Goal: Task Accomplishment & Management: Complete application form

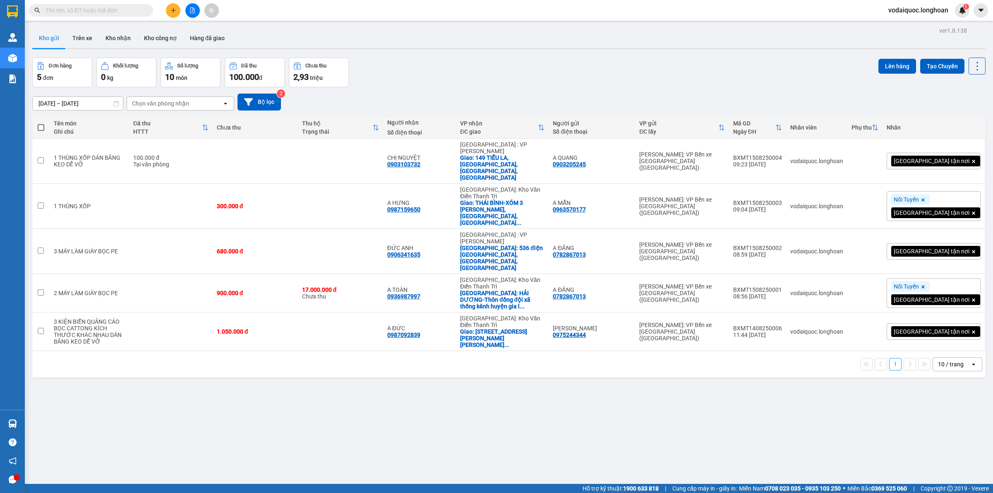
click at [110, 5] on span at bounding box center [91, 10] width 124 height 12
click at [113, 12] on input "text" at bounding box center [95, 10] width 98 height 9
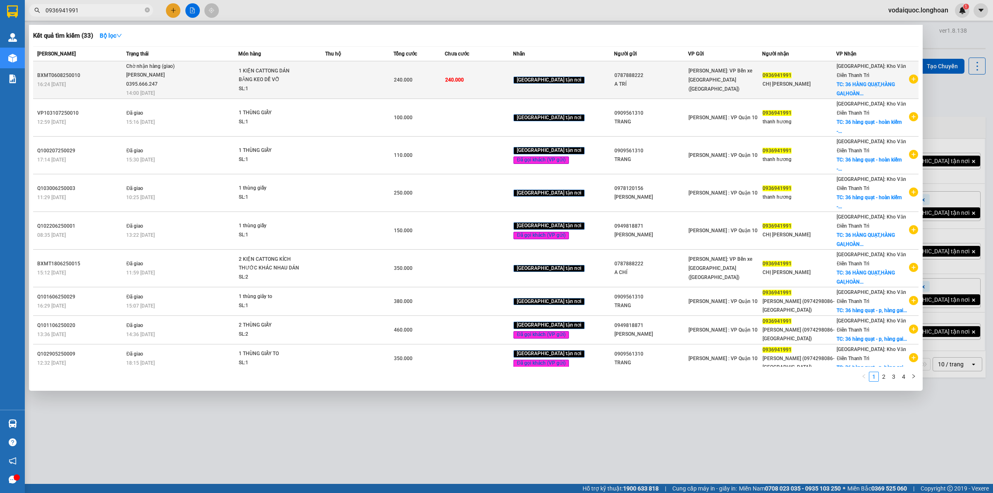
type input "0936941991"
click at [909, 76] on icon "plus-circle" at bounding box center [913, 79] width 9 height 9
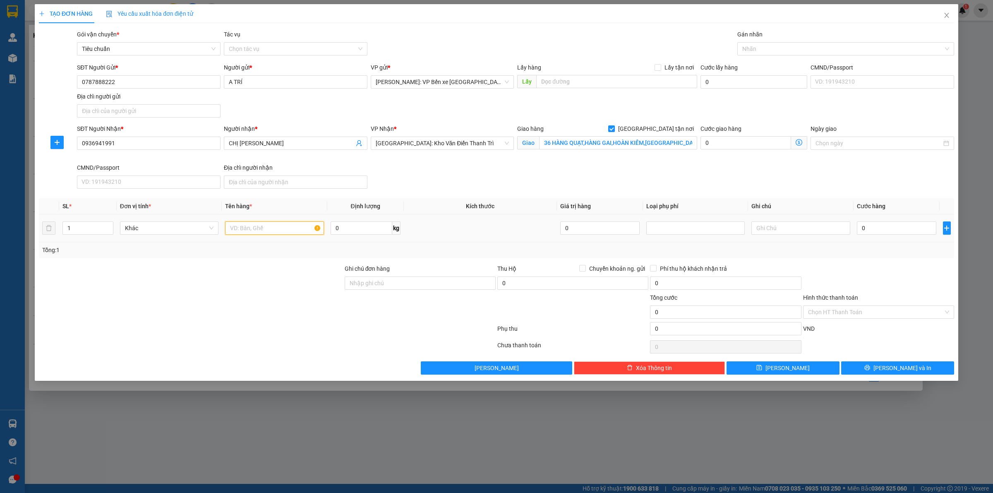
click at [261, 231] on input "text" at bounding box center [274, 227] width 99 height 13
type input "1 KIỆN CATTONG DÁN BĂNG KEO DỄ VỠ"
click at [408, 283] on input "Ghi chú đơn hàng" at bounding box center [420, 282] width 151 height 13
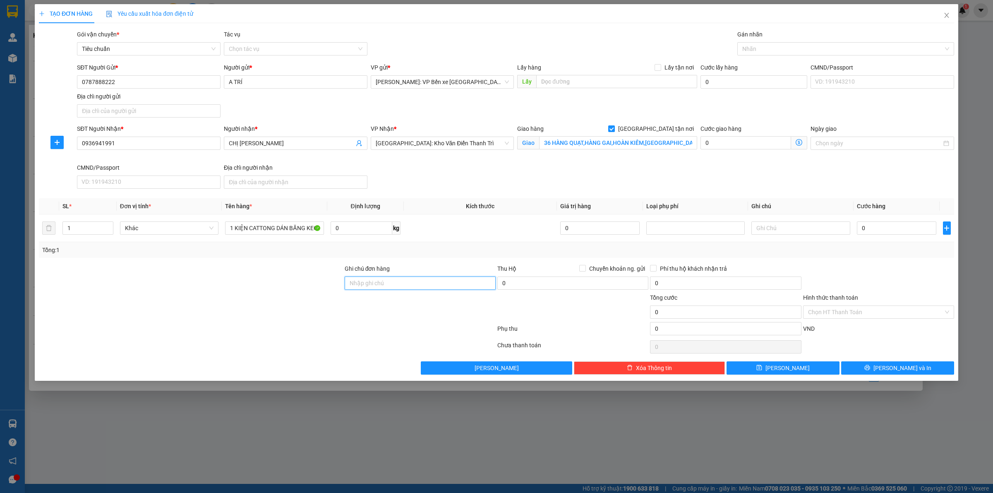
type input "HÀNG DỄ VỠ HƯ VỠ KHÔNG ĐỀN"
click at [767, 46] on div at bounding box center [842, 49] width 204 height 10
type input "GIAO"
click at [772, 65] on div "[GEOGRAPHIC_DATA] tận nơi" at bounding box center [846, 65] width 207 height 9
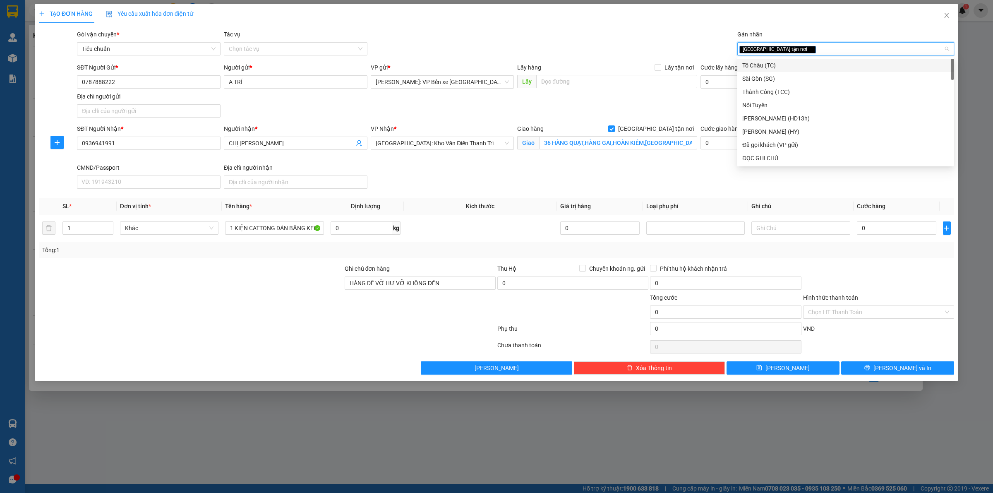
click at [635, 35] on div "Gói vận chuyển * Tiêu chuẩn Tác vụ Chọn tác vụ Gán nhãn Giao tận nơi" at bounding box center [515, 44] width 881 height 29
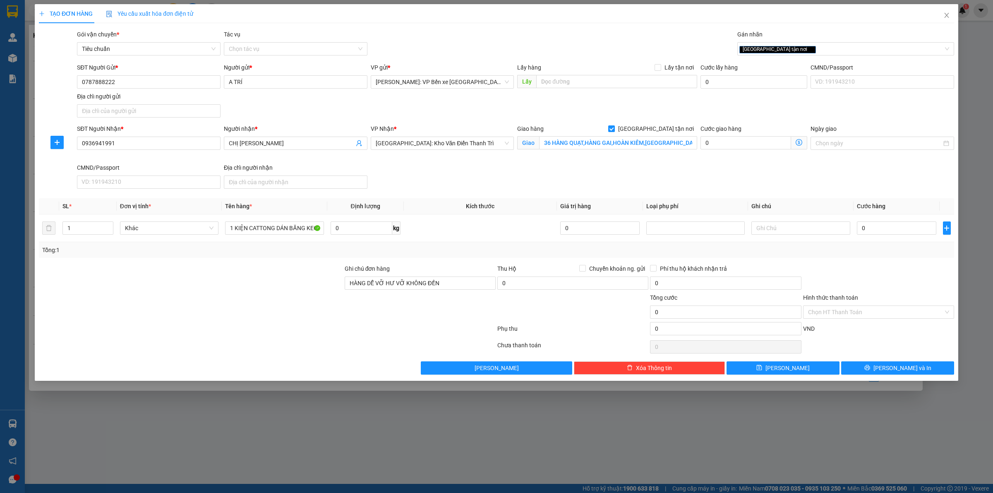
click at [895, 183] on div "SĐT Người Nhận * 0936941991 Người nhận * CHỊ HƯƠNG VP Nhận * [GEOGRAPHIC_DATA]:…" at bounding box center [515, 158] width 881 height 68
click at [887, 230] on input "0" at bounding box center [896, 227] width 79 height 13
type input "2"
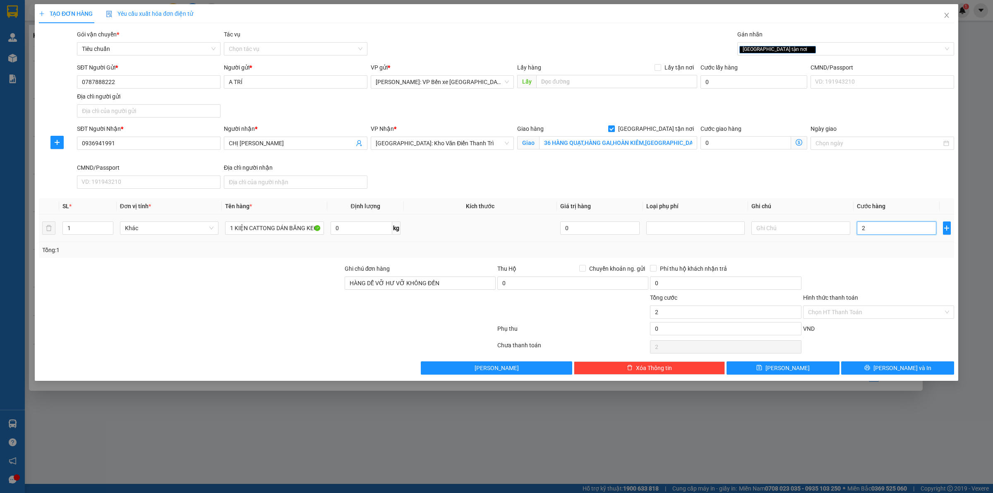
type input "26"
type input "260"
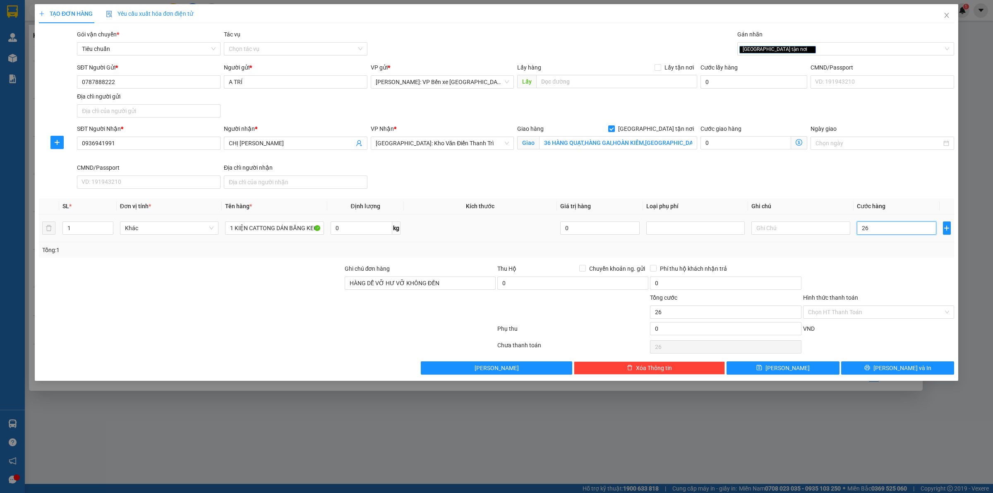
type input "260"
type input "2.600"
type input "26.000"
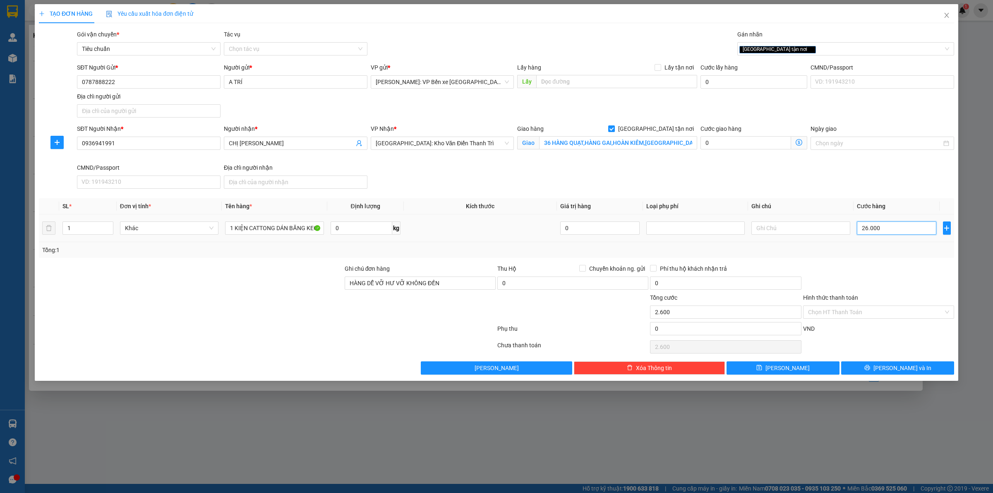
type input "26.000"
type input "260.000"
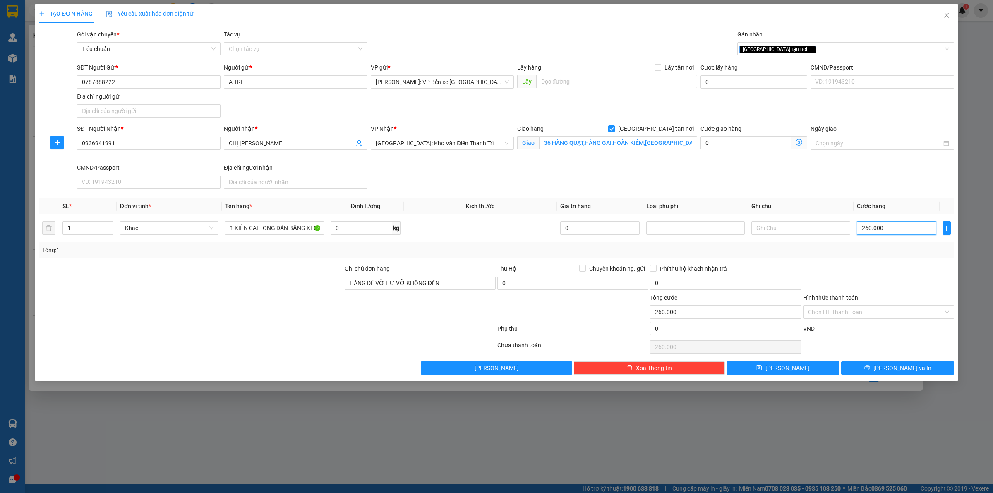
type input "260.000"
click at [593, 168] on div "SĐT Người Nhận * 0936941991 Người nhận * CHỊ HƯƠNG VP Nhận * [GEOGRAPHIC_DATA]:…" at bounding box center [515, 158] width 881 height 68
click at [902, 368] on span "[PERSON_NAME] và In" at bounding box center [903, 367] width 58 height 9
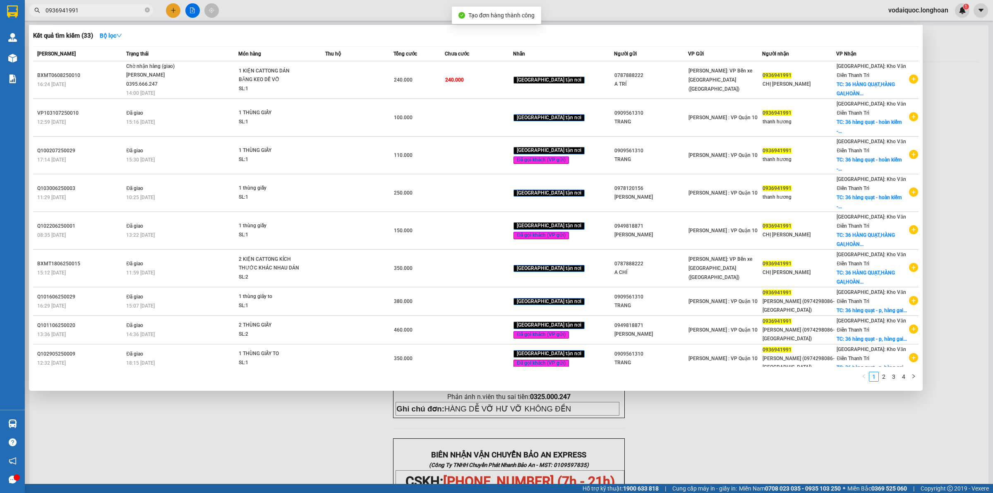
drag, startPoint x: 274, startPoint y: 413, endPoint x: 281, endPoint y: 399, distance: 14.8
click at [272, 413] on div at bounding box center [496, 246] width 993 height 493
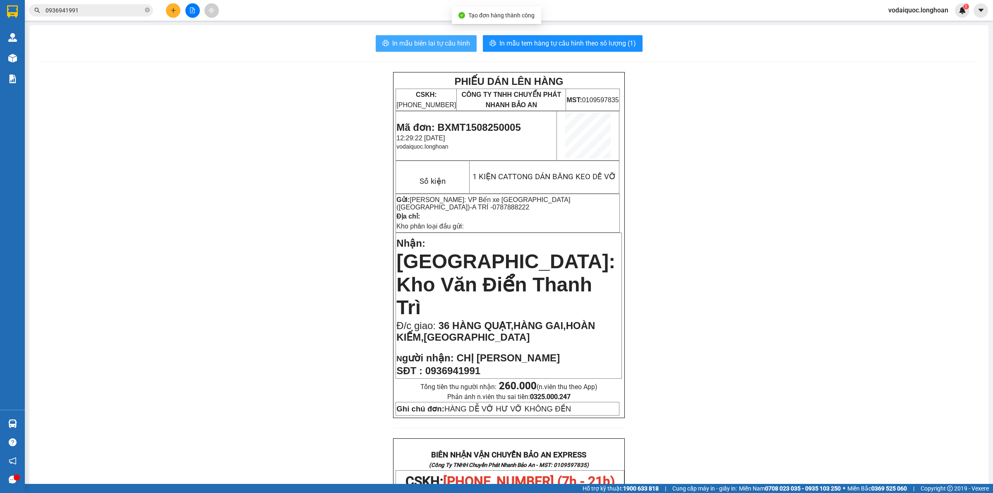
click at [428, 39] on span "In mẫu biên lai tự cấu hình" at bounding box center [431, 43] width 78 height 10
click at [579, 36] on button "In mẫu tem hàng tự cấu hình theo số lượng (1)" at bounding box center [563, 43] width 160 height 17
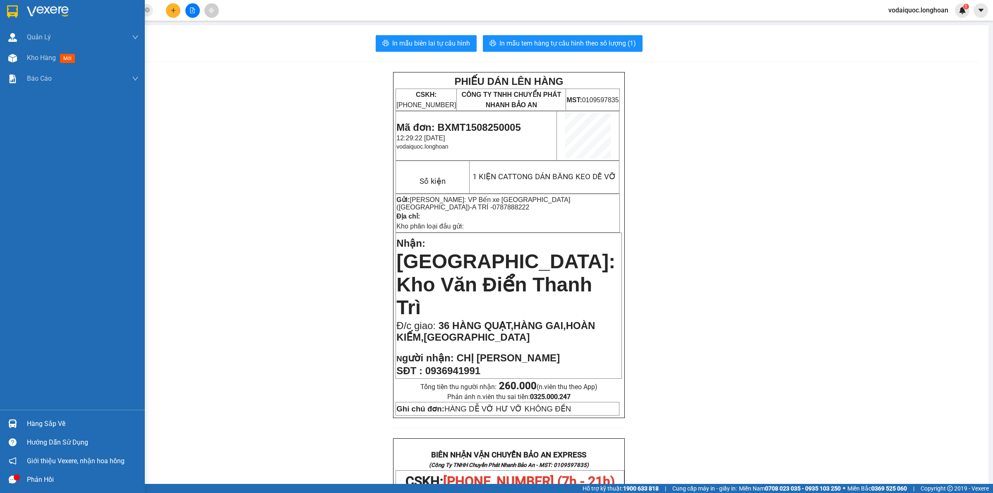
click at [48, 7] on img at bounding box center [48, 11] width 42 height 12
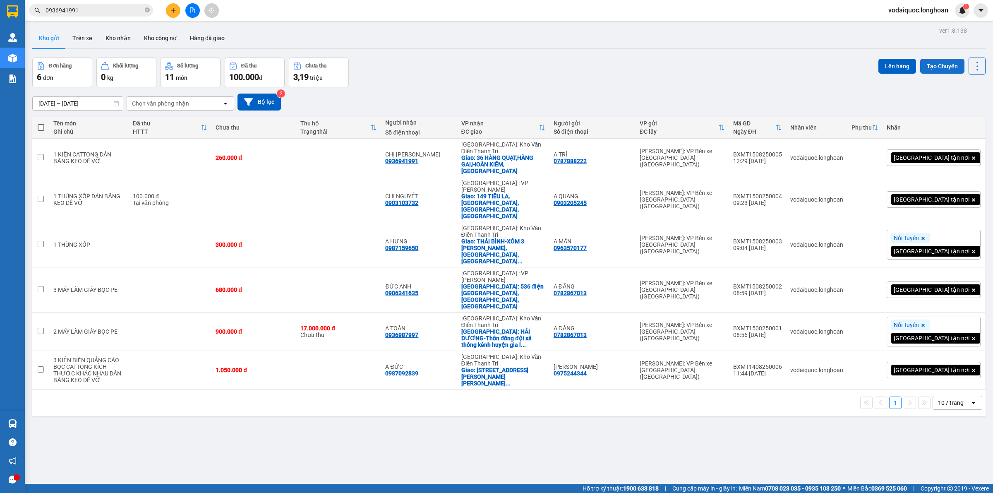
click at [933, 66] on button "Tạo Chuyến" at bounding box center [943, 66] width 44 height 15
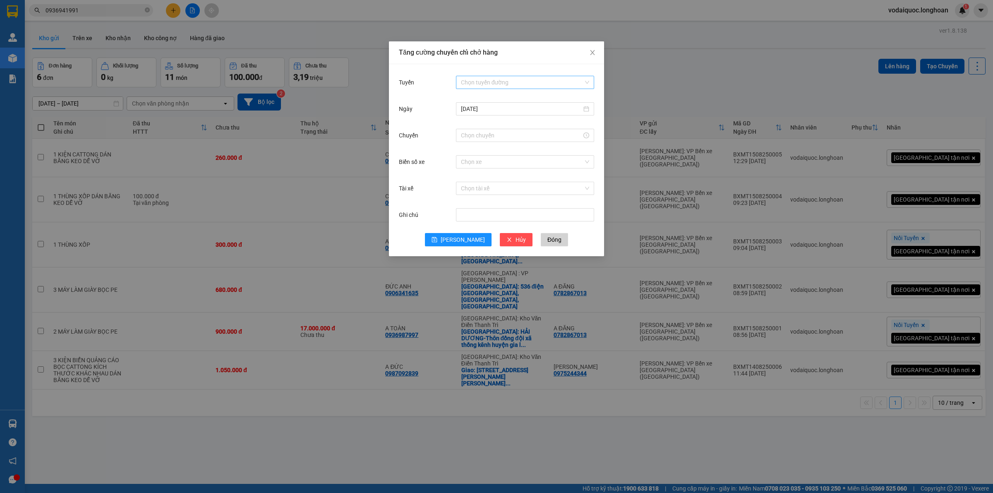
click at [498, 80] on input "Tuyến" at bounding box center [522, 82] width 123 height 12
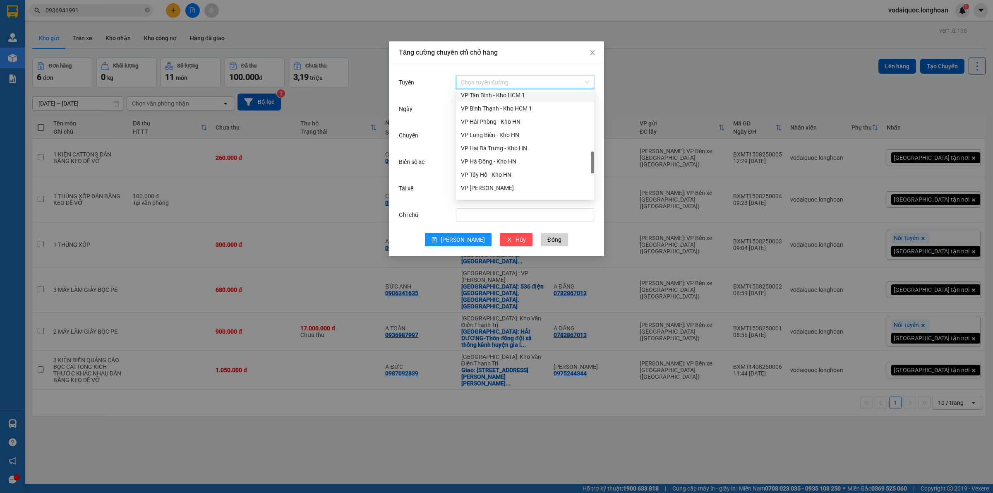
scroll to position [323, 0]
click at [493, 130] on div "VP Bình Tân - Kho HCM 1" at bounding box center [525, 133] width 128 height 9
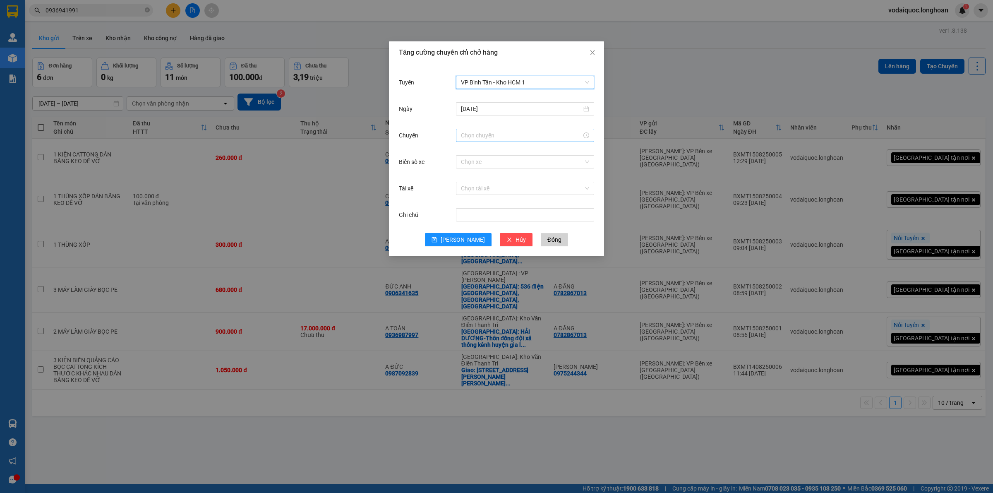
click at [483, 131] on input "Chuyến" at bounding box center [521, 135] width 121 height 9
click at [464, 195] on div "13" at bounding box center [467, 198] width 23 height 12
type input "13:00"
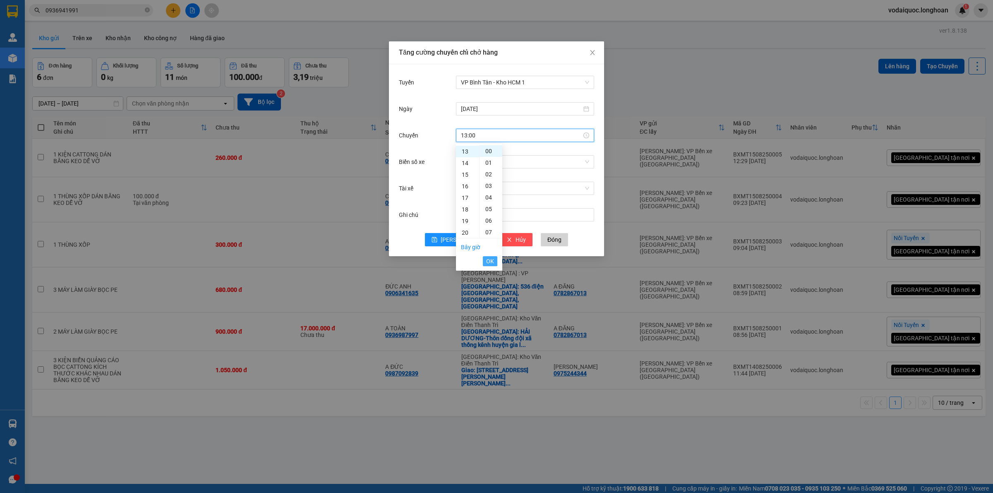
click at [495, 263] on button "OK" at bounding box center [490, 261] width 14 height 10
click at [490, 162] on input "Biển số xe" at bounding box center [522, 162] width 123 height 12
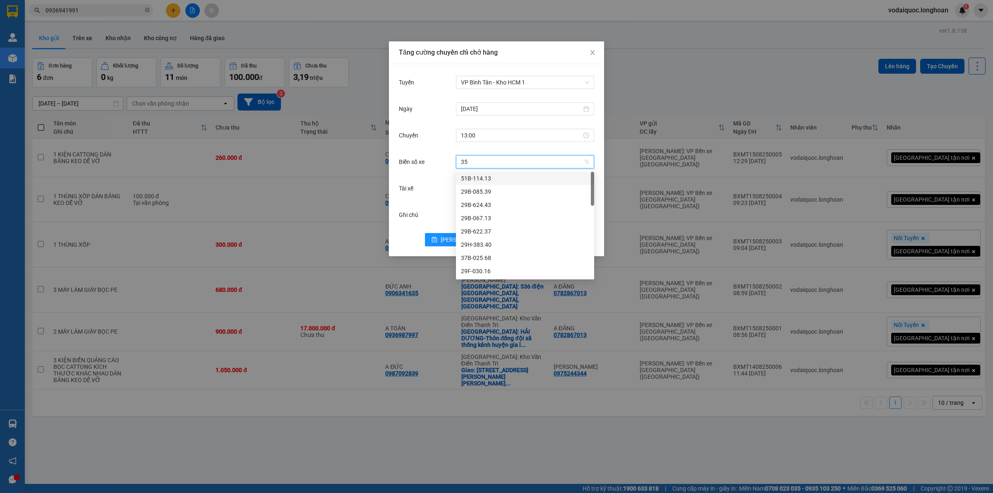
type input "355"
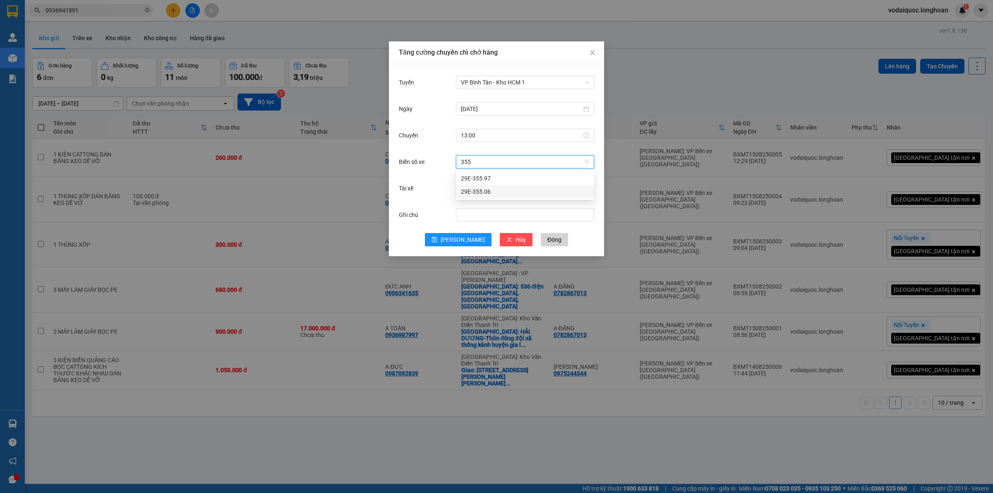
click at [493, 191] on div "29E-355.06" at bounding box center [525, 191] width 128 height 9
click at [487, 188] on input "Tài xế" at bounding box center [522, 188] width 123 height 12
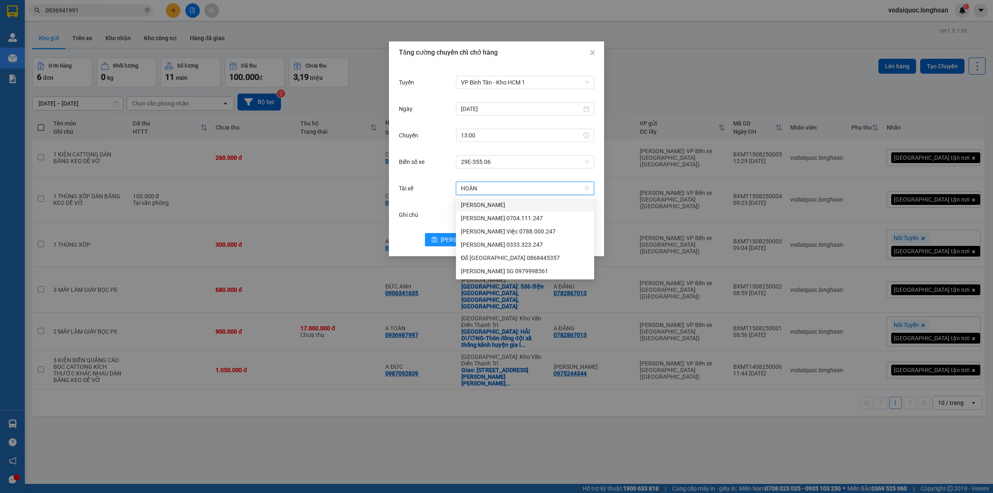
type input "HOÀNG"
click at [497, 257] on div "Đỗ [GEOGRAPHIC_DATA] 0868445357" at bounding box center [525, 257] width 128 height 9
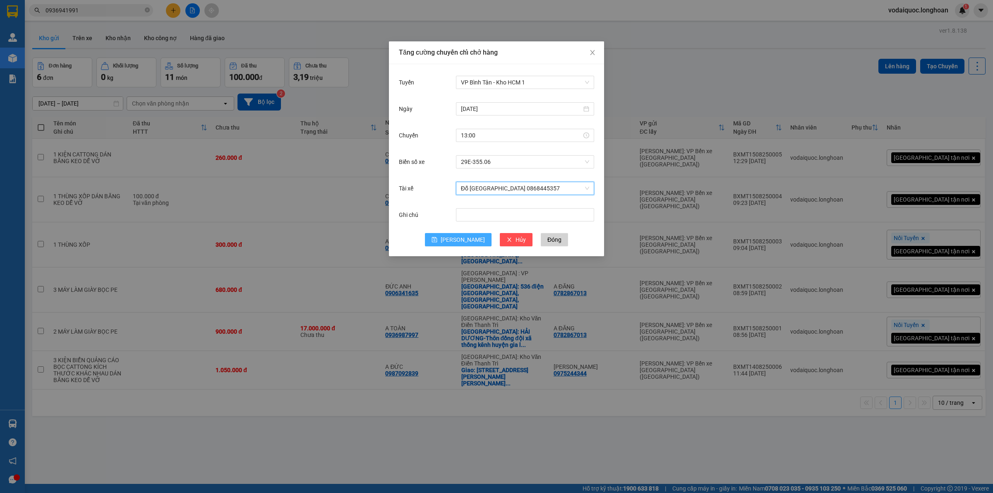
click at [456, 237] on button "[PERSON_NAME]" at bounding box center [458, 239] width 67 height 13
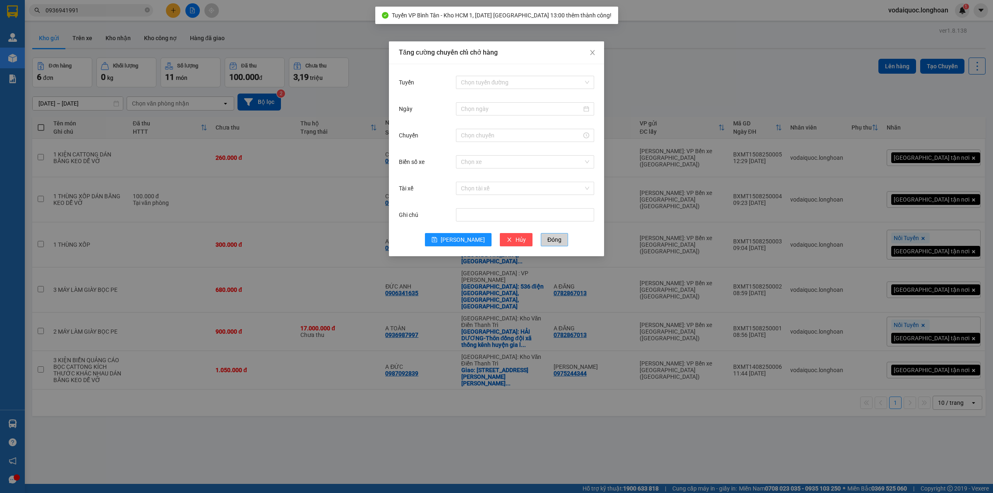
click at [548, 238] on span "Đóng" at bounding box center [555, 239] width 14 height 9
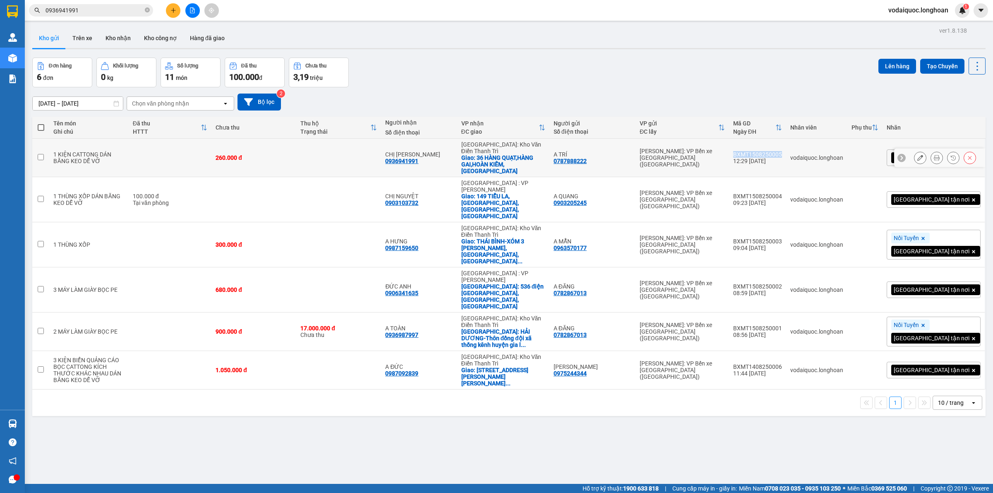
drag, startPoint x: 772, startPoint y: 145, endPoint x: 820, endPoint y: 147, distance: 48.5
click at [786, 147] on td "BXMT1508250005 12:29 [DATE]" at bounding box center [757, 158] width 57 height 38
checkbox input "true"
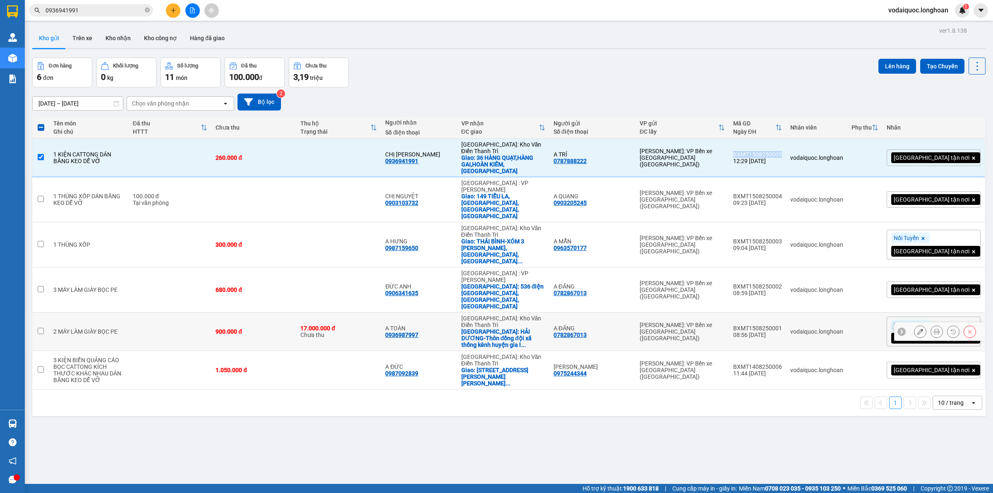
copy div "BXMT1508250005"
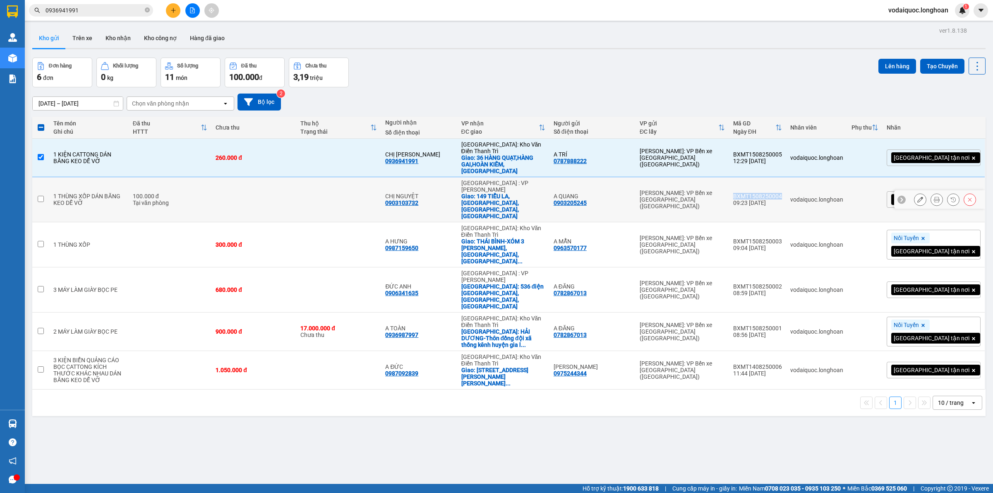
drag, startPoint x: 770, startPoint y: 172, endPoint x: 822, endPoint y: 174, distance: 51.8
click at [786, 177] on td "BXMT1508250004 09:23 [DATE]" at bounding box center [757, 199] width 57 height 45
checkbox input "true"
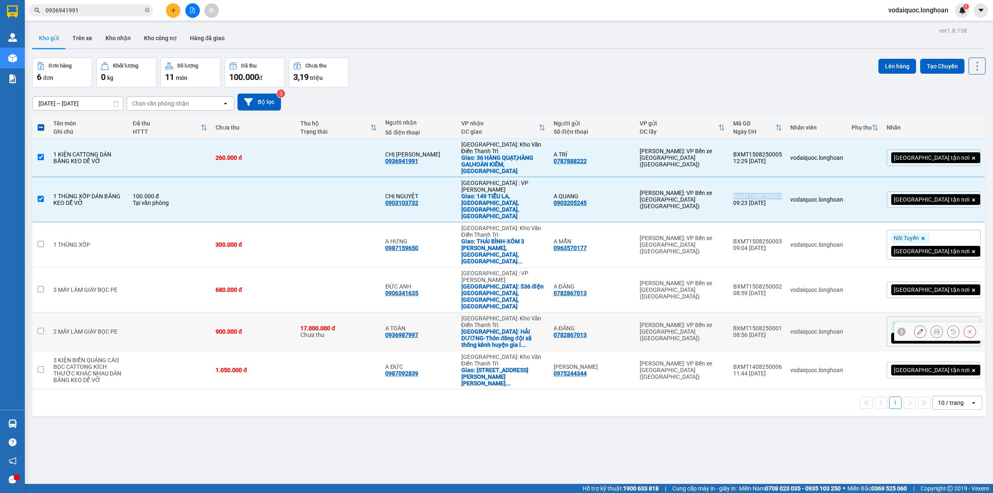
copy div "BXMT1508250004"
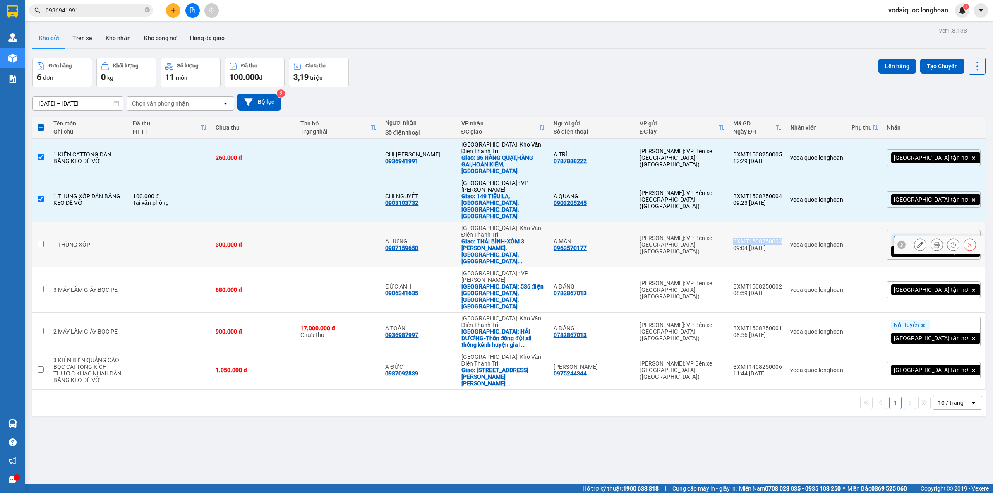
drag, startPoint x: 781, startPoint y: 202, endPoint x: 820, endPoint y: 201, distance: 38.5
click at [786, 222] on td "BXMT1508250003 09:04 [DATE]" at bounding box center [757, 244] width 57 height 45
checkbox input "true"
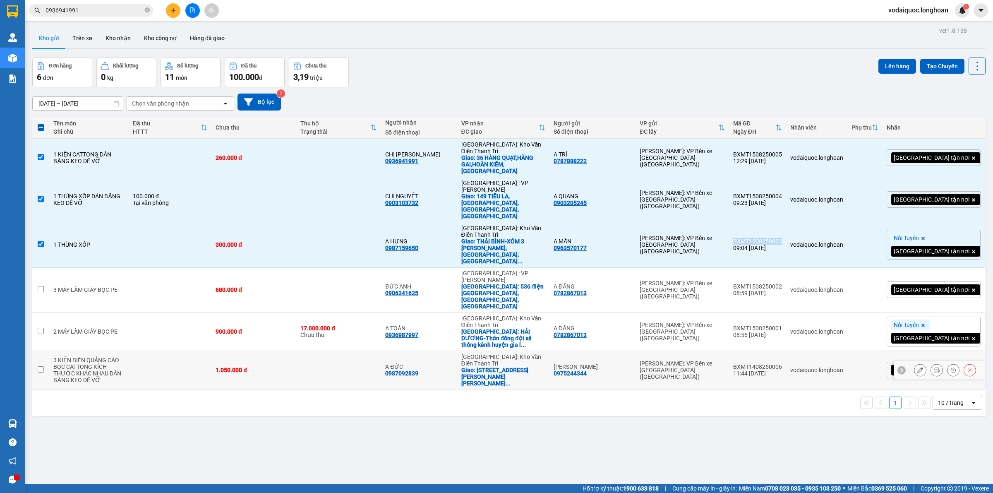
copy div "BXMT1508250003"
drag, startPoint x: 770, startPoint y: 232, endPoint x: 818, endPoint y: 232, distance: 48.0
click at [786, 267] on td "BXMT1508250002 08:59 [DATE]" at bounding box center [757, 289] width 57 height 45
checkbox input "true"
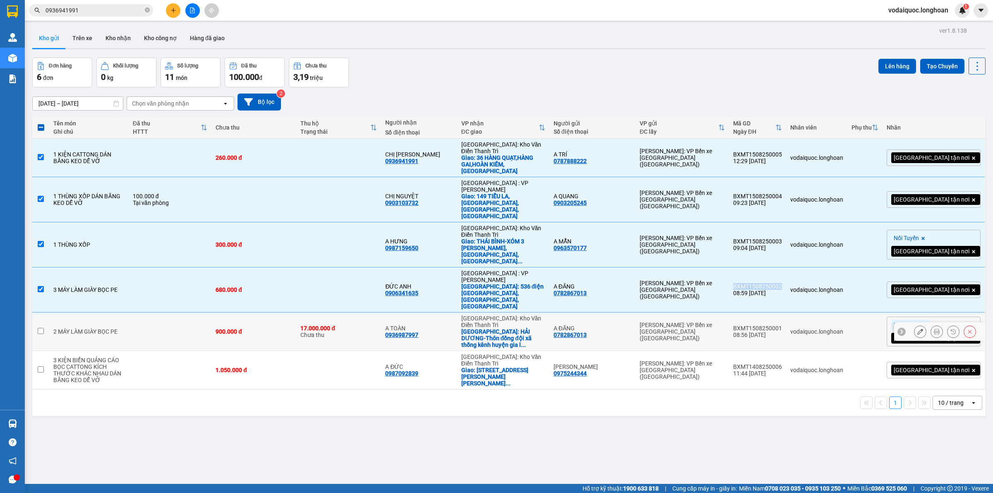
copy div "BXMT1508250002"
drag, startPoint x: 771, startPoint y: 262, endPoint x: 820, endPoint y: 261, distance: 48.8
click at [786, 313] on td "BXMT1508250001 08:56 [DATE]" at bounding box center [757, 332] width 57 height 38
checkbox input "true"
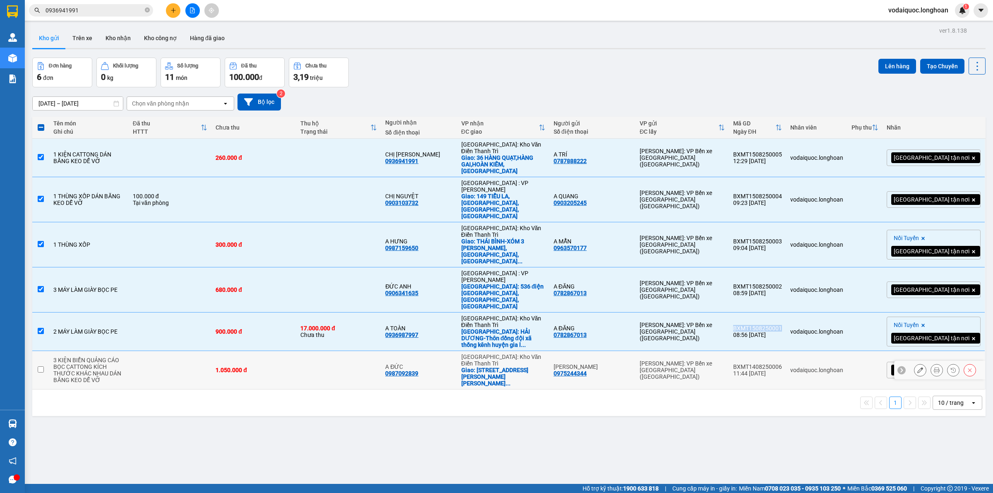
copy div "BXMT1508250001"
drag, startPoint x: 770, startPoint y: 292, endPoint x: 820, endPoint y: 293, distance: 50.1
click at [786, 351] on td "BXMT1408250006 11:44 [DATE]" at bounding box center [757, 370] width 57 height 38
checkbox input "true"
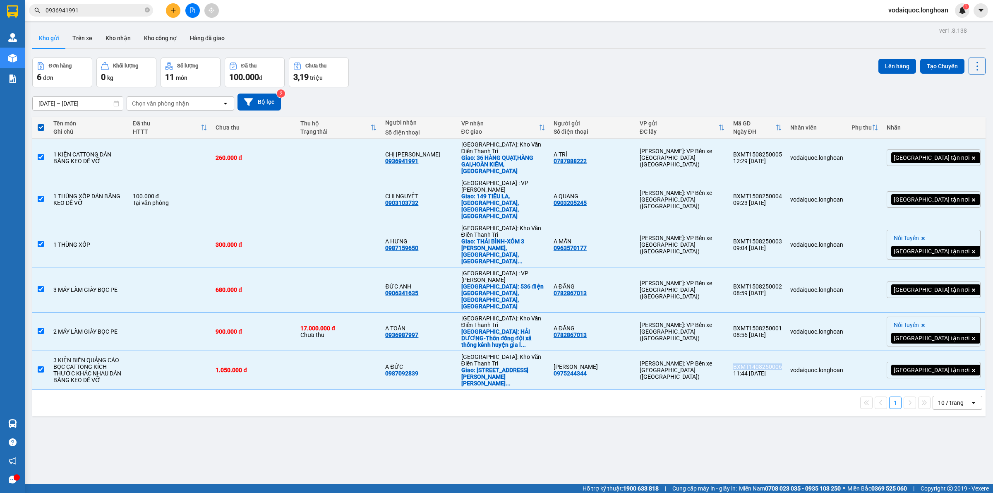
copy div "BXMT1408250006"
click at [887, 65] on button "Lên hàng" at bounding box center [898, 66] width 38 height 15
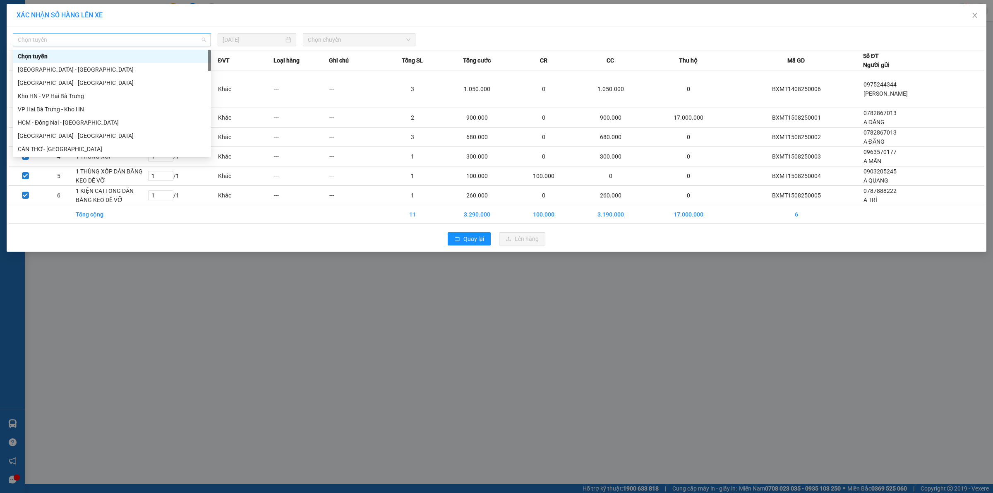
click at [167, 38] on span "Chọn tuyến" at bounding box center [112, 40] width 188 height 12
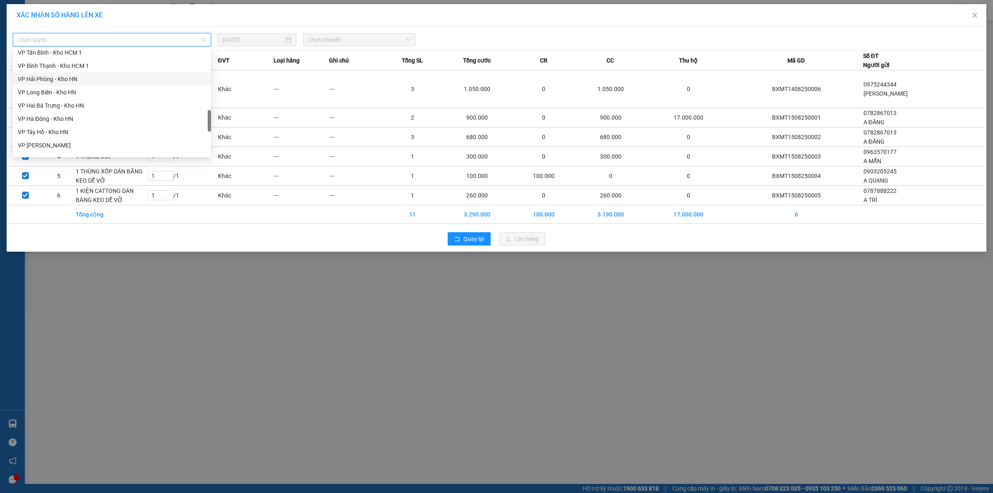
scroll to position [284, 0]
click at [68, 143] on div "VP Bình Tân - Kho HCM 1" at bounding box center [112, 142] width 188 height 9
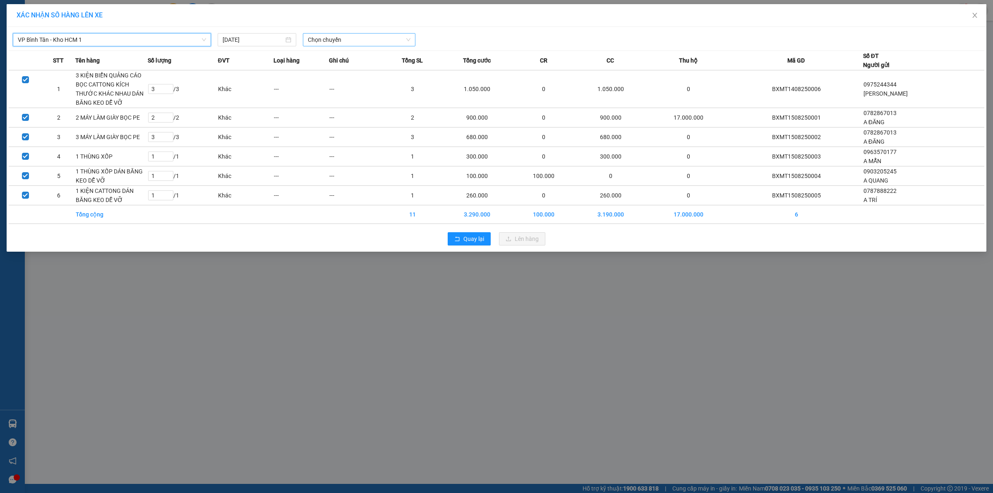
click at [361, 38] on span "Chọn chuyến" at bounding box center [359, 40] width 103 height 12
click at [348, 71] on div "13:00 (TC) - 29E-355.06" at bounding box center [340, 69] width 65 height 9
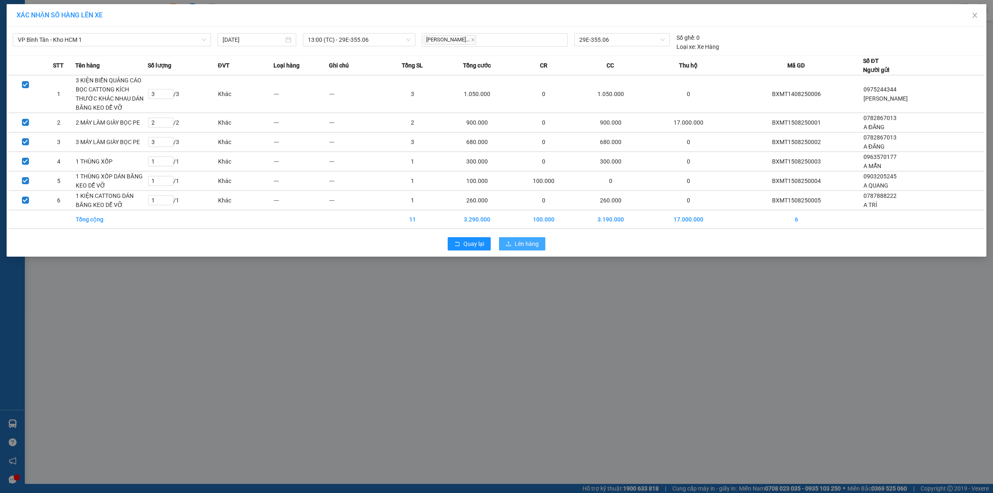
click at [533, 246] on span "Lên hàng" at bounding box center [527, 243] width 24 height 9
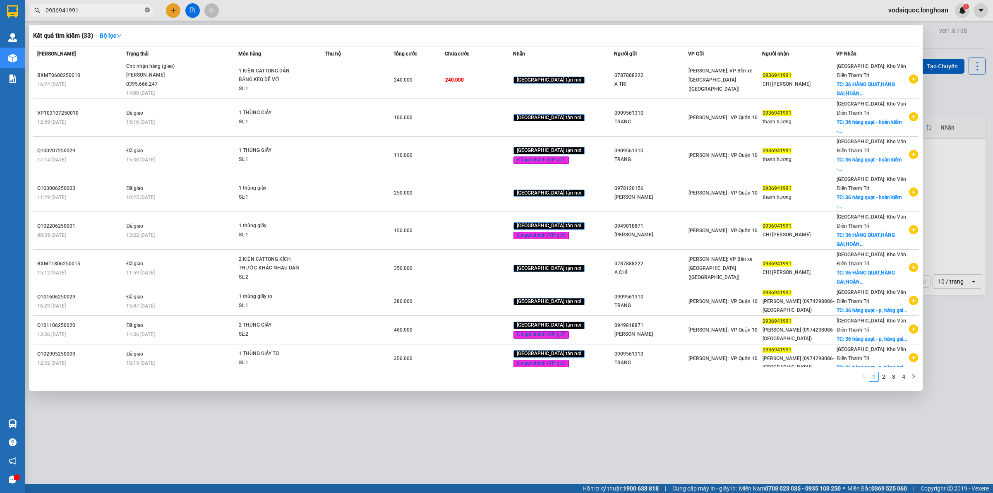
click at [148, 11] on icon "close-circle" at bounding box center [147, 9] width 5 height 5
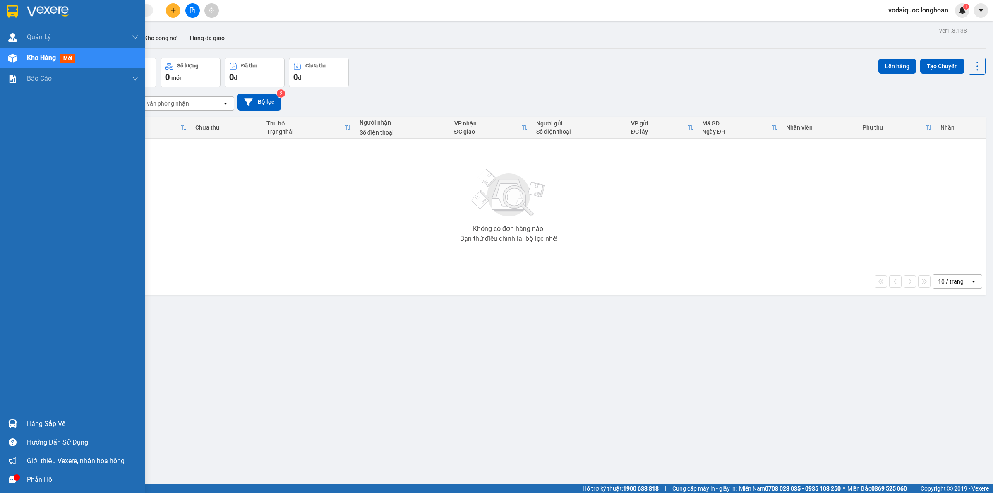
click at [57, 11] on img at bounding box center [48, 11] width 42 height 12
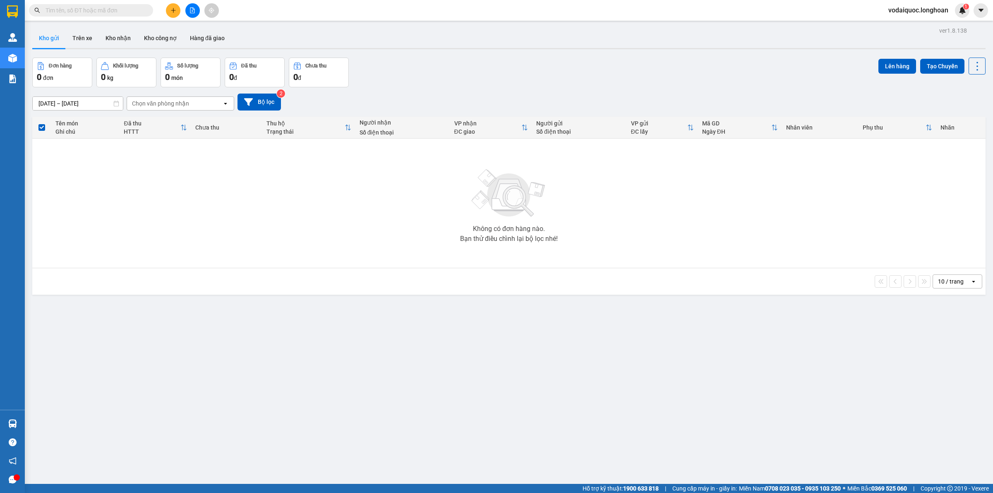
click at [114, 9] on input "text" at bounding box center [95, 10] width 98 height 9
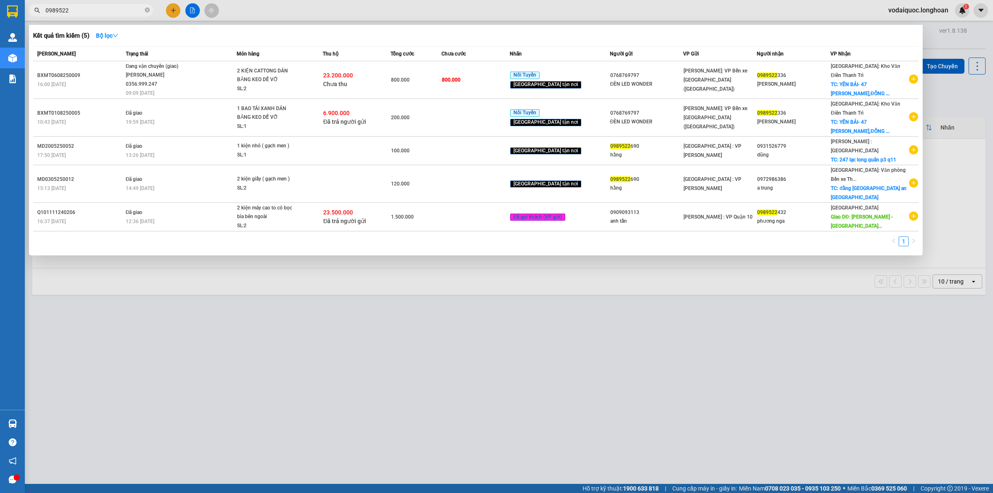
click at [83, 7] on input "0989522" at bounding box center [95, 10] width 98 height 9
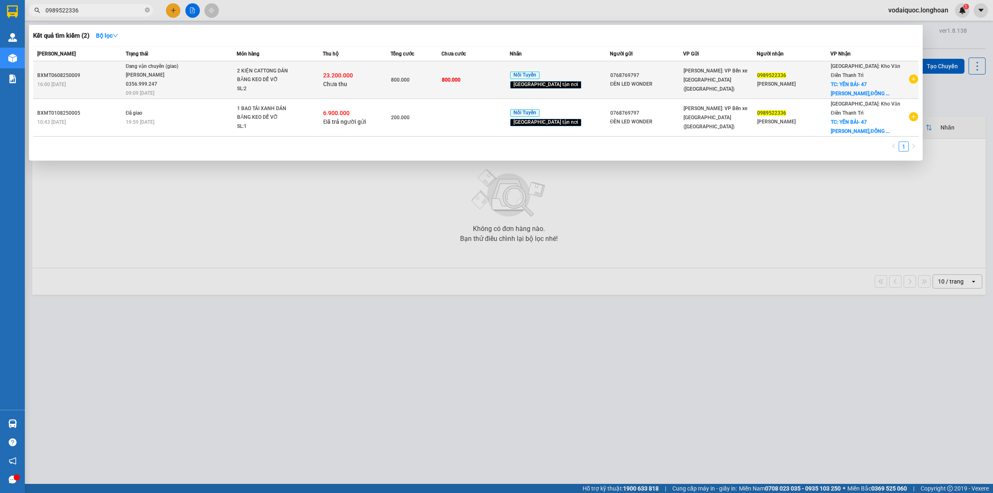
type input "0989522336"
click at [163, 77] on div "[PERSON_NAME] 0356.999.247" at bounding box center [157, 80] width 62 height 18
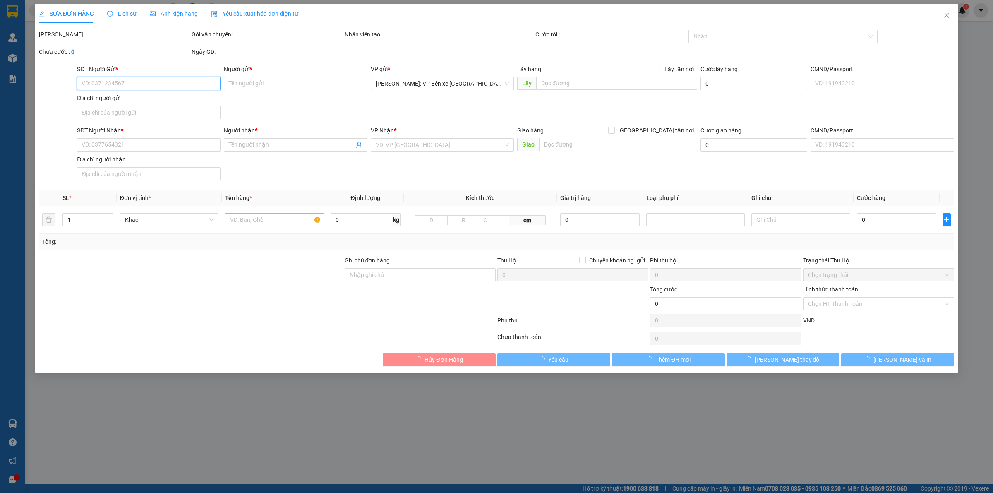
type input "0768769797"
type input "ĐÈN LED WONDER"
type input "0989522336"
type input "[PERSON_NAME]"
checkbox input "true"
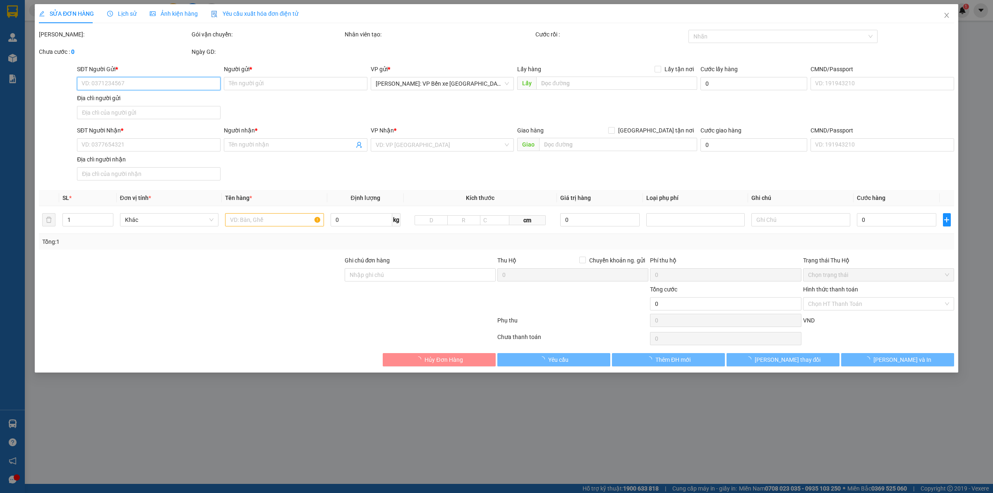
type input "YÊN BÁI- 47 [PERSON_NAME],[GEOGRAPHIC_DATA],[GEOGRAPHIC_DATA]"
type input "HÀNG DỄ VỠ HƯ VỠ KHÔNG ĐỀN"
type input "800.000"
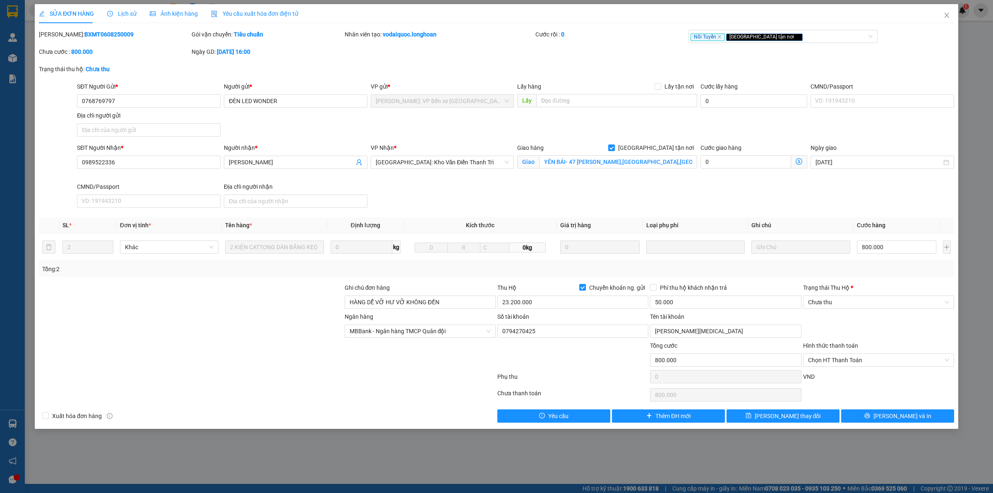
click at [123, 13] on span "Lịch sử" at bounding box center [121, 13] width 29 height 7
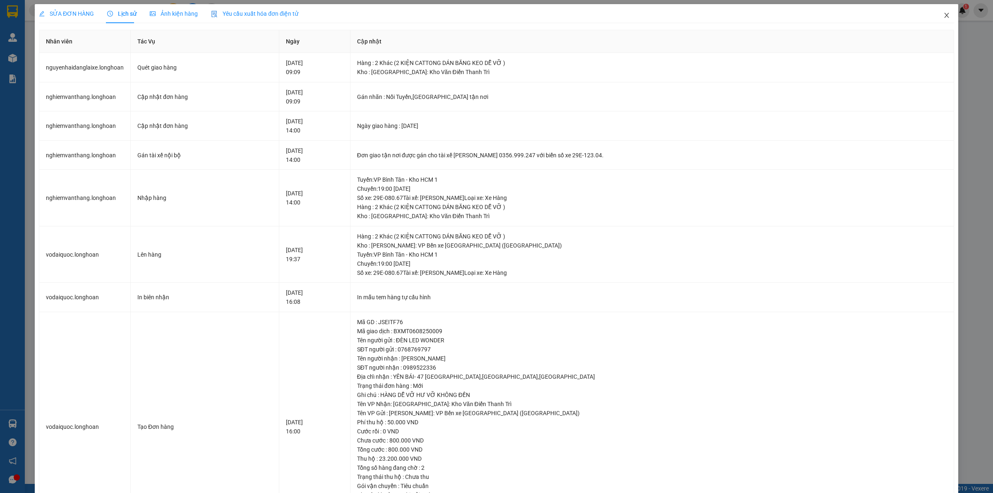
click at [944, 15] on icon "close" at bounding box center [947, 15] width 7 height 7
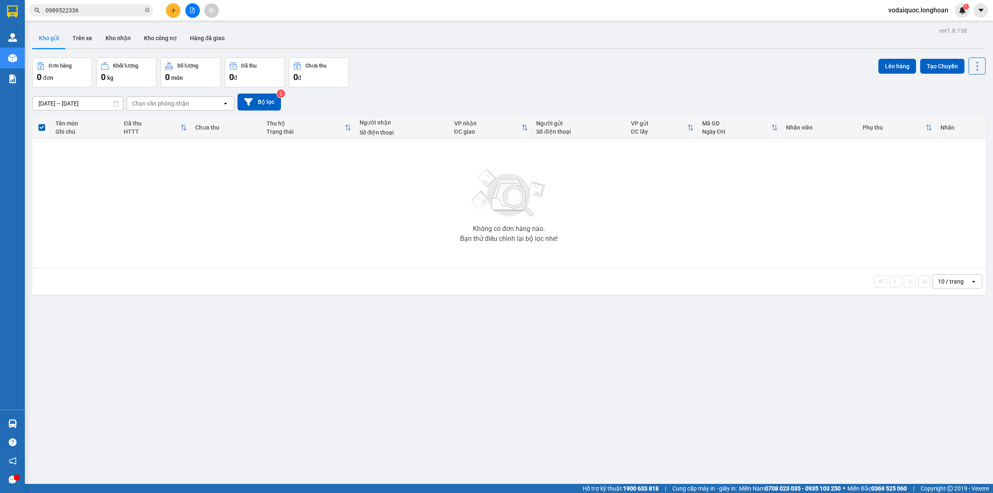
click at [106, 13] on input "0989522336" at bounding box center [95, 10] width 98 height 9
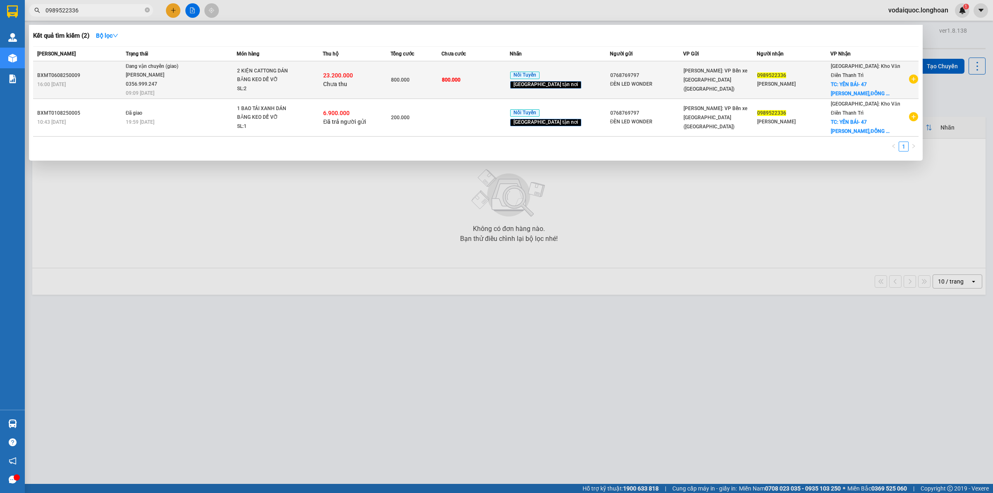
click at [174, 76] on div "[PERSON_NAME] 0356.999.247" at bounding box center [157, 80] width 62 height 18
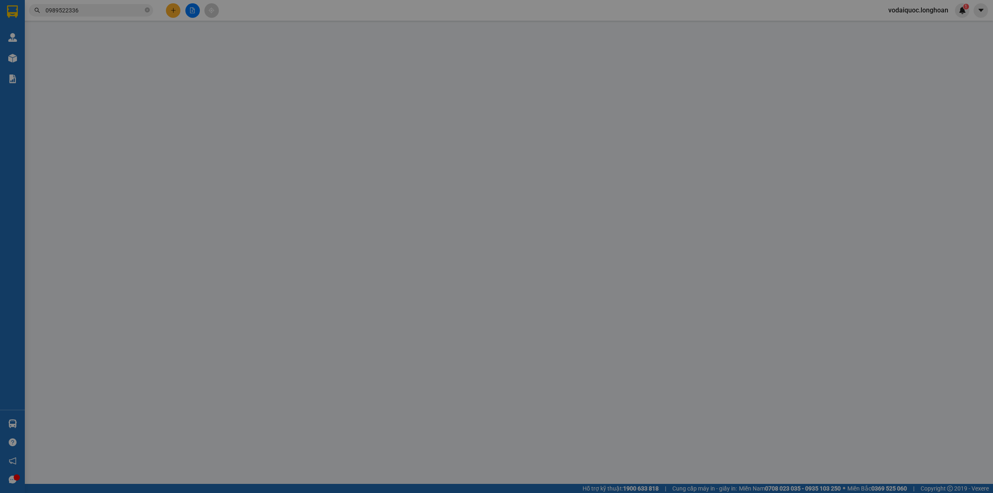
type input "0768769797"
type input "ĐÈN LED WONDER"
type input "0989522336"
type input "[PERSON_NAME]"
checkbox input "true"
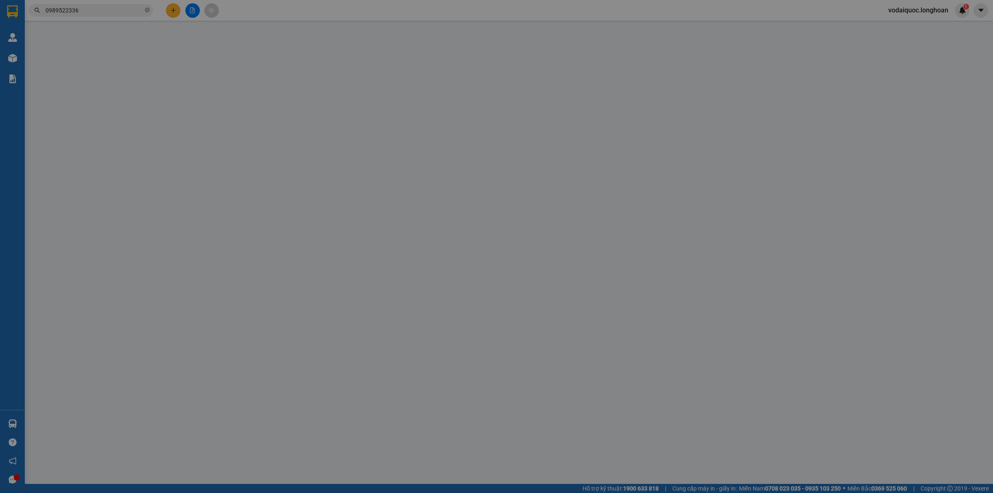
type input "YÊN BÁI- 47 [PERSON_NAME],[GEOGRAPHIC_DATA],[GEOGRAPHIC_DATA]"
type input "HÀNG DỄ VỠ HƯ VỠ KHÔNG ĐỀN"
type input "800.000"
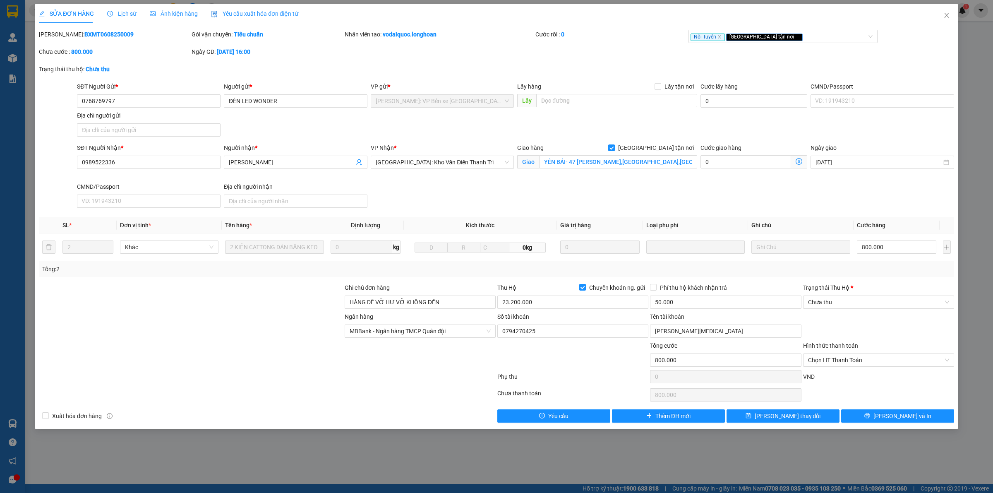
click at [129, 17] on span "Lịch sử" at bounding box center [121, 13] width 29 height 7
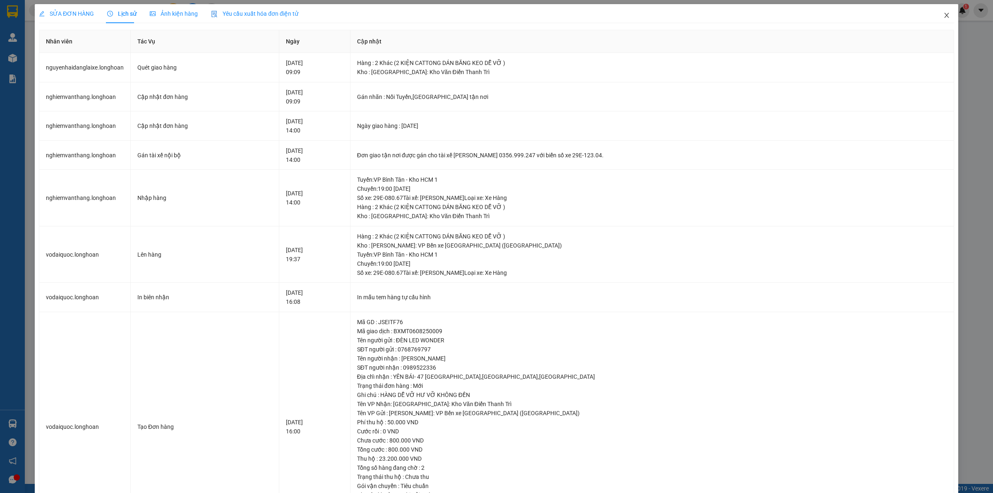
click at [943, 12] on span "Close" at bounding box center [946, 15] width 23 height 23
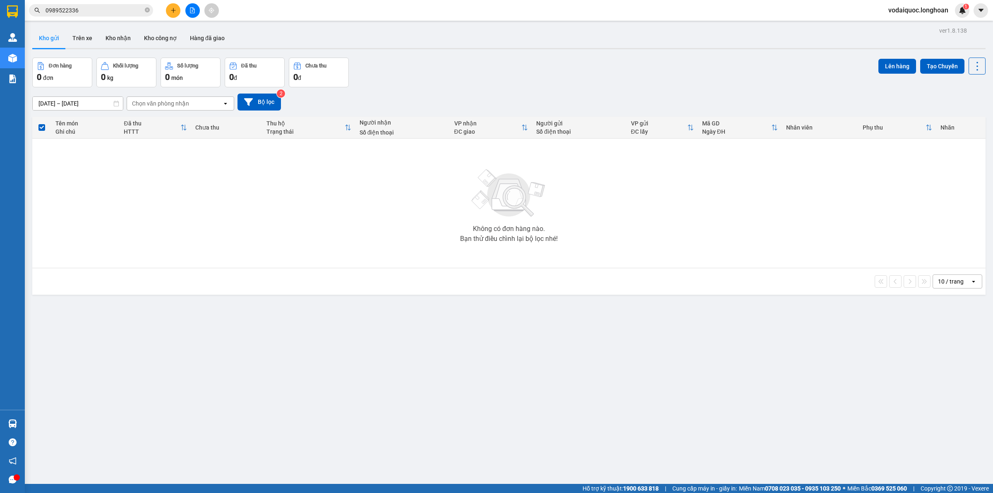
click at [90, 9] on input "0989522336" at bounding box center [95, 10] width 98 height 9
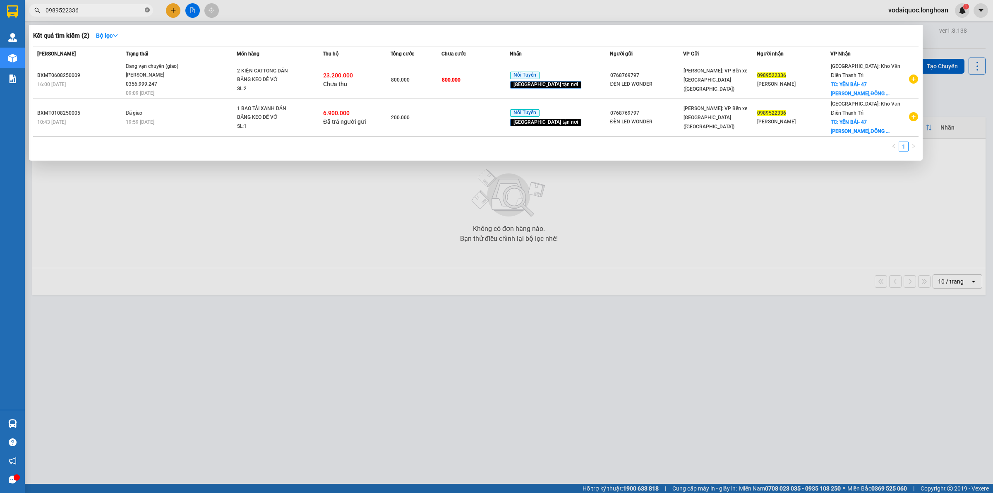
click at [146, 9] on icon "close-circle" at bounding box center [147, 9] width 5 height 5
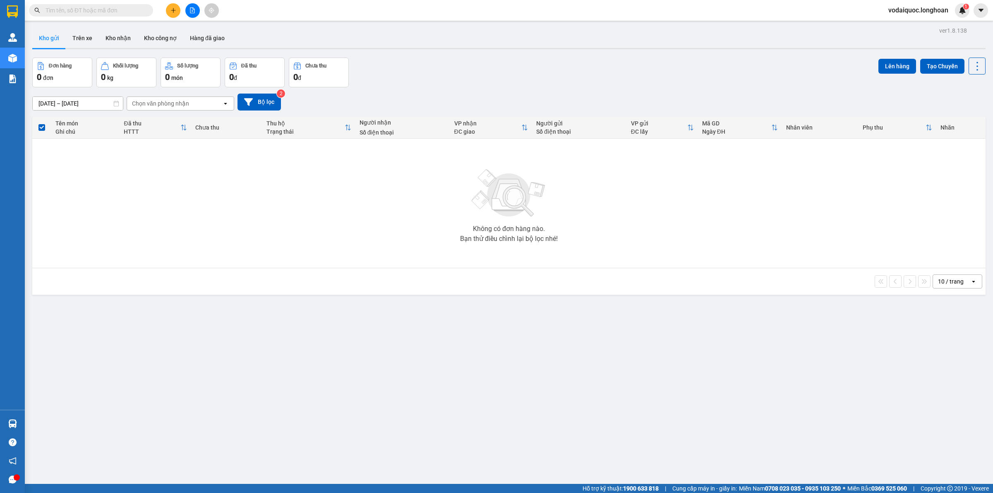
click at [145, 216] on div "Không có đơn hàng nào. Bạn thử điều chỉnh lại bộ lọc nhé!" at bounding box center [508, 203] width 945 height 124
click at [191, 11] on icon "file-add" at bounding box center [193, 10] width 6 height 6
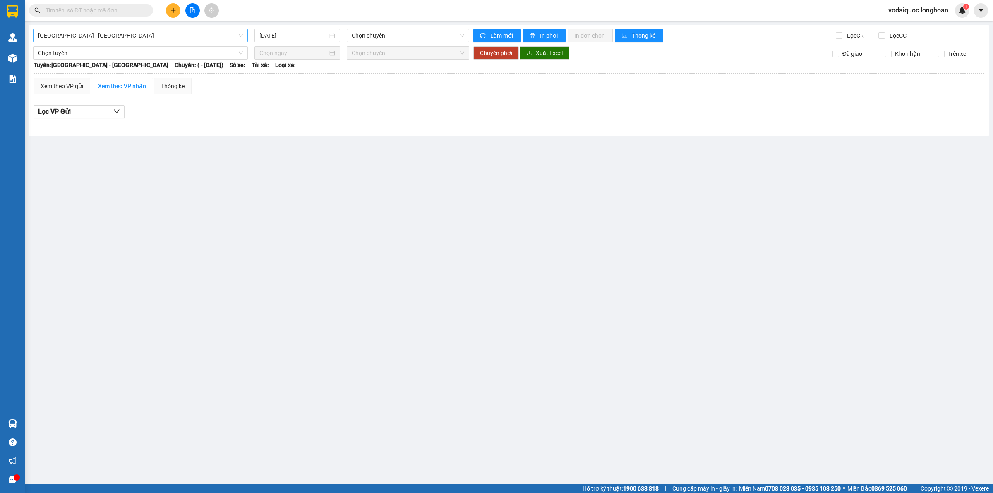
click at [195, 32] on span "[GEOGRAPHIC_DATA] - [GEOGRAPHIC_DATA]" at bounding box center [140, 35] width 205 height 12
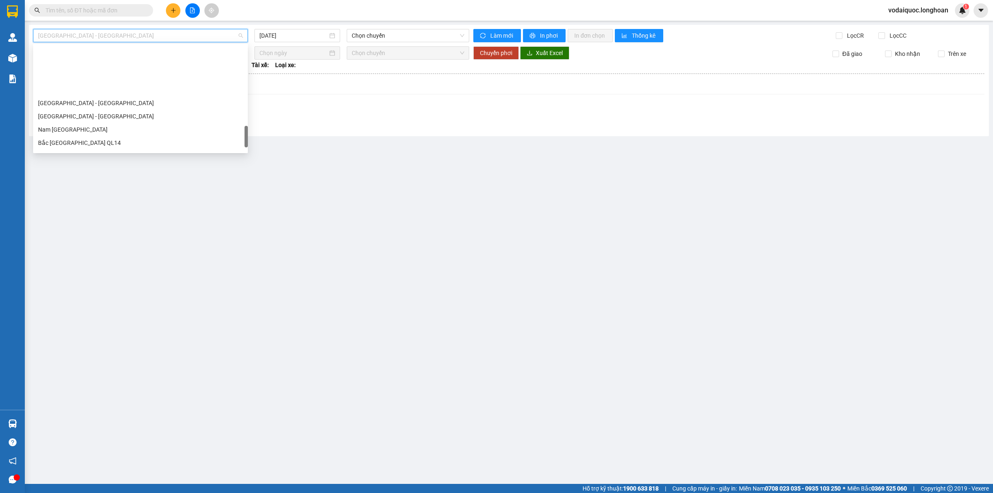
scroll to position [543, 0]
click at [88, 94] on div "Bắc [GEOGRAPHIC_DATA] QL1A" at bounding box center [140, 92] width 205 height 9
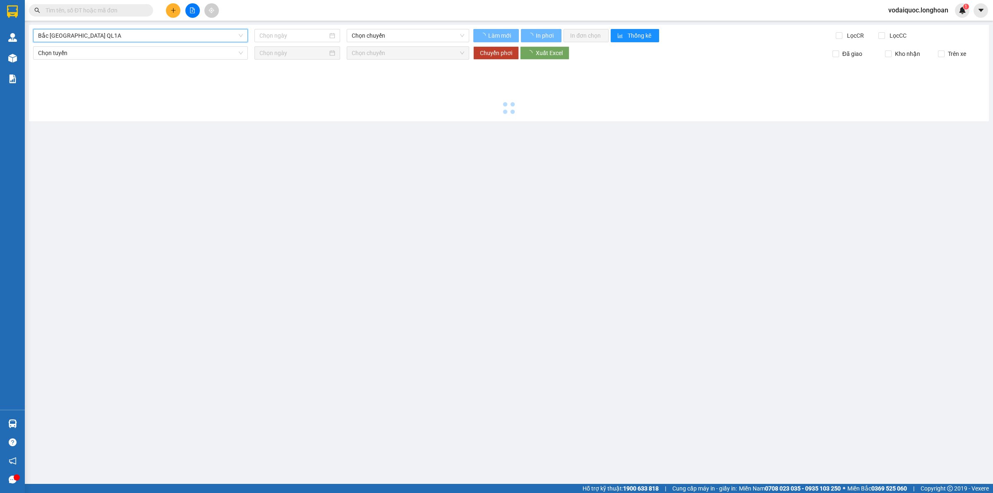
type input "[DATE]"
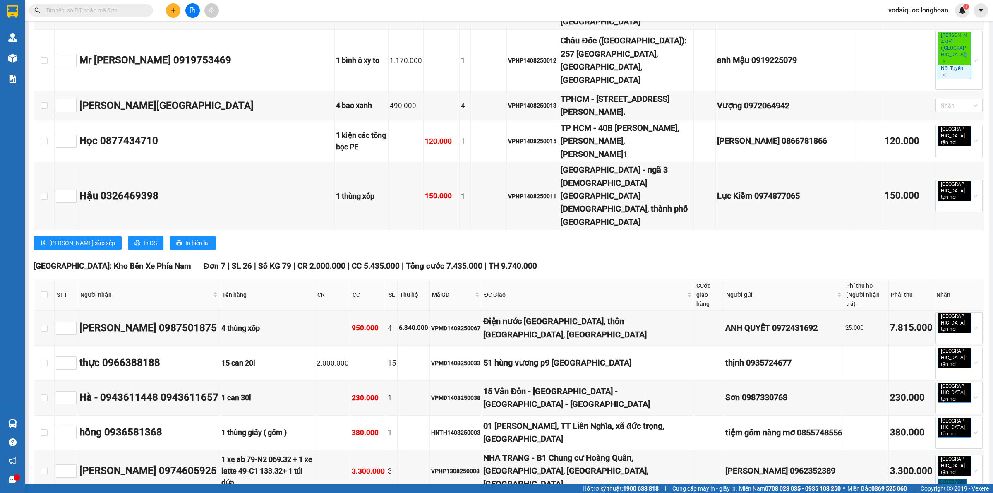
scroll to position [1863, 0]
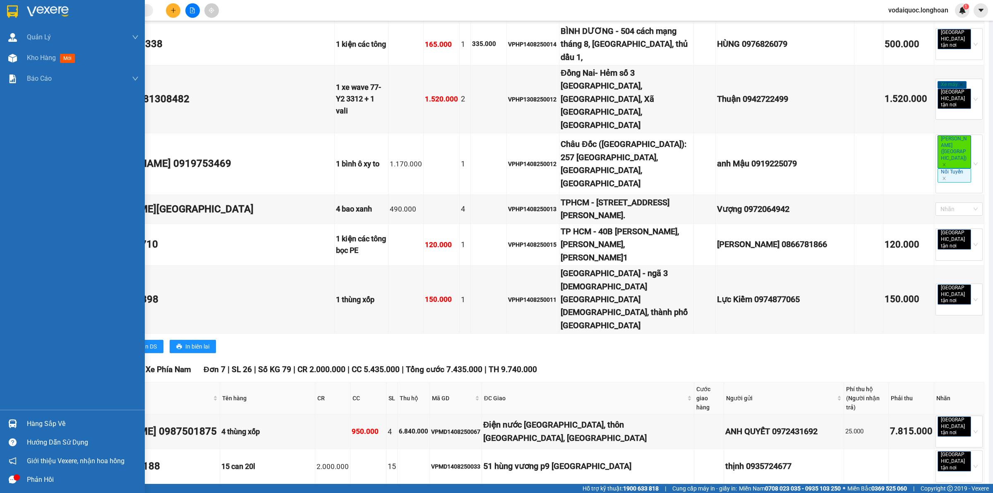
click at [36, 8] on img at bounding box center [48, 11] width 42 height 12
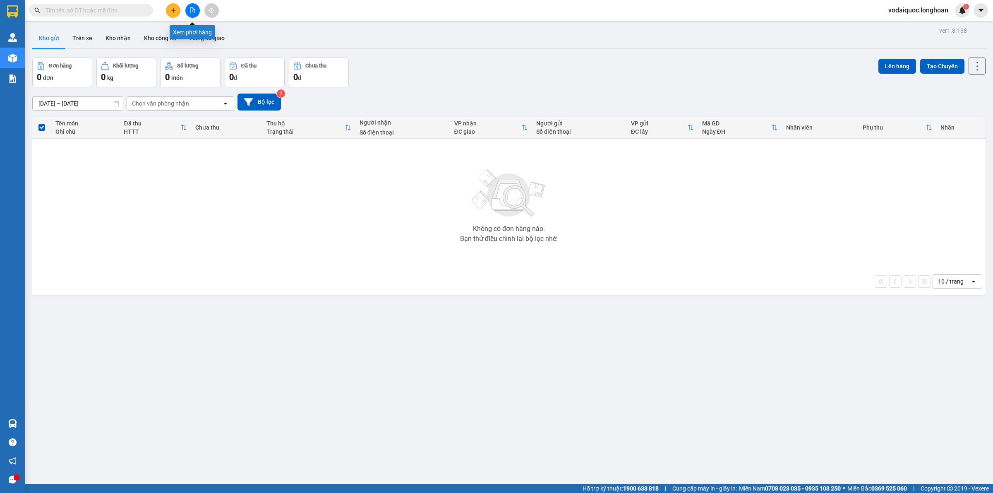
click at [191, 14] on button at bounding box center [192, 10] width 14 height 14
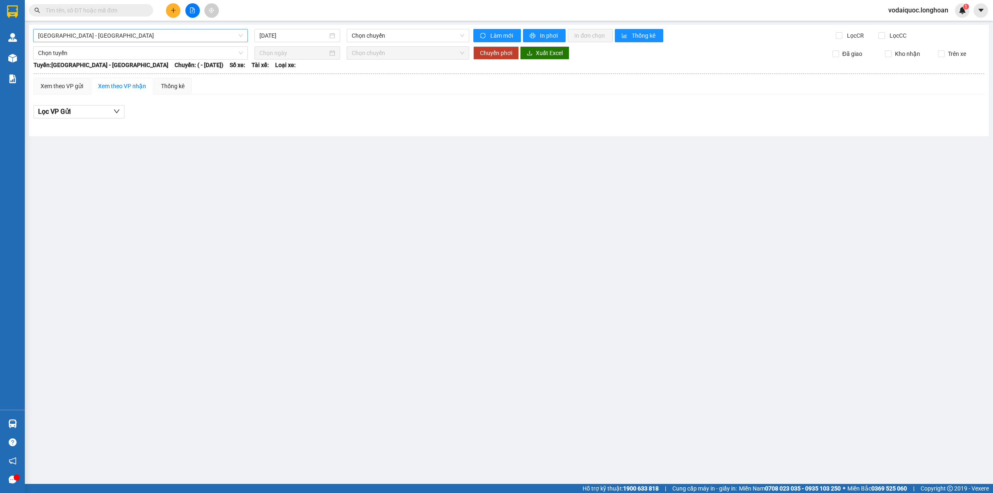
click at [137, 37] on span "[GEOGRAPHIC_DATA] - [GEOGRAPHIC_DATA]" at bounding box center [140, 35] width 205 height 12
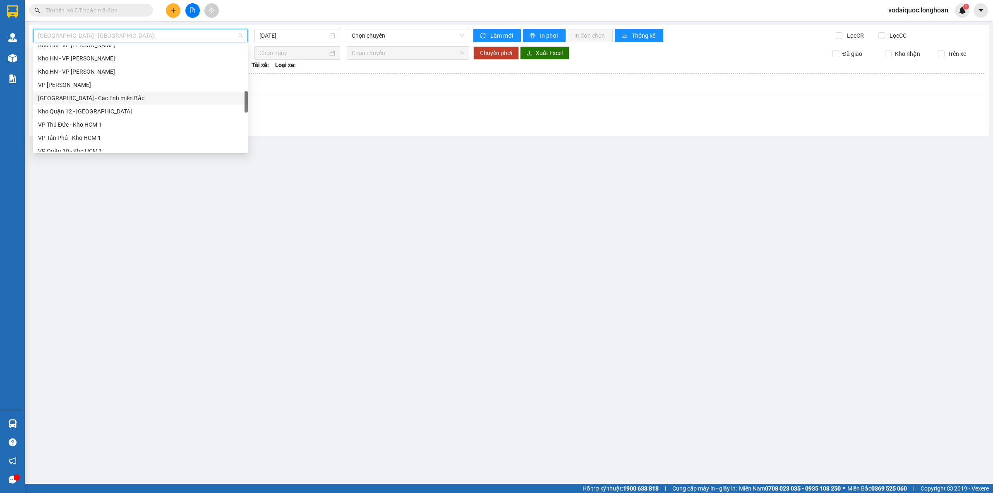
scroll to position [543, 0]
click at [89, 90] on div "Bắc [GEOGRAPHIC_DATA] QL1A" at bounding box center [140, 92] width 205 height 9
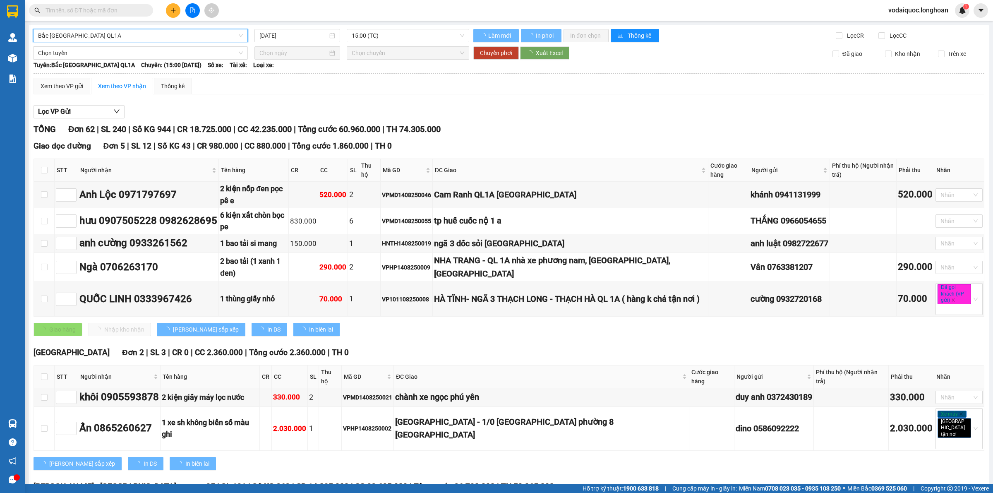
click at [291, 32] on input "[DATE]" at bounding box center [294, 35] width 68 height 9
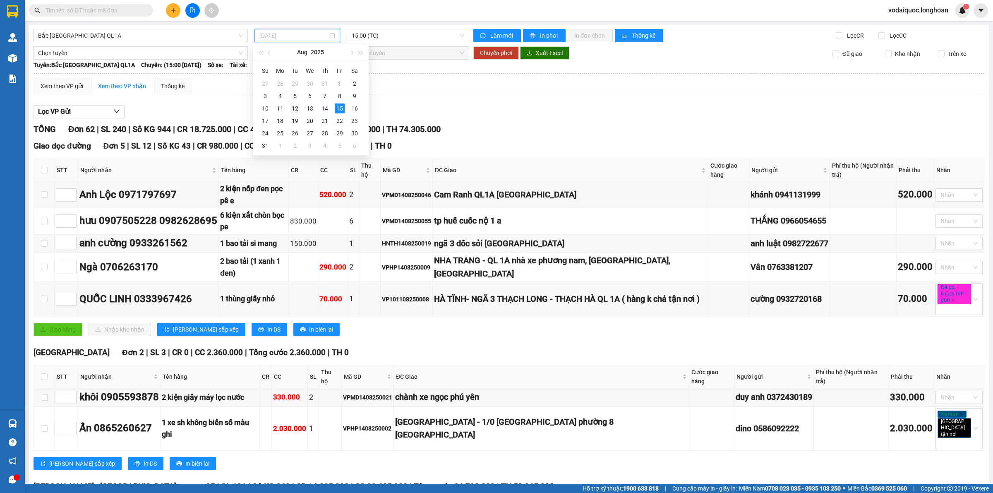
click at [290, 108] on div "12" at bounding box center [295, 108] width 10 height 10
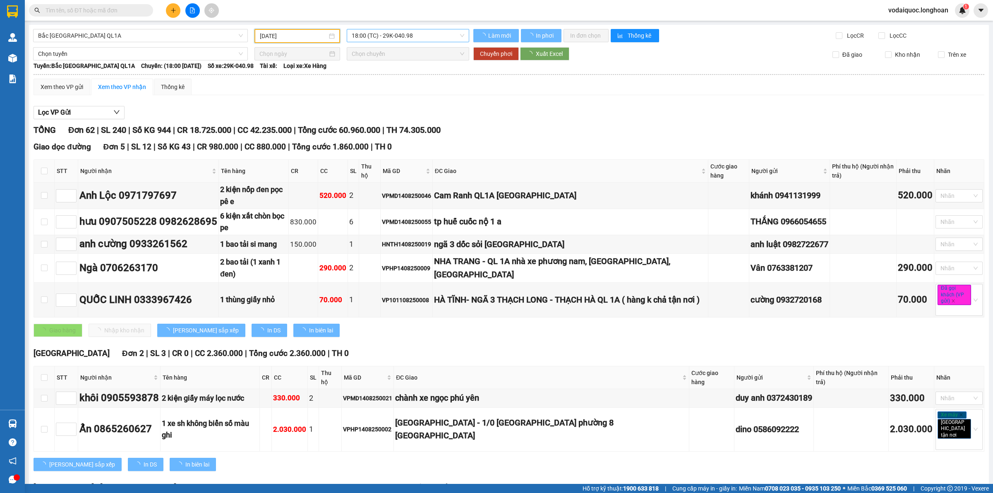
type input "[DATE]"
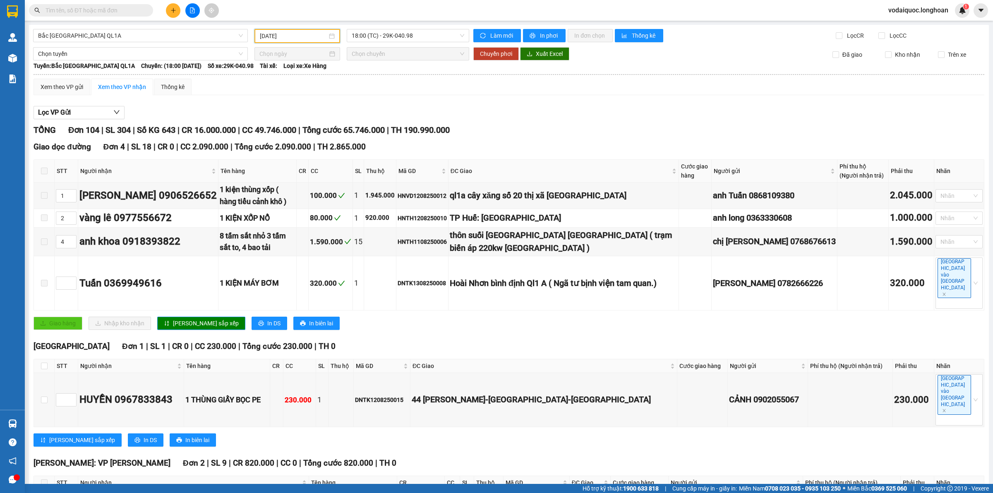
click at [283, 33] on input "[DATE]" at bounding box center [293, 35] width 67 height 9
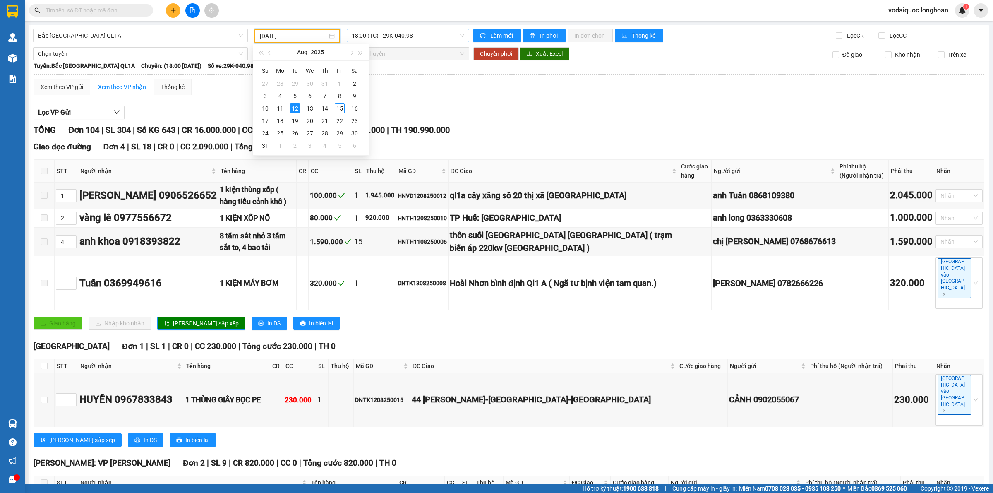
click at [385, 32] on span "18:00 (TC) - 29K-040.98" at bounding box center [408, 35] width 113 height 12
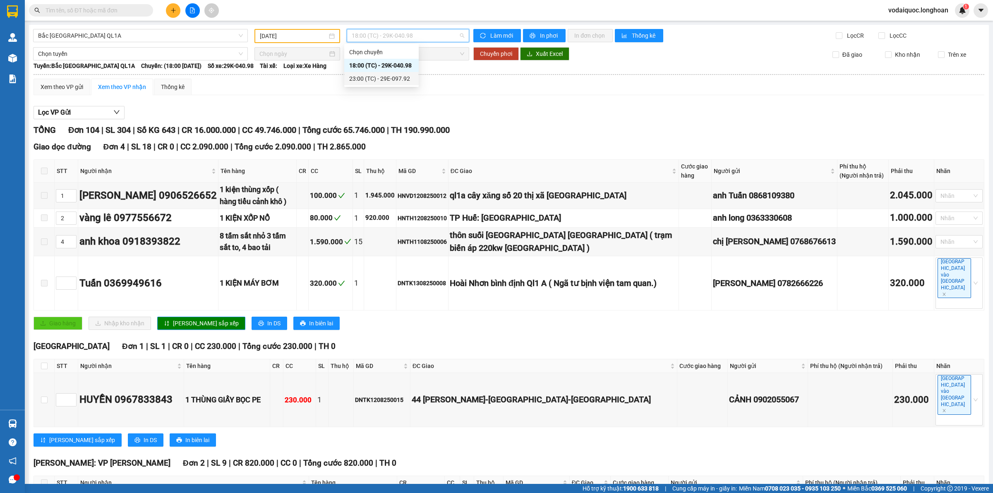
click at [390, 75] on div "23:00 (TC) - 29E-097.92" at bounding box center [381, 78] width 65 height 9
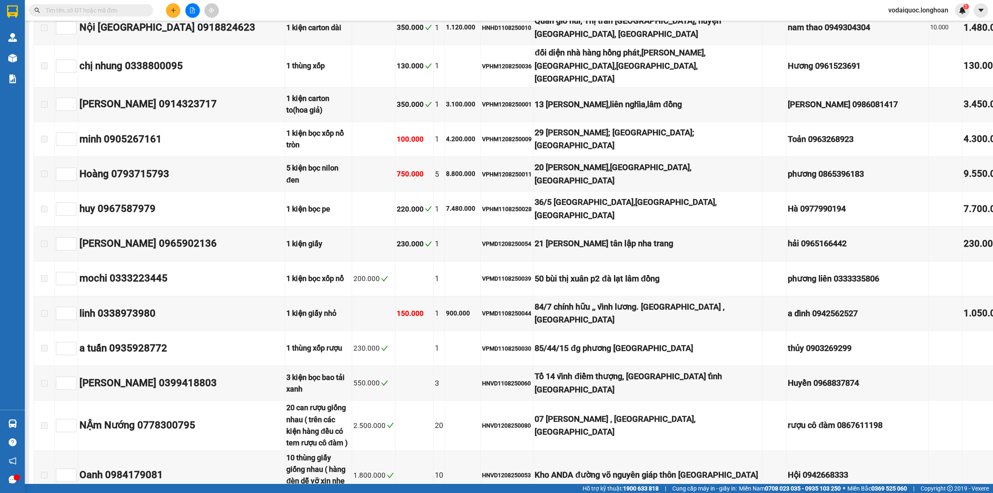
scroll to position [6002, 0]
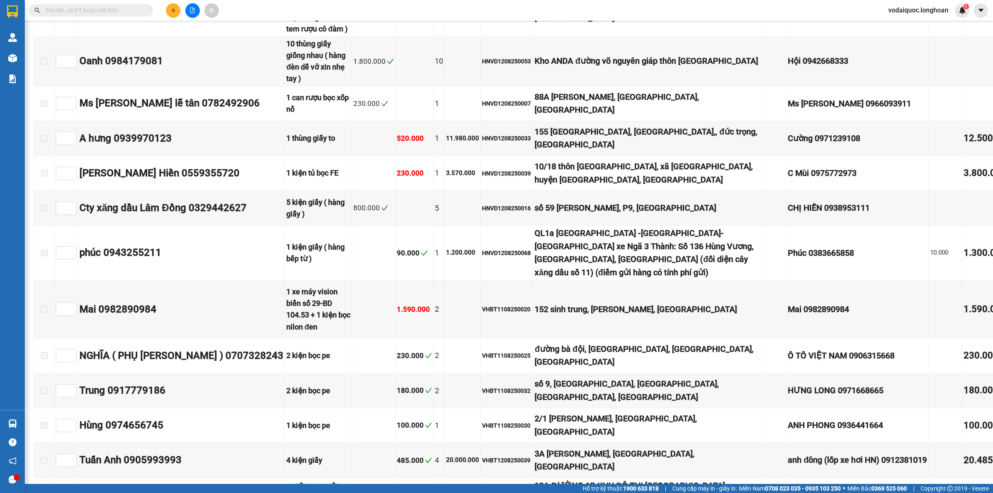
drag, startPoint x: 44, startPoint y: 188, endPoint x: 125, endPoint y: 212, distance: 84.6
checkbox input "true"
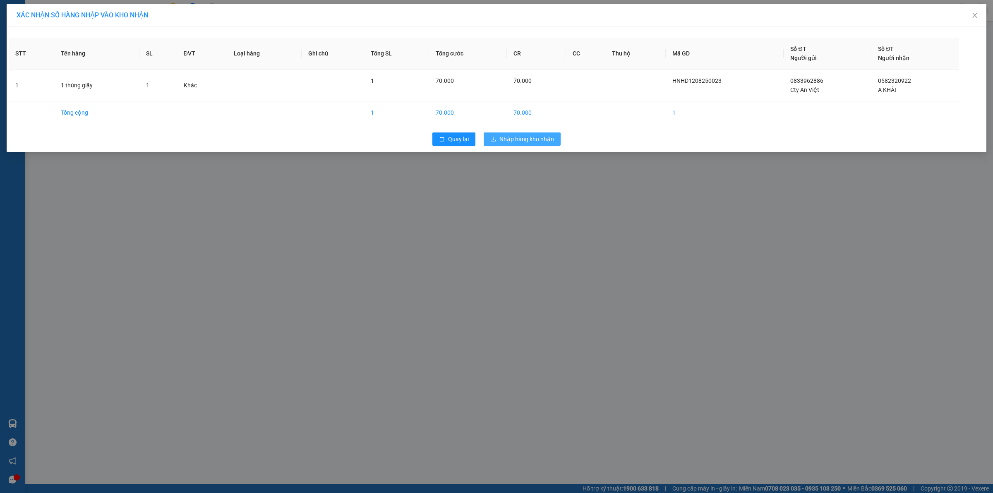
click at [533, 138] on span "Nhập hàng kho nhận" at bounding box center [527, 139] width 55 height 9
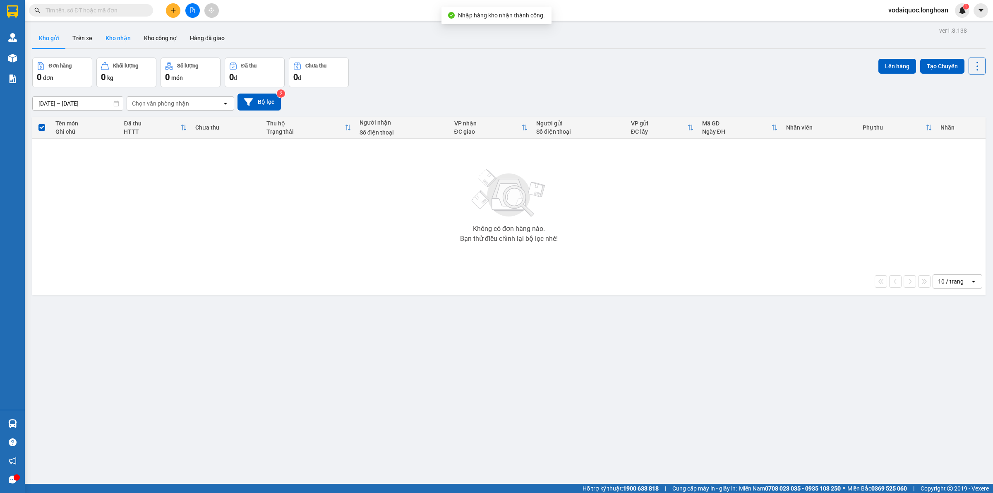
click at [117, 41] on button "Kho nhận" at bounding box center [118, 38] width 38 height 20
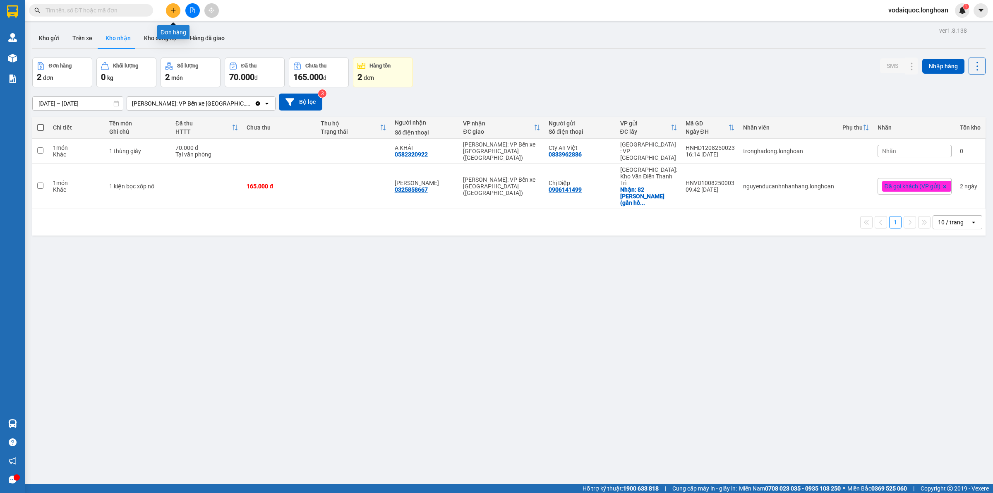
click at [175, 6] on button at bounding box center [173, 10] width 14 height 14
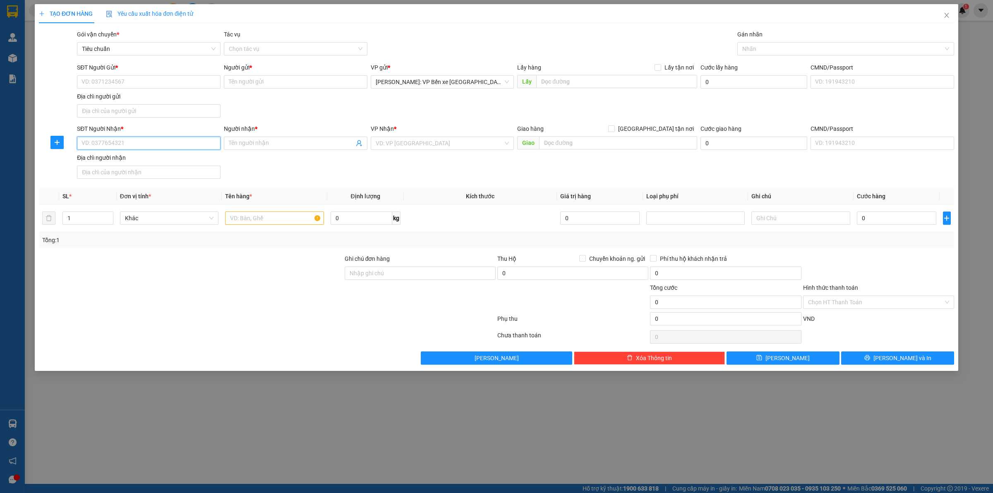
click at [118, 143] on input "SĐT Người Nhận *" at bounding box center [149, 143] width 144 height 13
type input "0934316469"
click at [268, 145] on input "Người nhận *" at bounding box center [291, 143] width 125 height 9
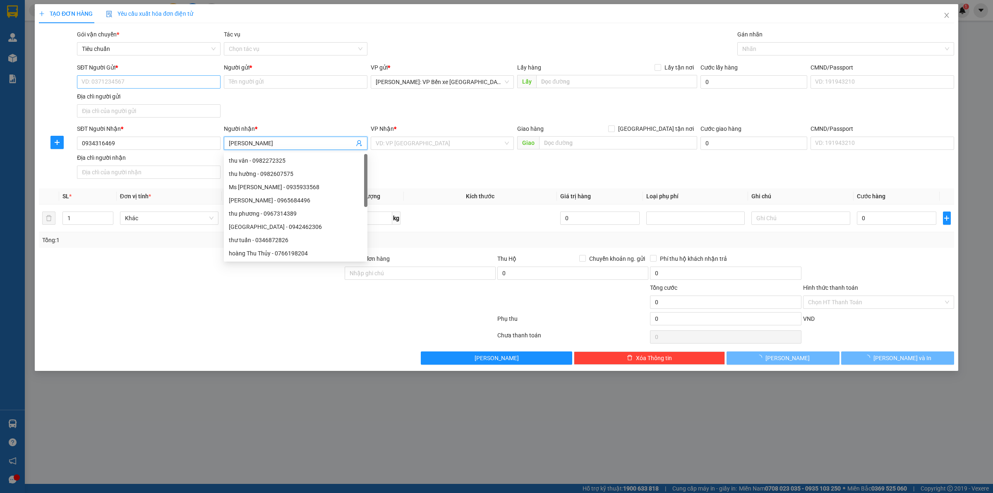
type input "[PERSON_NAME]"
click at [135, 77] on input "SĐT Người Gửi *" at bounding box center [149, 81] width 144 height 13
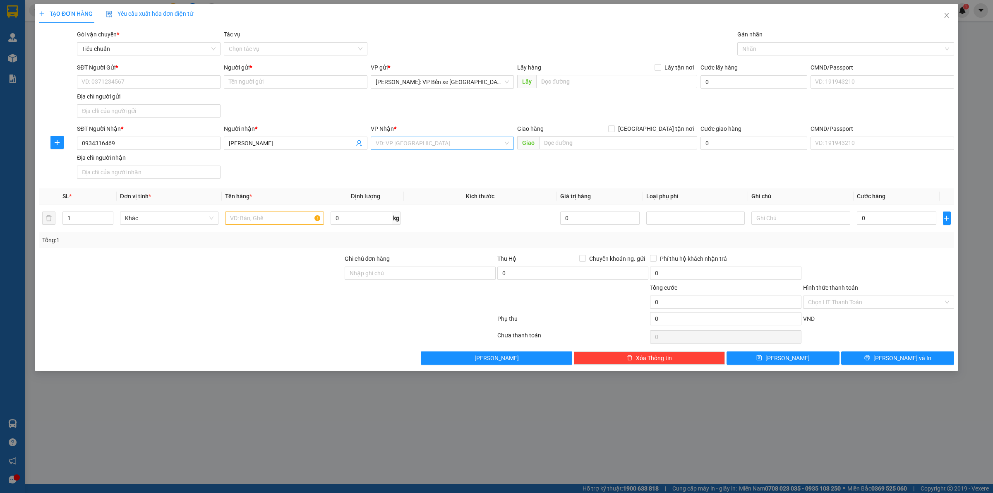
click at [444, 142] on input "search" at bounding box center [440, 143] width 128 height 12
click at [589, 145] on input "text" at bounding box center [618, 142] width 158 height 13
type input "52 [PERSON_NAME],[PERSON_NAME],KIẾN AN,[GEOGRAPHIC_DATA]"
click at [659, 125] on label "[GEOGRAPHIC_DATA] tận nơi" at bounding box center [652, 128] width 89 height 9
click at [614, 125] on input "[GEOGRAPHIC_DATA] tận nơi" at bounding box center [611, 128] width 6 height 6
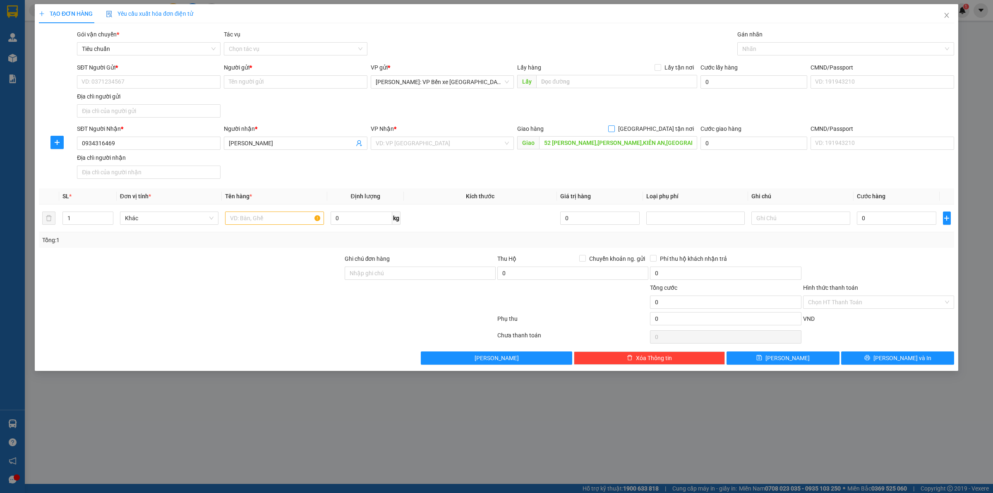
checkbox input "true"
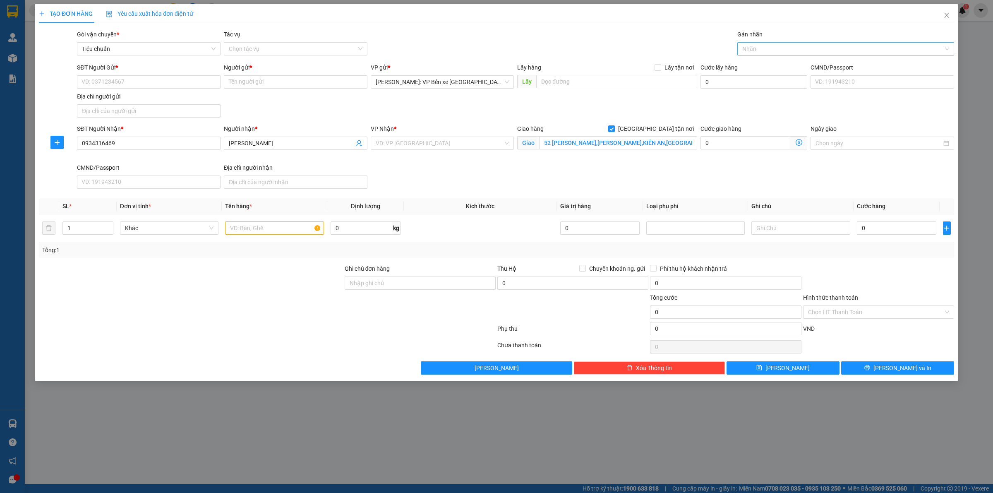
click at [769, 48] on div at bounding box center [842, 49] width 204 height 10
type input "GIAO"
click at [804, 65] on div "[GEOGRAPHIC_DATA] tận nơi" at bounding box center [846, 65] width 207 height 9
click at [248, 224] on input "text" at bounding box center [274, 227] width 99 height 13
click at [84, 228] on input "1" at bounding box center [88, 228] width 50 height 12
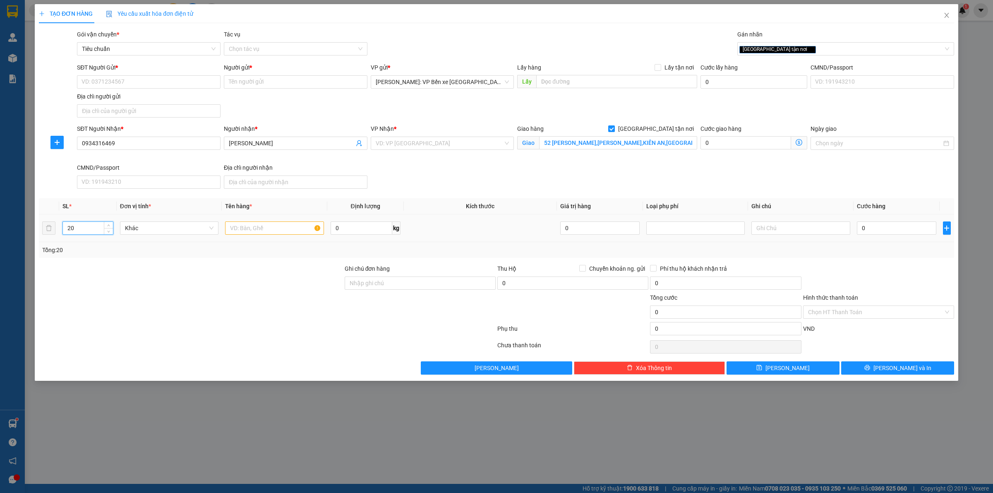
type input "20"
click at [266, 226] on input "text" at bounding box center [274, 227] width 99 height 13
type input "20 KIỆN CATTONG"
click at [392, 280] on input "Ghi chú đơn hàng" at bounding box center [420, 282] width 151 height 13
drag, startPoint x: 899, startPoint y: 222, endPoint x: 894, endPoint y: 226, distance: 5.6
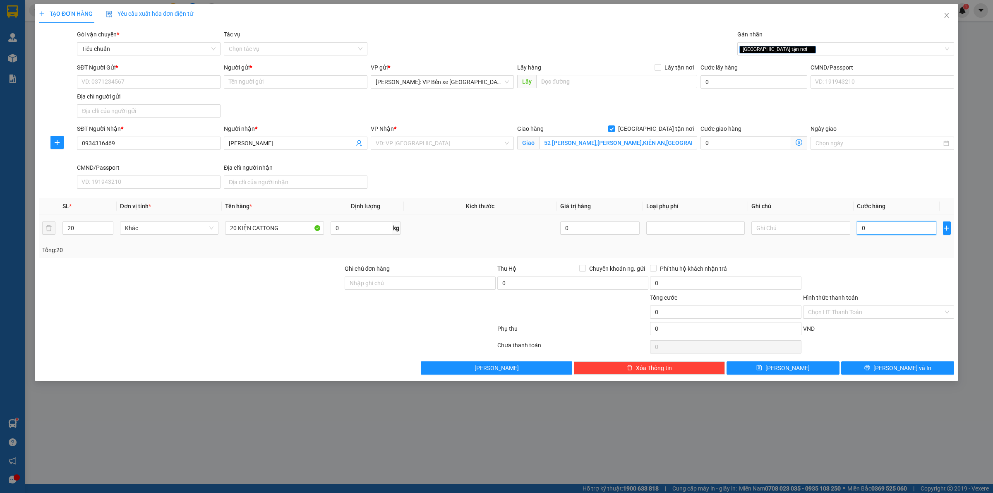
click at [898, 222] on input "0" at bounding box center [896, 227] width 79 height 13
type input "2"
type input "23"
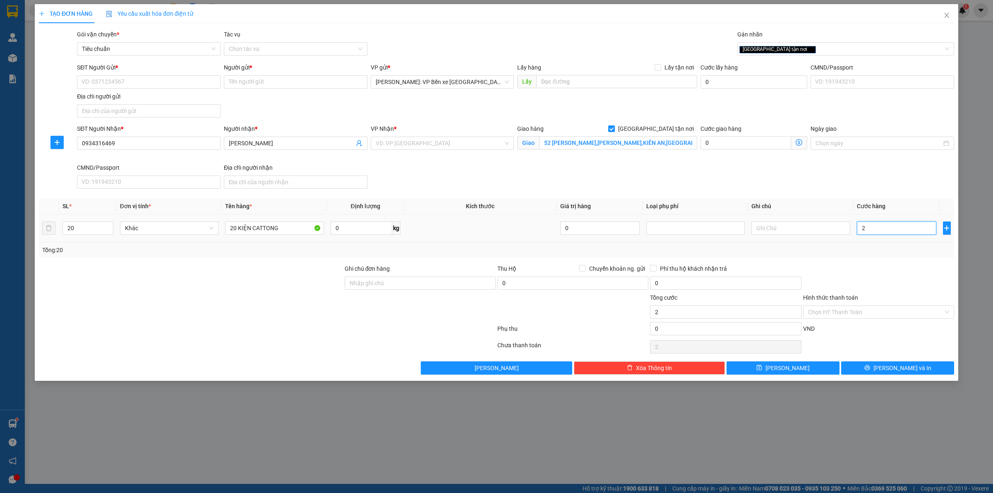
type input "23"
type input "235"
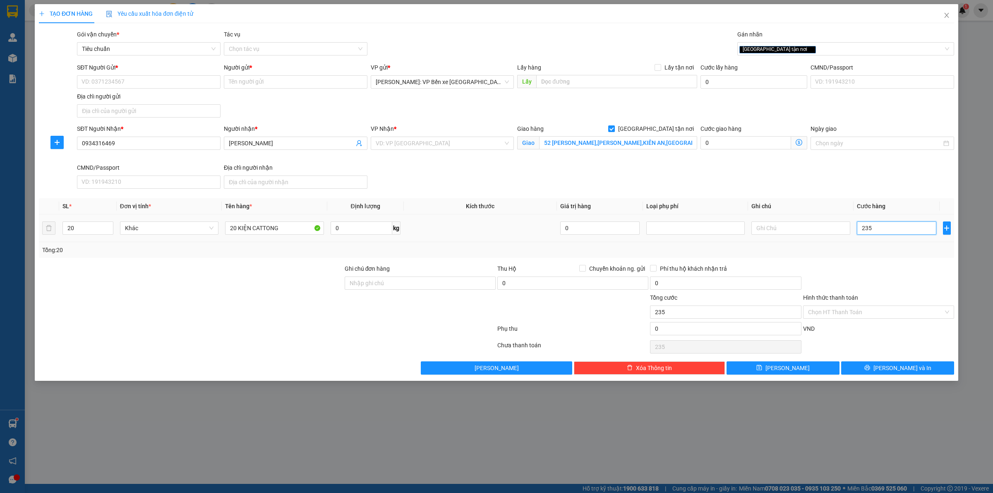
type input "2.350"
type input "23.500"
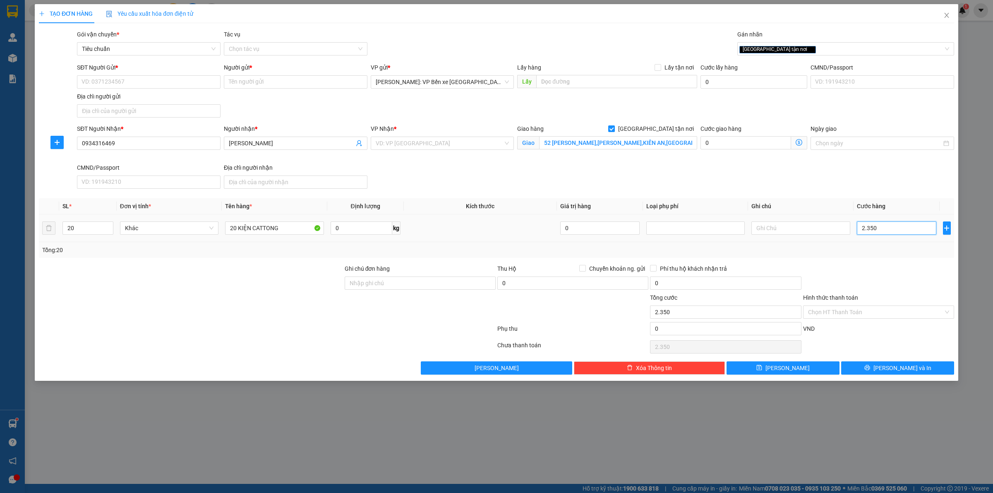
type input "23.500"
type input "235.000"
type input "2.350.000"
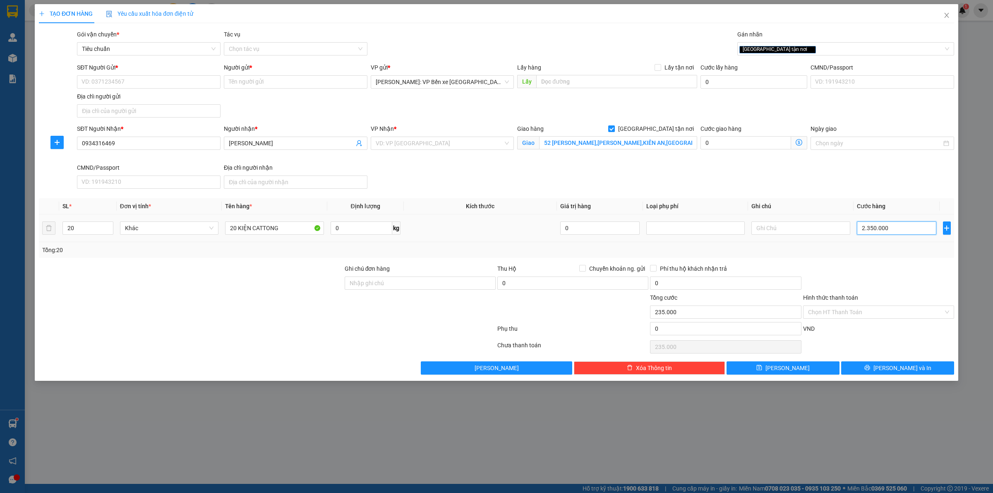
type input "2.350.000"
click at [176, 265] on div at bounding box center [191, 278] width 306 height 29
click at [203, 313] on div at bounding box center [191, 307] width 306 height 29
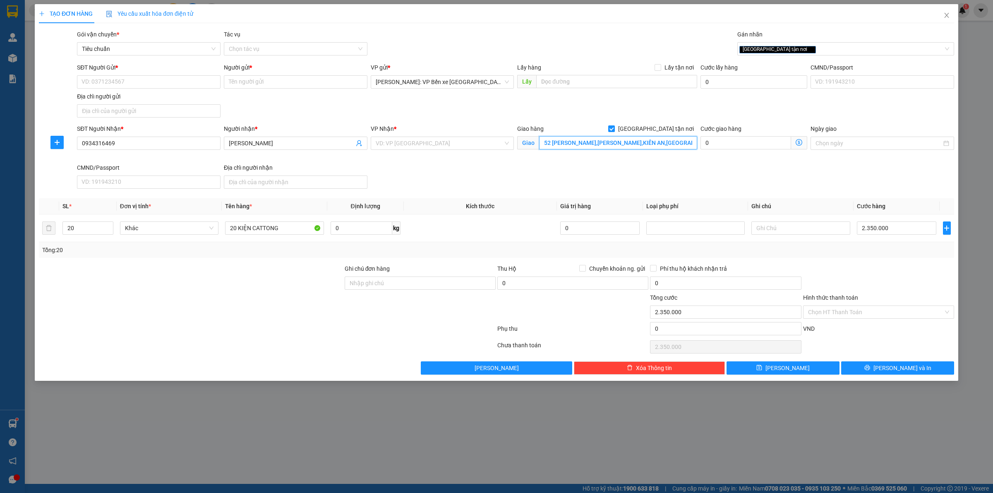
click at [589, 139] on input "52 [PERSON_NAME],[PERSON_NAME],KIẾN AN,[GEOGRAPHIC_DATA]" at bounding box center [618, 142] width 158 height 13
click at [593, 141] on input "52 [PERSON_NAME],[PERSON_NAME],KIẾN AN,[GEOGRAPHIC_DATA]" at bounding box center [618, 142] width 158 height 13
click at [651, 147] on input "52 [PERSON_NAME],[PERSON_NAME],[GEOGRAPHIC_DATA],[GEOGRAPHIC_DATA]" at bounding box center [618, 142] width 158 height 13
type input "52 [PERSON_NAME],[PERSON_NAME],[GEOGRAPHIC_DATA],[GEOGRAPHIC_DATA]"
click at [305, 280] on div at bounding box center [191, 278] width 306 height 29
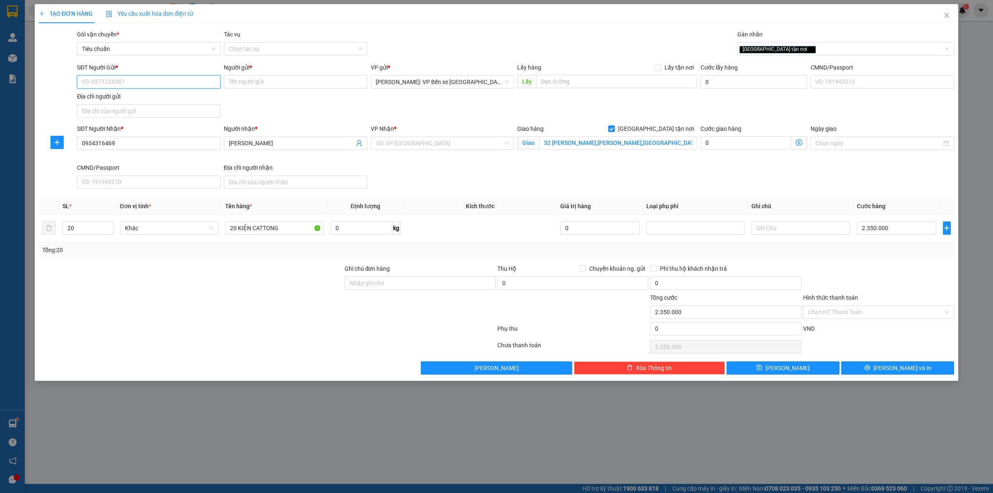
click at [156, 79] on input "SĐT Người Gửi *" at bounding box center [149, 81] width 144 height 13
click at [162, 164] on div "CMND/Passport" at bounding box center [149, 167] width 144 height 9
click at [162, 175] on input "CMND/Passport" at bounding box center [149, 181] width 144 height 13
click at [121, 79] on input "SĐT Người Gửi *" at bounding box center [149, 81] width 144 height 13
type input "0931414980"
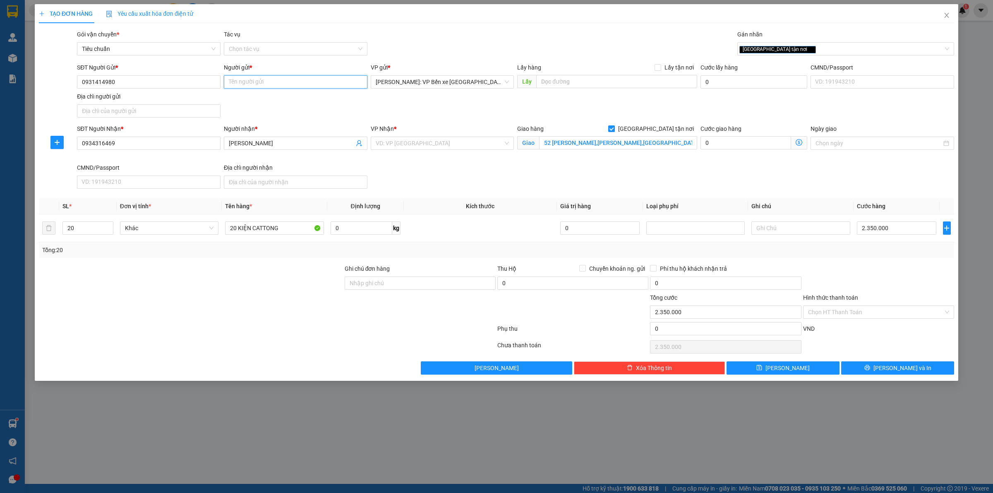
click at [264, 80] on input "Người gửi *" at bounding box center [296, 81] width 144 height 13
type input "QUÂN"
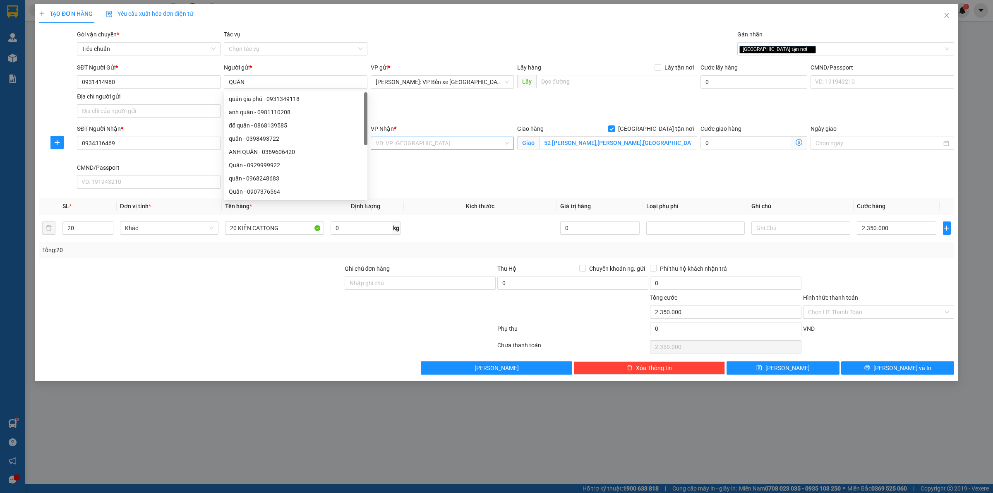
click at [452, 148] on input "search" at bounding box center [440, 143] width 128 height 12
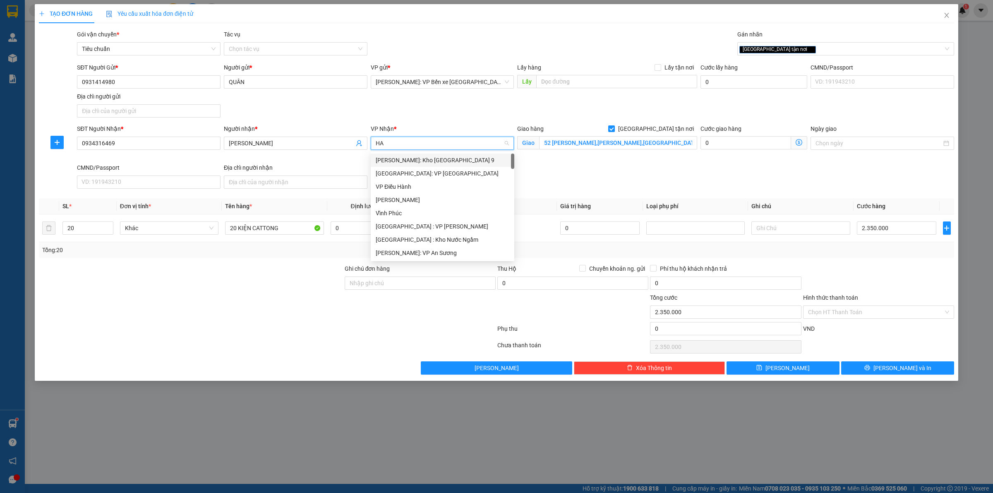
type input "HAI"
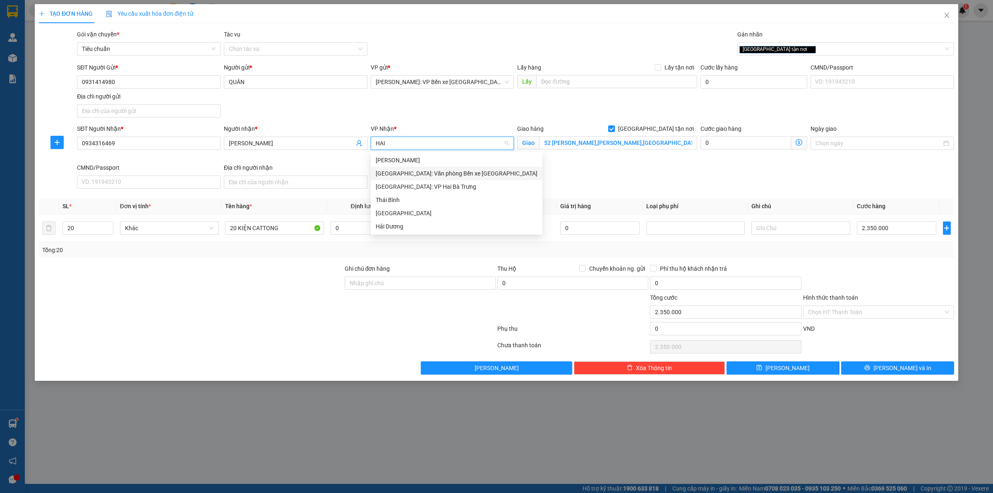
click at [430, 172] on div "[GEOGRAPHIC_DATA]: Văn phòng Bến xe [GEOGRAPHIC_DATA]" at bounding box center [457, 173] width 162 height 9
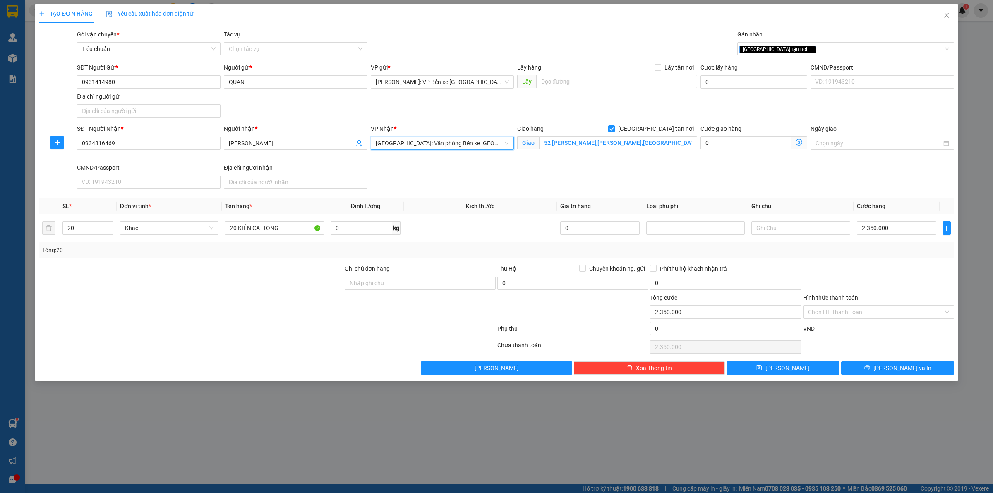
click at [754, 175] on div "SĐT Người Nhận * 0934316469 Người nhận * THU PHƯƠNG VP Nhận * [GEOGRAPHIC_DATA]…" at bounding box center [515, 158] width 881 height 68
click at [897, 370] on span "[PERSON_NAME] và In" at bounding box center [903, 367] width 58 height 9
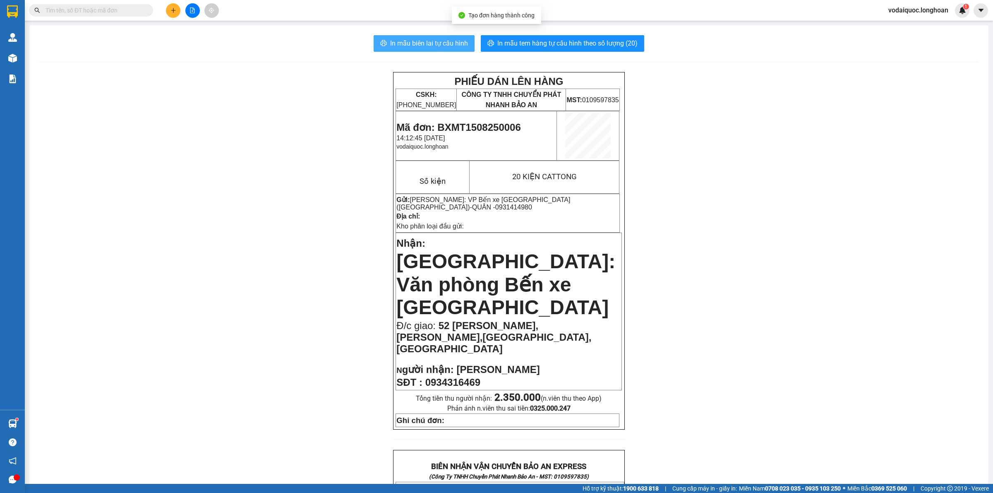
click at [433, 40] on span "In mẫu biên lai tự cấu hình" at bounding box center [429, 43] width 78 height 10
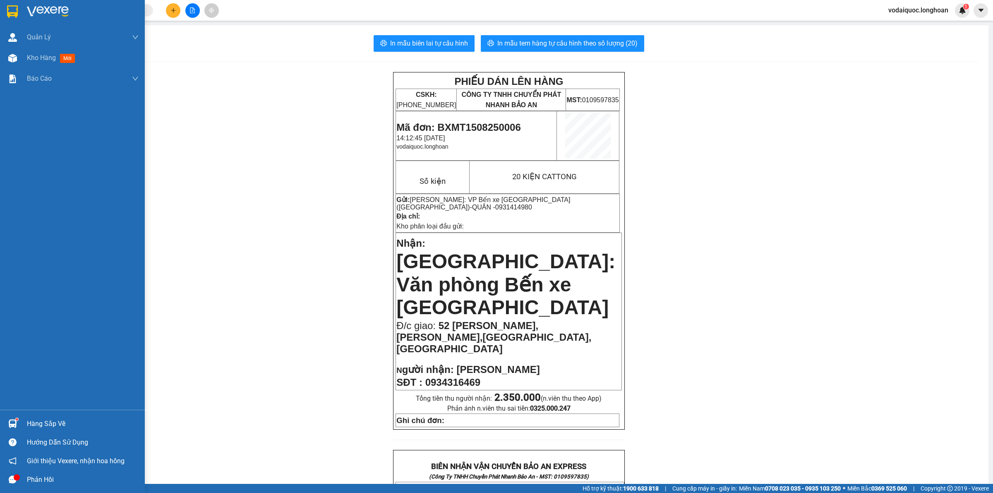
drag, startPoint x: 75, startPoint y: 11, endPoint x: 135, endPoint y: 118, distance: 122.7
click at [75, 11] on div at bounding box center [83, 11] width 112 height 12
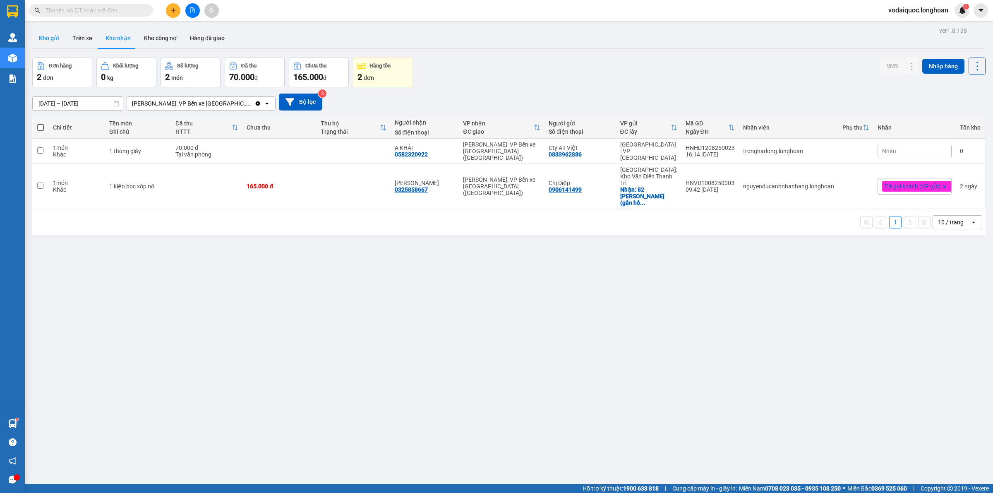
click at [42, 36] on button "Kho gửi" at bounding box center [49, 38] width 34 height 20
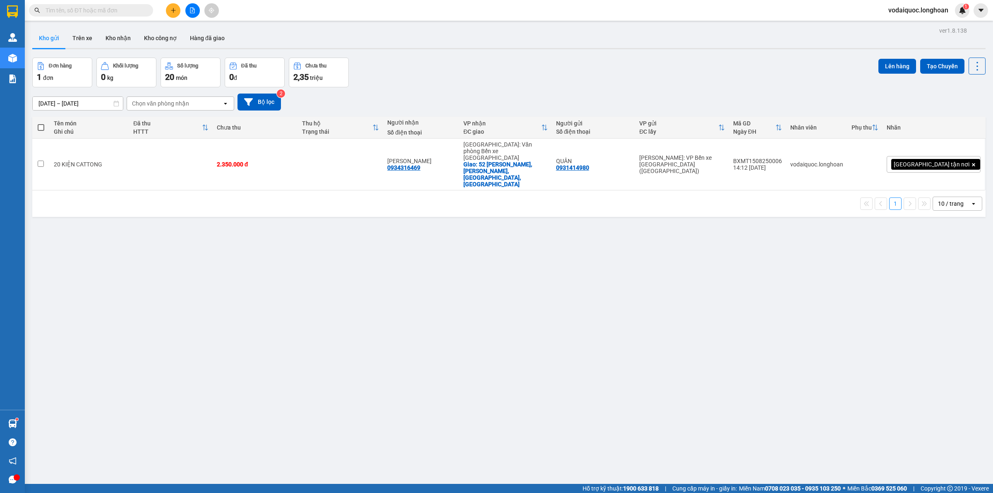
click at [134, 11] on input "text" at bounding box center [95, 10] width 98 height 9
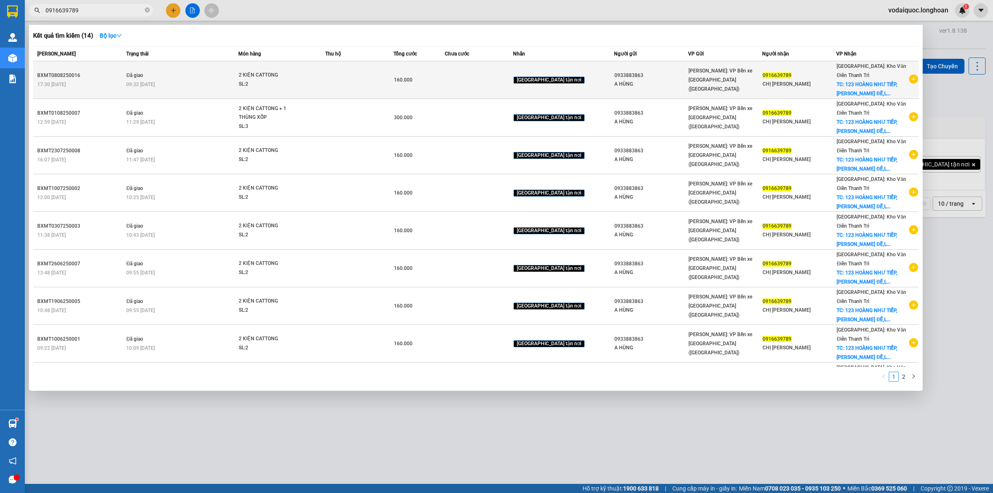
type input "0916639789"
click at [913, 77] on icon "plus-circle" at bounding box center [913, 79] width 9 height 9
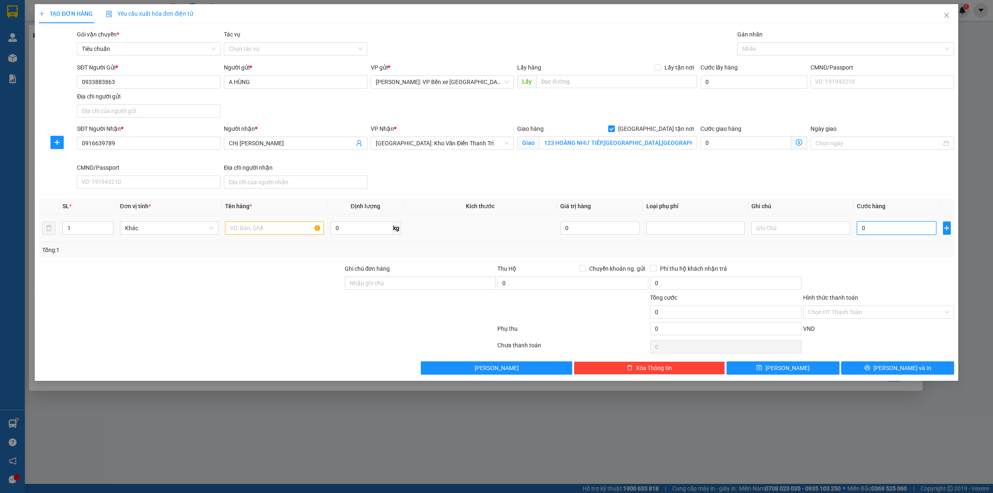
click at [875, 228] on input "0" at bounding box center [896, 227] width 79 height 13
click at [761, 47] on div at bounding box center [842, 49] width 204 height 10
type input "GIAO"
click at [769, 61] on div "[GEOGRAPHIC_DATA] tận nơi" at bounding box center [846, 65] width 207 height 9
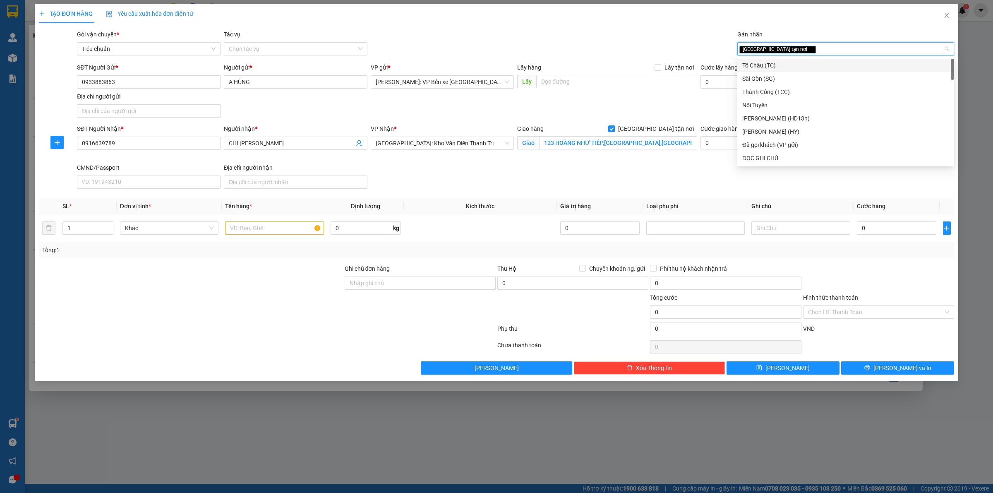
click at [668, 43] on div "Gói vận chuyển * Tiêu chuẩn Tác vụ Chọn tác vụ Gán nhãn Giao tận nơi" at bounding box center [515, 44] width 881 height 29
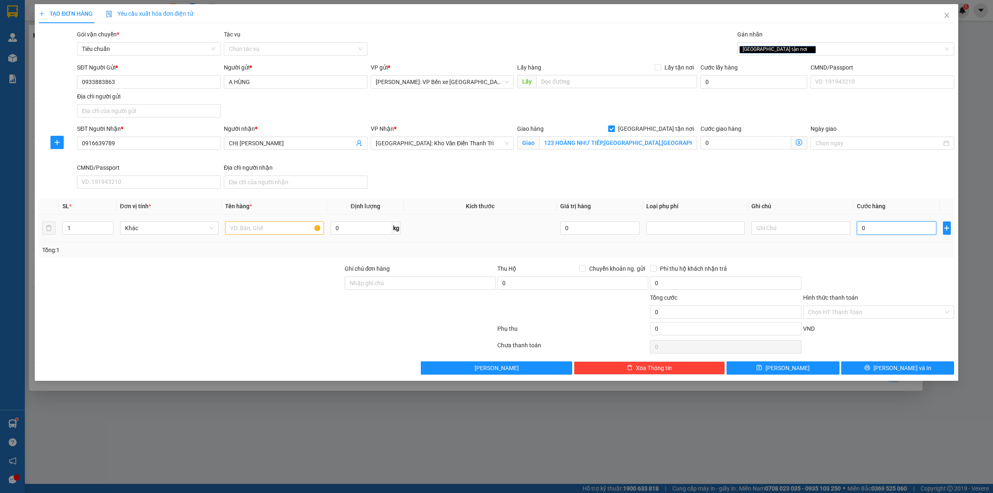
click at [895, 228] on input "0" at bounding box center [896, 227] width 79 height 13
type input "1"
type input "16"
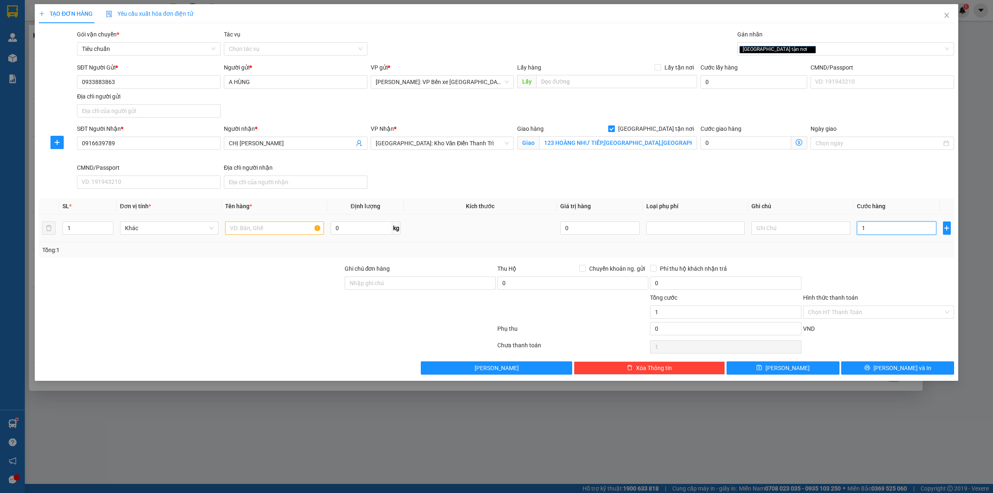
type input "16"
type input "160"
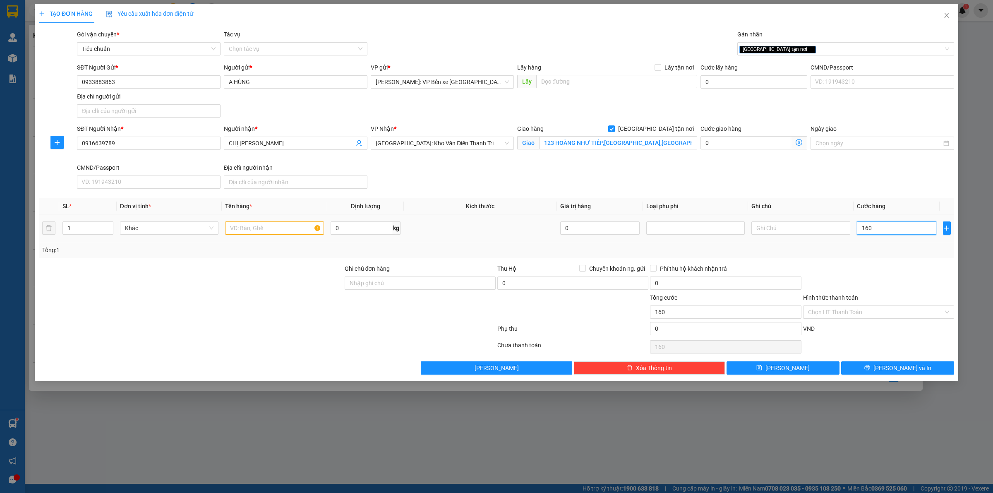
type input "1.600"
type input "16.000"
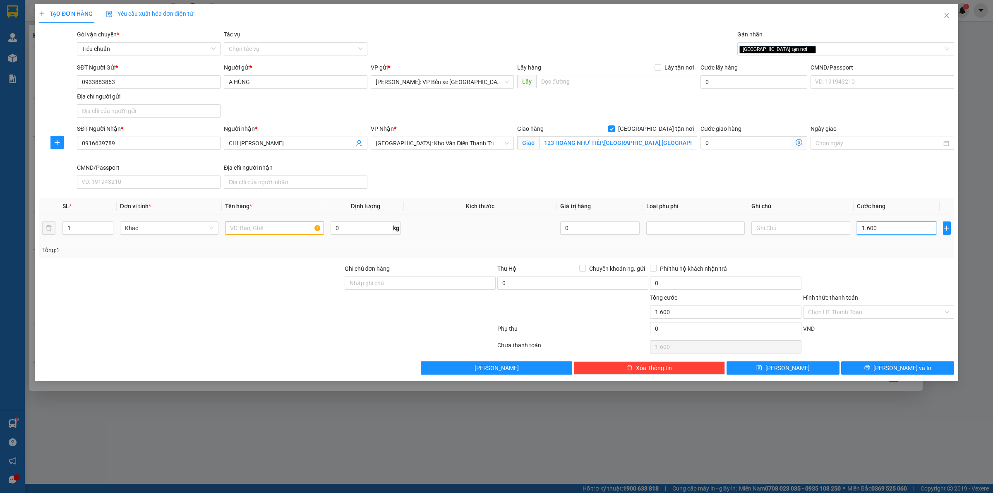
type input "16.000"
type input "160.000"
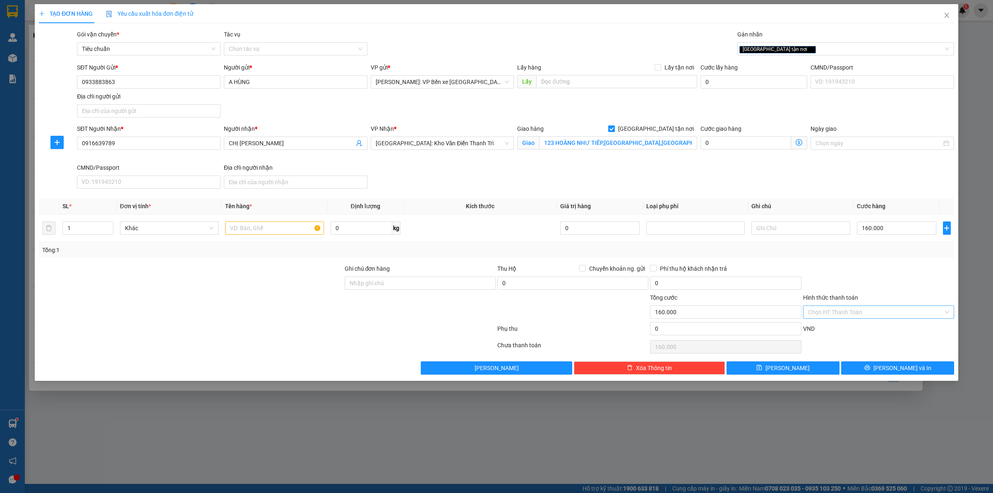
click at [858, 307] on input "Hình thức thanh toán" at bounding box center [875, 312] width 135 height 12
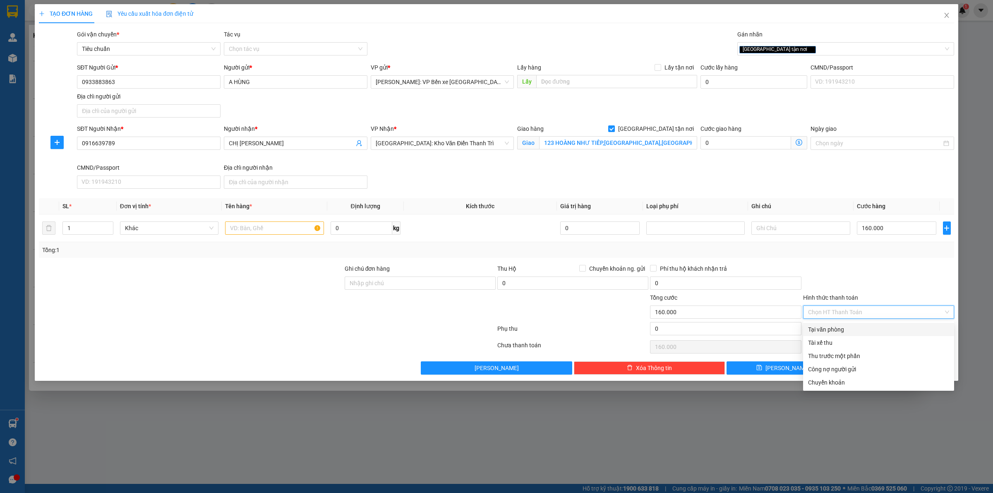
click at [857, 328] on div "Tại văn phòng" at bounding box center [878, 329] width 141 height 9
type input "0"
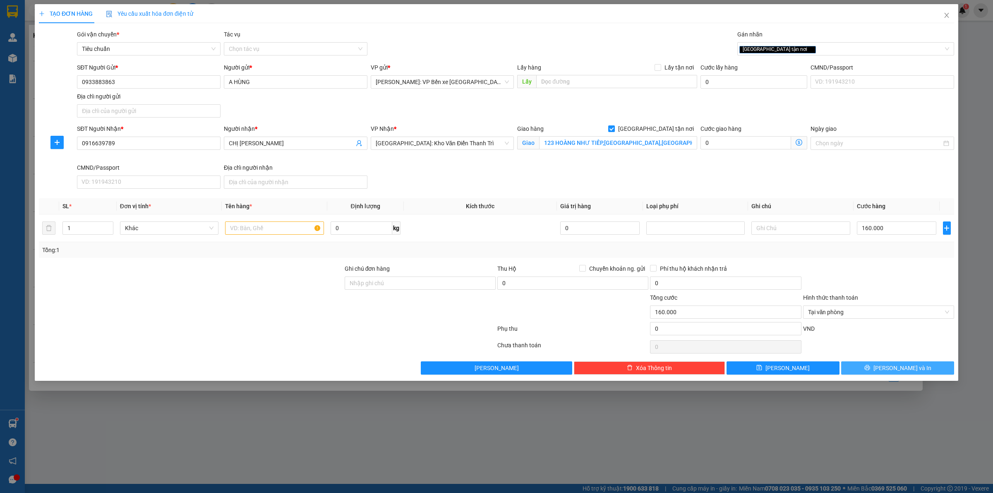
click at [902, 367] on span "[PERSON_NAME] và In" at bounding box center [903, 367] width 58 height 9
type input "2"
click at [106, 224] on span "Increase Value" at bounding box center [108, 225] width 9 height 7
click at [266, 228] on input "text" at bounding box center [274, 227] width 99 height 13
type input "0"
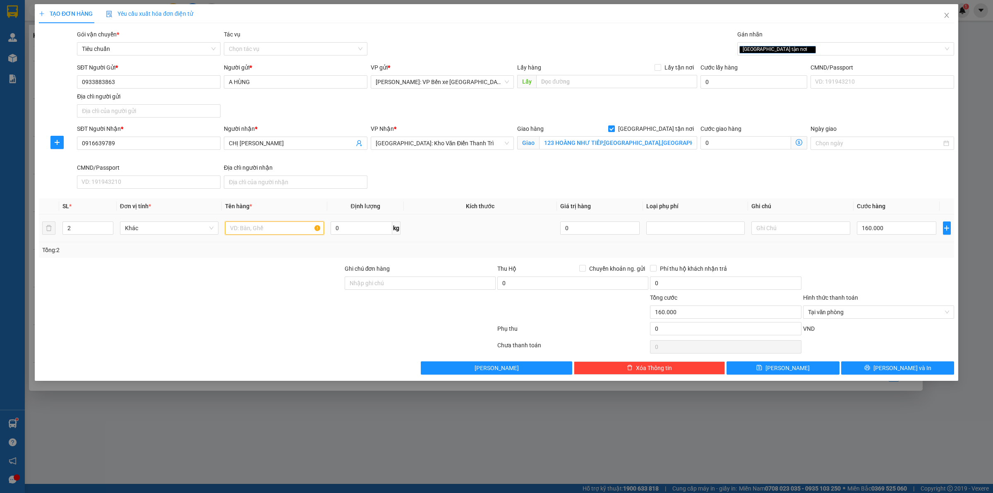
type input "0"
type input "2 KIỆN CATTONG"
click at [883, 231] on input "0" at bounding box center [896, 227] width 79 height 13
type input "1"
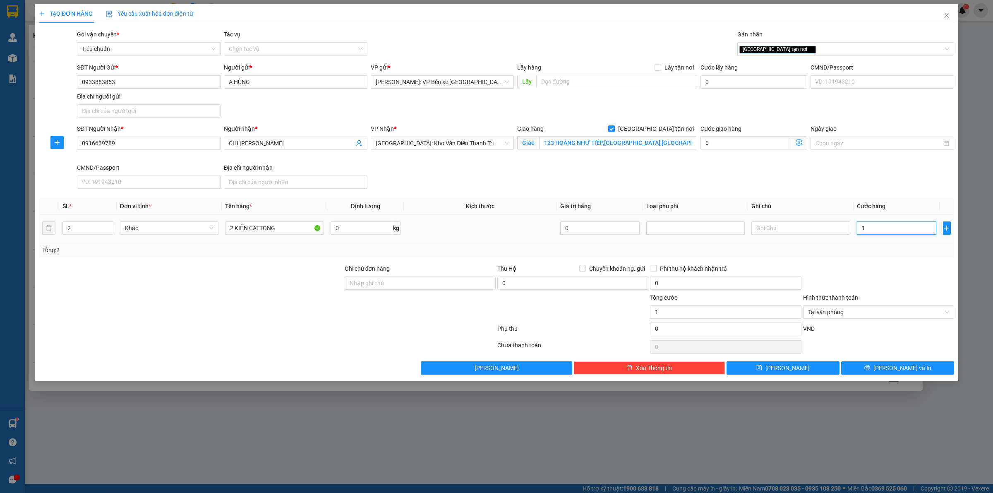
type input "16"
type input "160"
type input "1.600"
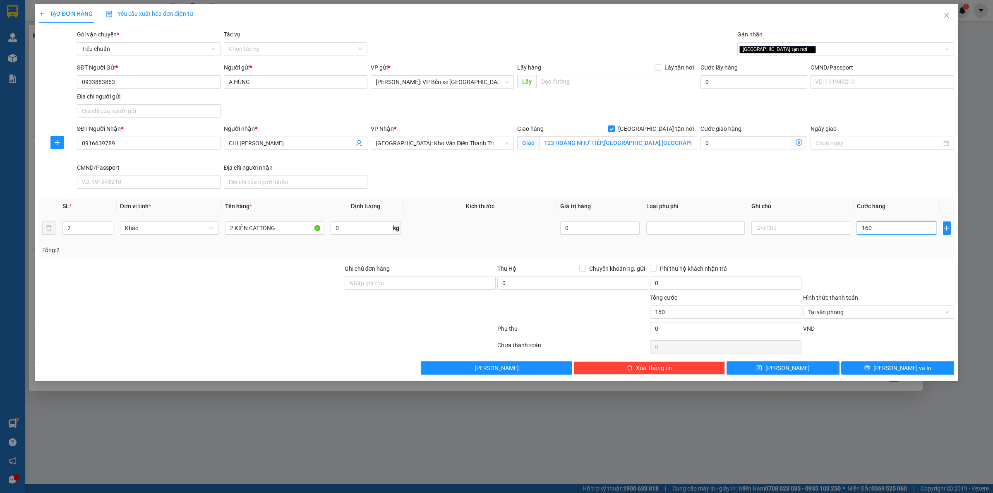
type input "1.600"
type input "16.000"
type input "160.000"
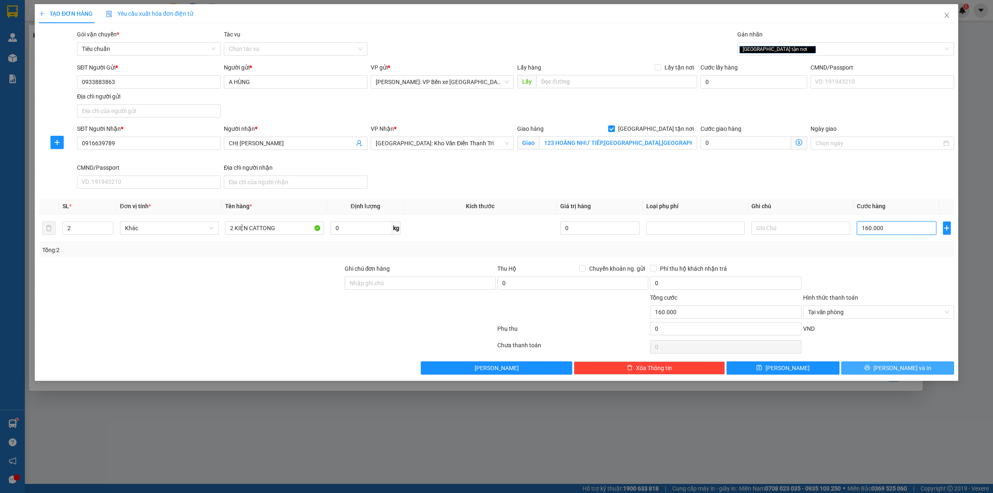
type input "160.000"
click at [895, 368] on span "[PERSON_NAME] và In" at bounding box center [903, 367] width 58 height 9
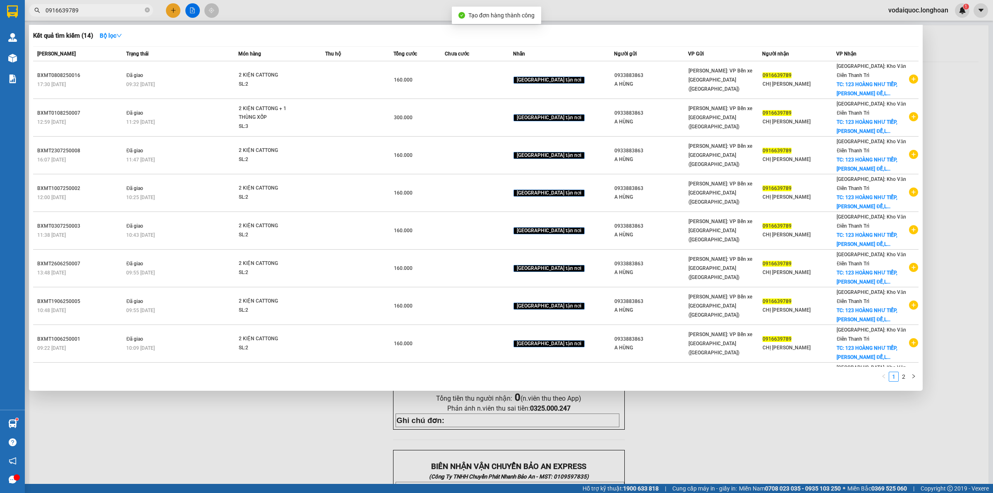
click at [377, 422] on div at bounding box center [496, 246] width 993 height 493
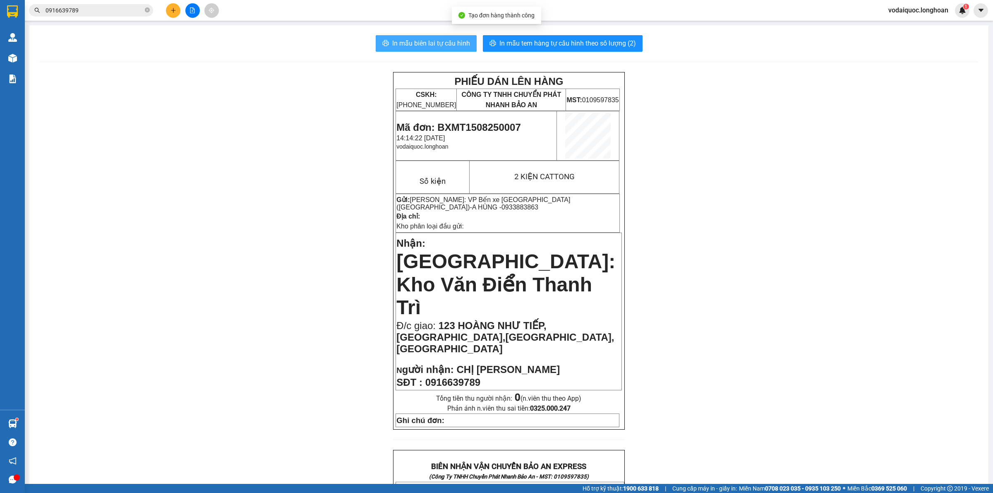
click at [428, 39] on span "In mẫu biên lai tự cấu hình" at bounding box center [431, 43] width 78 height 10
click at [567, 44] on span "In mẫu tem hàng tự cấu hình theo số lượng (2)" at bounding box center [568, 43] width 137 height 10
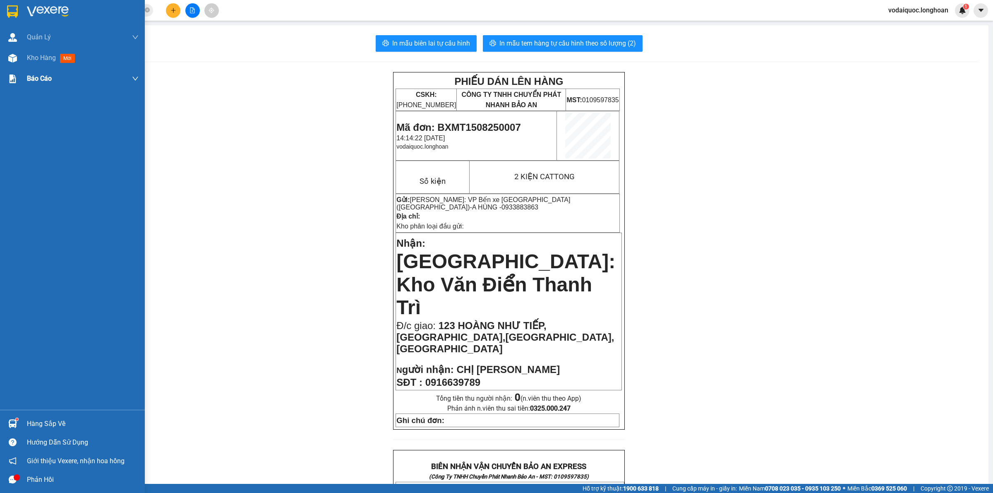
drag, startPoint x: 86, startPoint y: 12, endPoint x: 36, endPoint y: 85, distance: 89.3
click at [86, 12] on div at bounding box center [83, 11] width 112 height 12
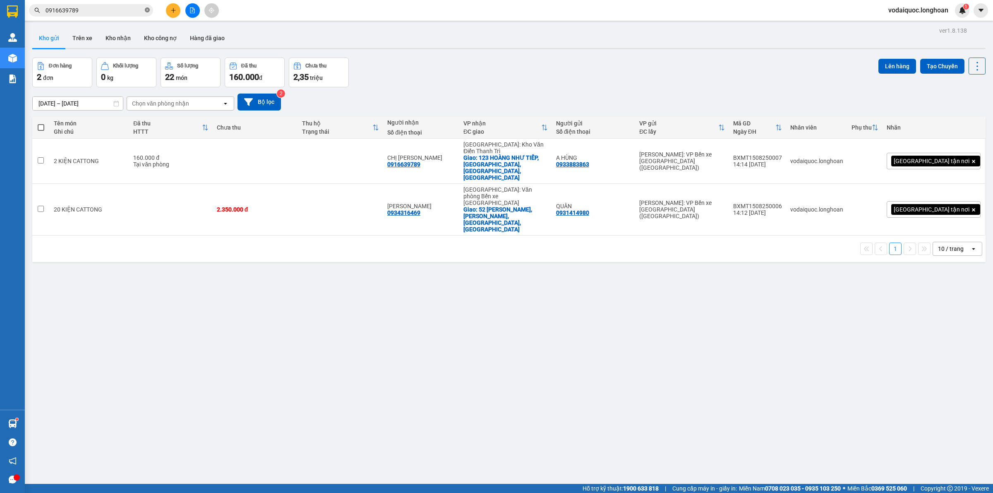
click at [149, 9] on icon "close-circle" at bounding box center [147, 9] width 5 height 5
click at [118, 14] on input "text" at bounding box center [95, 10] width 98 height 9
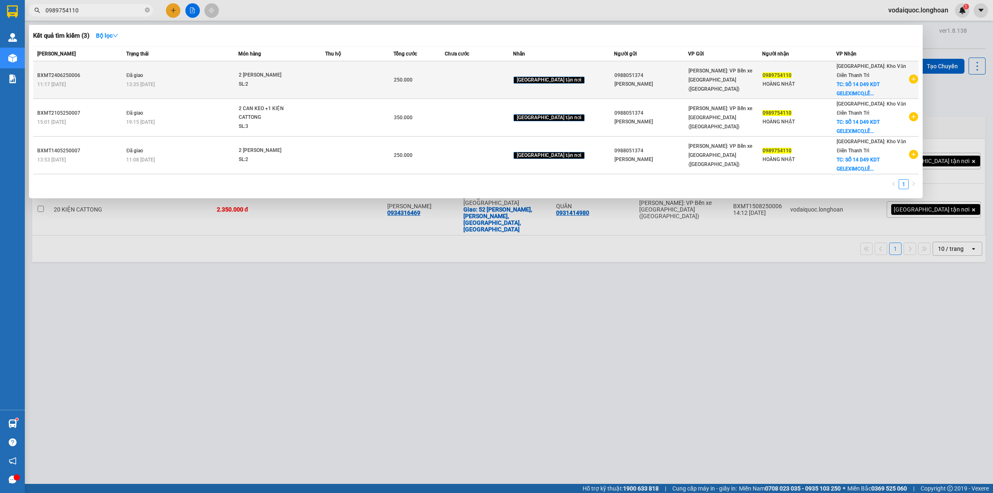
type input "0989754110"
click at [914, 77] on icon "plus-circle" at bounding box center [913, 79] width 9 height 9
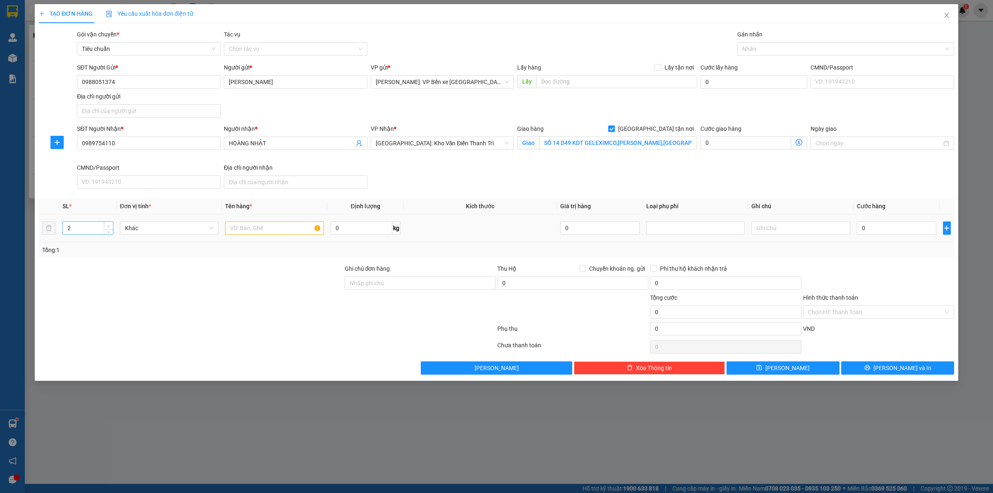
click at [106, 224] on span "Increase Value" at bounding box center [108, 225] width 9 height 7
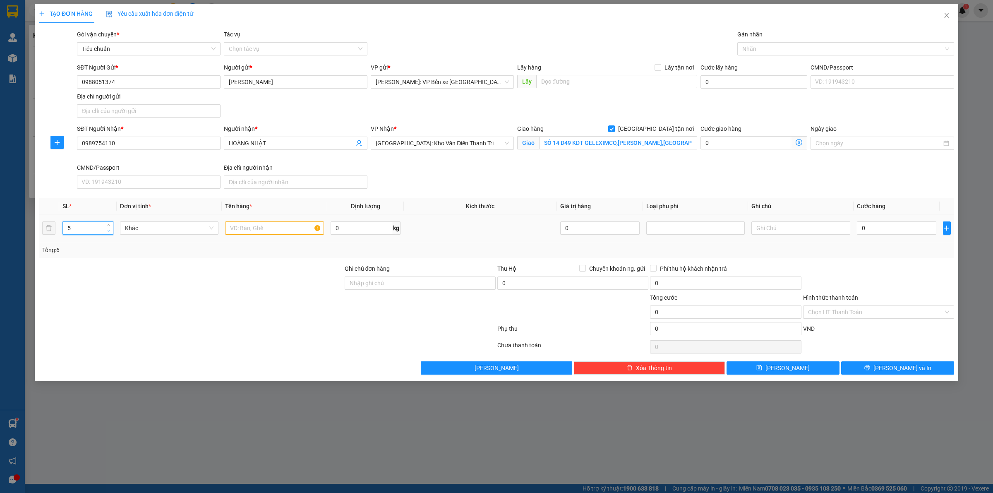
click at [111, 232] on span "down" at bounding box center [108, 230] width 5 height 5
type input "3"
click at [111, 232] on span "down" at bounding box center [108, 230] width 5 height 5
click at [257, 228] on input "text" at bounding box center [274, 227] width 99 height 13
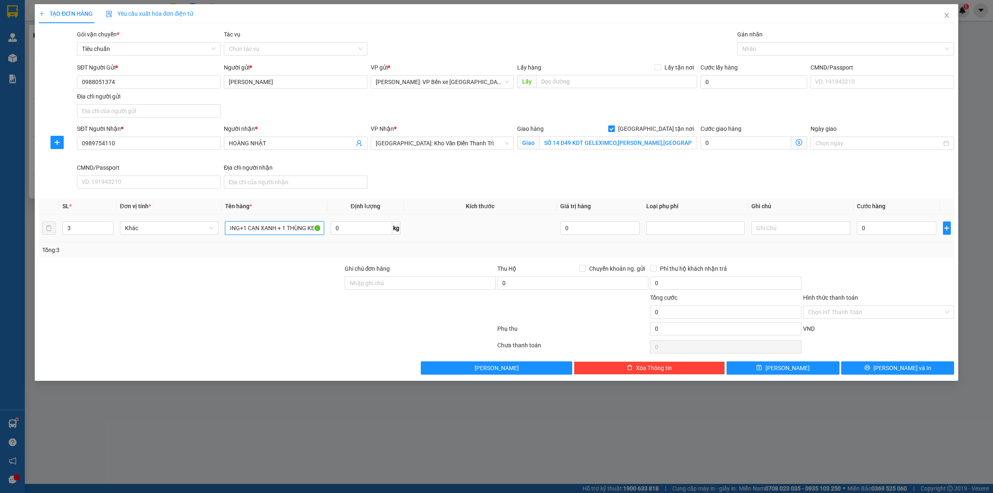
scroll to position [0, 38]
click at [783, 50] on div at bounding box center [842, 49] width 204 height 10
type input "1 KIỆN CATTONG+1 CAN XANH + 1 THÙNG KEO"
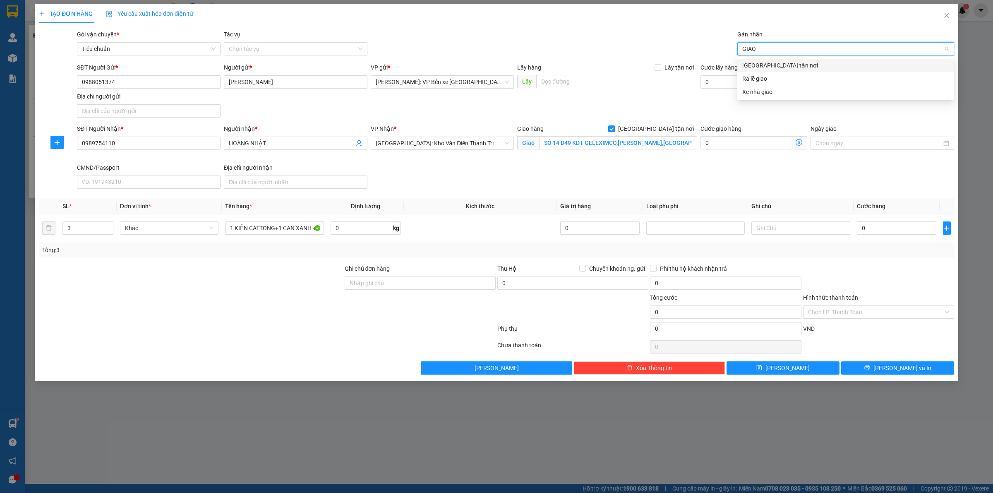
type input "GIAO"
click at [772, 59] on div "[GEOGRAPHIC_DATA] tận nơi" at bounding box center [846, 65] width 217 height 13
click at [673, 147] on input "SỐ 14 D49 KDT GELEXIMCO,[PERSON_NAME],[GEOGRAPHIC_DATA],[GEOGRAPHIC_DATA],[GEOG…" at bounding box center [618, 142] width 158 height 13
click at [677, 146] on input "SỐ 14 D49 KDT GELEXIMCO,[PERSON_NAME],[GEOGRAPHIC_DATA],[GEOGRAPHIC_DATA],[GEOG…" at bounding box center [618, 142] width 158 height 13
click at [622, 101] on div "SĐT Người Gửi * 0988051374 Người gửi * [PERSON_NAME] gửi * [PERSON_NAME]: VP Bế…" at bounding box center [515, 92] width 881 height 58
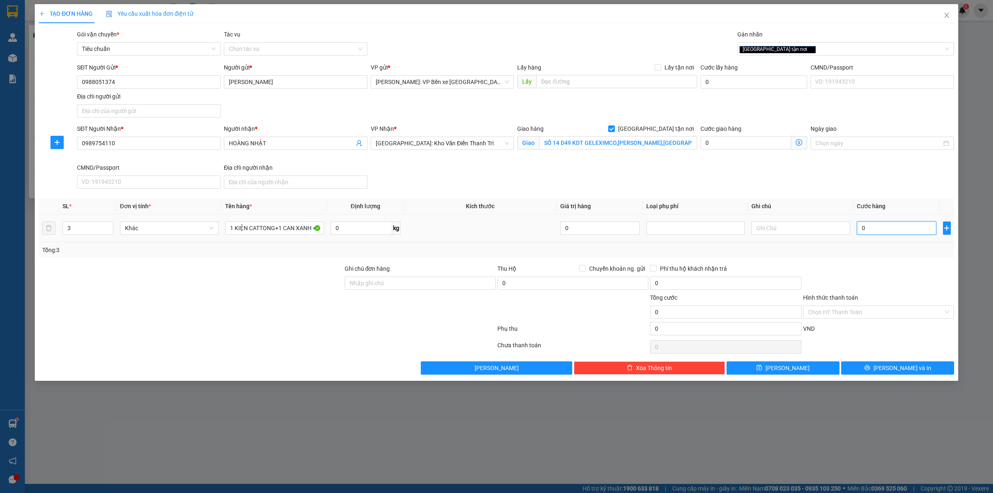
click at [875, 230] on input "0" at bounding box center [896, 227] width 79 height 13
type input "3"
type input "37"
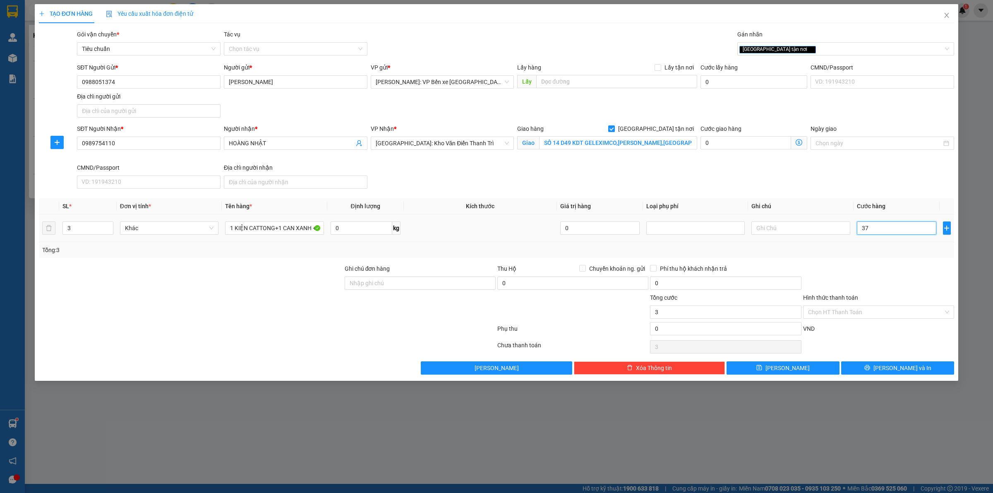
type input "37"
type input "370"
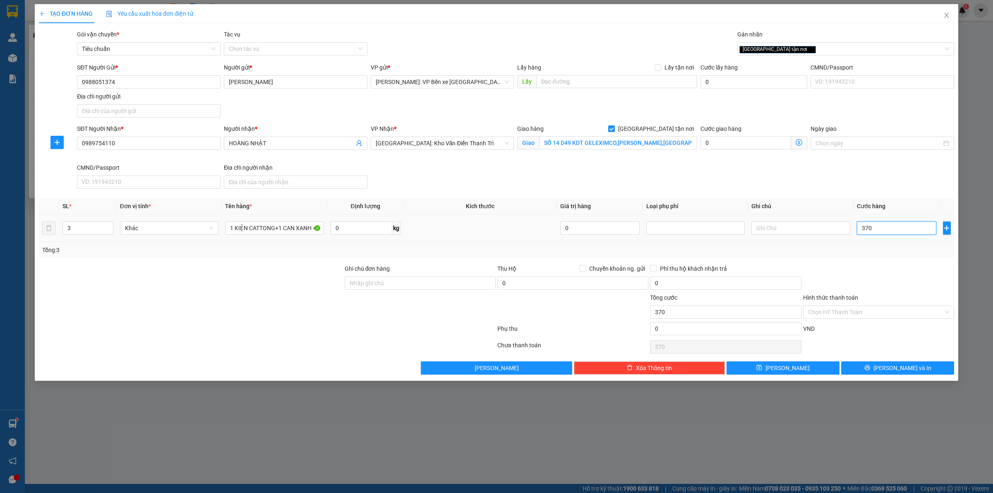
type input "3.700"
type input "37.000"
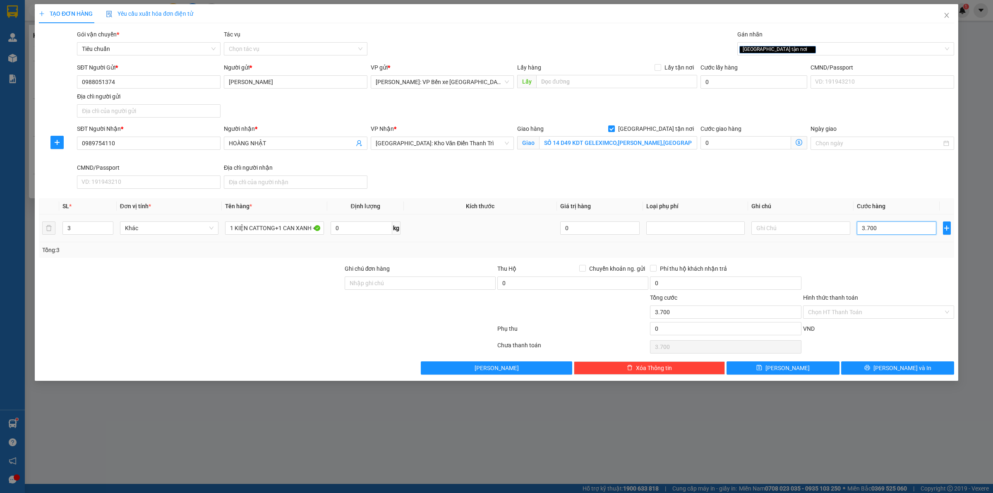
type input "37.000"
type input "370.000"
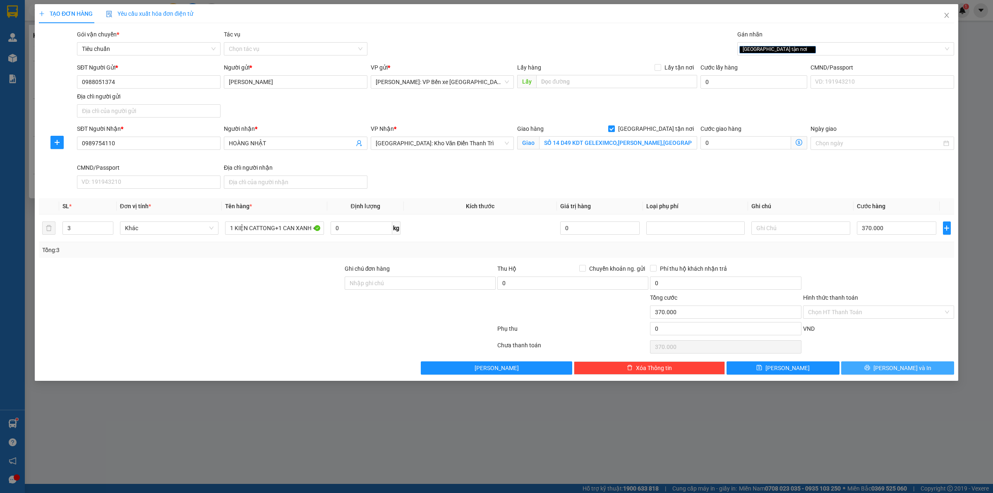
click at [906, 364] on button "[PERSON_NAME] và In" at bounding box center [897, 367] width 113 height 13
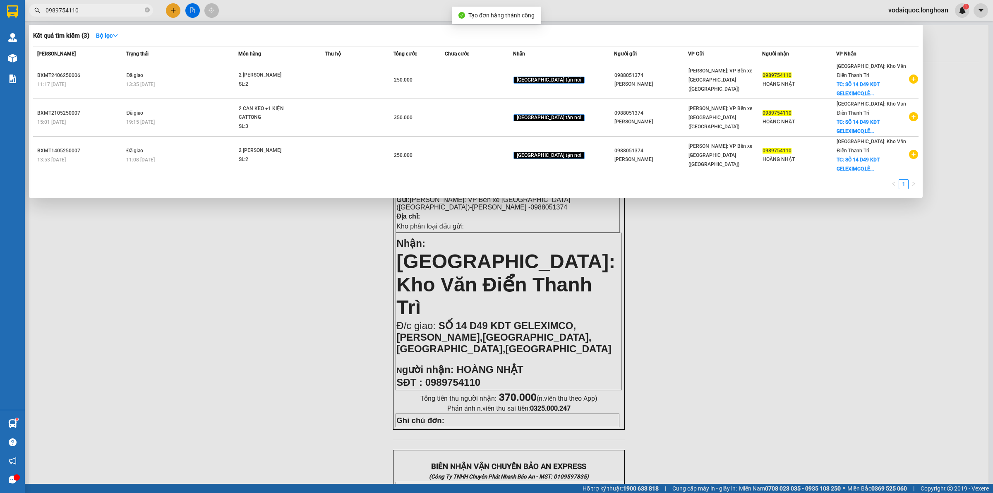
drag, startPoint x: 299, startPoint y: 296, endPoint x: 412, endPoint y: 147, distance: 186.8
click at [299, 294] on div at bounding box center [496, 246] width 993 height 493
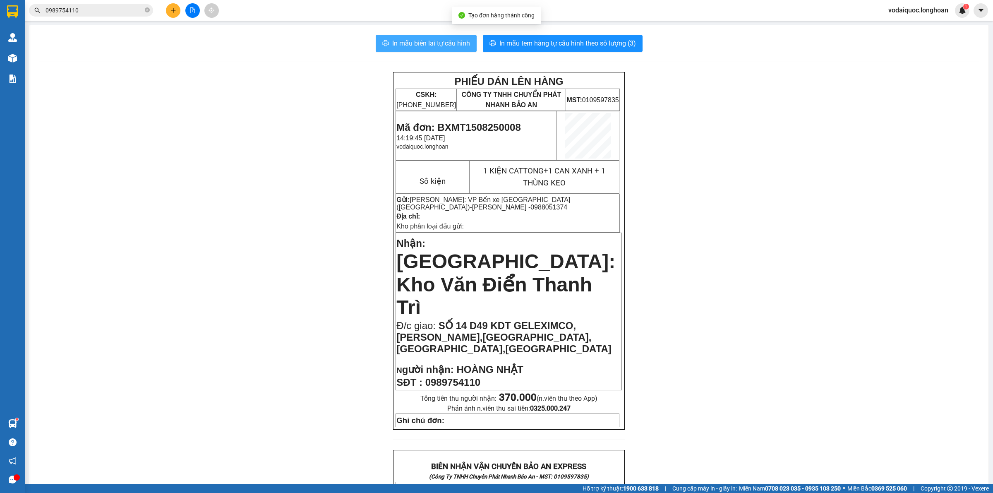
click at [433, 44] on span "In mẫu biên lai tự cấu hình" at bounding box center [431, 43] width 78 height 10
click at [528, 41] on span "In mẫu tem hàng tự cấu hình theo số lượng (3)" at bounding box center [568, 43] width 137 height 10
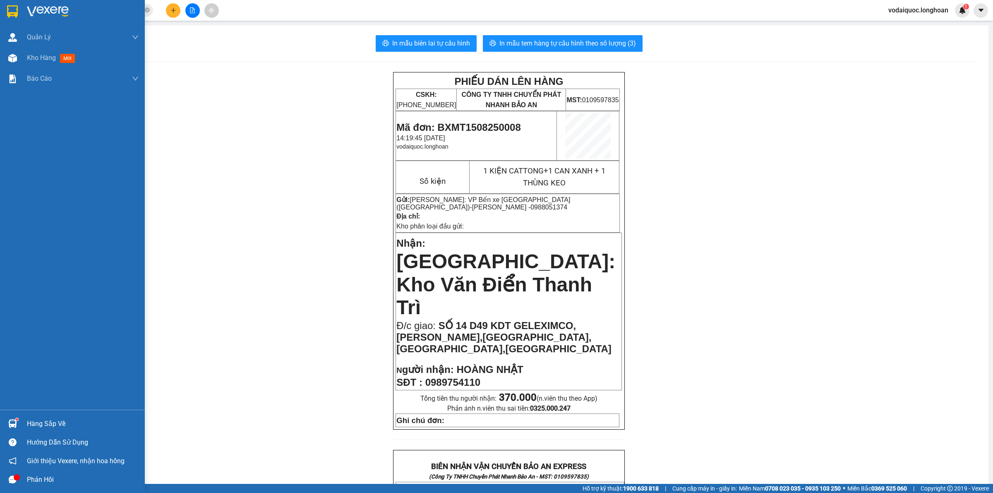
click at [40, 12] on img at bounding box center [48, 11] width 42 height 12
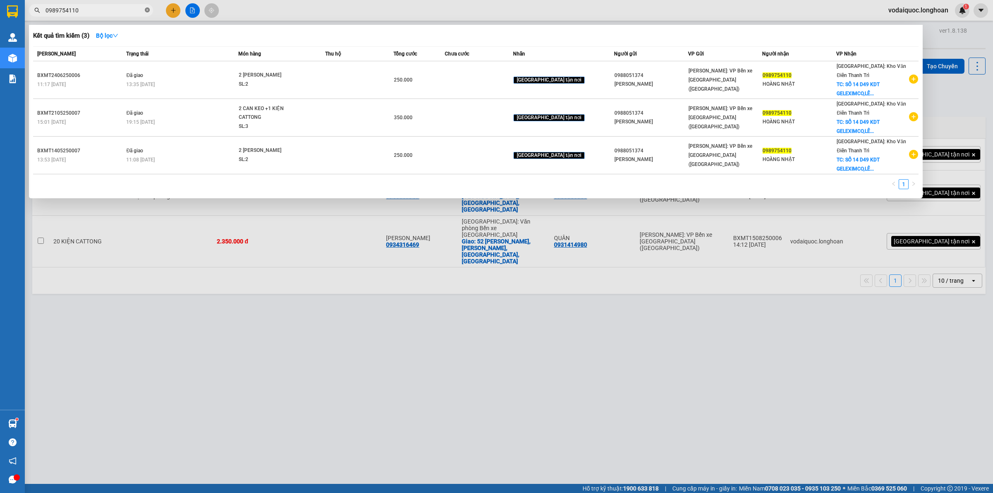
click at [146, 13] on span at bounding box center [147, 11] width 5 height 8
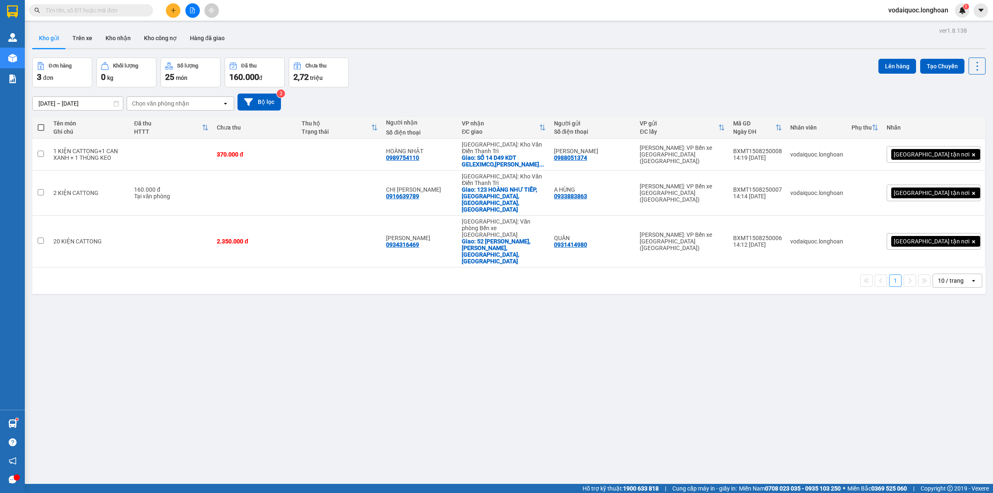
click at [176, 10] on icon "plus" at bounding box center [174, 10] width 6 height 6
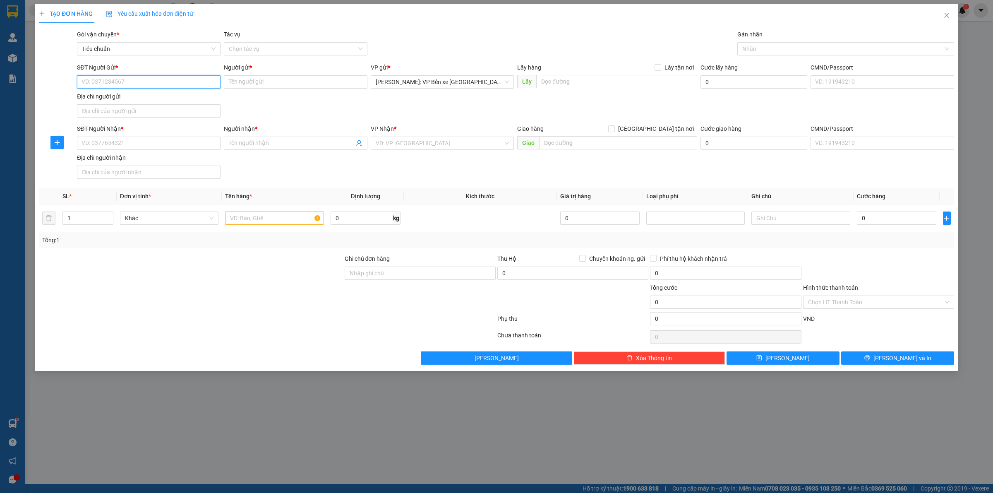
click at [150, 84] on input "SĐT Người Gửi *" at bounding box center [149, 81] width 144 height 13
type input "0349663913"
click at [292, 79] on input "Người gửi *" at bounding box center [296, 81] width 144 height 13
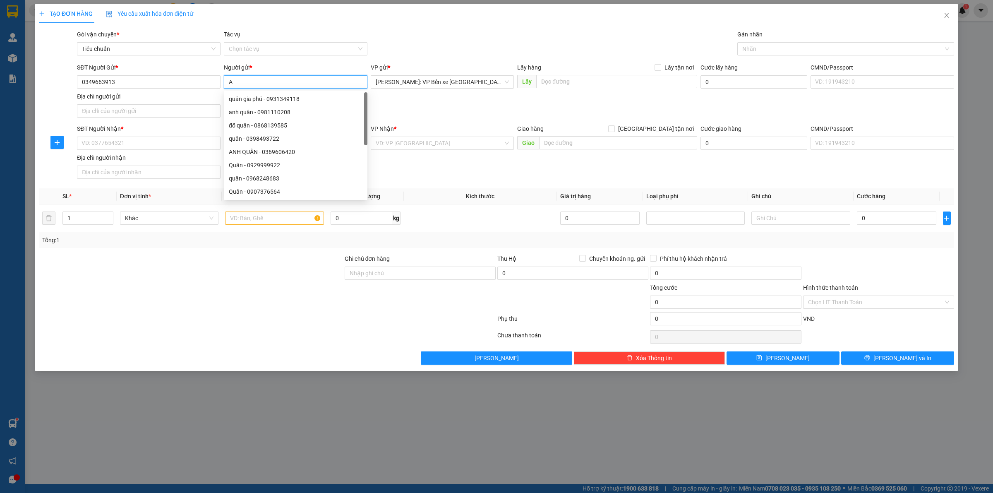
type input "A"
type input "X"
type input "XỊ"
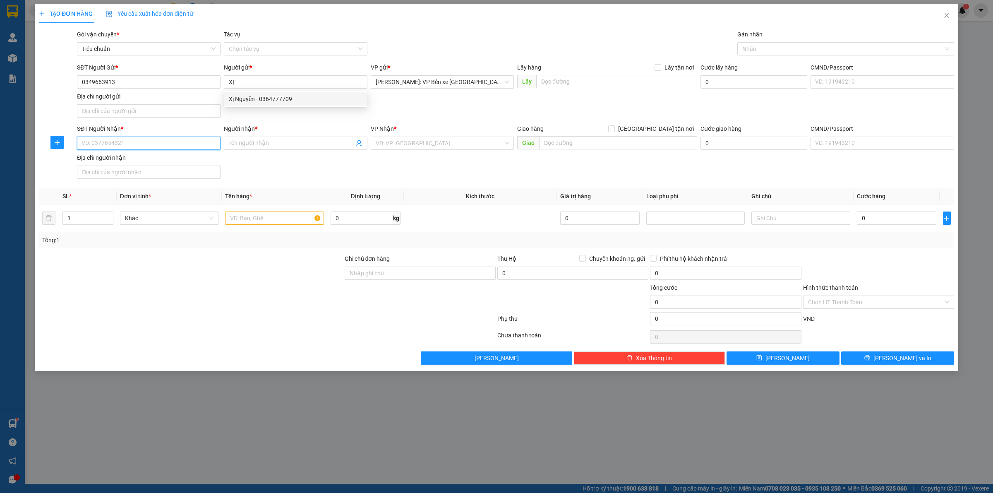
click at [115, 142] on input "SĐT Người Nhận *" at bounding box center [149, 143] width 144 height 13
type input "0983454005"
click at [261, 139] on input "Người nhận *" at bounding box center [291, 143] width 125 height 9
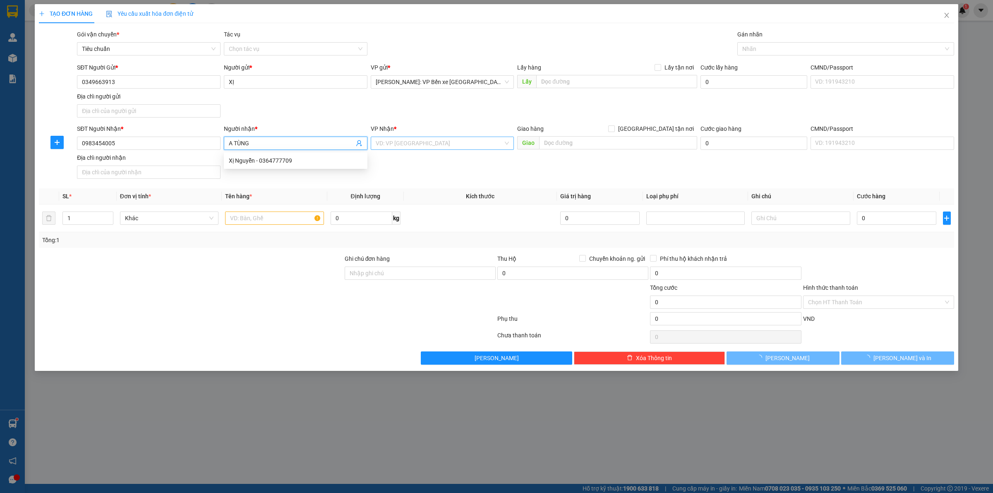
type input "A TÙNG"
click at [413, 143] on input "search" at bounding box center [440, 143] width 128 height 12
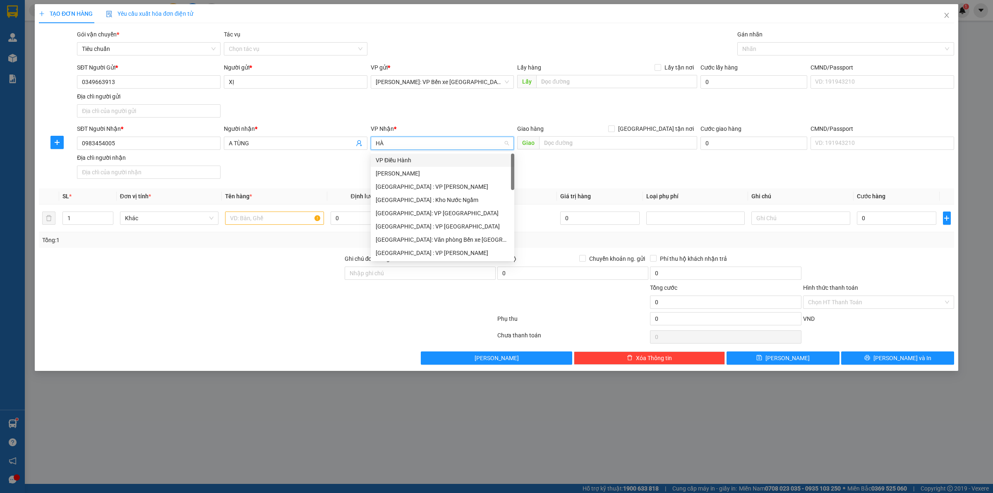
type input "H"
type input "KHO"
click at [440, 214] on div "[GEOGRAPHIC_DATA]: Kho Văn Điển Thanh Trì" at bounding box center [443, 213] width 134 height 9
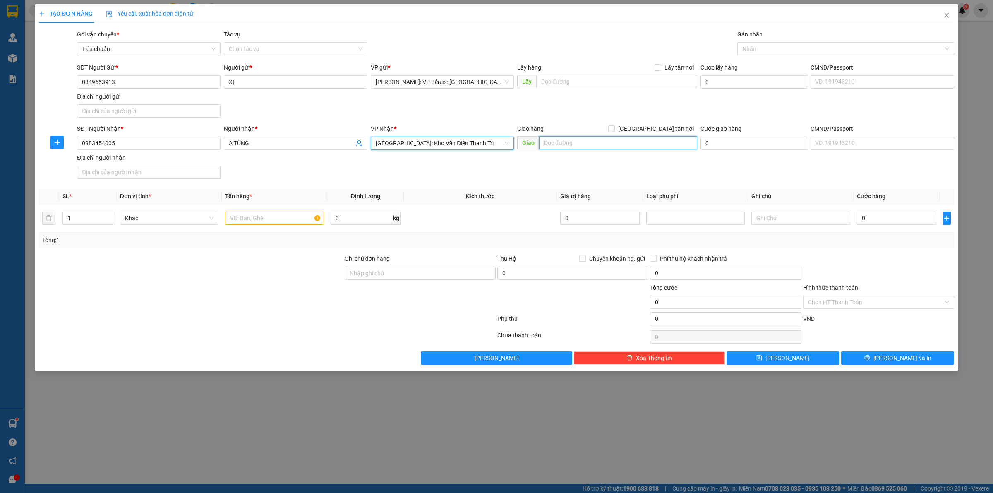
click at [572, 139] on input "text" at bounding box center [618, 142] width 158 height 13
type input "U"
type input "44 YÊN PHỤ,TRÚC BẠCH,[GEOGRAPHIC_DATA],[GEOGRAPHIC_DATA]"
click at [660, 125] on span "[GEOGRAPHIC_DATA] tận nơi" at bounding box center [656, 128] width 82 height 9
click at [614, 125] on input "[GEOGRAPHIC_DATA] tận nơi" at bounding box center [611, 128] width 6 height 6
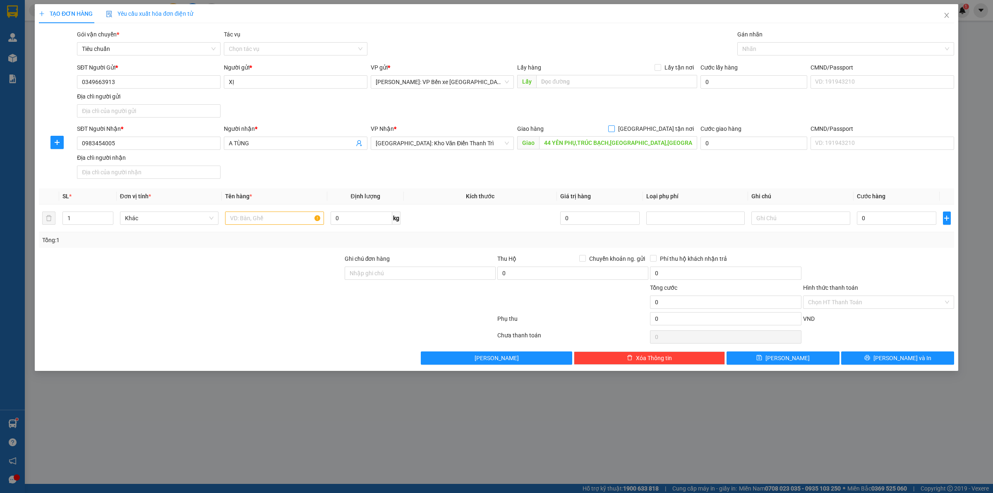
checkbox input "true"
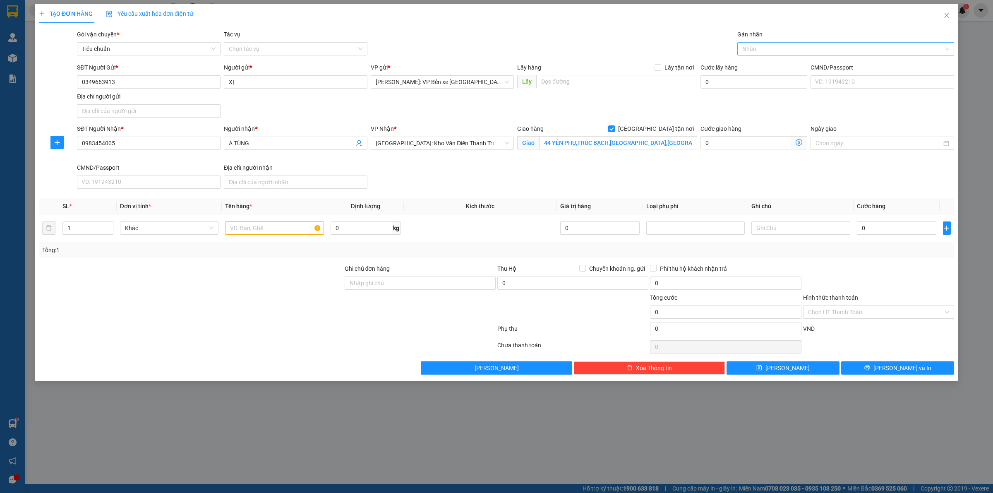
click at [764, 47] on div at bounding box center [842, 49] width 204 height 10
type input "GIAO"
click at [780, 67] on div "[GEOGRAPHIC_DATA] tận nơi" at bounding box center [846, 65] width 207 height 9
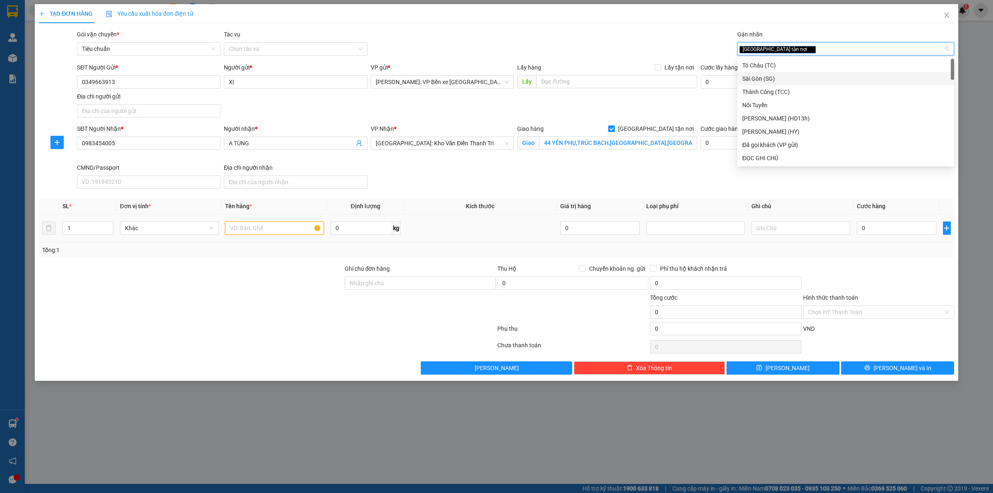
click at [251, 228] on input "text" at bounding box center [274, 227] width 99 height 13
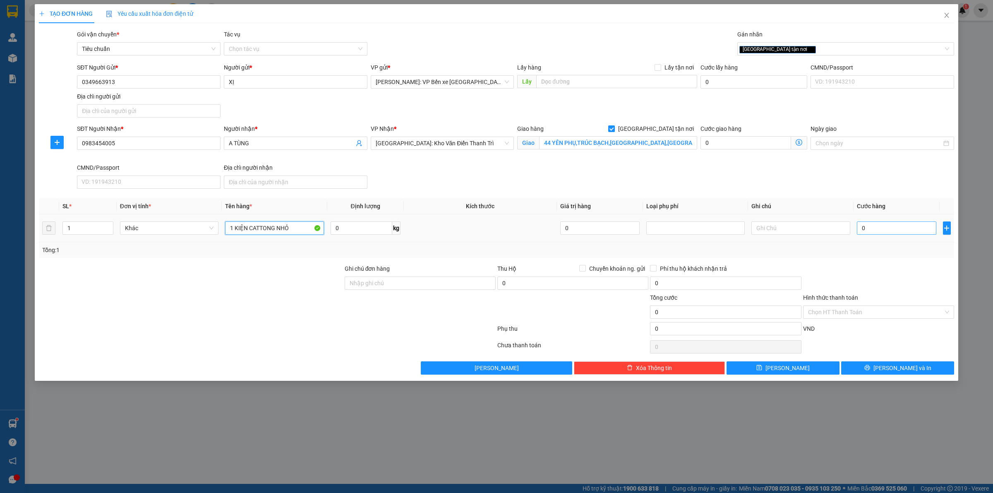
type input "1 KIỆN CATTONG NHỎ"
click at [888, 235] on input "0" at bounding box center [896, 227] width 79 height 13
click at [877, 227] on input "0" at bounding box center [896, 227] width 79 height 13
type input "01"
type input "1"
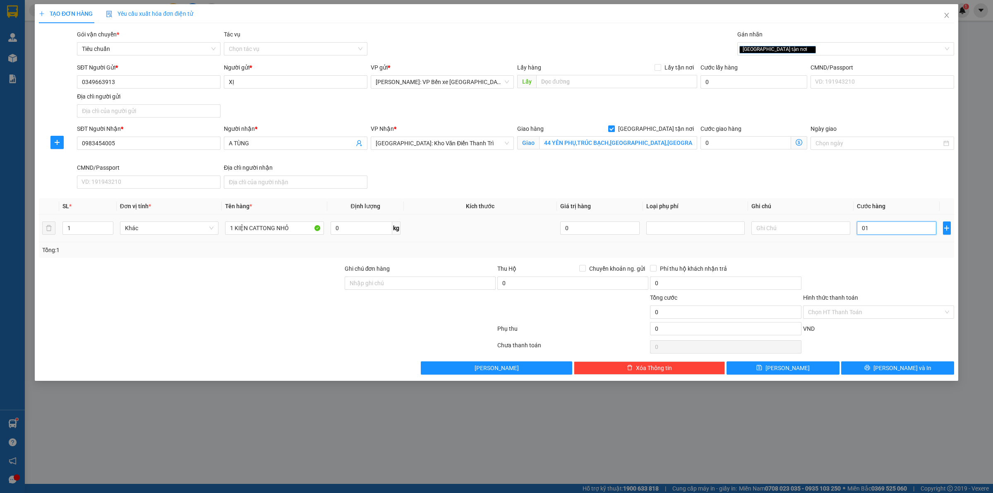
type input "1"
type input "010"
type input "10"
type input "0.100"
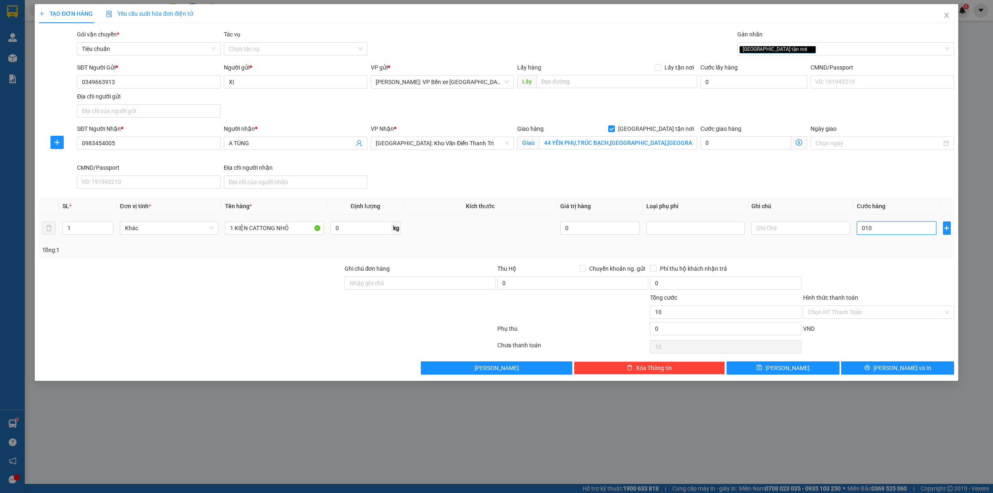
type input "100"
type input "01.000"
type input "1.000"
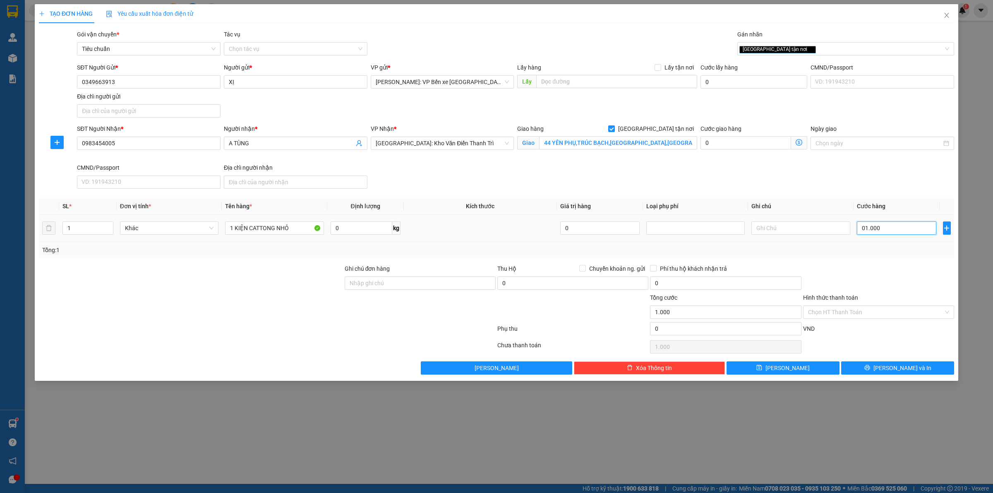
type input "010.000"
type input "10.000"
type input "0.100.000"
type input "100.000"
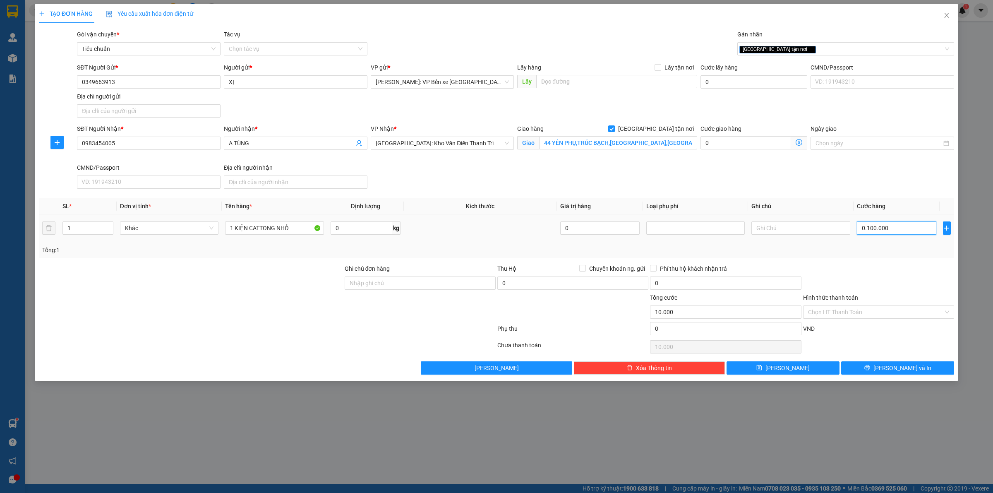
type input "100.000"
click at [678, 328] on input "0" at bounding box center [725, 328] width 151 height 13
type input "100.000"
type input "100.003"
type input "3"
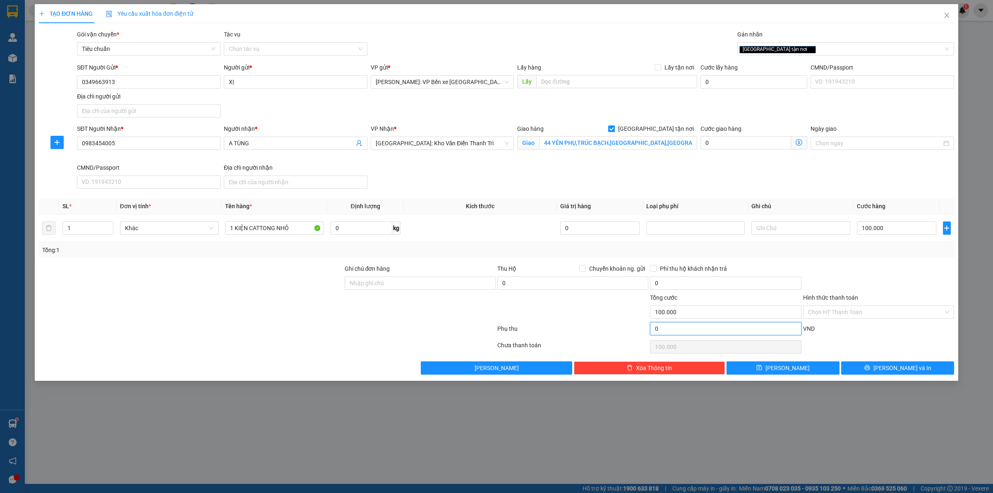
type input "100.003"
type input "30"
type input "100.030"
click at [902, 365] on span "[PERSON_NAME] và In" at bounding box center [903, 367] width 58 height 9
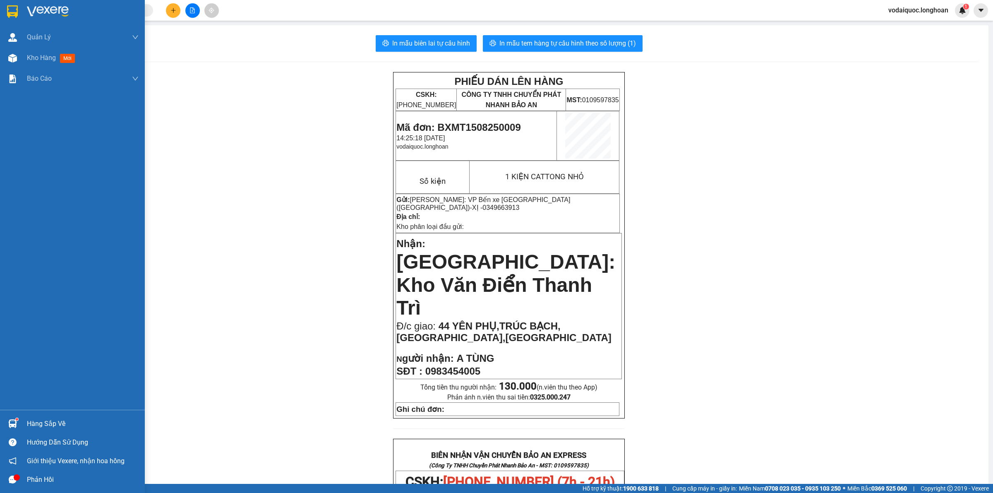
click at [50, 11] on img at bounding box center [48, 11] width 42 height 12
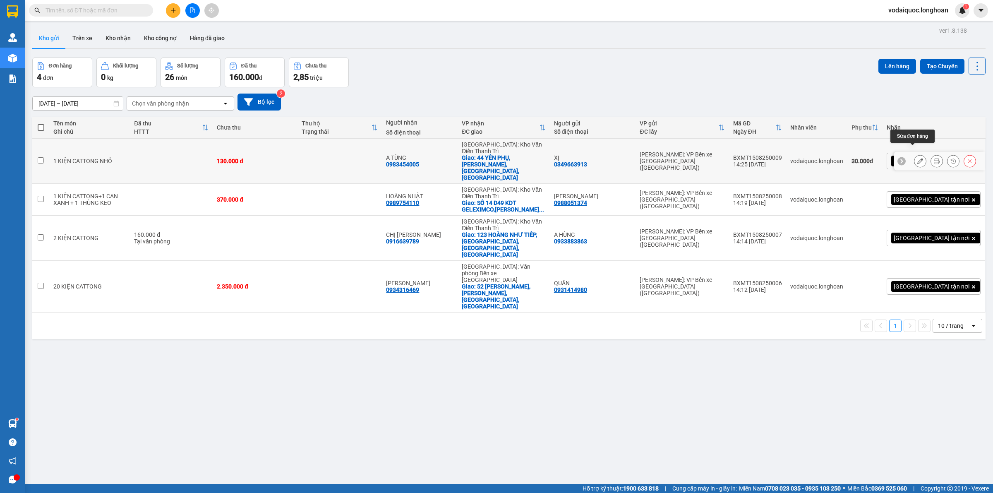
click at [918, 158] on icon at bounding box center [921, 161] width 6 height 6
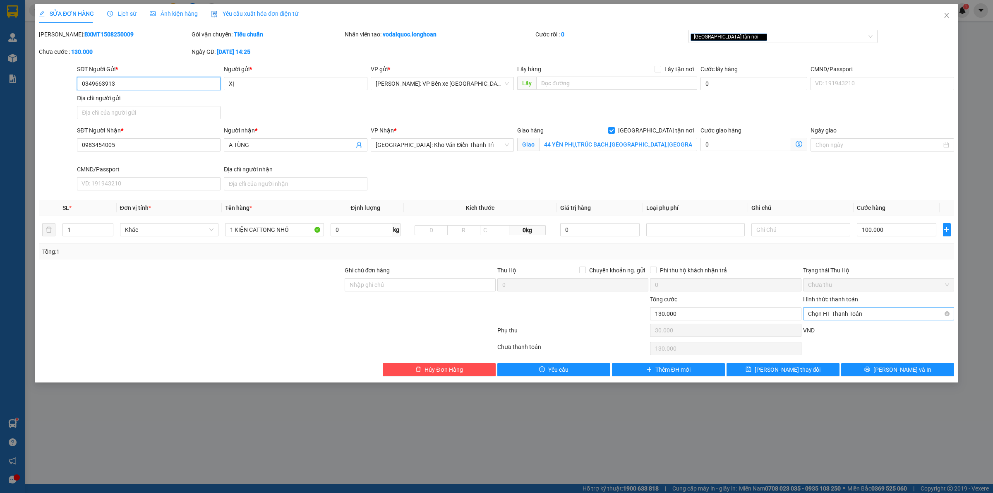
click at [847, 315] on span "Chọn HT Thanh Toán" at bounding box center [878, 314] width 141 height 12
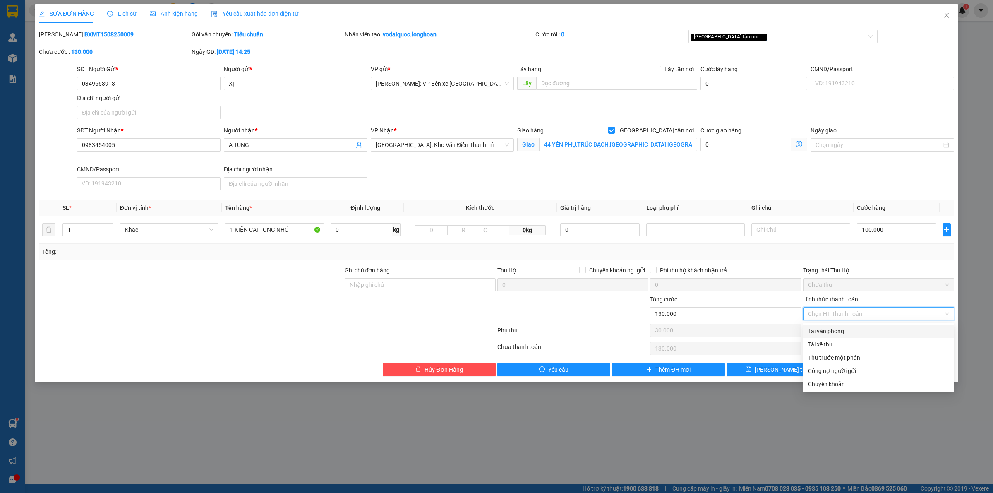
click at [840, 332] on div "Tại văn phòng" at bounding box center [878, 331] width 141 height 9
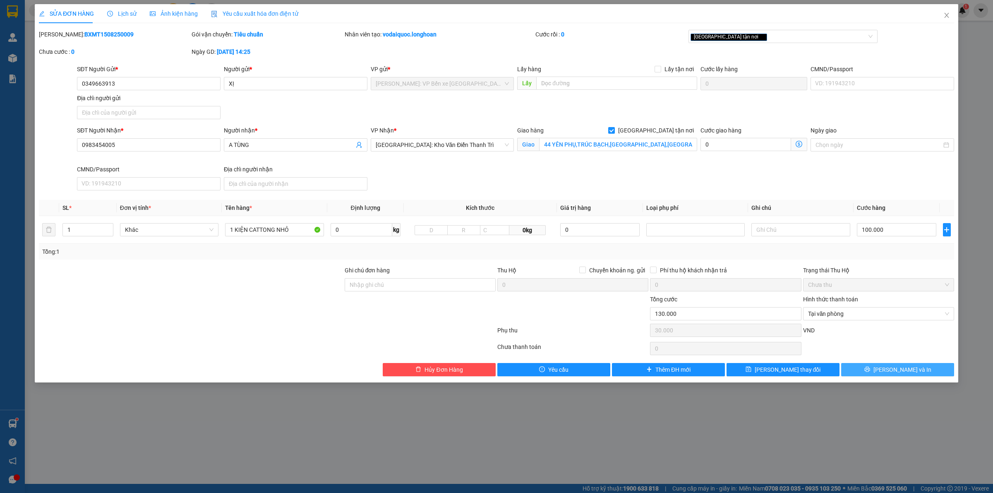
click at [890, 373] on button "[PERSON_NAME] và In" at bounding box center [897, 369] width 113 height 13
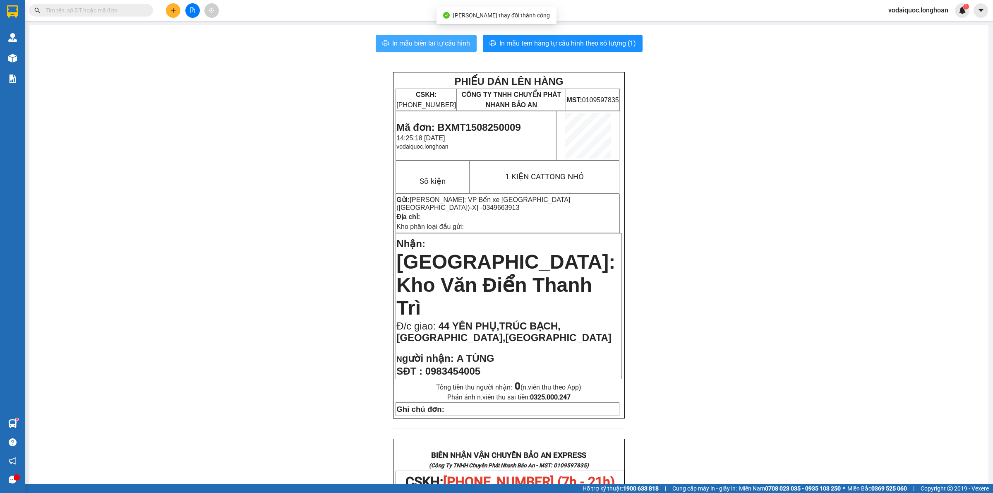
click at [436, 40] on span "In mẫu biên lai tự cấu hình" at bounding box center [431, 43] width 78 height 10
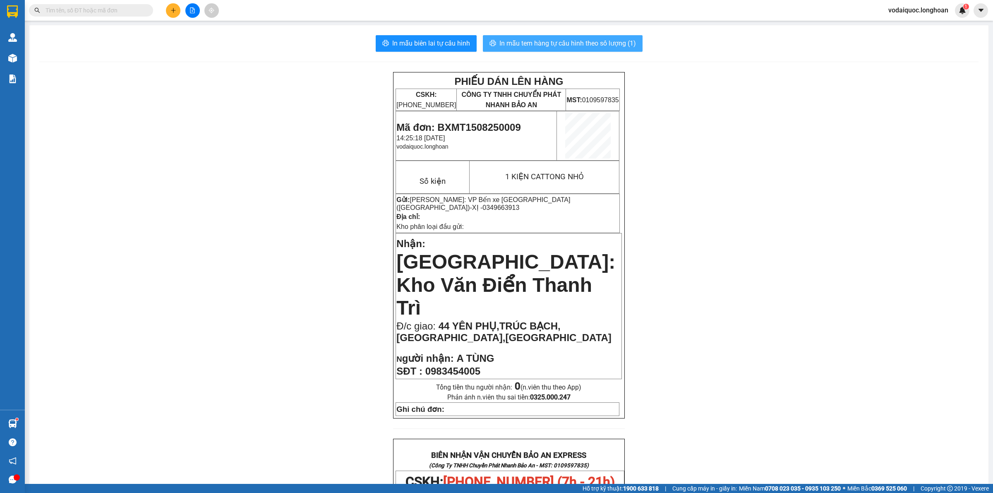
click at [551, 43] on span "In mẫu tem hàng tự cấu hình theo số lượng (1)" at bounding box center [568, 43] width 137 height 10
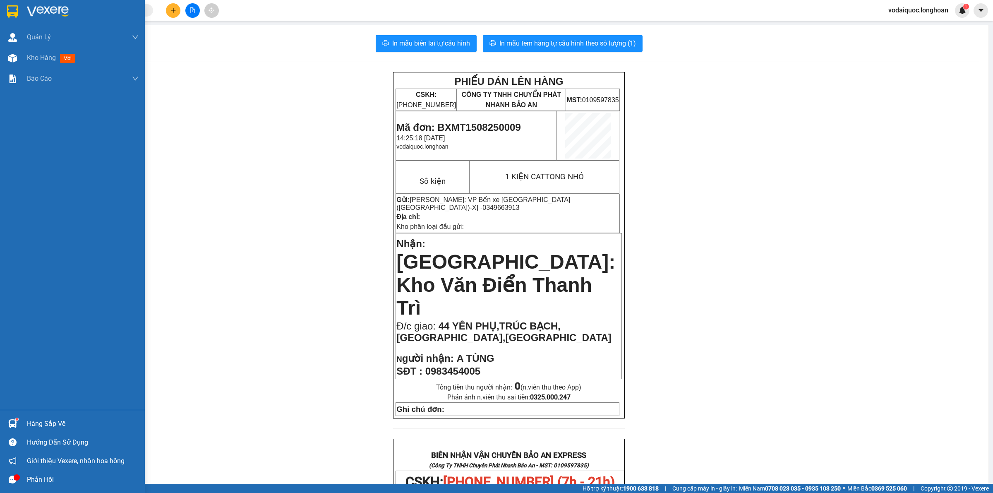
click at [33, 9] on img at bounding box center [48, 11] width 42 height 12
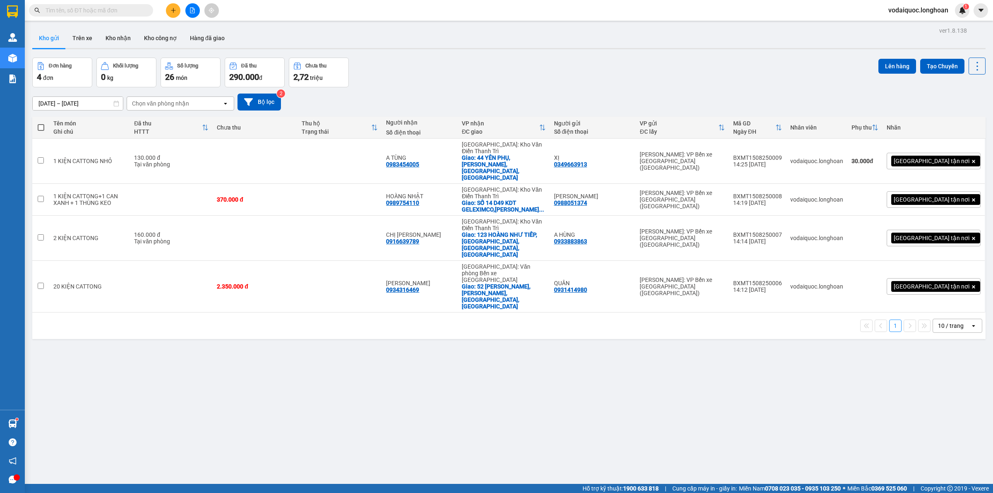
click at [114, 10] on input "text" at bounding box center [95, 10] width 98 height 9
click at [116, 9] on input "text" at bounding box center [95, 10] width 98 height 9
click at [127, 5] on span at bounding box center [91, 10] width 124 height 12
click at [121, 9] on input "text" at bounding box center [95, 10] width 98 height 9
click at [291, 12] on div "Kết quả tìm kiếm ( 3 ) Bộ lọc Mã ĐH Trạng thái Món hàng Thu hộ Tổng cước Chưa c…" at bounding box center [496, 10] width 993 height 21
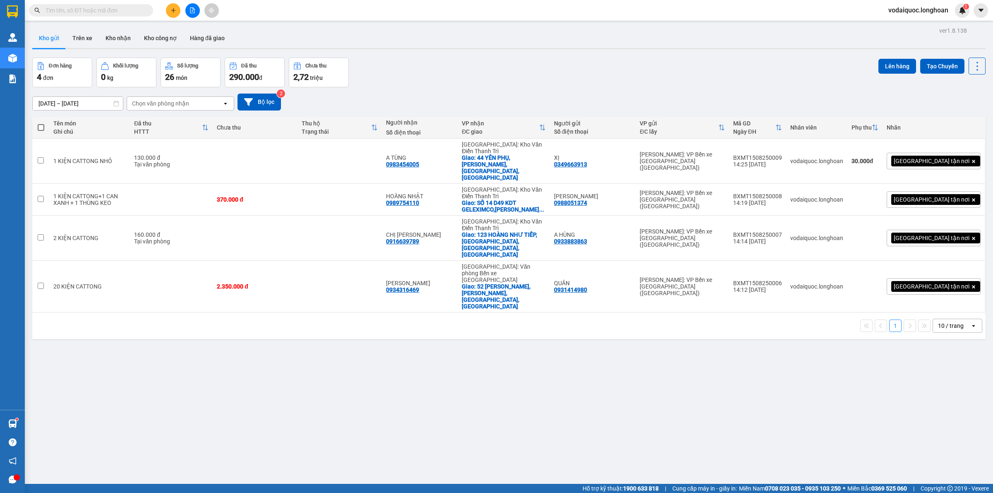
click at [121, 12] on input "text" at bounding box center [95, 10] width 98 height 9
click at [112, 10] on input "text" at bounding box center [95, 10] width 98 height 9
click at [108, 13] on input "text" at bounding box center [95, 10] width 98 height 9
click at [114, 11] on input "text" at bounding box center [95, 10] width 98 height 9
click at [125, 10] on input "text" at bounding box center [95, 10] width 98 height 9
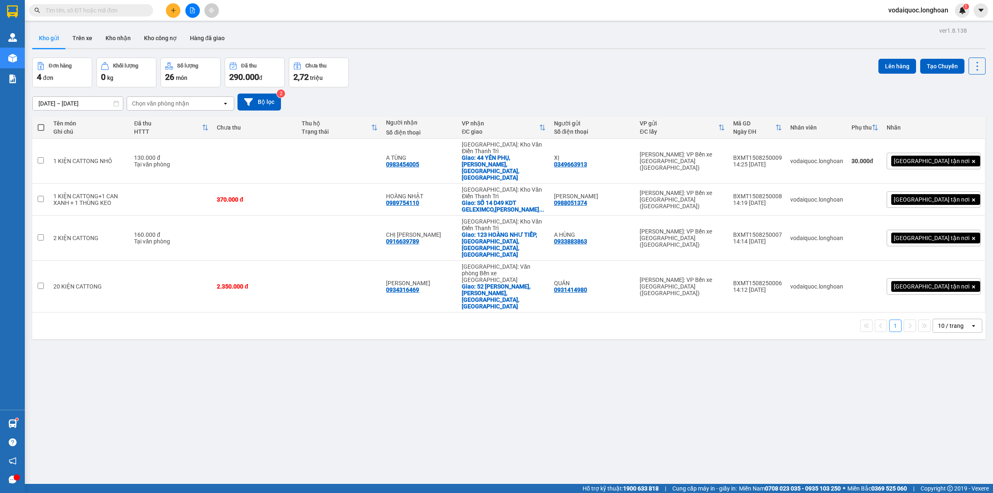
click at [112, 7] on input "text" at bounding box center [95, 10] width 98 height 9
click at [174, 11] on icon "plus" at bounding box center [174, 10] width 6 height 6
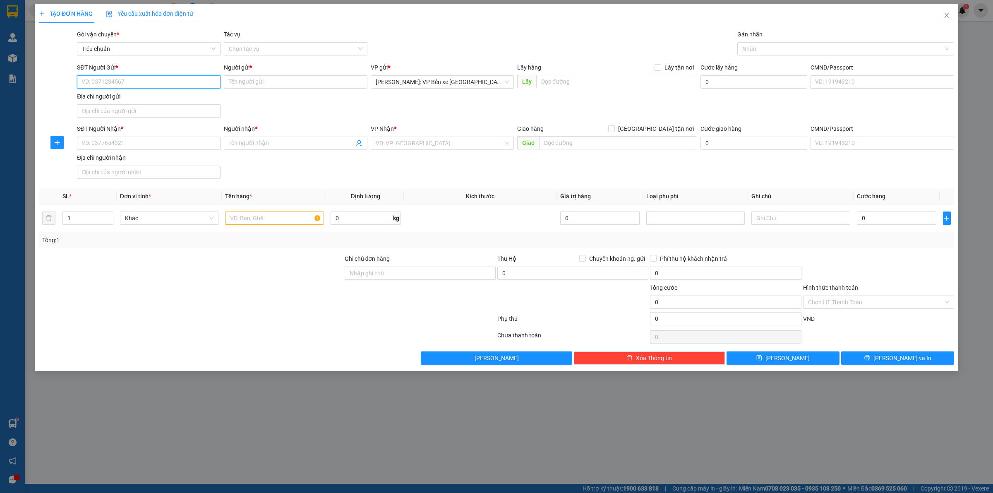
click at [144, 83] on input "SĐT Người Gửi *" at bounding box center [149, 81] width 144 height 13
click at [129, 79] on input "SĐT Người Gửi *" at bounding box center [149, 81] width 144 height 13
click at [160, 84] on input "SĐT Người Gửi *" at bounding box center [149, 81] width 144 height 13
click at [137, 81] on input "SĐT Người Gửi *" at bounding box center [149, 81] width 144 height 13
click at [143, 83] on input "SĐT Người Gửi *" at bounding box center [149, 81] width 144 height 13
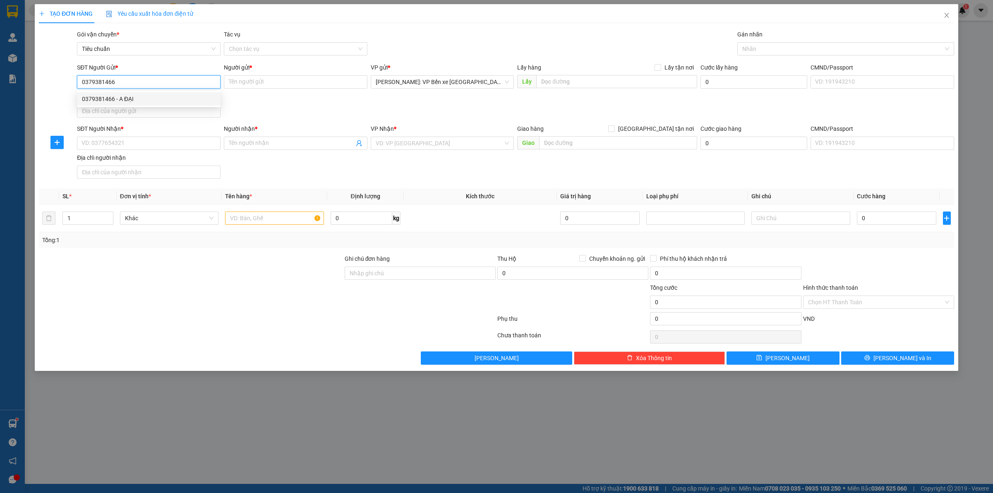
click at [149, 96] on div "0379381466 - A ĐẠI" at bounding box center [149, 98] width 134 height 9
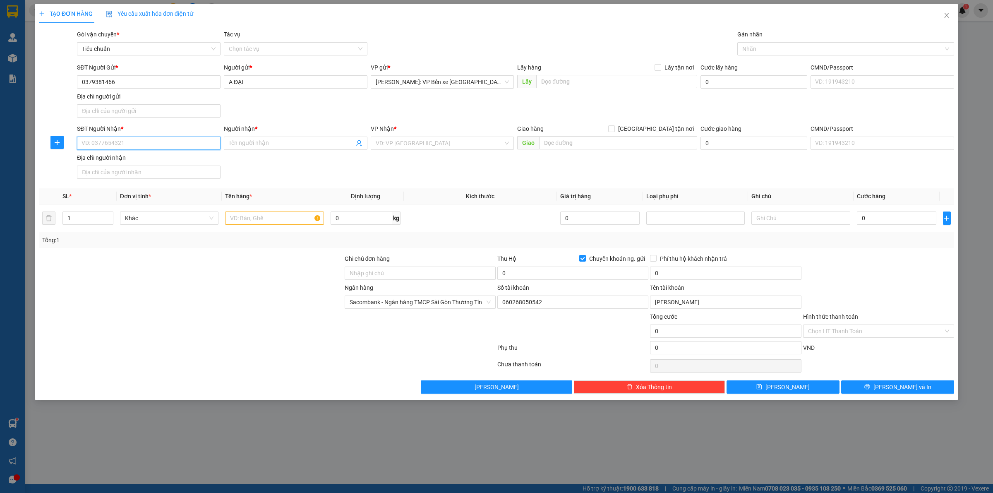
click at [139, 142] on input "SĐT Người Nhận *" at bounding box center [149, 143] width 144 height 13
click at [261, 137] on span at bounding box center [296, 143] width 144 height 13
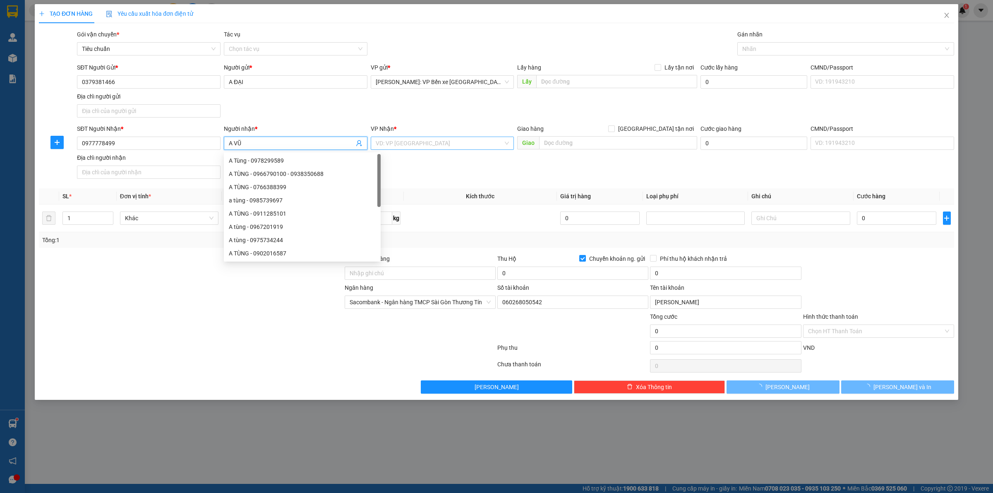
click at [433, 142] on input "search" at bounding box center [440, 143] width 128 height 12
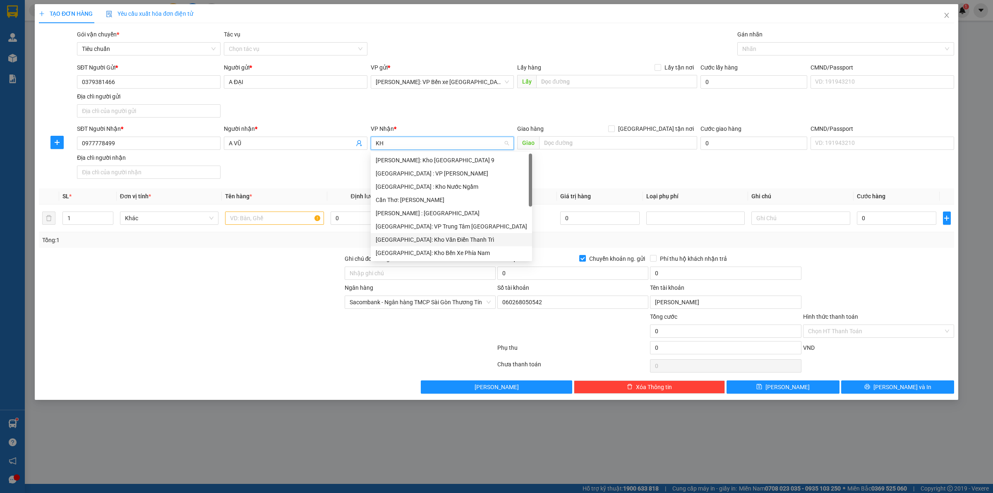
click at [424, 240] on div "[GEOGRAPHIC_DATA]: Kho Văn Điển Thanh Trì" at bounding box center [451, 239] width 151 height 9
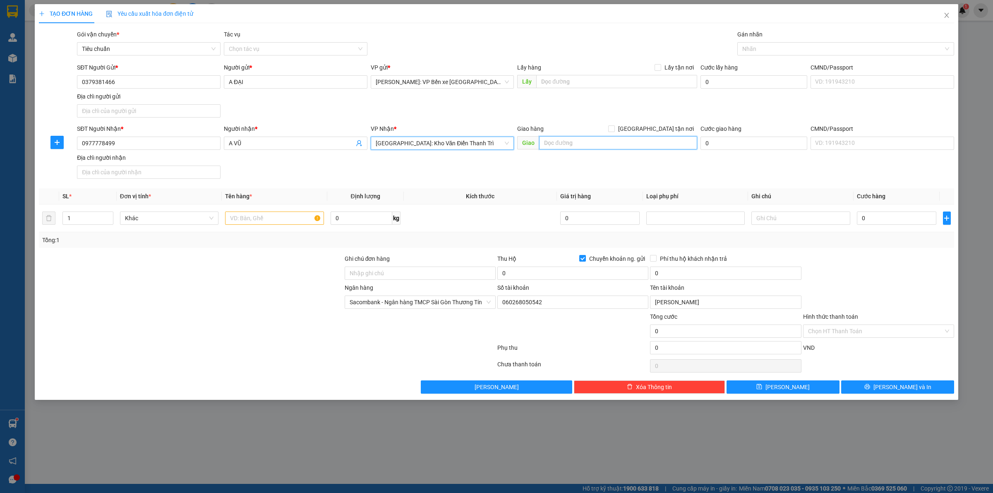
click at [582, 146] on input "text" at bounding box center [618, 142] width 158 height 13
click at [652, 130] on div "Giao hàng [GEOGRAPHIC_DATA] tận nơi" at bounding box center [607, 128] width 180 height 9
click at [614, 125] on input "[GEOGRAPHIC_DATA] tận nơi" at bounding box center [611, 128] width 6 height 6
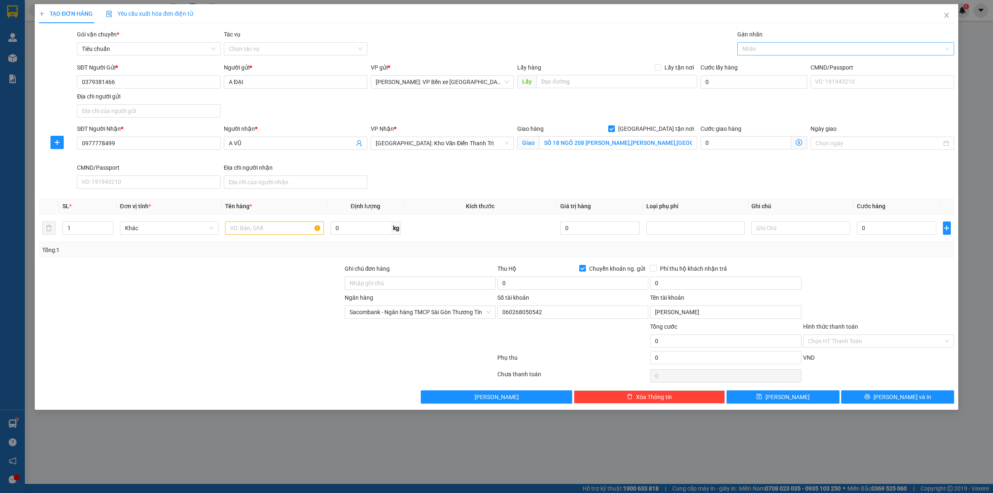
click at [773, 45] on div at bounding box center [842, 49] width 204 height 10
click at [749, 61] on div "[GEOGRAPHIC_DATA] tận nơi" at bounding box center [846, 65] width 207 height 9
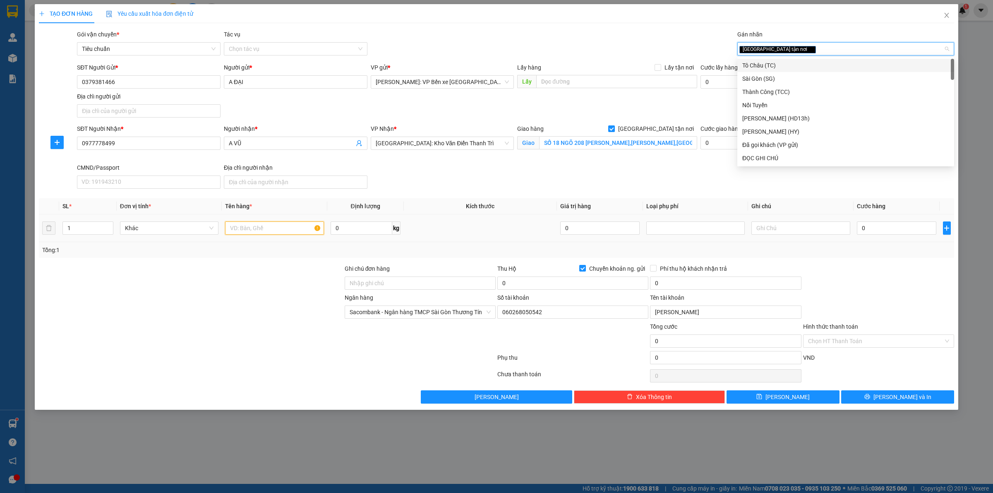
click at [250, 222] on input "text" at bounding box center [274, 227] width 99 height 13
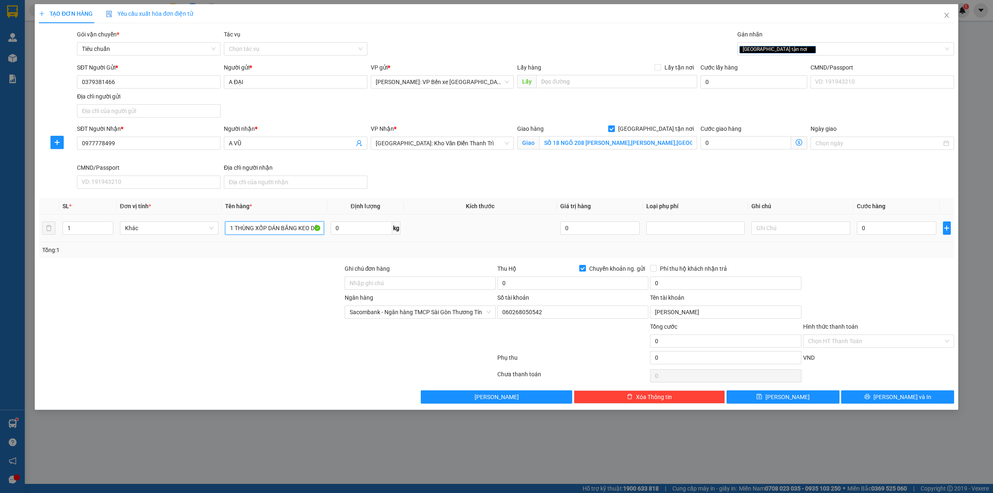
scroll to position [0, 11]
drag, startPoint x: 380, startPoint y: 282, endPoint x: 380, endPoint y: 275, distance: 6.6
click at [380, 282] on input "Ghi chú đơn hàng" at bounding box center [420, 282] width 151 height 13
click at [899, 229] on input "0" at bounding box center [896, 227] width 79 height 13
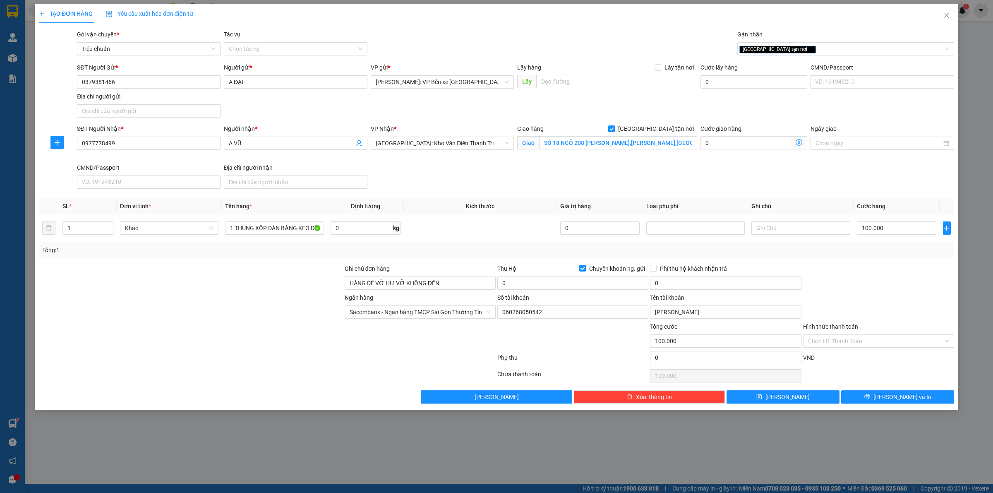
click at [578, 266] on div "Thu Hộ Chuyển khoản ng. gửi" at bounding box center [573, 268] width 151 height 9
click at [586, 268] on label "Chuyển khoản ng. gửi" at bounding box center [613, 268] width 69 height 9
click at [584, 268] on input "Chuyển khoản ng. gửi" at bounding box center [582, 268] width 6 height 6
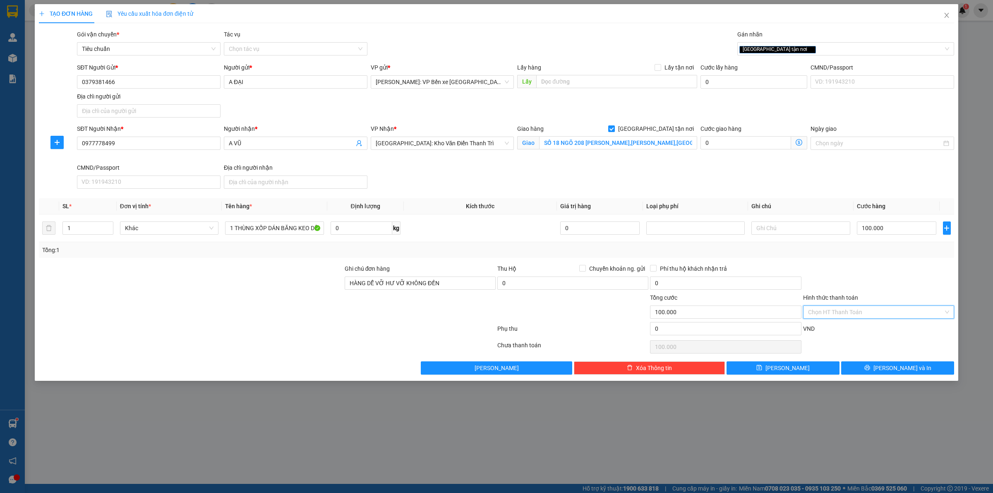
click at [839, 311] on input "Hình thức thanh toán" at bounding box center [875, 312] width 135 height 12
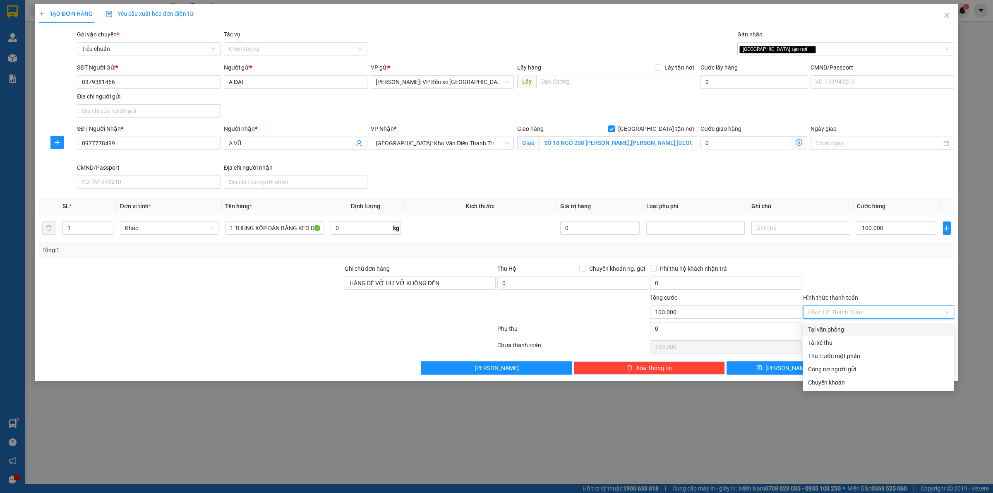
click at [842, 325] on div "Tại văn phòng" at bounding box center [878, 329] width 141 height 9
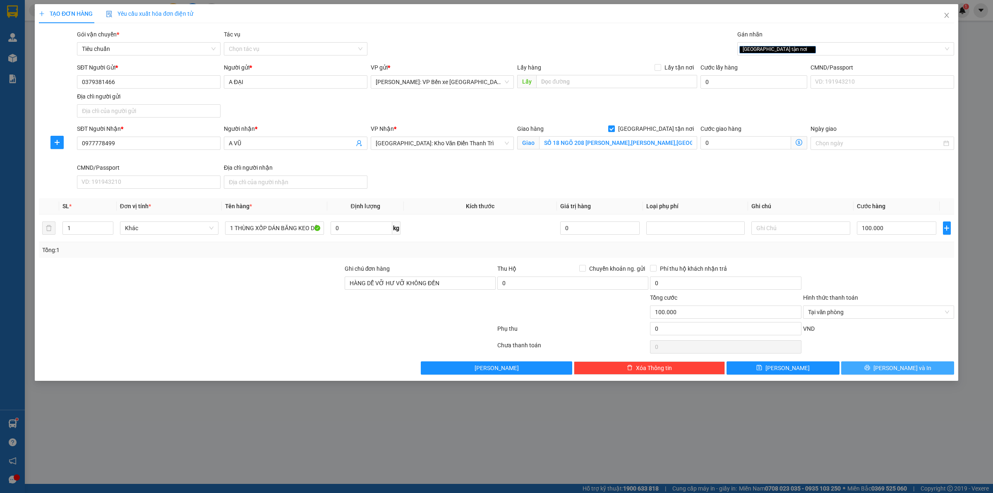
click at [883, 364] on button "[PERSON_NAME] và In" at bounding box center [897, 367] width 113 height 13
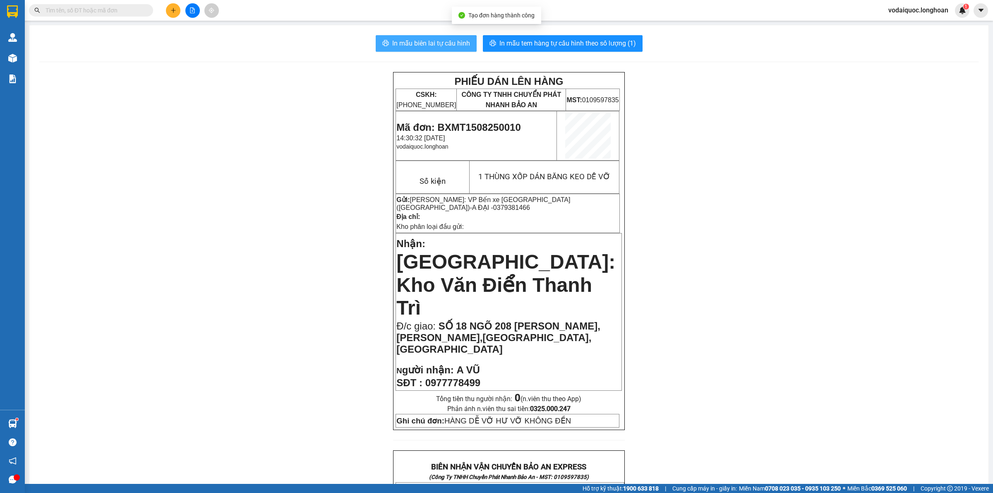
click at [425, 42] on span "In mẫu biên lai tự cấu hình" at bounding box center [431, 43] width 78 height 10
click at [545, 41] on span "In mẫu tem hàng tự cấu hình theo số lượng (1)" at bounding box center [568, 43] width 137 height 10
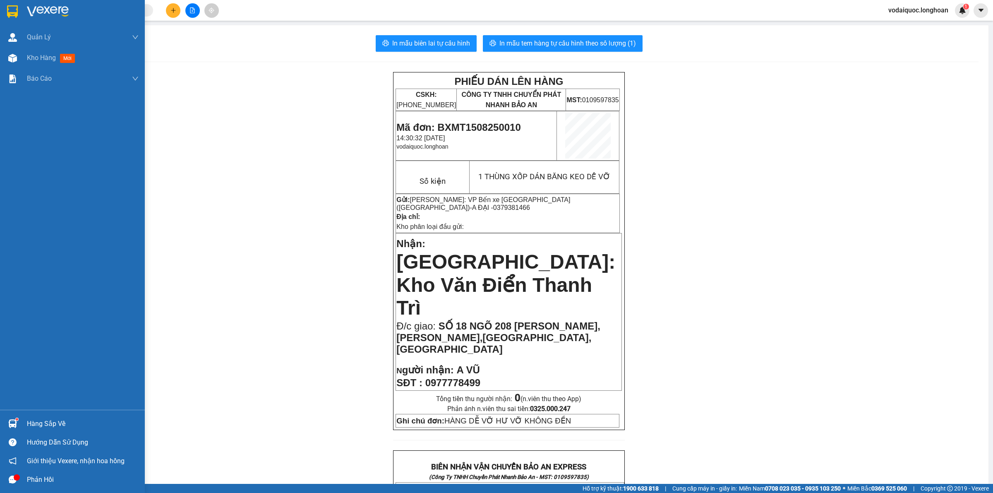
drag, startPoint x: 60, startPoint y: 7, endPoint x: 131, endPoint y: 325, distance: 326.2
click at [60, 7] on img at bounding box center [48, 11] width 42 height 12
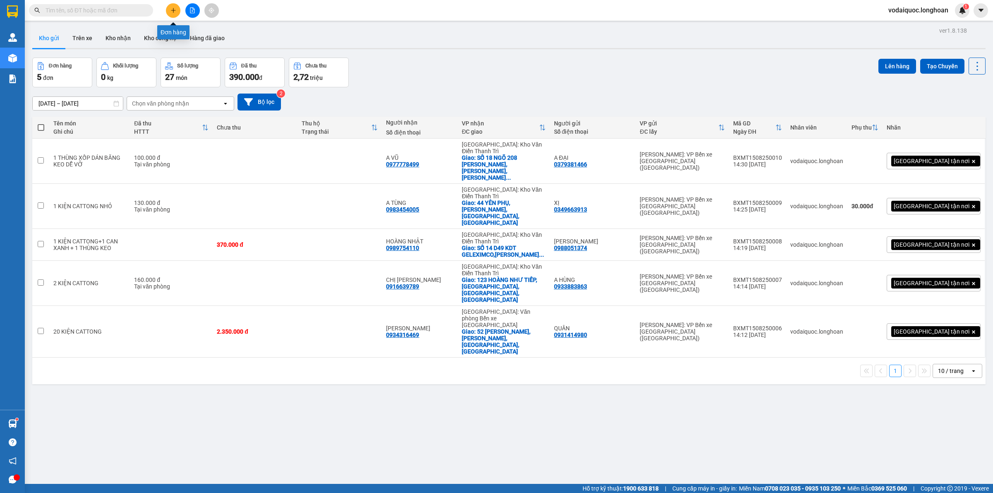
click at [171, 10] on icon "plus" at bounding box center [173, 10] width 5 height 0
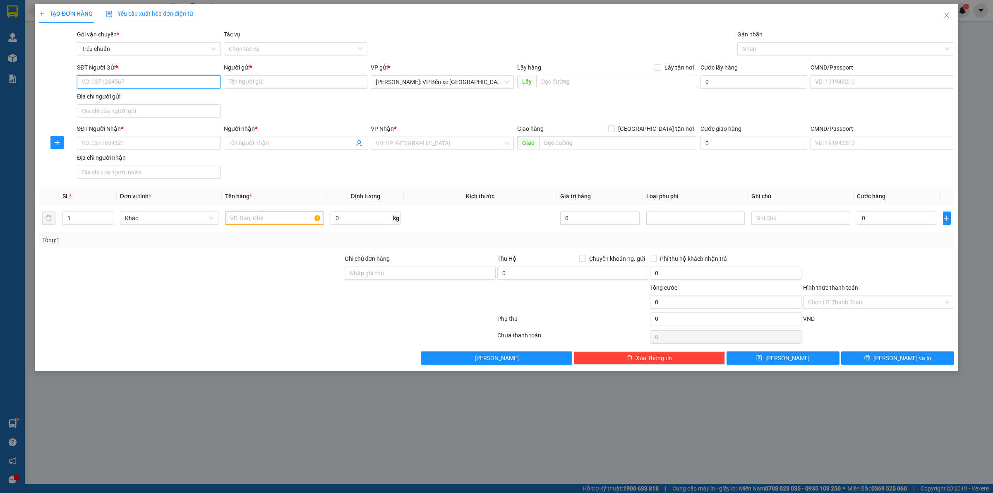
click at [132, 88] on input "SĐT Người Gửi *" at bounding box center [149, 81] width 144 height 13
paste input "0939533762"
click at [263, 83] on input "Người gửi *" at bounding box center [296, 81] width 144 height 13
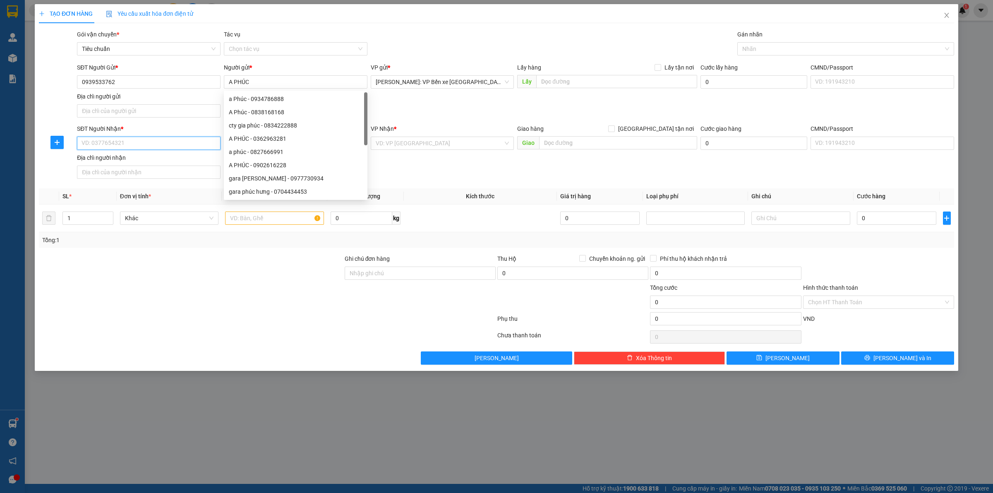
click at [130, 142] on input "SĐT Người Nhận *" at bounding box center [149, 143] width 144 height 13
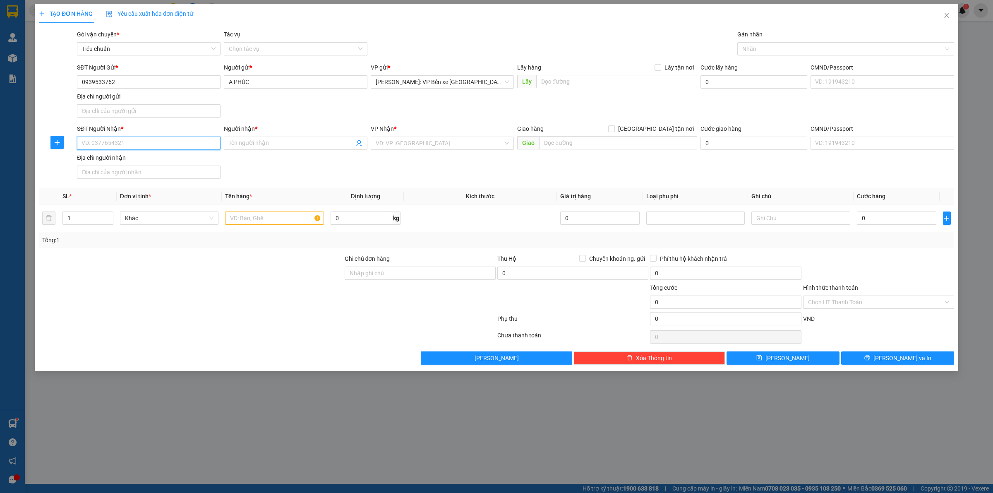
click at [141, 144] on input "SĐT Người Nhận *" at bounding box center [149, 143] width 144 height 13
paste input "0919603699"
click at [250, 141] on input "Người nhận *" at bounding box center [291, 143] width 125 height 9
click at [423, 147] on input "search" at bounding box center [440, 143] width 128 height 12
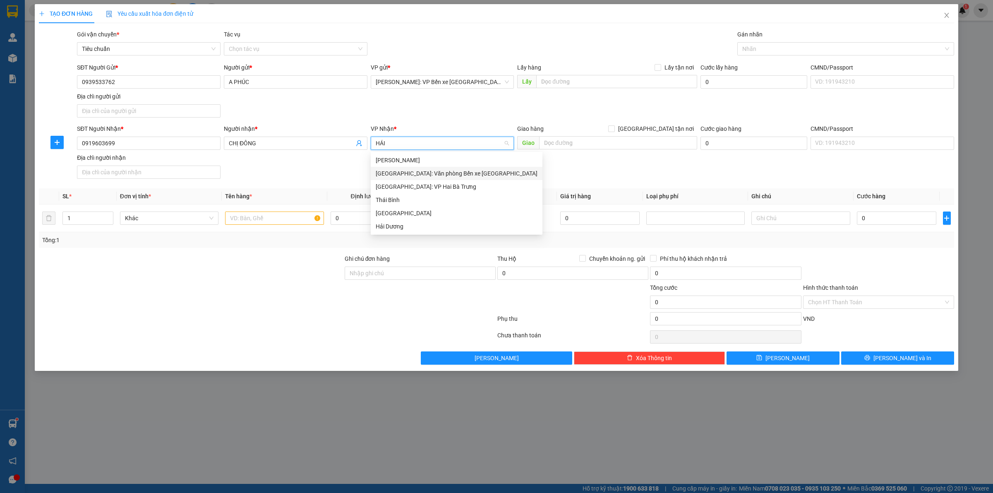
click at [441, 173] on div "[GEOGRAPHIC_DATA]: Văn phòng Bến xe [GEOGRAPHIC_DATA]" at bounding box center [457, 173] width 162 height 9
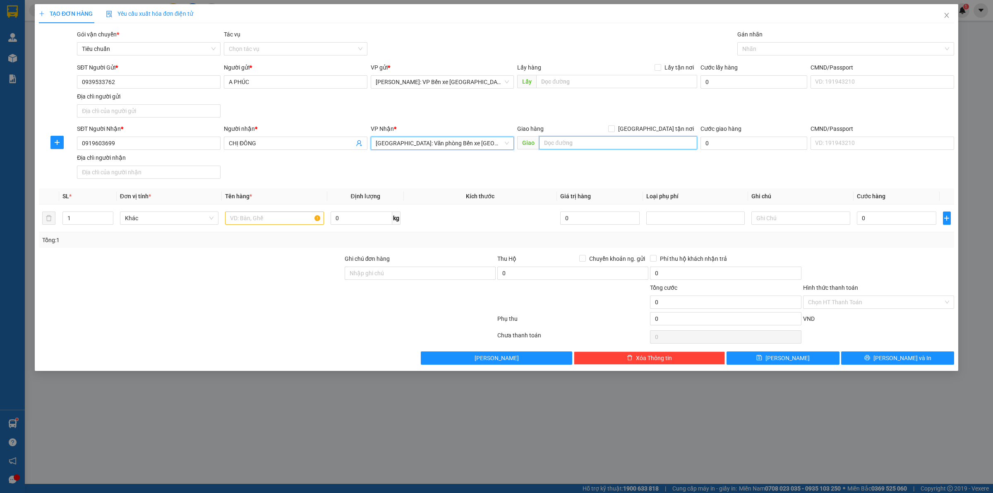
click at [584, 148] on input "text" at bounding box center [618, 142] width 158 height 13
click at [150, 282] on div at bounding box center [191, 268] width 306 height 29
click at [587, 142] on input "text" at bounding box center [618, 142] width 158 height 13
click at [608, 139] on input "[GEOGRAPHIC_DATA]-" at bounding box center [618, 142] width 158 height 13
paste input "[GEOGRAPHIC_DATA], [GEOGRAPHIC_DATA], Tổ 16, [GEOGRAPHIC_DATA][PERSON_NAME], [G…"
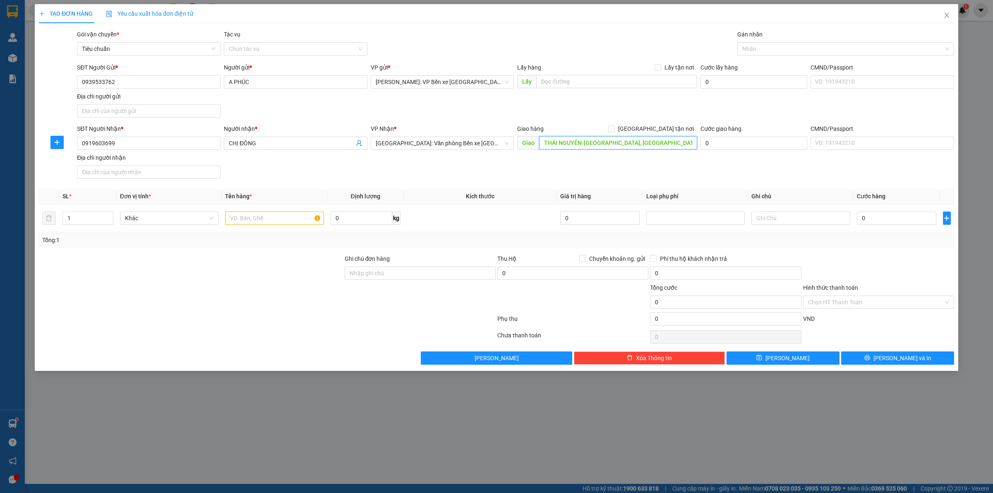
scroll to position [0, 166]
click at [614, 127] on input "[GEOGRAPHIC_DATA] tận nơi" at bounding box center [611, 128] width 6 height 6
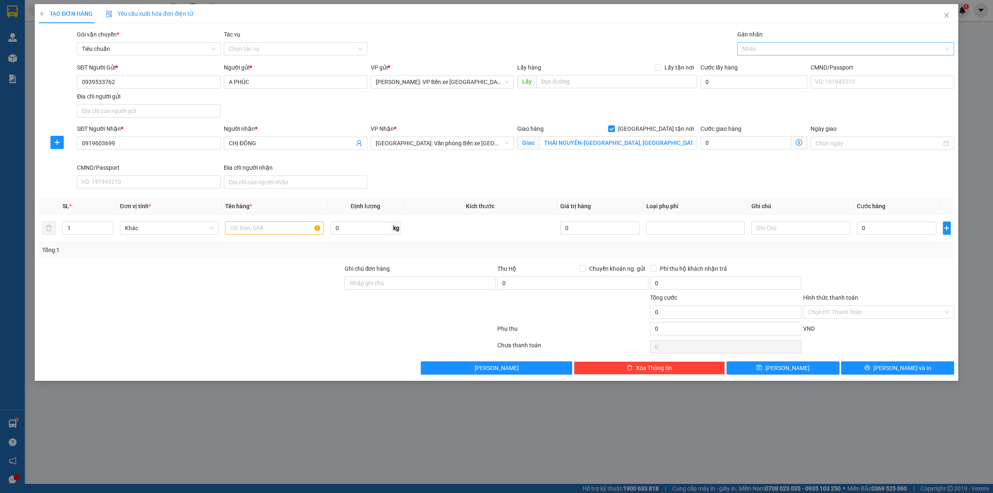
click at [784, 53] on div at bounding box center [842, 49] width 204 height 10
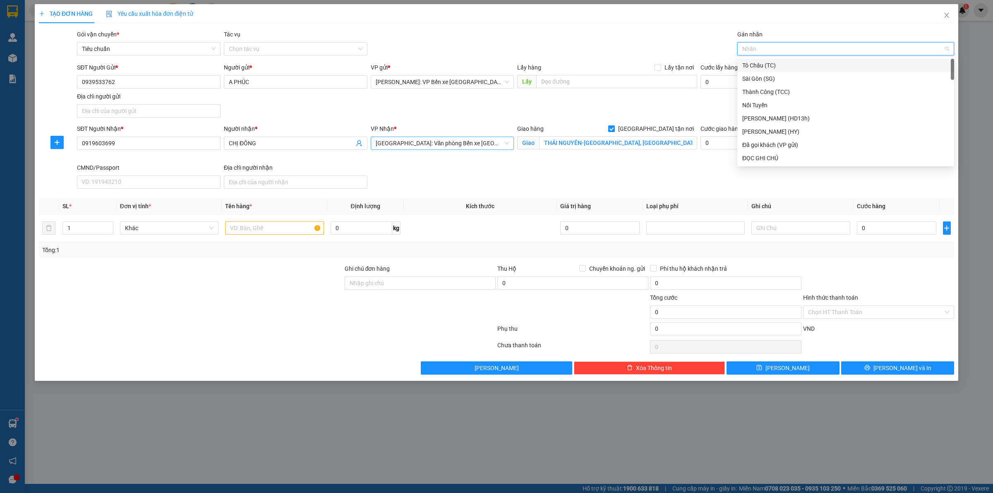
click at [450, 143] on span "[GEOGRAPHIC_DATA]: Văn phòng Bến xe [GEOGRAPHIC_DATA]" at bounding box center [443, 143] width 134 height 12
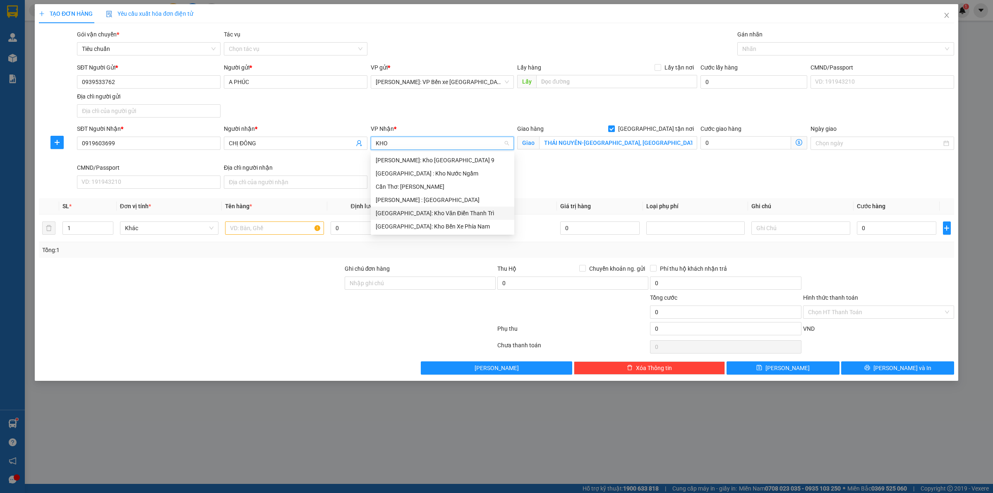
click at [441, 216] on div "[GEOGRAPHIC_DATA]: Kho Văn Điển Thanh Trì" at bounding box center [443, 213] width 134 height 9
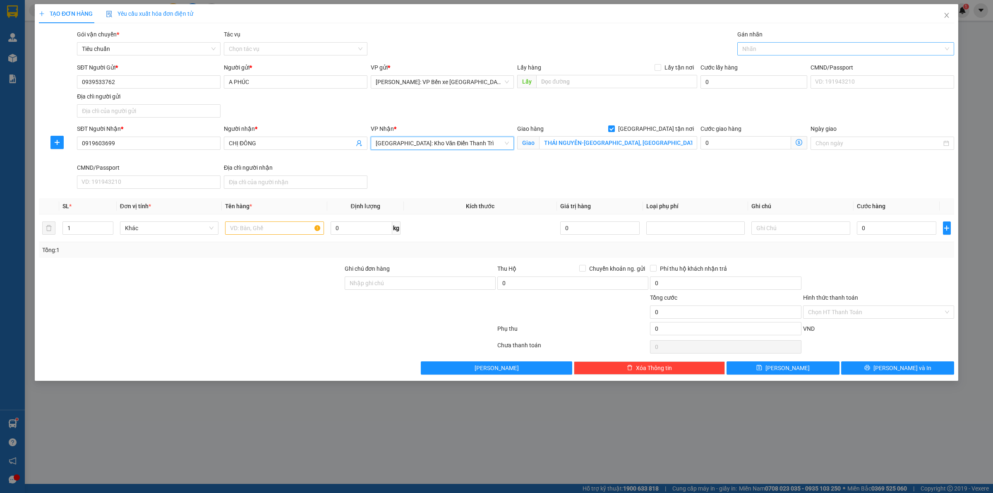
click at [798, 50] on div at bounding box center [842, 49] width 204 height 10
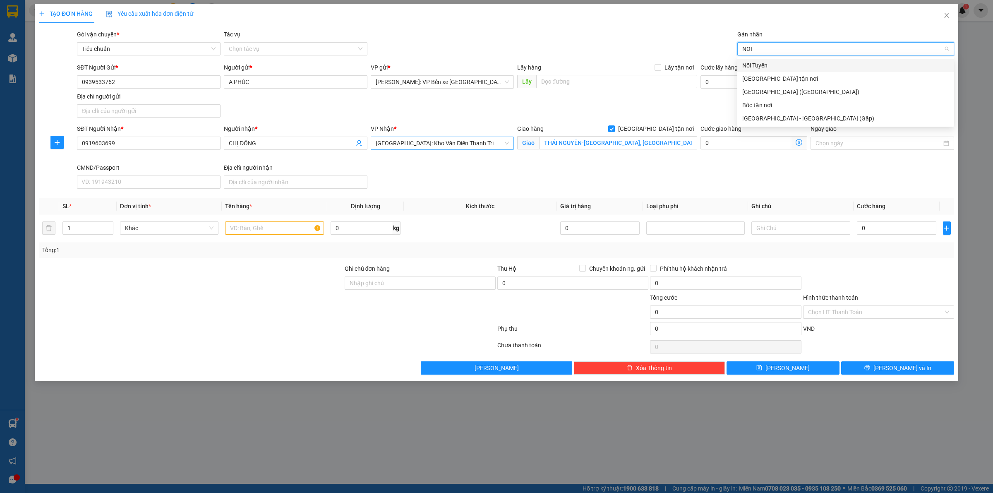
click at [793, 65] on div "Nối Tuyến" at bounding box center [846, 65] width 207 height 9
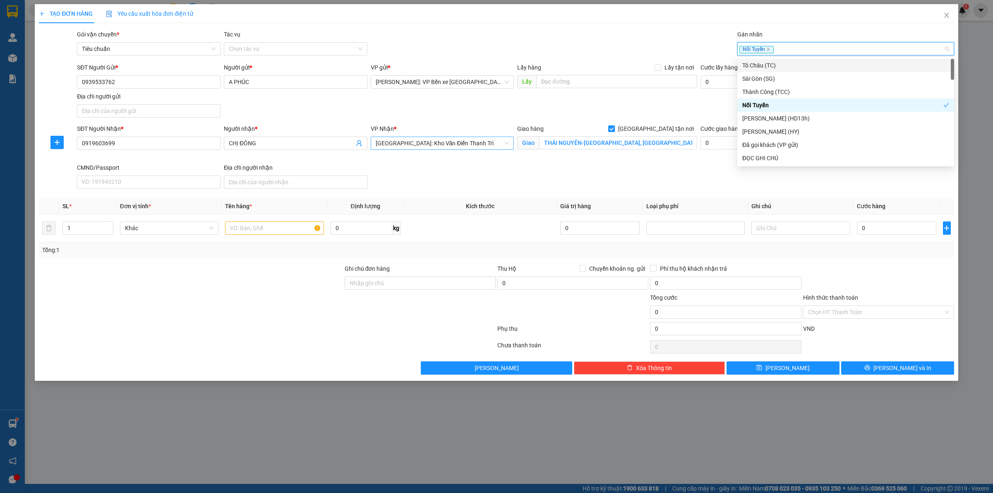
click at [813, 48] on div "Nối Tuyến" at bounding box center [842, 49] width 204 height 10
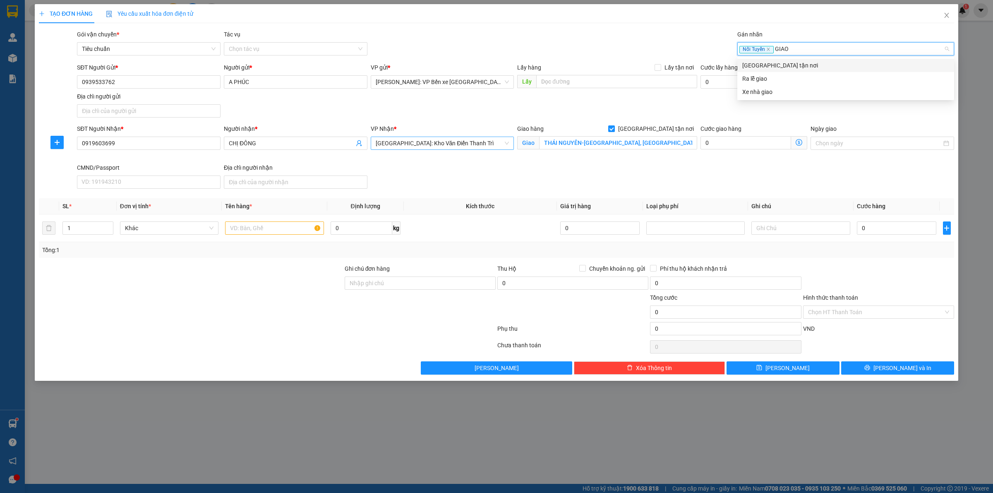
click at [797, 63] on div "[GEOGRAPHIC_DATA] tận nơi" at bounding box center [846, 65] width 207 height 9
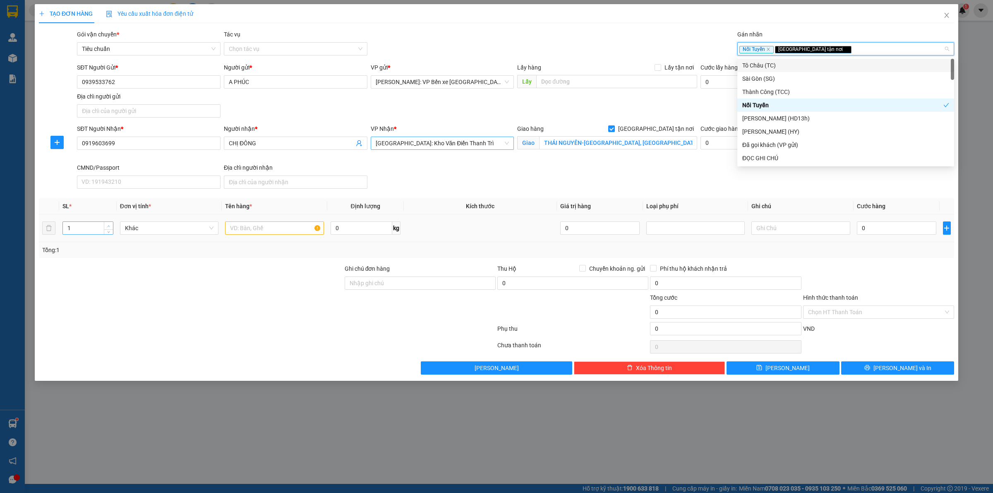
click at [111, 224] on span "up" at bounding box center [108, 226] width 5 height 5
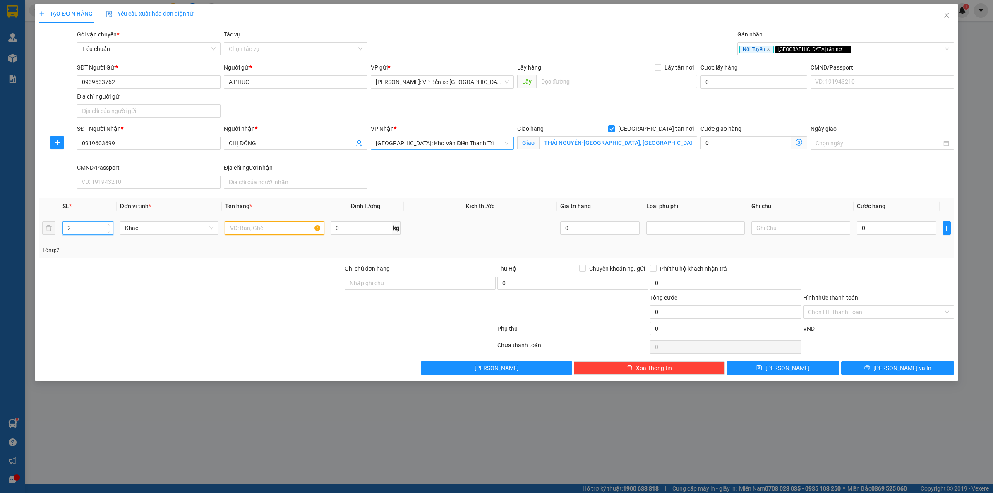
click at [257, 224] on input "text" at bounding box center [274, 227] width 99 height 13
click at [876, 226] on input "0" at bounding box center [896, 227] width 79 height 13
click at [891, 227] on input "0" at bounding box center [896, 227] width 79 height 13
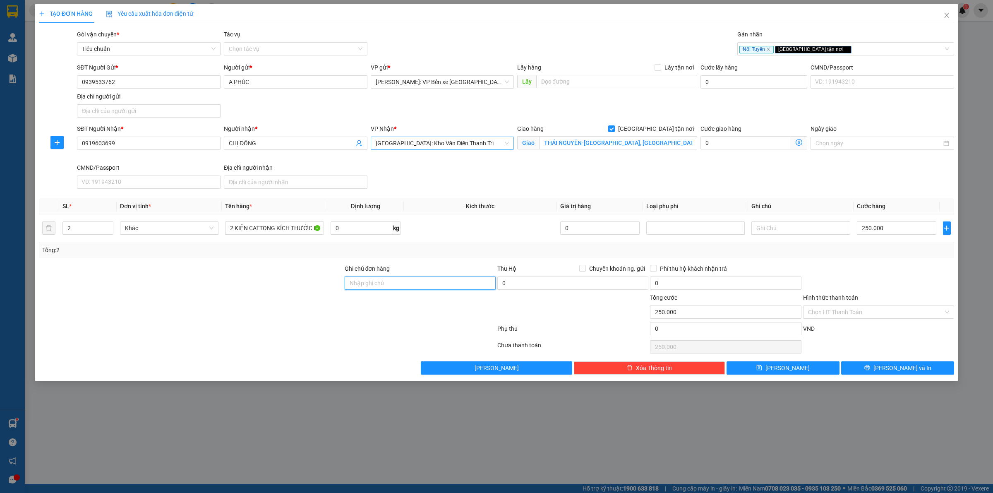
click at [392, 280] on input "Ghi chú đơn hàng" at bounding box center [420, 282] width 151 height 13
click at [388, 281] on input "Ghi chú đơn hàng" at bounding box center [420, 282] width 151 height 13
click at [466, 250] on div "Tổng: 2" at bounding box center [496, 249] width 909 height 9
click at [777, 179] on div "SĐT Người Nhận * 0919603699 Người nhận * CHỊ ĐÔNG VP Nhận * [GEOGRAPHIC_DATA]: …" at bounding box center [515, 158] width 881 height 68
click at [870, 315] on input "Hình thức thanh toán" at bounding box center [875, 312] width 135 height 12
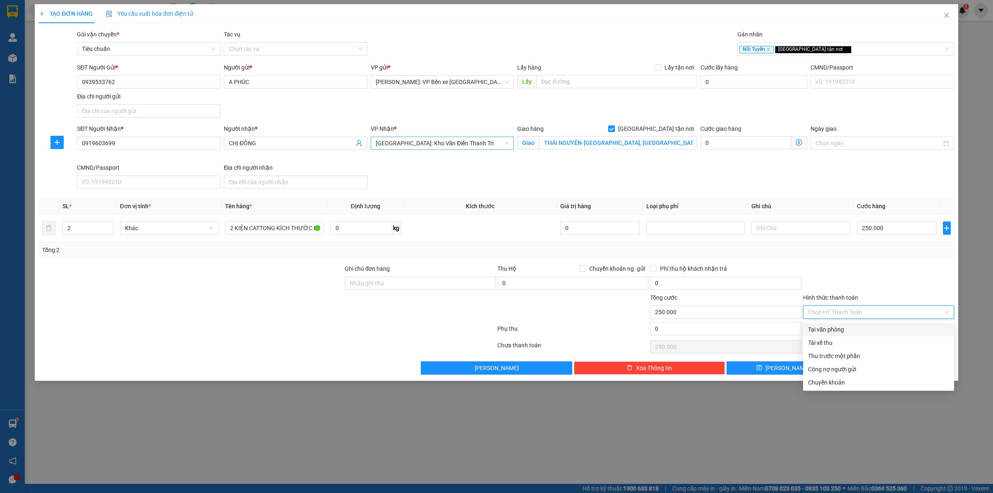
click at [853, 332] on div "Tại văn phòng" at bounding box center [878, 329] width 141 height 9
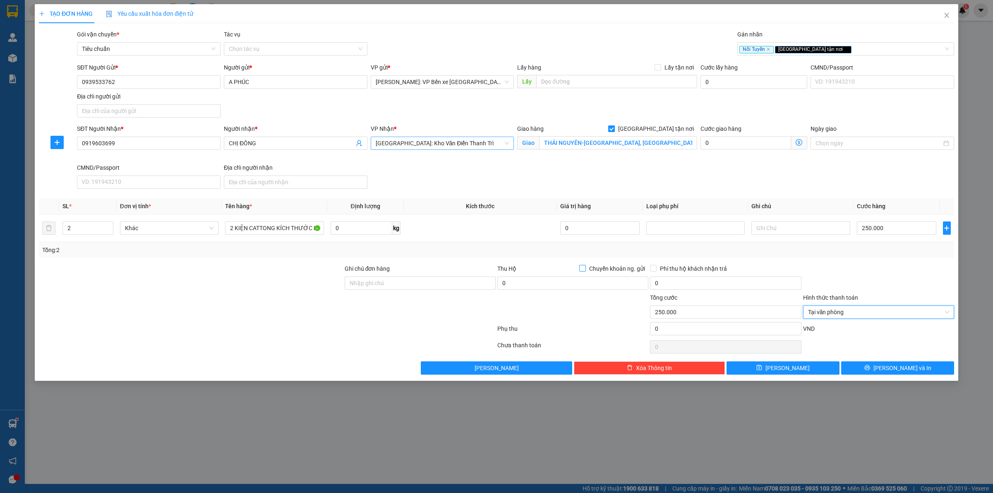
click at [582, 268] on input "Chuyển khoản ng. gửi" at bounding box center [582, 268] width 6 height 6
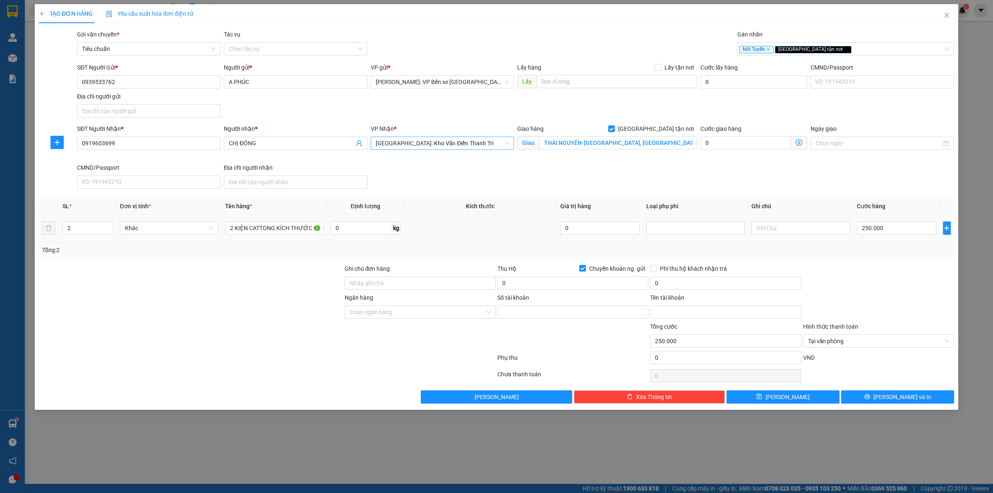
drag, startPoint x: 806, startPoint y: 172, endPoint x: 721, endPoint y: 221, distance: 97.3
click at [806, 172] on div "SĐT Người Nhận * 0919603699 Người nhận * CHỊ ĐÔNG VP Nhận * [GEOGRAPHIC_DATA]: …" at bounding box center [515, 158] width 881 height 68
click at [522, 284] on input "0" at bounding box center [573, 282] width 151 height 13
click at [671, 284] on input "0" at bounding box center [725, 282] width 151 height 13
click at [468, 313] on input "Ngân hàng" at bounding box center [417, 312] width 135 height 12
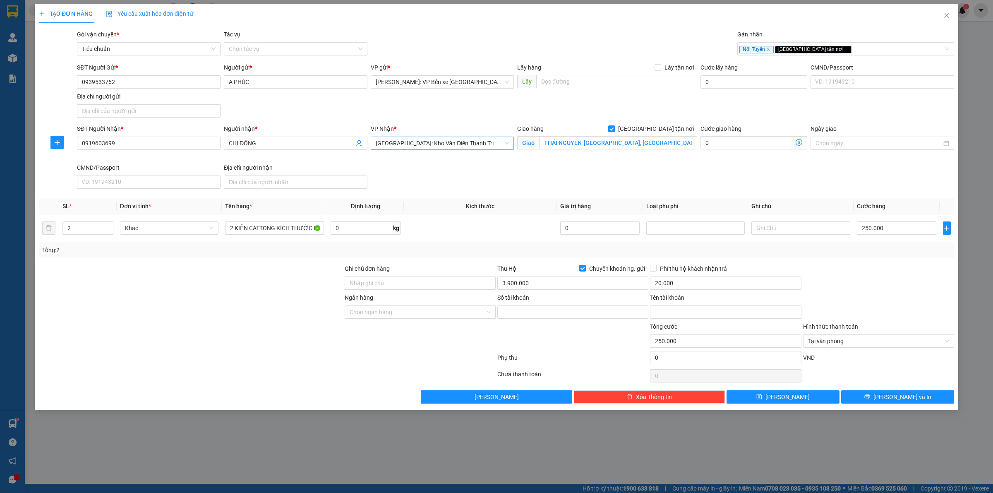
click at [190, 295] on div at bounding box center [191, 307] width 306 height 29
click at [382, 313] on input "Ngân hàng" at bounding box center [417, 312] width 135 height 12
click at [375, 333] on div "Techcombank - Ngân hàng TMCP Kỹ thương [GEOGRAPHIC_DATA]" at bounding box center [435, 329] width 171 height 9
click at [561, 315] on input "Số tài khoản" at bounding box center [573, 311] width 151 height 13
drag, startPoint x: 108, startPoint y: 277, endPoint x: 332, endPoint y: 322, distance: 228.8
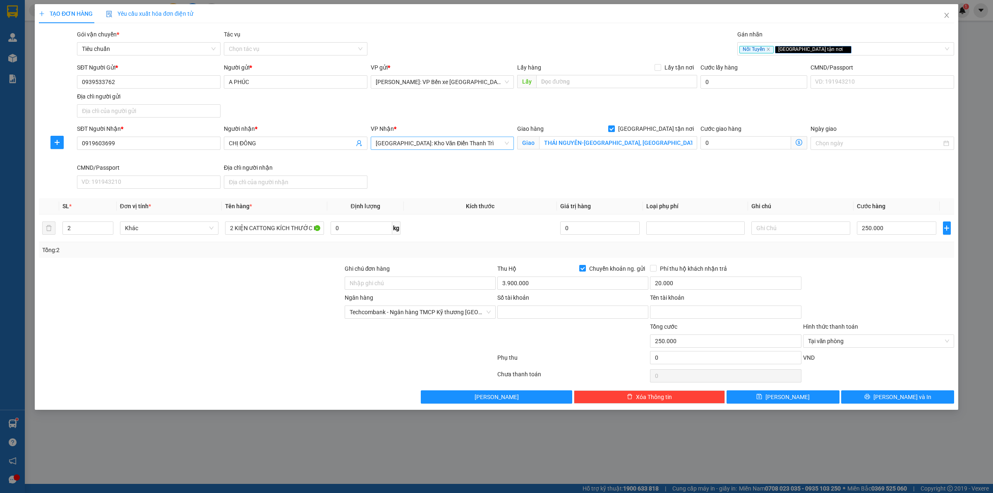
click at [108, 277] on div at bounding box center [191, 278] width 306 height 29
click at [567, 313] on input "Số tài khoản" at bounding box center [573, 311] width 151 height 13
click at [171, 312] on div at bounding box center [191, 307] width 306 height 29
click at [536, 313] on input "7374" at bounding box center [573, 311] width 151 height 13
click at [714, 310] on input "Tên tài khoản" at bounding box center [725, 311] width 151 height 13
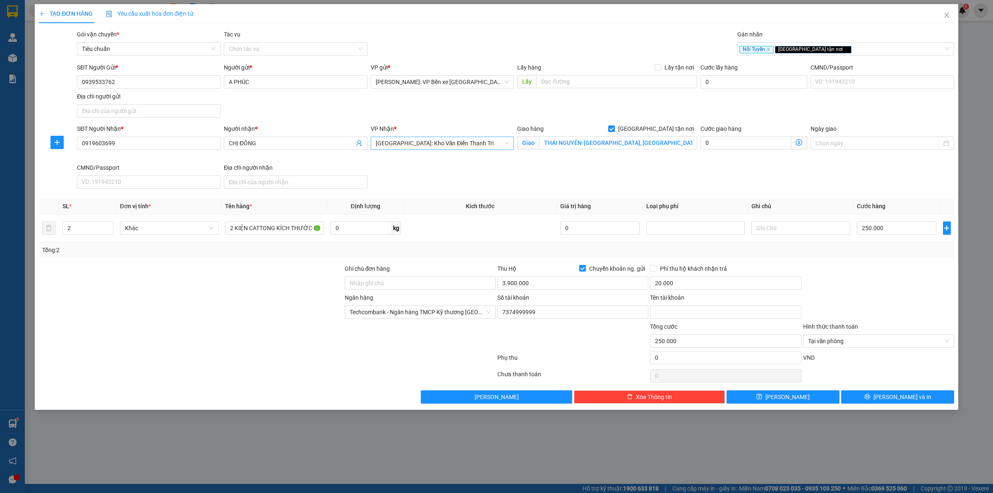
click at [152, 291] on div at bounding box center [191, 278] width 306 height 29
click at [688, 310] on input "Tên tài khoản" at bounding box center [725, 311] width 151 height 13
click at [881, 261] on div "Transit Pickup Surcharge Ids Transit Deliver Surcharge Ids Transit Deliver Surc…" at bounding box center [497, 217] width 916 height 374
click at [861, 338] on span "Tại văn phòng" at bounding box center [878, 341] width 141 height 12
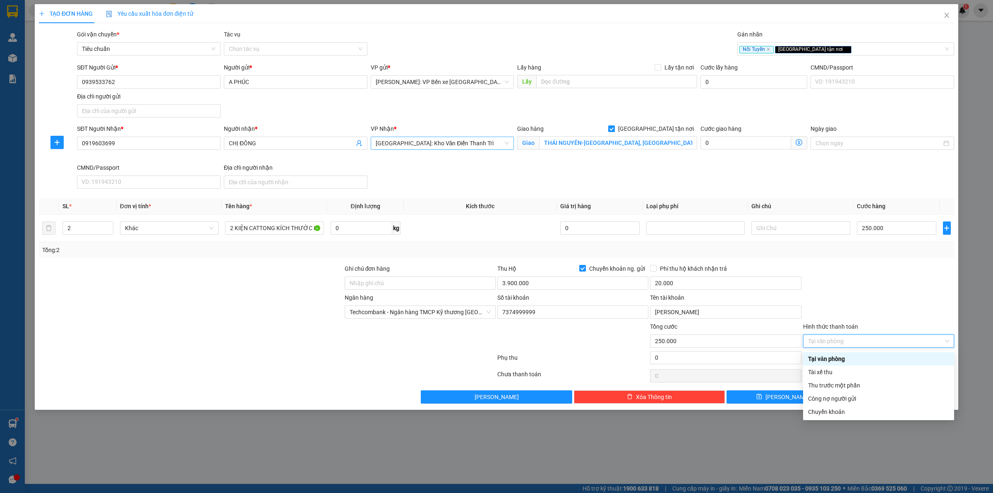
click at [861, 361] on div "Tại văn phòng" at bounding box center [878, 358] width 141 height 9
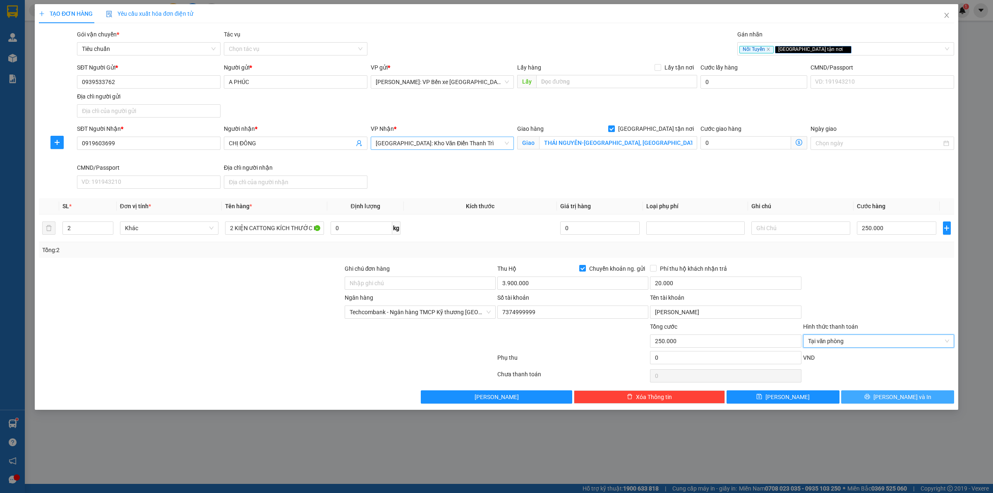
click at [909, 397] on span "[PERSON_NAME] và In" at bounding box center [903, 396] width 58 height 9
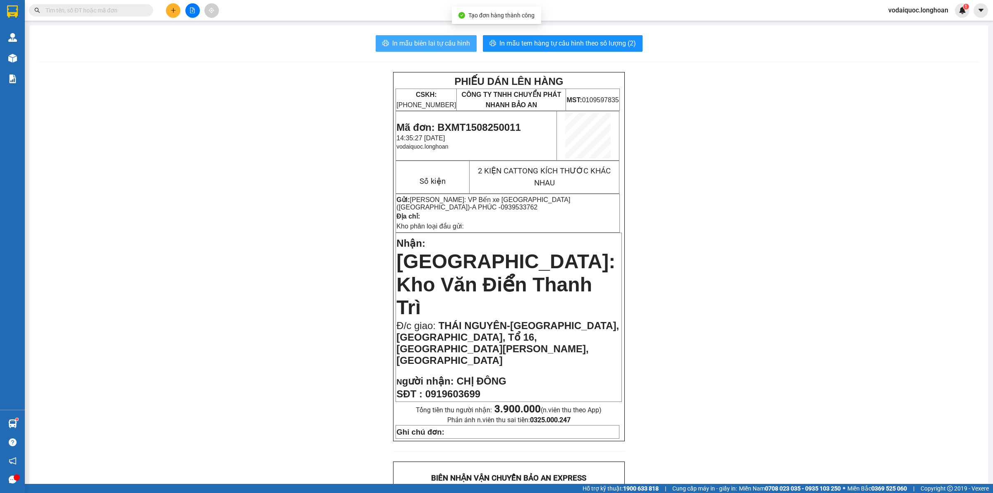
click at [430, 45] on span "In mẫu biên lai tự cấu hình" at bounding box center [431, 43] width 78 height 10
click at [533, 41] on span "In mẫu tem hàng tự cấu hình theo số lượng (2)" at bounding box center [568, 43] width 137 height 10
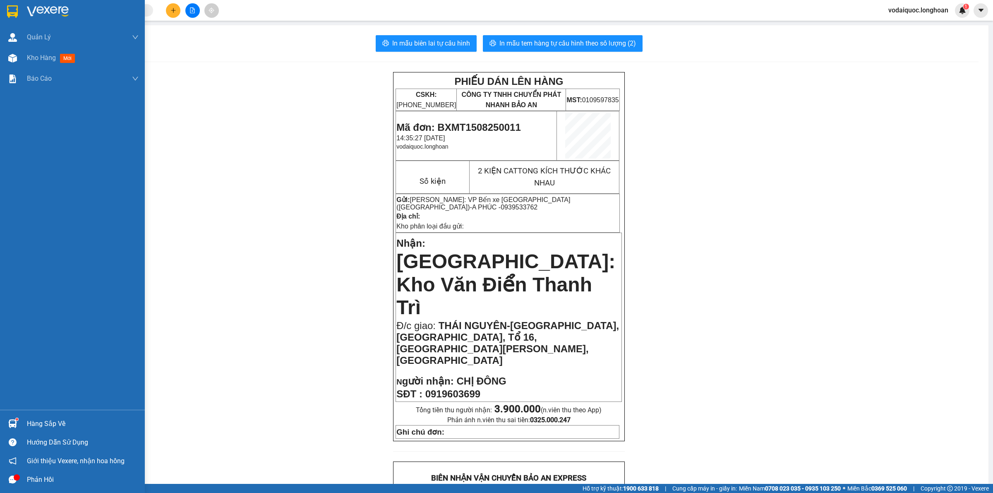
click at [21, 8] on div at bounding box center [72, 13] width 145 height 27
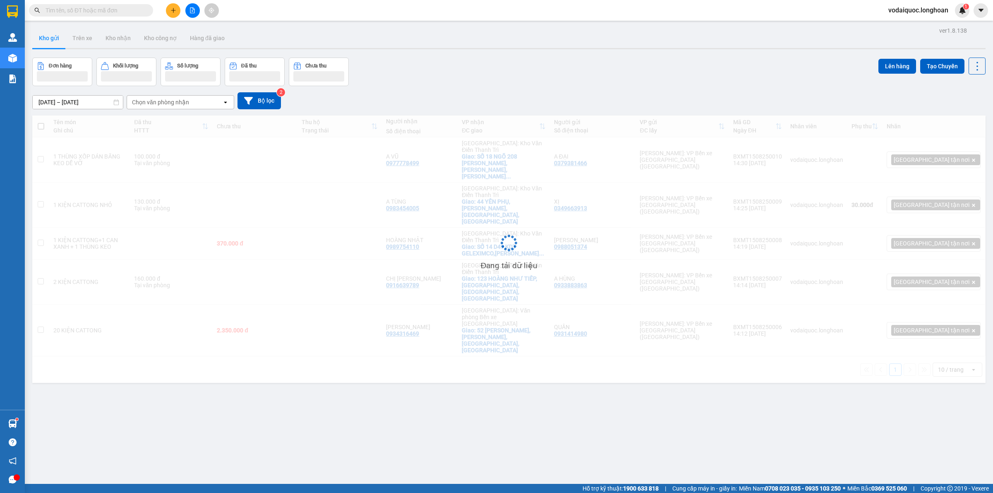
click at [110, 4] on span at bounding box center [91, 10] width 124 height 12
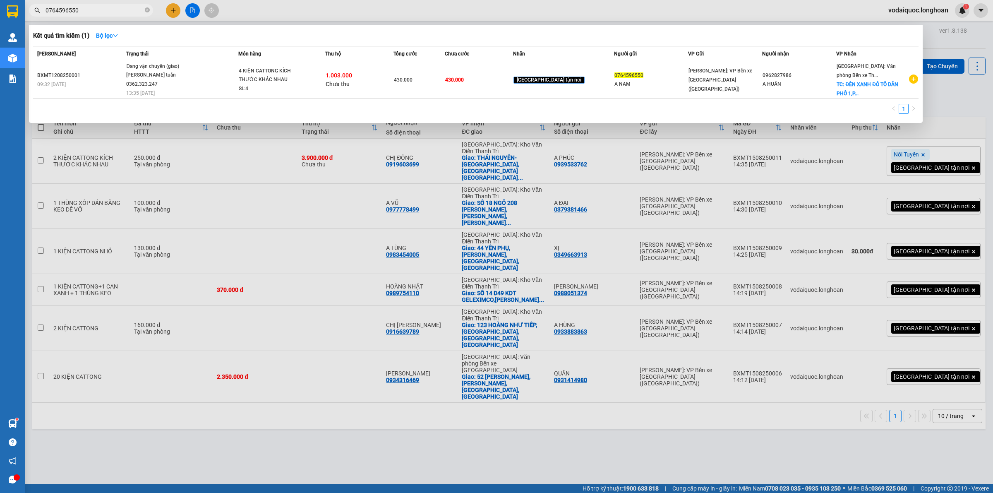
type input "0764596550"
click at [418, 106] on div "1" at bounding box center [476, 111] width 886 height 15
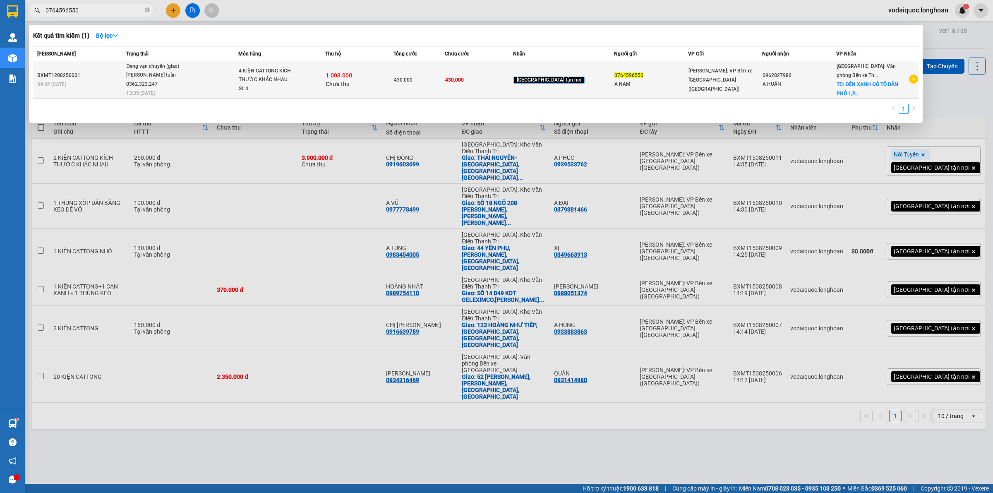
click at [393, 74] on div "1.003.000 Chưa thu" at bounding box center [359, 79] width 67 height 17
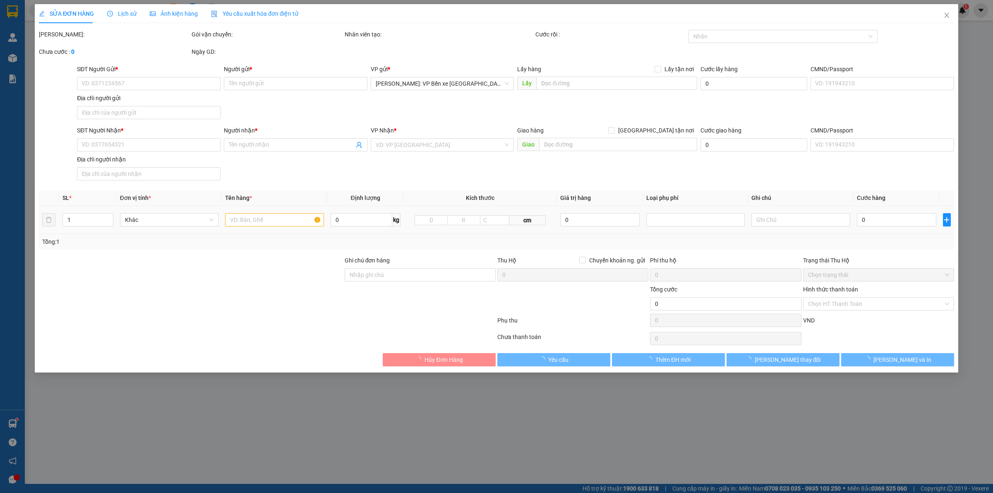
type input "0764596550"
type input "A NAM"
type input "0962827986"
type input "A HUÂN"
checkbox input "true"
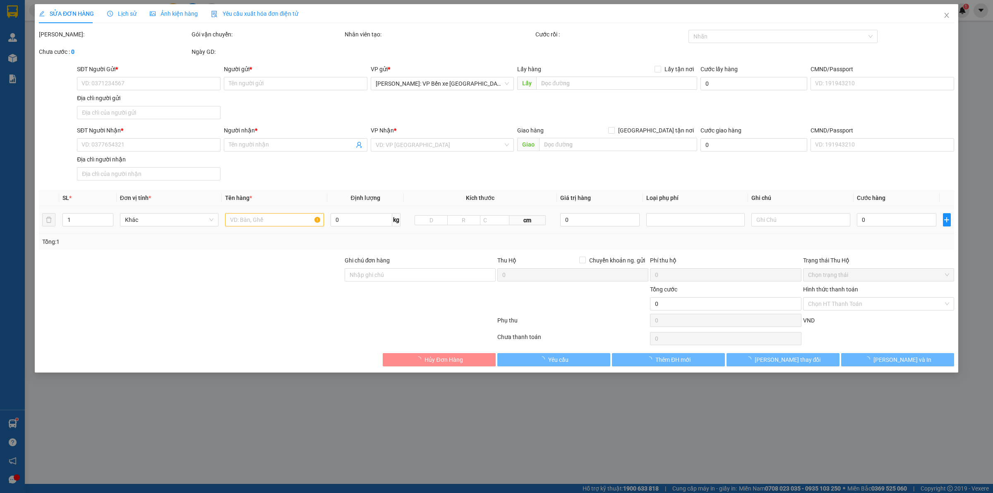
type input "ĐÈN XANH ĐỎ TỔ DÂN PHỐ 1,PHẠM NGŨ LÃO,THUỶ NGUYÊN,[GEOGRAPHIC_DATA]"
type input "430.000"
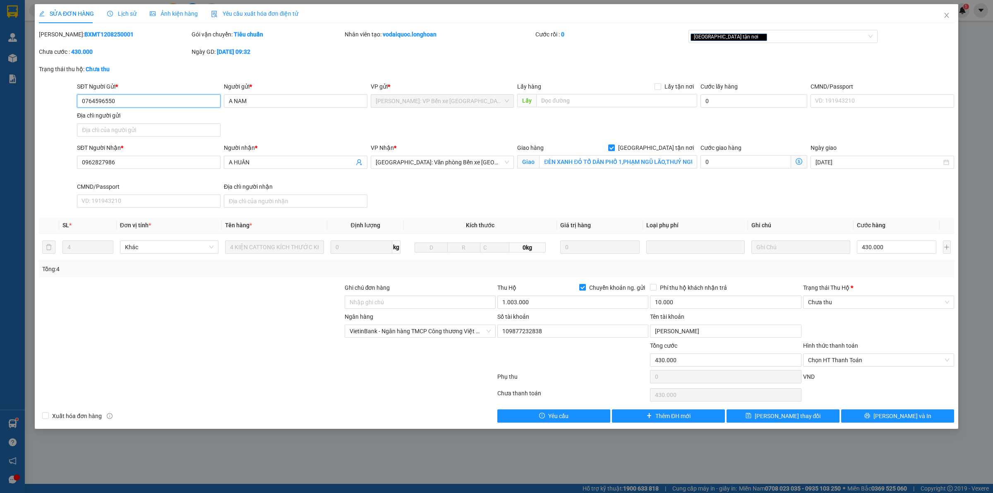
click at [149, 98] on input "0764596550" at bounding box center [149, 100] width 144 height 13
click at [332, 115] on div "SĐT Người Gửi * 0764596550 Người gửi * A NAM VP gửi * [PERSON_NAME]: VP Bến xe …" at bounding box center [515, 111] width 881 height 58
click at [257, 115] on div "SĐT Người Gửi * 0764596550 Người gửi * A NAM VP gửi * Hồ Chí Minh: VP Bến xe Mi…" at bounding box center [515, 111] width 881 height 58
click at [947, 13] on icon "close" at bounding box center [947, 15] width 7 height 7
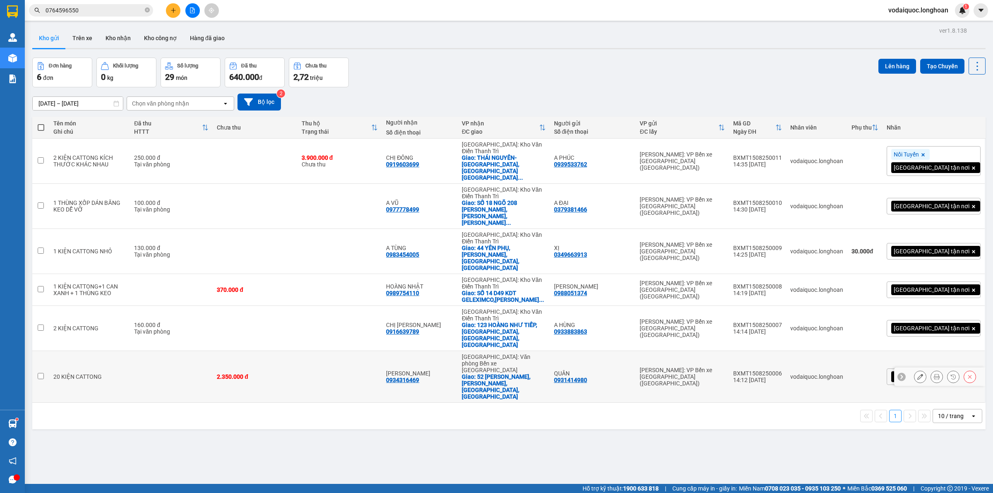
click at [934, 374] on icon at bounding box center [937, 377] width 6 height 6
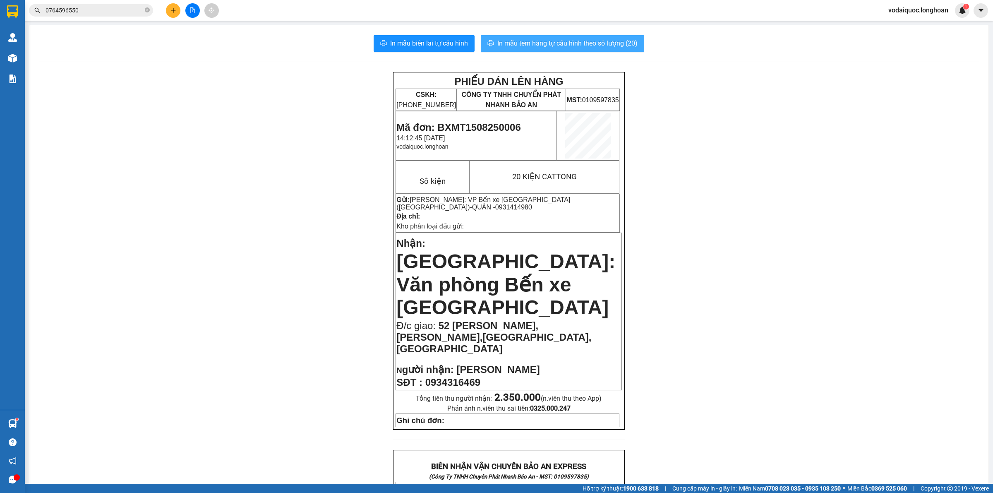
click at [570, 38] on button "In mẫu tem hàng tự cấu hình theo số lượng (20)" at bounding box center [562, 43] width 163 height 17
click at [127, 70] on div "In mẫu biên lai tự cấu hình In mẫu tem hàng tự cấu hình theo số lượng (20) PHIẾ…" at bounding box center [508, 463] width 959 height 876
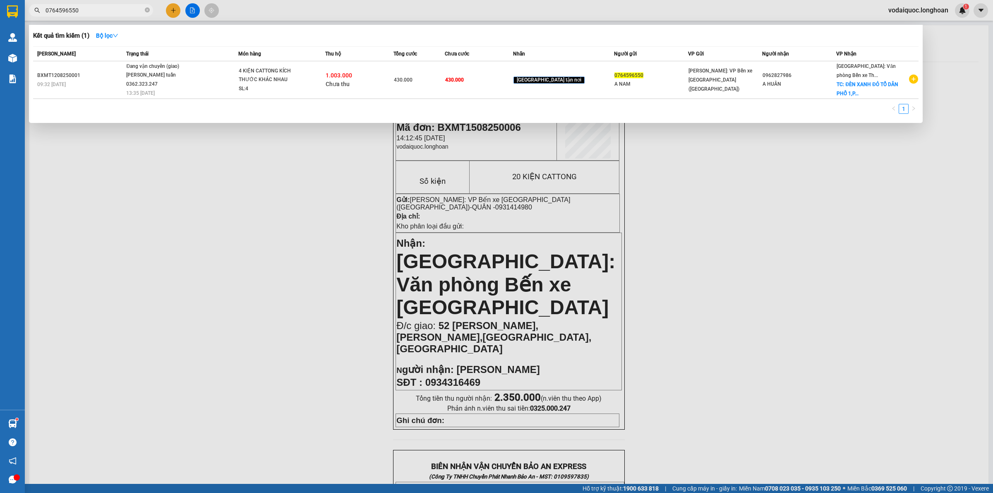
click at [92, 8] on input "0764596550" at bounding box center [95, 10] width 98 height 9
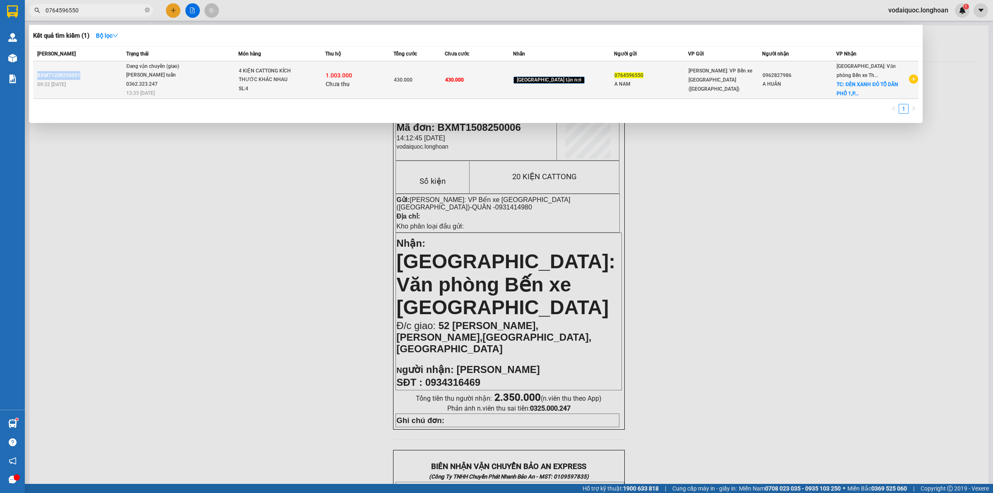
drag, startPoint x: 36, startPoint y: 72, endPoint x: 79, endPoint y: 73, distance: 42.2
click at [79, 73] on td "BXMT1208250001 09:32 - 12/08" at bounding box center [78, 80] width 91 height 38
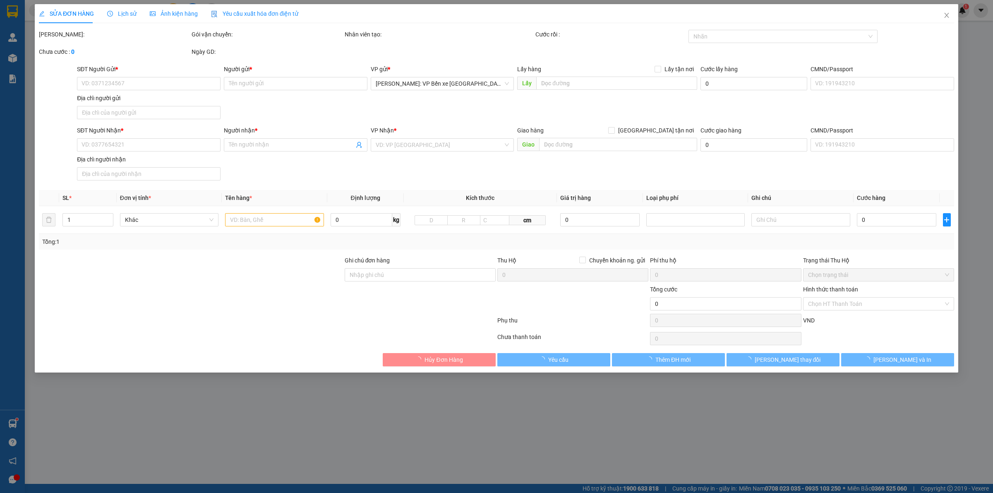
type input "0764596550"
type input "A NAM"
type input "0962827986"
type input "A HUÂN"
checkbox input "true"
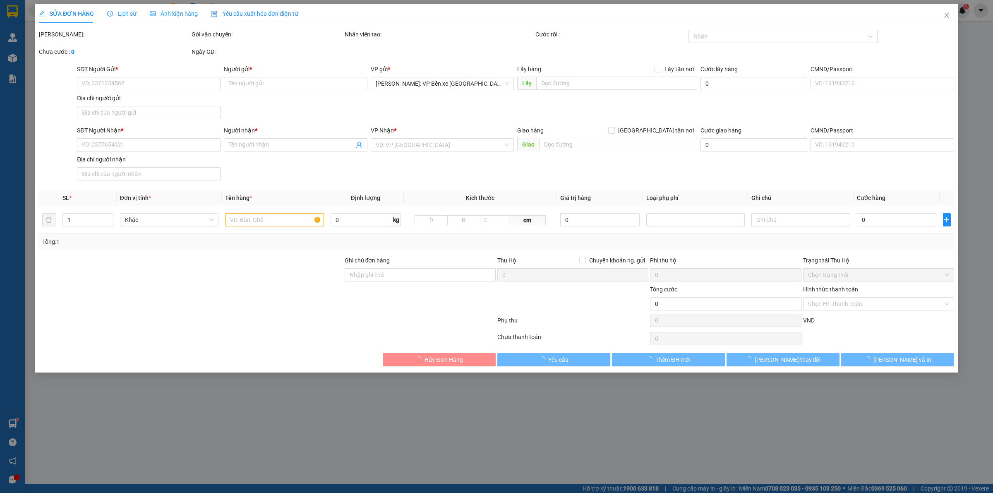
type input "ĐÈN XANH ĐỎ TỔ DÂN PHỐ 1,PHẠM NGŨ LÃO,THUỶ NGUYÊN,HẢI PHÒNG"
type input "430.000"
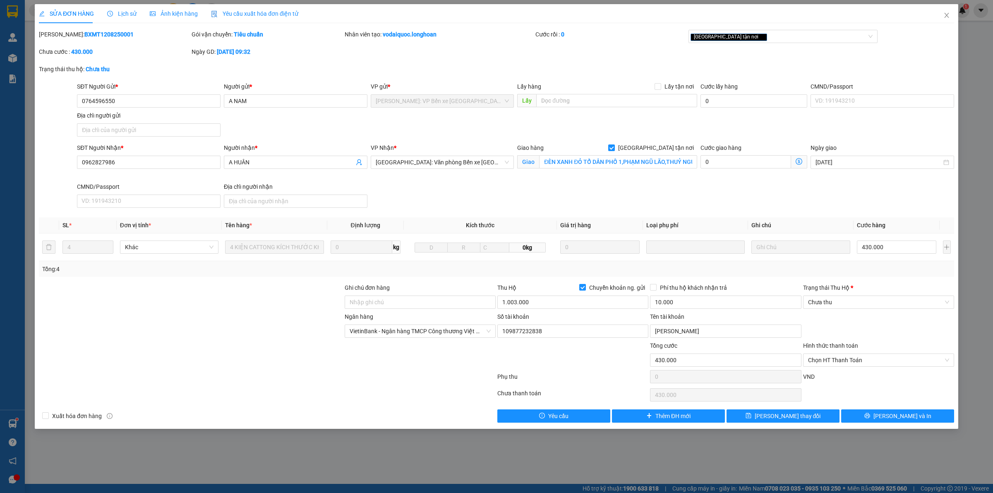
drag, startPoint x: 59, startPoint y: 33, endPoint x: 111, endPoint y: 38, distance: 52.0
click at [111, 38] on div "Mã ĐH: BXMT1208250001" at bounding box center [114, 34] width 151 height 9
copy b "BXMT1208250001"
click at [146, 52] on div "Chưa cước : 430.000" at bounding box center [114, 51] width 151 height 9
drag, startPoint x: 137, startPoint y: 292, endPoint x: 160, endPoint y: 295, distance: 23.4
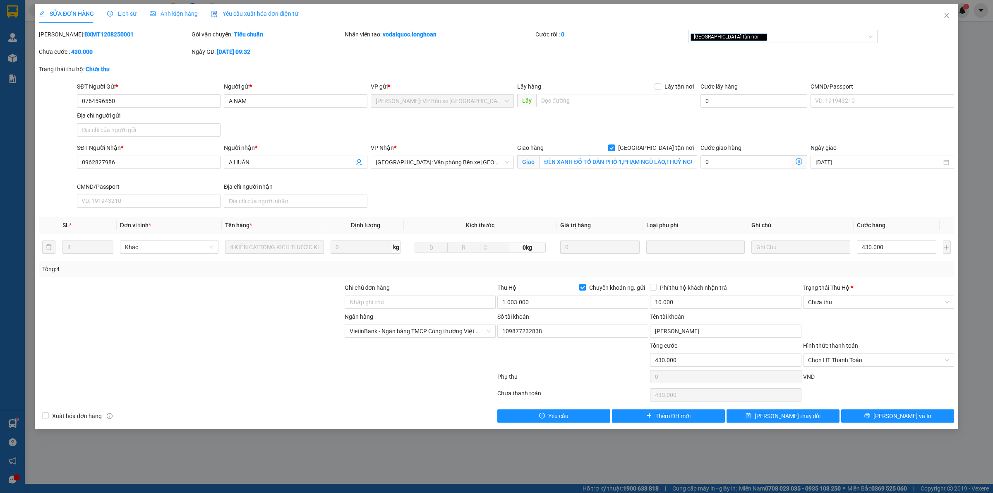
click at [135, 292] on div at bounding box center [191, 297] width 306 height 29
click at [177, 303] on div at bounding box center [191, 297] width 306 height 29
click at [168, 330] on div at bounding box center [191, 326] width 306 height 29
click at [111, 304] on div at bounding box center [191, 297] width 306 height 29
click at [832, 195] on div "SĐT Người Nhận * 0962827986 Người nhận * A HUÂN VP Nhận * Hải Phòng: Văn phòng …" at bounding box center [515, 177] width 881 height 68
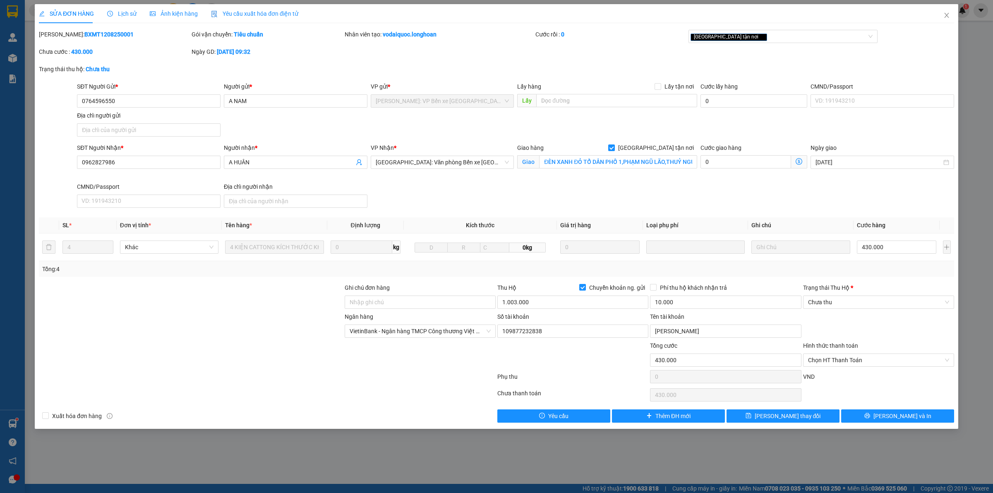
drag, startPoint x: 805, startPoint y: 195, endPoint x: 797, endPoint y: 202, distance: 11.4
click at [805, 195] on div "SĐT Người Nhận * 0962827986 Người nhận * A HUÂN VP Nhận * Hải Phòng: Văn phòng …" at bounding box center [515, 177] width 881 height 68
click at [149, 289] on div at bounding box center [191, 297] width 306 height 29
click at [433, 272] on div "Tổng: 4" at bounding box center [496, 268] width 909 height 9
click at [347, 50] on div "Mã ĐH: BXMT1208250001 Gói vận chuyển: Tiêu chuẩn Nhân viên tạo: vodaiquoc.longh…" at bounding box center [496, 47] width 917 height 35
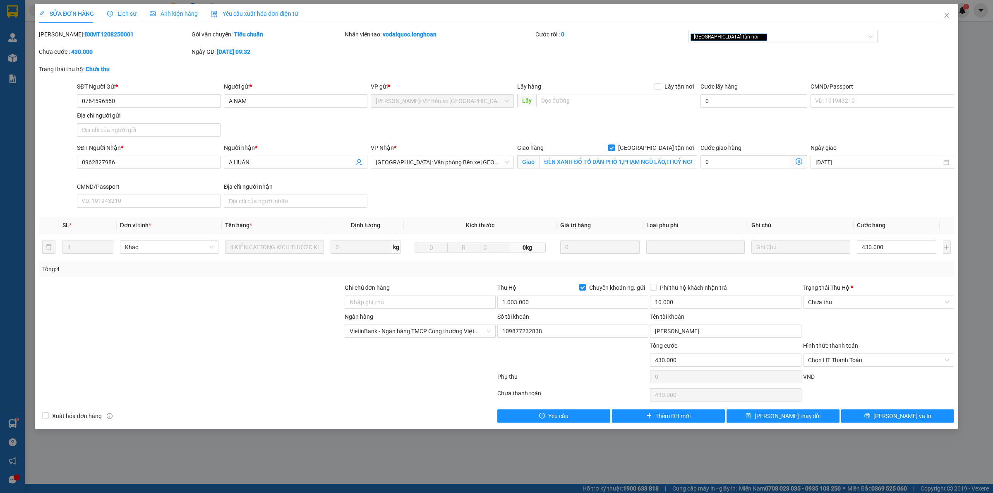
click at [833, 321] on div "Ngân hàng VietinBank - Ngân hàng TMCP Công thương Việt Nam Số tài khoản 1098772…" at bounding box center [496, 326] width 917 height 29
click at [526, 191] on div "SĐT Người Nhận * 0962827986 Người nhận * A HUÂN VP Nhận * Hải Phòng: Văn phòng …" at bounding box center [515, 177] width 881 height 68
click at [855, 323] on div "Ngân hàng VietinBank - Ngân hàng TMCP Công thương Việt Nam Số tài khoản 1098772…" at bounding box center [496, 326] width 917 height 29
click at [129, 303] on div at bounding box center [191, 297] width 306 height 29
click at [545, 303] on input "1.003.000" at bounding box center [573, 302] width 151 height 13
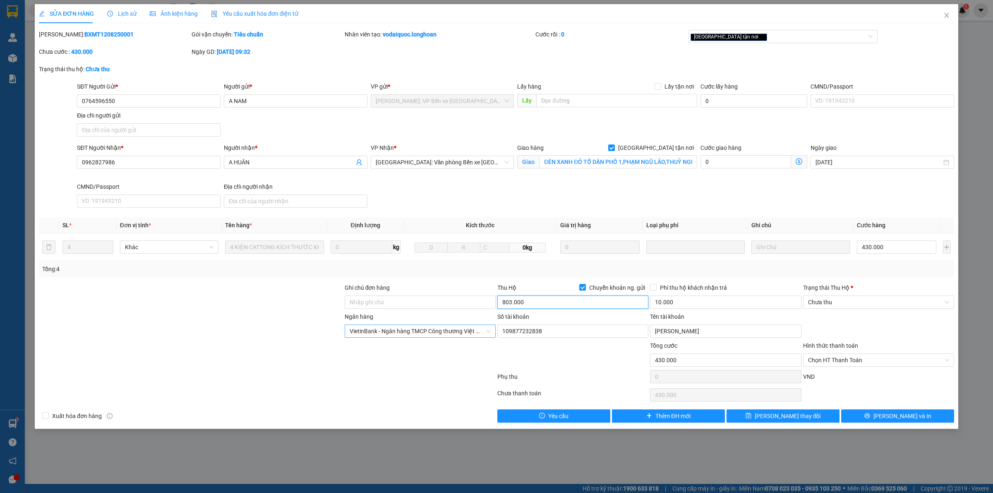
type input "803.000"
click at [147, 299] on div at bounding box center [191, 297] width 306 height 29
click at [426, 336] on span "VietinBank - Ngân hàng TMCP Công thương Việt Nam" at bounding box center [420, 331] width 141 height 12
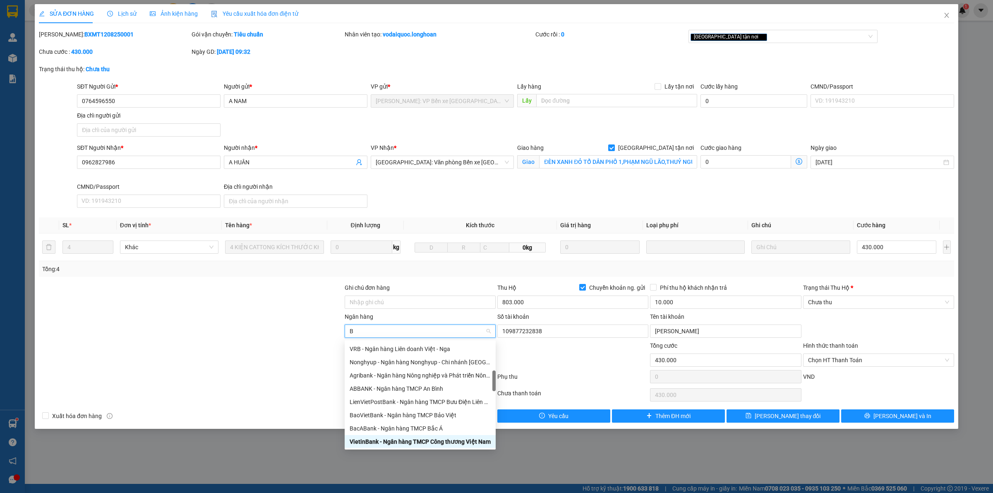
type input "BI"
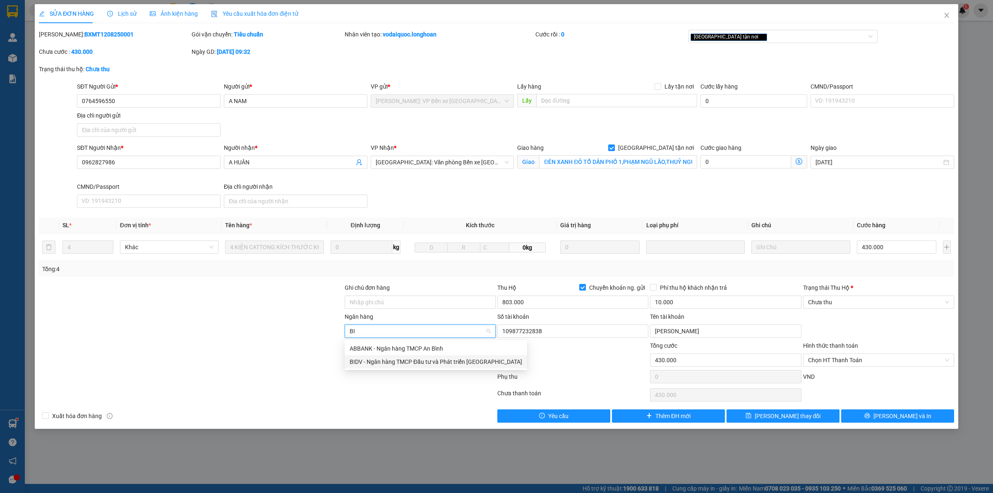
click at [384, 361] on div "BIDV - Ngân hàng TMCP Đầu tư và Phát triển Việt Nam" at bounding box center [436, 361] width 173 height 9
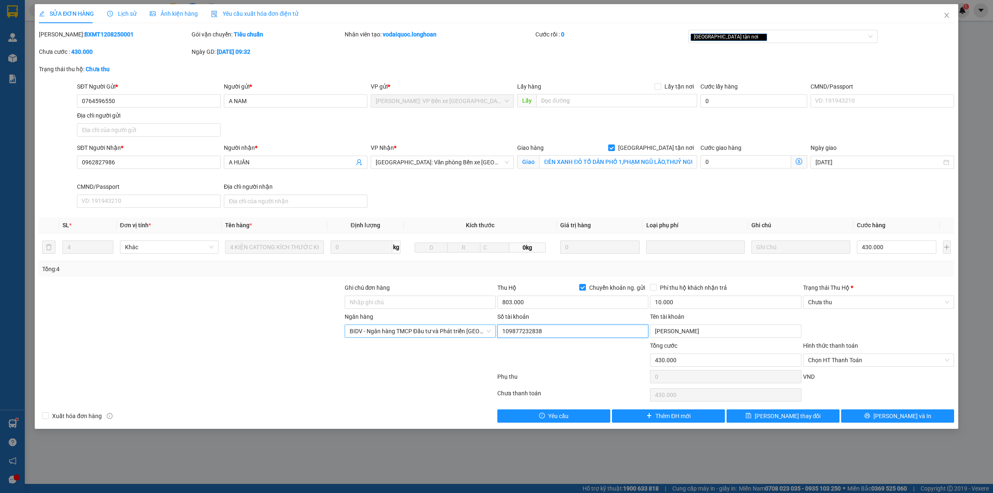
click at [549, 329] on input "109877232838" at bounding box center [573, 331] width 151 height 13
type input "1"
drag, startPoint x: 218, startPoint y: 326, endPoint x: 273, endPoint y: 325, distance: 55.5
click at [218, 326] on div at bounding box center [191, 326] width 306 height 29
click at [553, 334] on input "Số tài khoản" at bounding box center [573, 331] width 151 height 13
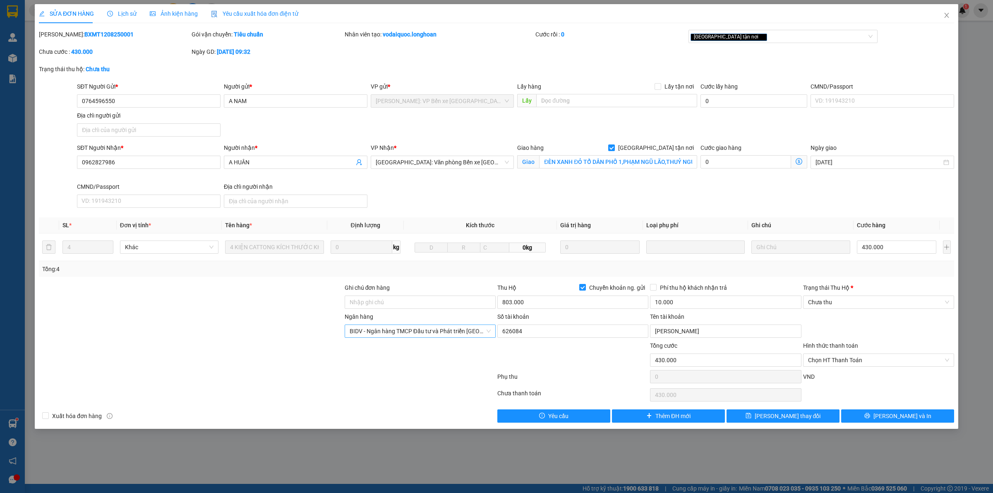
click at [762, 272] on div "Tổng: 4" at bounding box center [496, 268] width 909 height 9
click at [560, 329] on input "626084" at bounding box center [573, 331] width 151 height 13
type input "6260849453"
click at [712, 330] on input "NGUYEN VAN NAM" at bounding box center [725, 331] width 151 height 13
type input "N"
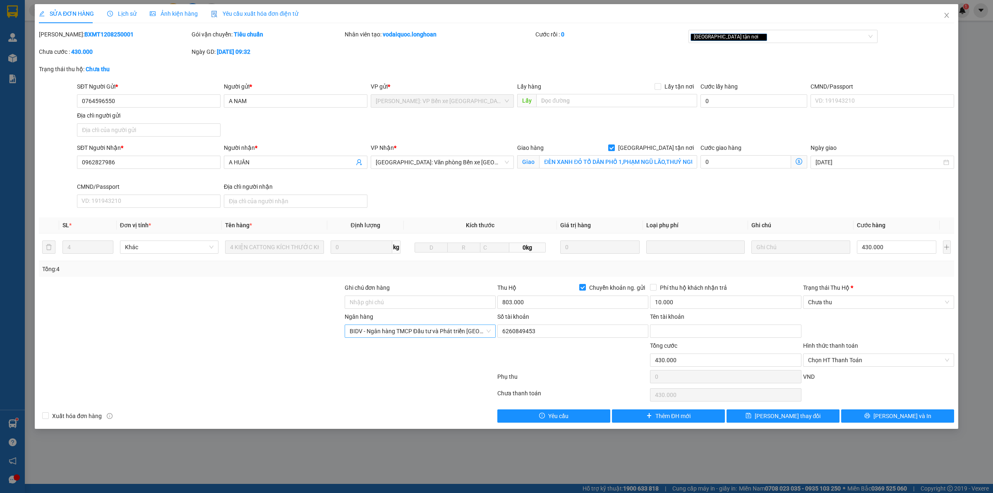
click at [212, 307] on div at bounding box center [191, 297] width 306 height 29
click at [719, 336] on input "Tên tài khoản" at bounding box center [725, 331] width 151 height 13
type input "NGUYEN THI THUY"
click at [785, 416] on span "[PERSON_NAME] thay đổi" at bounding box center [788, 415] width 66 height 9
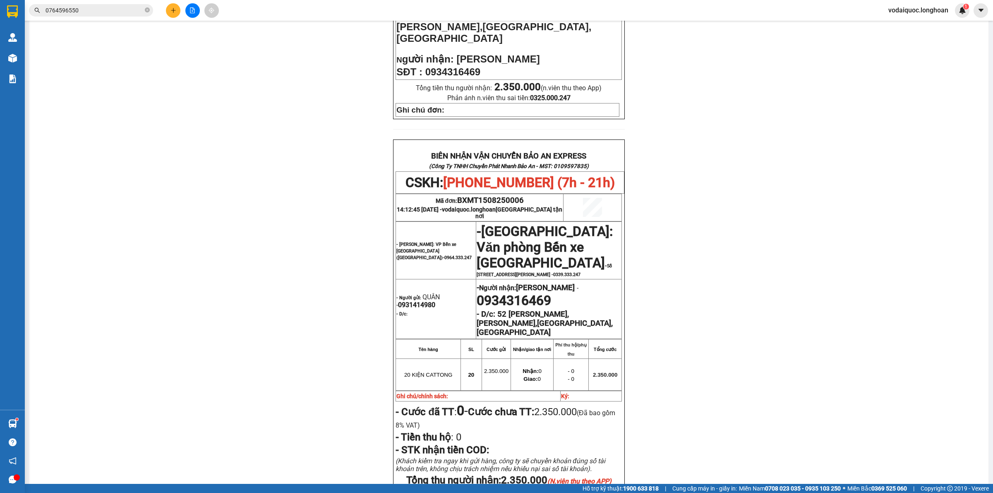
scroll to position [419, 0]
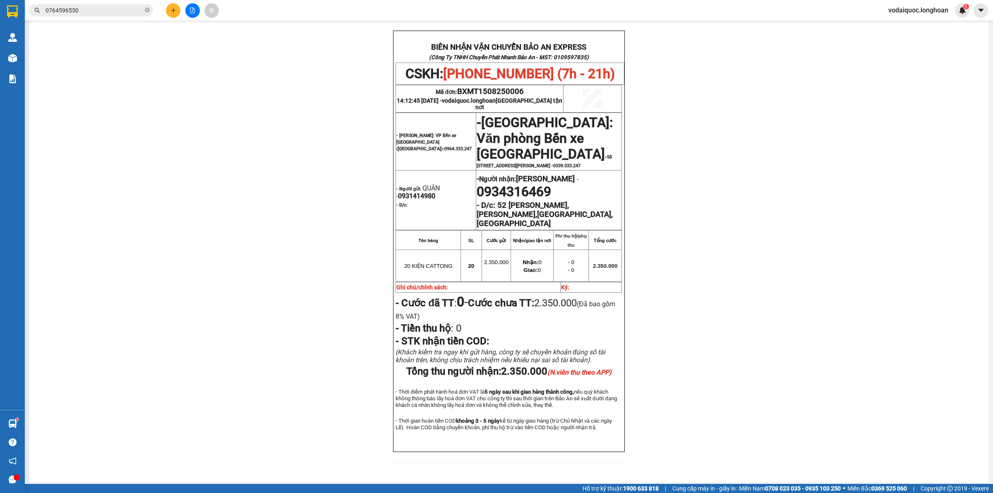
click at [106, 11] on input "0764596550" at bounding box center [95, 10] width 98 height 9
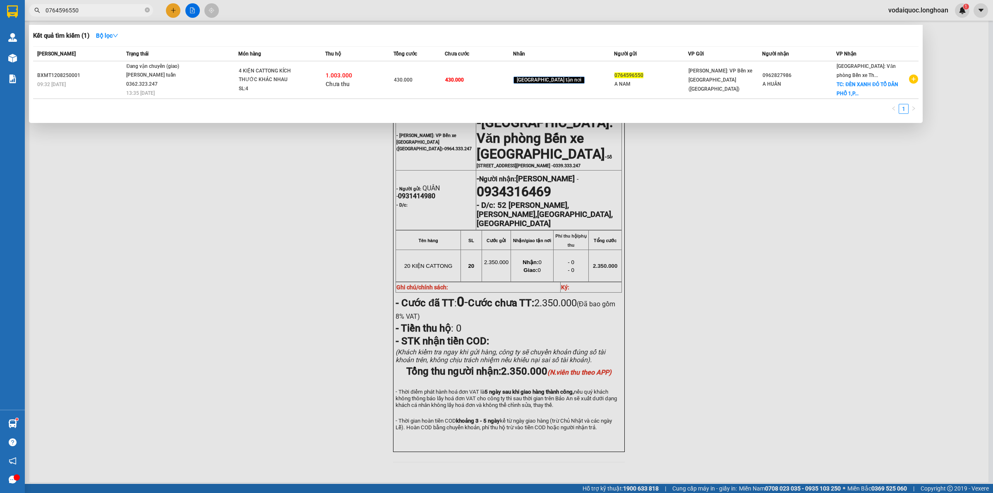
drag, startPoint x: 89, startPoint y: 10, endPoint x: 30, endPoint y: 10, distance: 58.8
click at [30, 10] on span "0764596550" at bounding box center [91, 10] width 124 height 12
click at [146, 7] on icon "close-circle" at bounding box center [147, 9] width 5 height 5
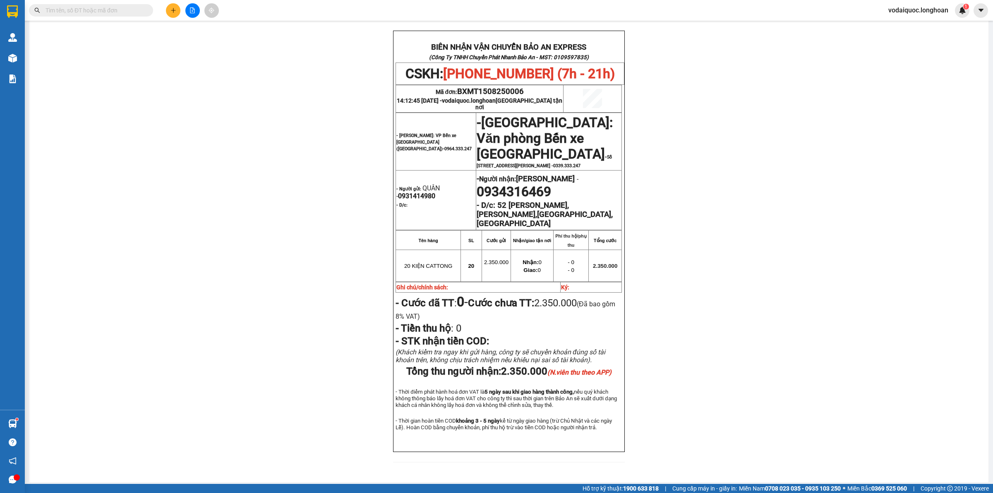
click at [100, 17] on div "Kết quả tìm kiếm ( 1 ) Bộ lọc Mã ĐH Trạng thái Món hàng Thu hộ Tổng cước Chưa c…" at bounding box center [80, 10] width 161 height 14
click at [100, 13] on input "text" at bounding box center [95, 10] width 98 height 9
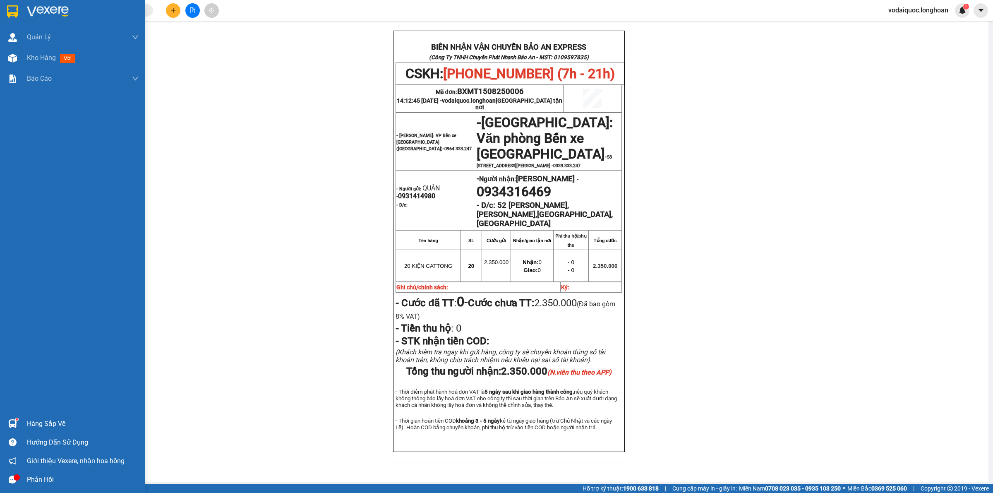
click at [34, 11] on img at bounding box center [48, 11] width 42 height 12
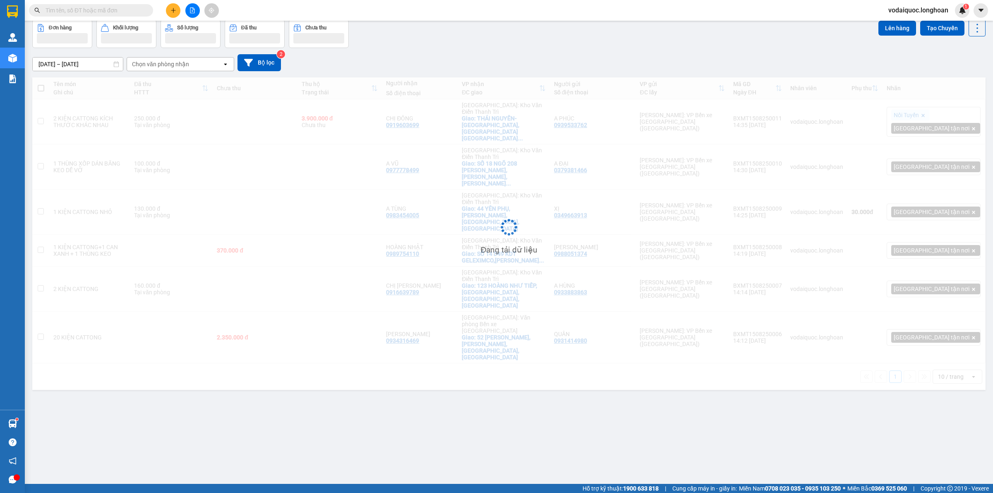
scroll to position [38, 0]
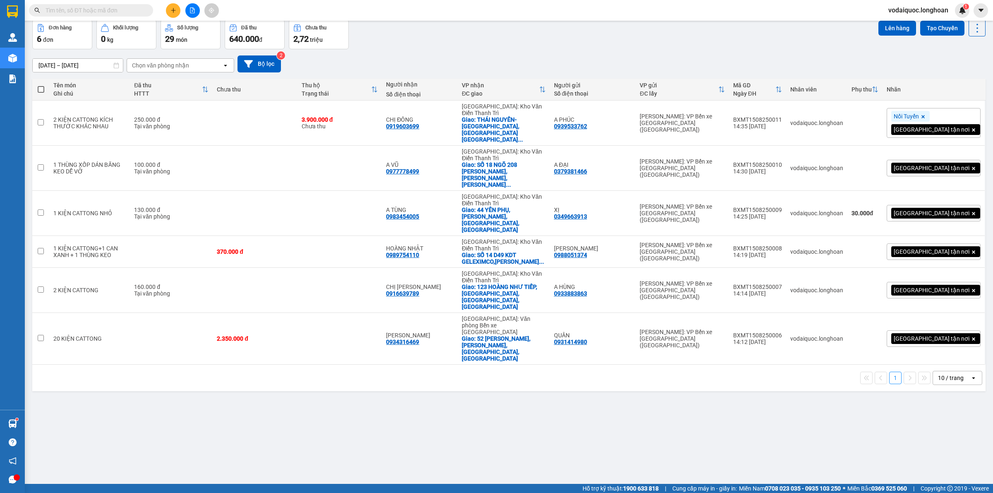
click at [80, 2] on div "Kết quả tìm kiếm ( 1 ) Bộ lọc Mã ĐH Trạng thái Món hàng Thu hộ Tổng cước Chưa c…" at bounding box center [496, 10] width 993 height 21
click at [79, 7] on input "text" at bounding box center [95, 10] width 98 height 9
paste input "0764596550"
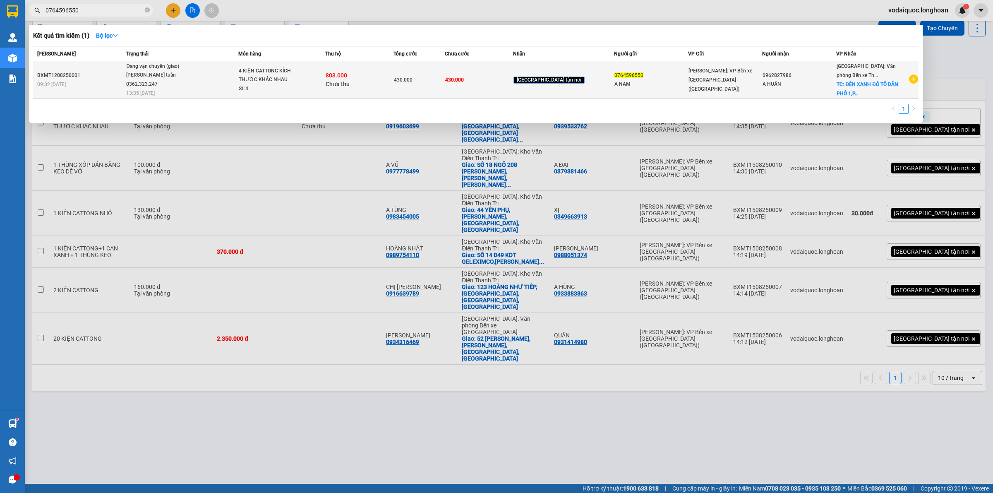
type input "0764596550"
click at [288, 78] on div "4 KIỆN CATTONG KÍCH THƯỚC KHÁC NHAU" at bounding box center [270, 76] width 62 height 18
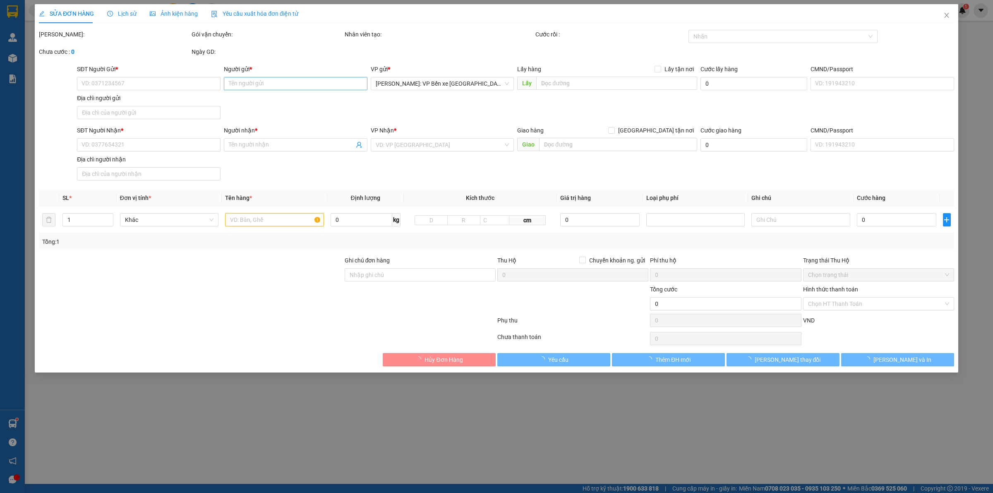
type input "0764596550"
type input "A NAM"
type input "0962827986"
type input "A HUÂN"
checkbox input "true"
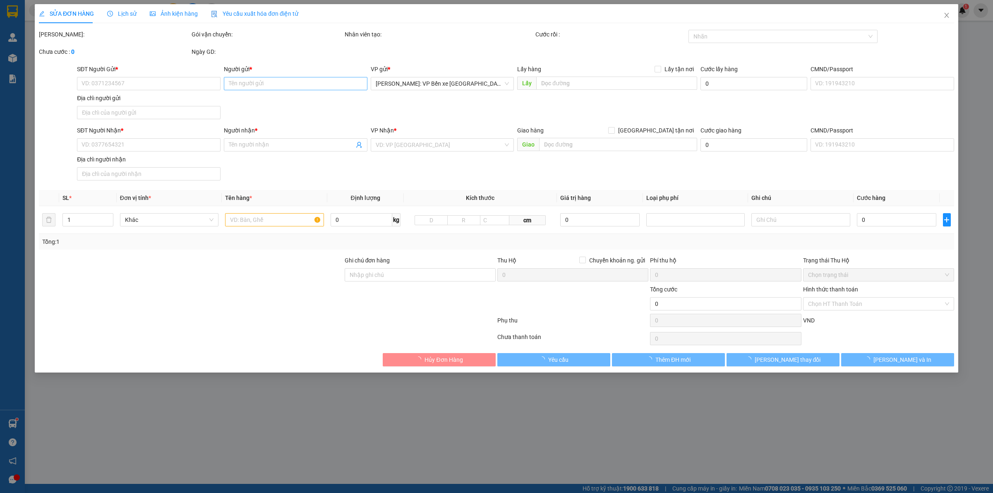
type input "ĐÈN XANH ĐỎ TỔ DÂN PHỐ 1,PHẠM NGŨ LÃO,THUỶ NGUYÊN,HẢI PHÒNG"
type input "430.000"
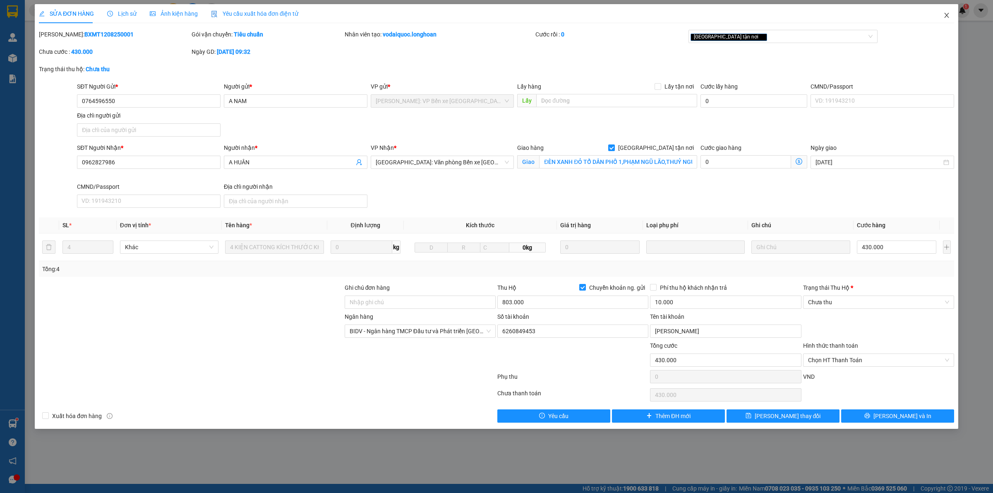
click at [948, 15] on icon "close" at bounding box center [947, 15] width 5 height 5
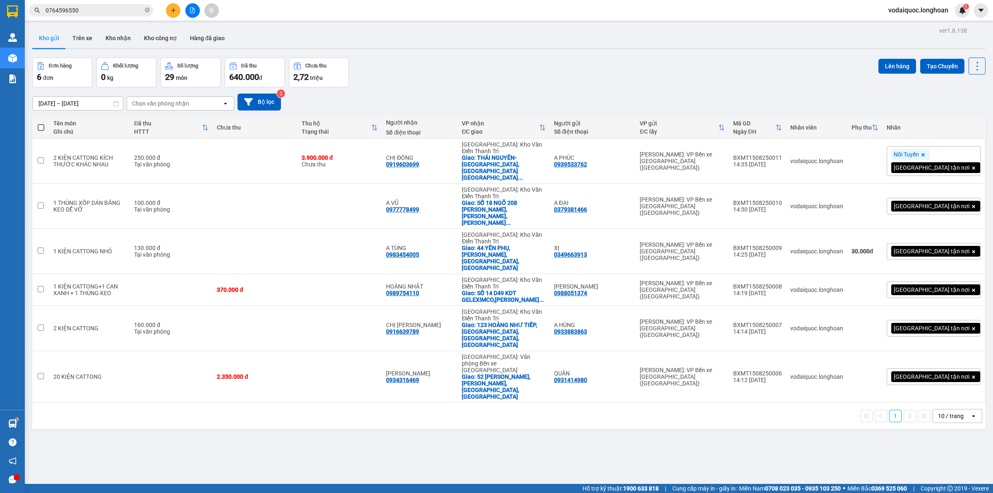
click at [100, 5] on span "0764596550" at bounding box center [91, 10] width 124 height 12
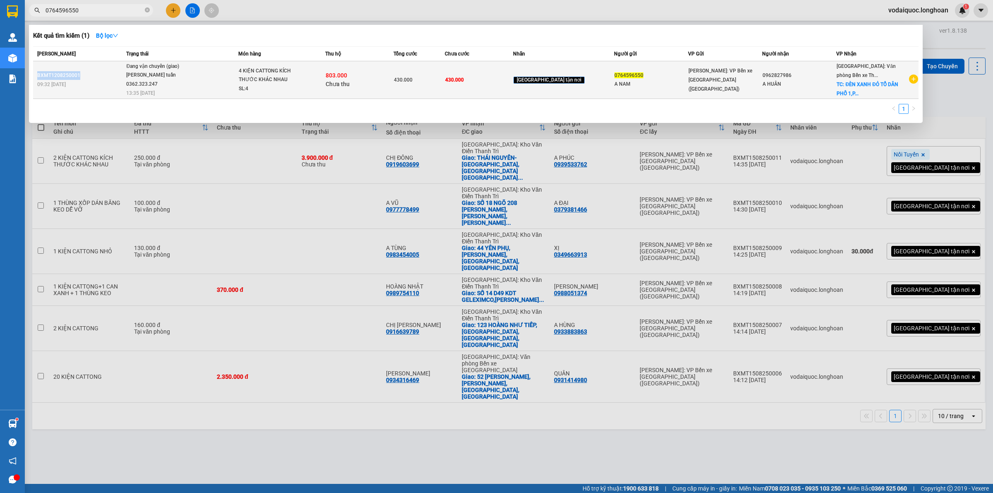
drag, startPoint x: 37, startPoint y: 74, endPoint x: 79, endPoint y: 75, distance: 41.4
click at [79, 75] on div "BXMT1208250001" at bounding box center [80, 75] width 87 height 9
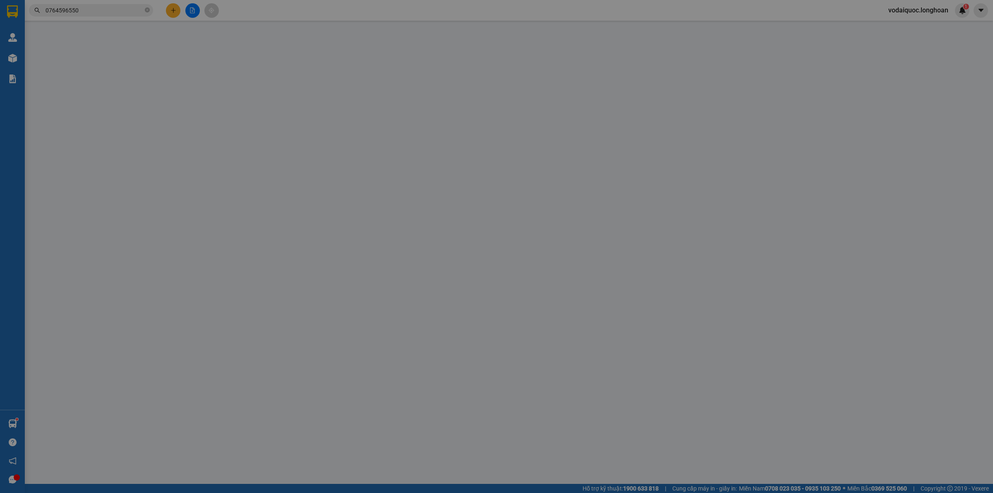
type input "0764596550"
type input "A NAM"
type input "0962827986"
type input "A HUÂN"
checkbox input "true"
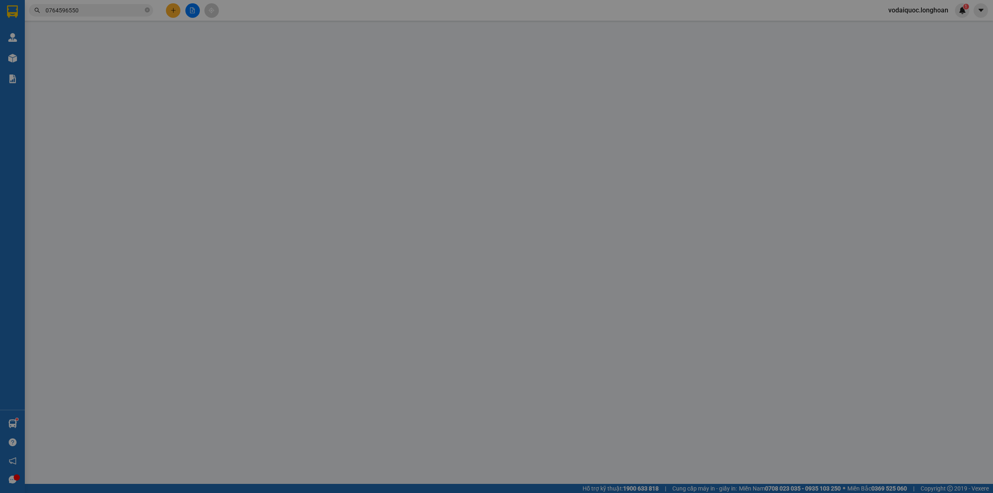
type input "ĐÈN XANH ĐỎ TỔ DÂN PHỐ 1,PHẠM NGŨ LÃO,THUỶ NGUYÊN,HẢI PHÒNG"
checkbox input "true"
type input "803.000"
type input "10.000"
type input "430.000"
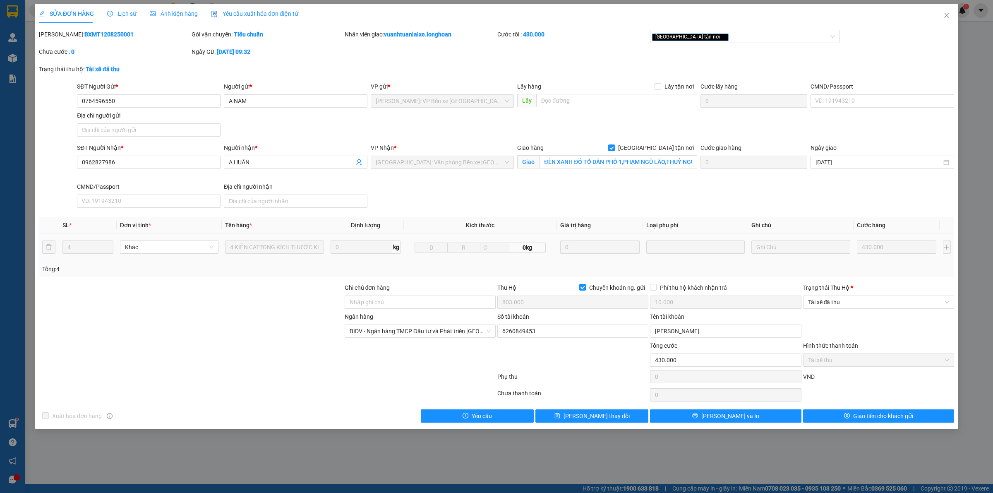
drag, startPoint x: 59, startPoint y: 34, endPoint x: 110, endPoint y: 36, distance: 51.0
click at [110, 36] on div "Mã ĐH: BXMT1208250001" at bounding box center [114, 34] width 151 height 9
copy b "BXMT1208250001"
click at [950, 13] on span "Close" at bounding box center [946, 15] width 23 height 23
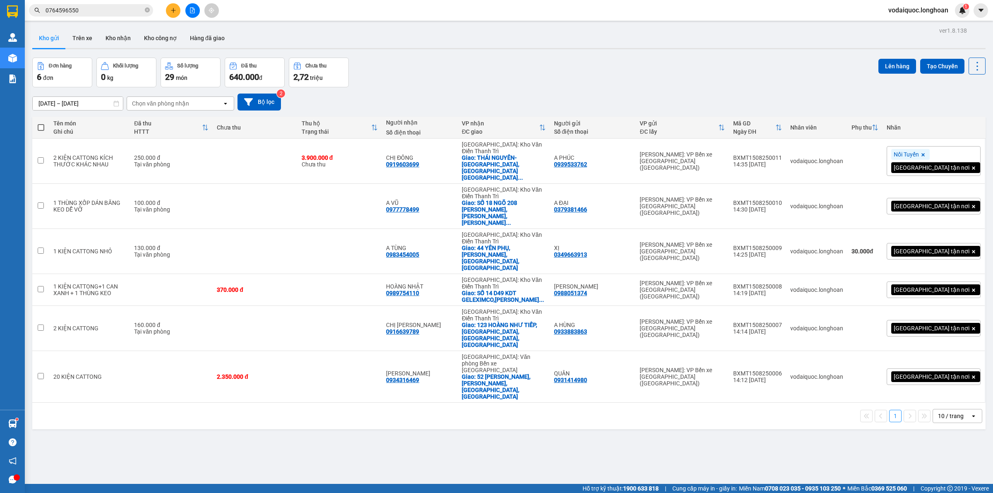
drag, startPoint x: 105, startPoint y: 365, endPoint x: 116, endPoint y: 338, distance: 28.9
click at [108, 357] on div "ver 1.8.138 Kho gửi Trên xe Kho nhận Kho công nợ Hàng đã giao Đơn hàng 6 đơn Kh…" at bounding box center [509, 271] width 960 height 493
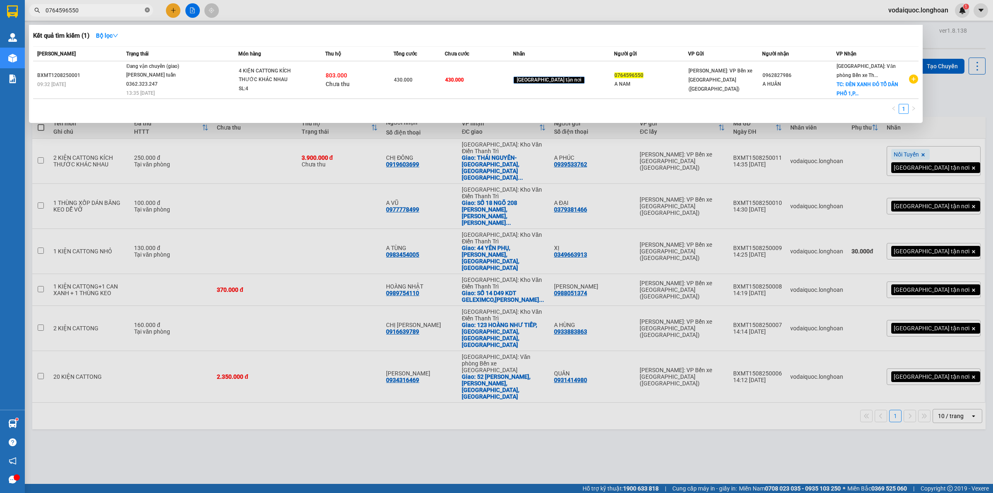
click at [147, 9] on icon "close-circle" at bounding box center [147, 9] width 5 height 5
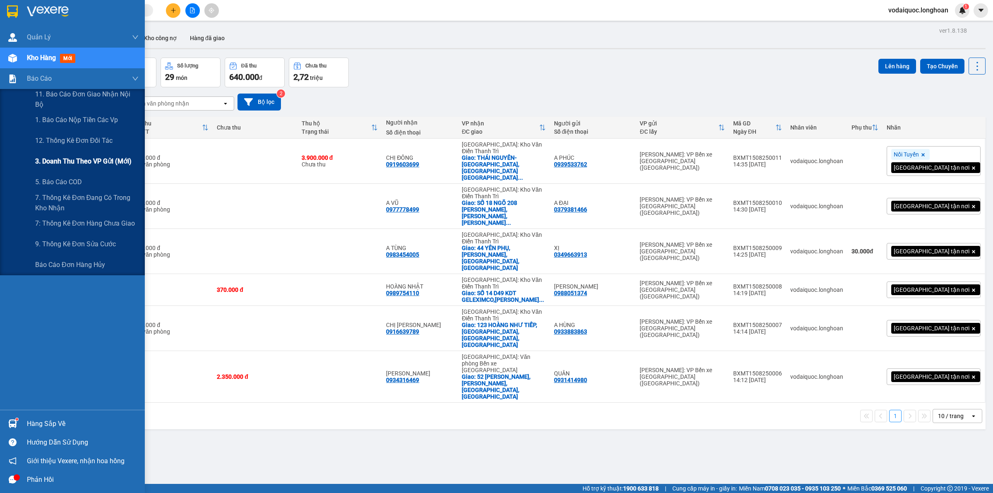
click at [98, 161] on span "3. Doanh Thu theo VP Gửi (mới)" at bounding box center [83, 161] width 96 height 10
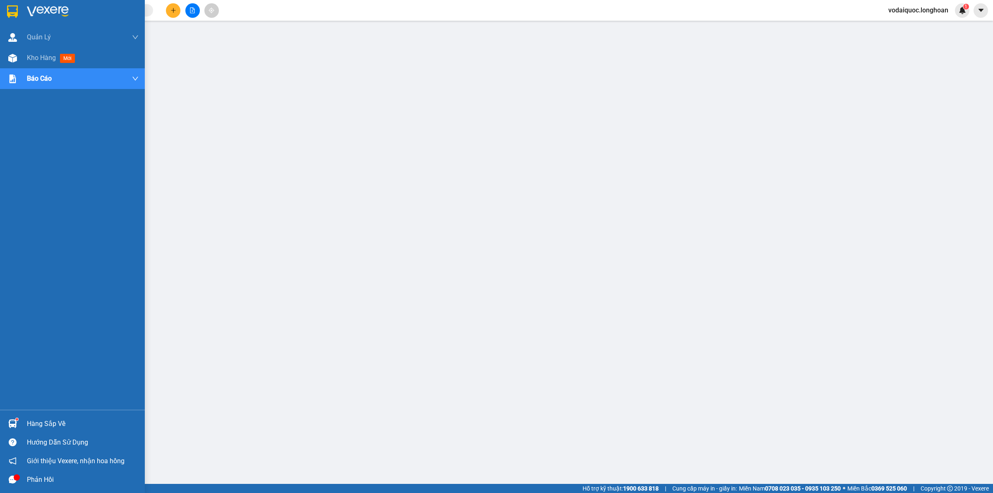
click at [41, 12] on img at bounding box center [48, 11] width 42 height 12
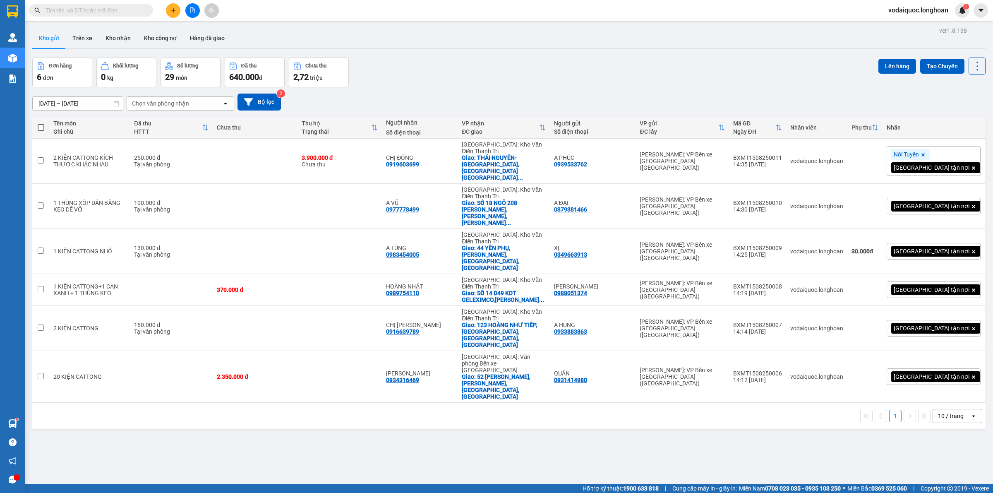
drag, startPoint x: 401, startPoint y: 21, endPoint x: 393, endPoint y: 23, distance: 7.7
click at [400, 21] on main "ver 1.8.138 Kho gửi Trên xe Kho nhận Kho công nợ Hàng đã giao Đơn hàng 6 đơn Kh…" at bounding box center [496, 242] width 993 height 484
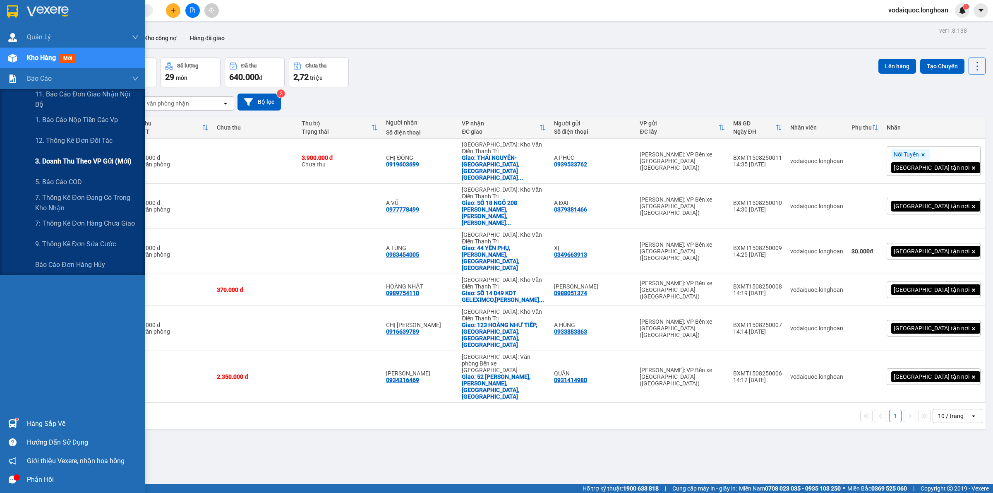
click at [79, 160] on span "3. Doanh Thu theo VP Gửi (mới)" at bounding box center [83, 161] width 96 height 10
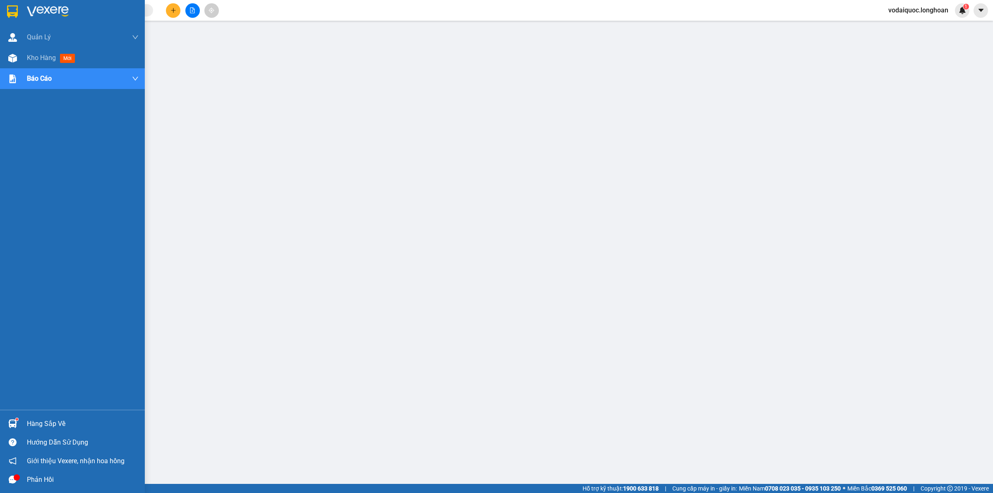
click at [32, 9] on img at bounding box center [48, 11] width 42 height 12
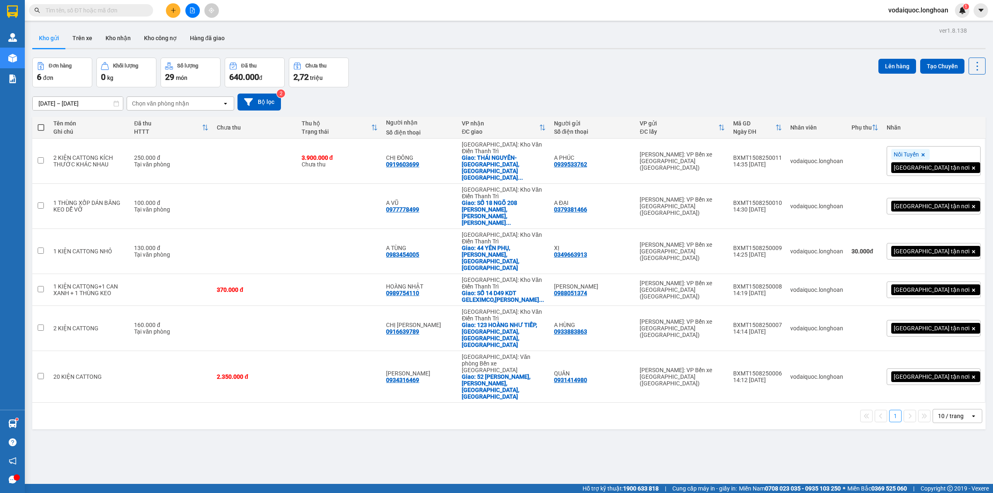
click at [510, 49] on div at bounding box center [509, 48] width 954 height 1
click at [177, 10] on button at bounding box center [173, 10] width 14 height 14
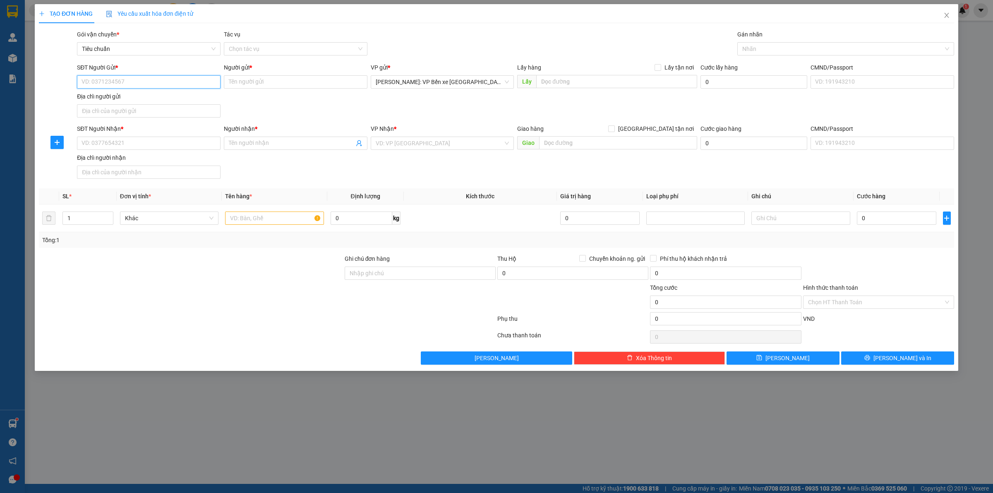
click at [115, 79] on input "SĐT Người Gửi *" at bounding box center [149, 81] width 144 height 13
type input "0932665635"
click at [292, 85] on input "Người gửi *" at bounding box center [296, 81] width 144 height 13
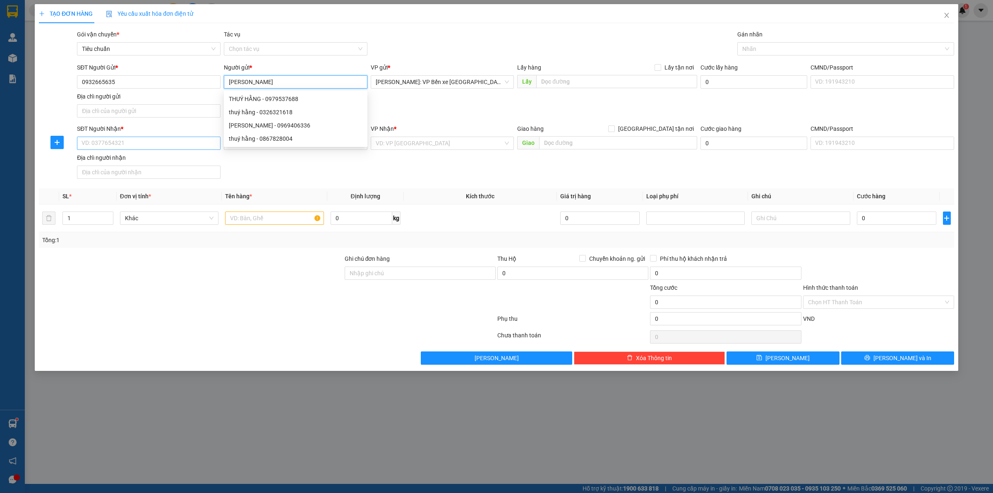
type input "THUÝ HẰNG"
click at [136, 139] on input "SĐT Người Nhận *" at bounding box center [149, 143] width 144 height 13
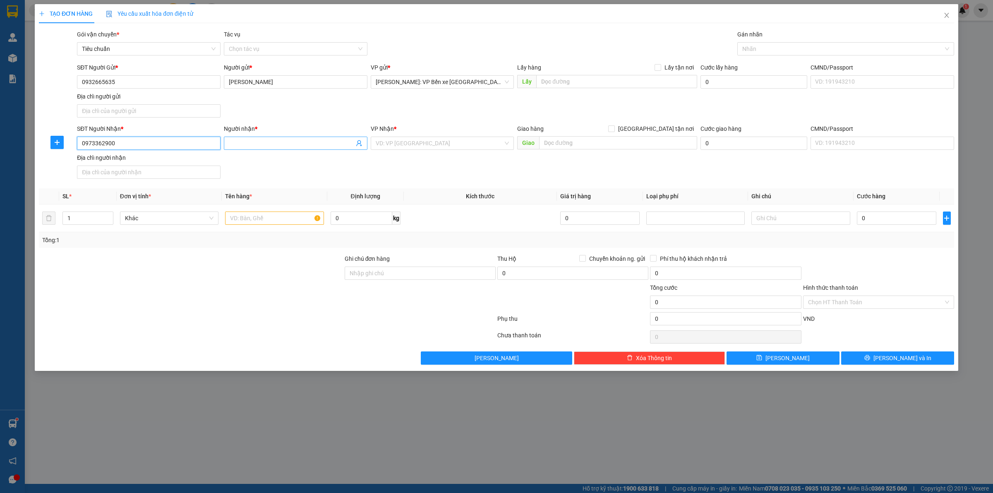
type input "0973362900"
click at [294, 149] on span at bounding box center [296, 143] width 144 height 13
click at [294, 146] on input "Người nhận *" at bounding box center [291, 143] width 125 height 9
type input "MR PHƯƠNG"
click at [406, 145] on input "search" at bounding box center [440, 143] width 128 height 12
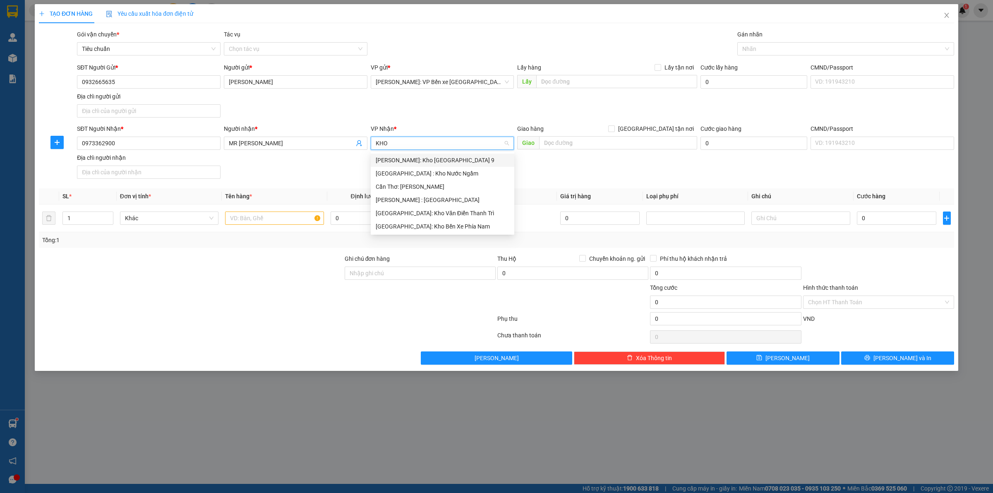
type input "KHO"
click at [427, 214] on div "[GEOGRAPHIC_DATA]: Kho Văn Điển Thanh Trì" at bounding box center [443, 213] width 134 height 9
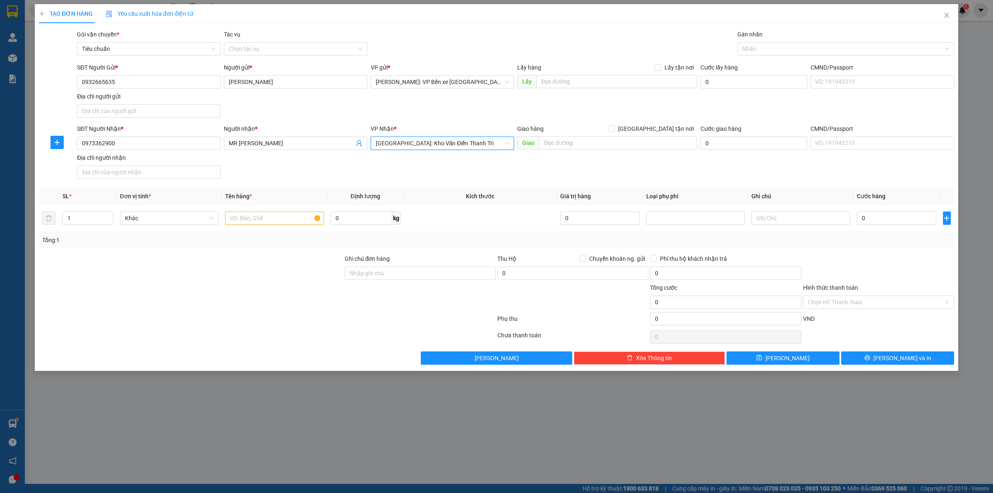
click at [575, 135] on div "Giao hàng [GEOGRAPHIC_DATA] tận nơi" at bounding box center [607, 130] width 180 height 12
click at [576, 147] on input "text" at bounding box center [618, 142] width 158 height 13
type input "VĨNH PHÚC-KHU ĐỒI ẤM,SAO ĐẠI VIỆT,VĨNH TƯỜNG,VĨNH PHÚC"
click at [614, 130] on input "[GEOGRAPHIC_DATA] tận nơi" at bounding box center [611, 128] width 6 height 6
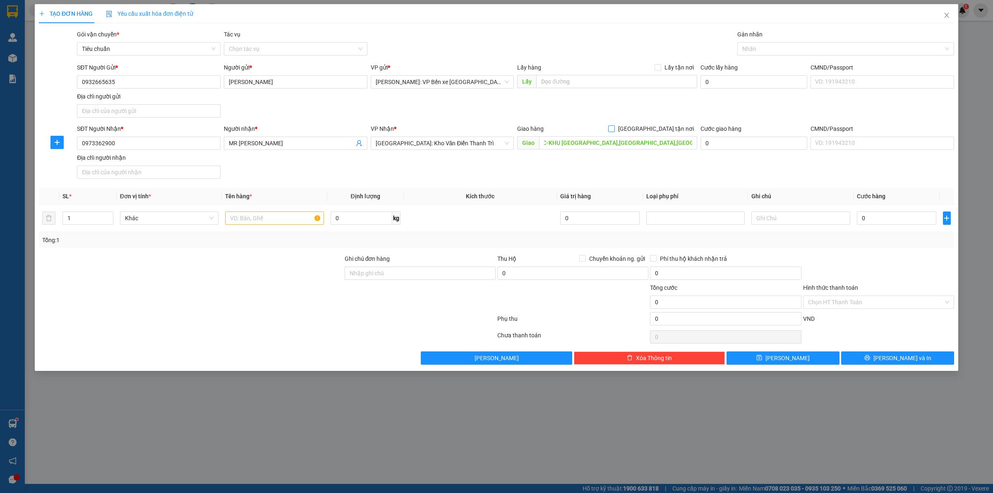
checkbox input "true"
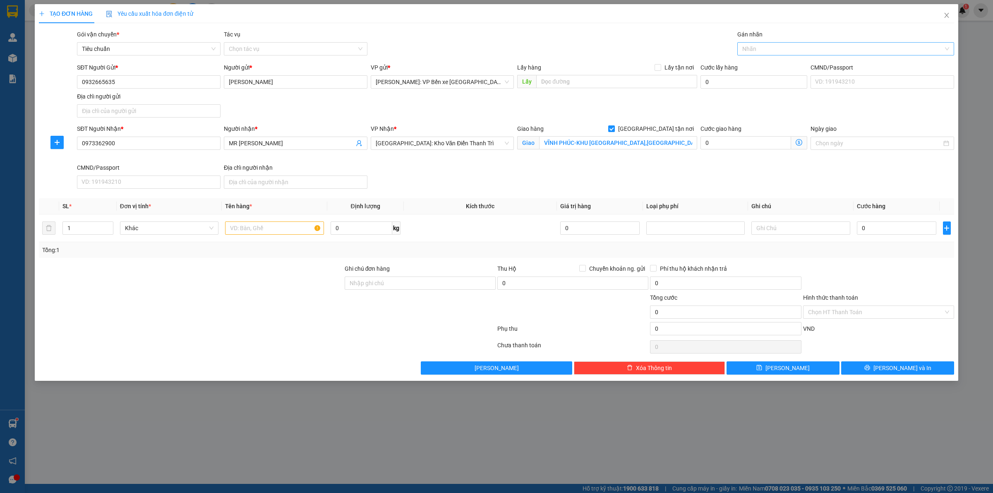
click at [771, 44] on div at bounding box center [842, 49] width 204 height 10
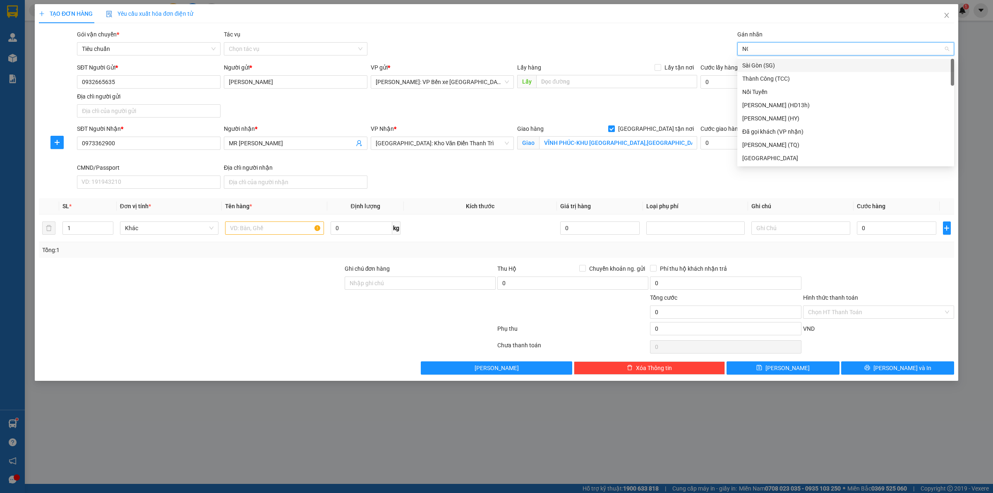
type input "NOI"
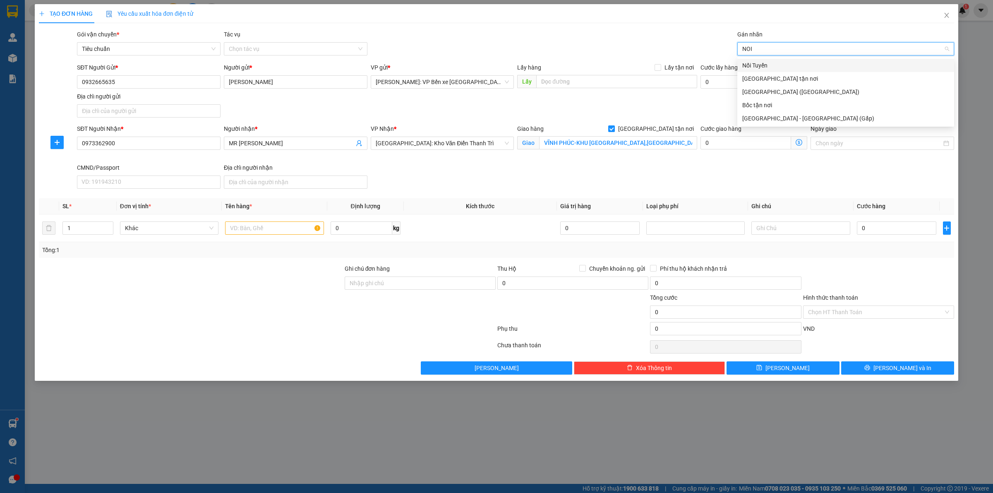
click at [784, 65] on div "Nối Tuyến" at bounding box center [846, 65] width 207 height 9
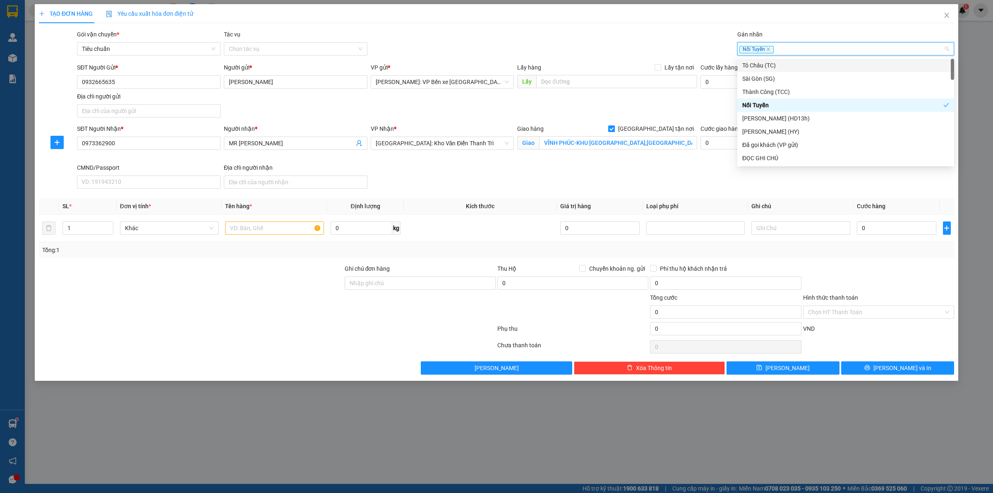
click at [815, 48] on div "Nối Tuyến" at bounding box center [842, 49] width 204 height 10
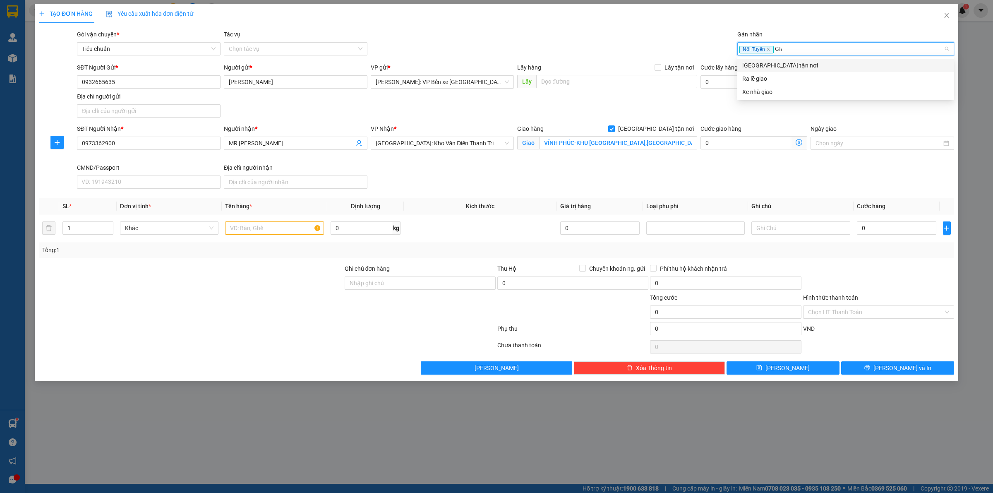
type input "GIAO"
click at [779, 67] on div "[GEOGRAPHIC_DATA] tận nơi" at bounding box center [846, 65] width 207 height 9
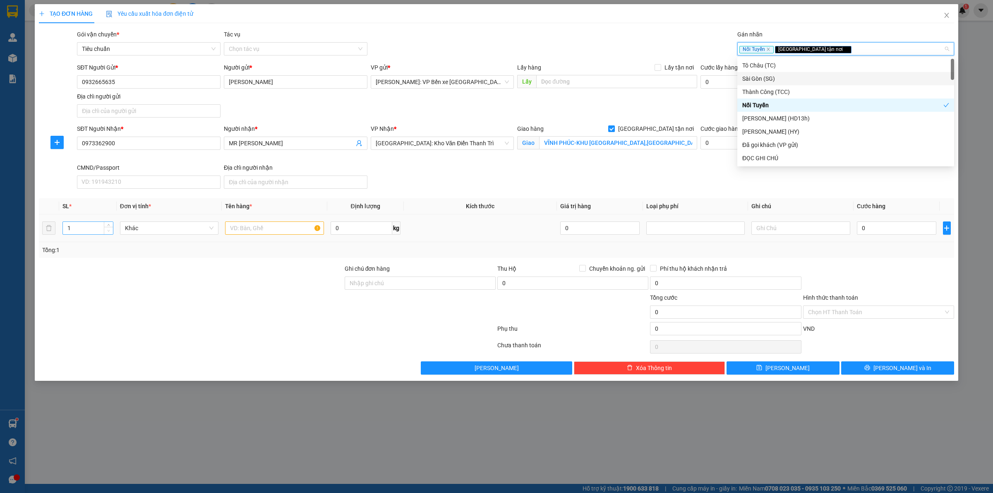
click at [108, 227] on span "Decrease Value" at bounding box center [108, 230] width 9 height 7
type input "2"
click at [110, 225] on icon "up" at bounding box center [108, 226] width 3 height 3
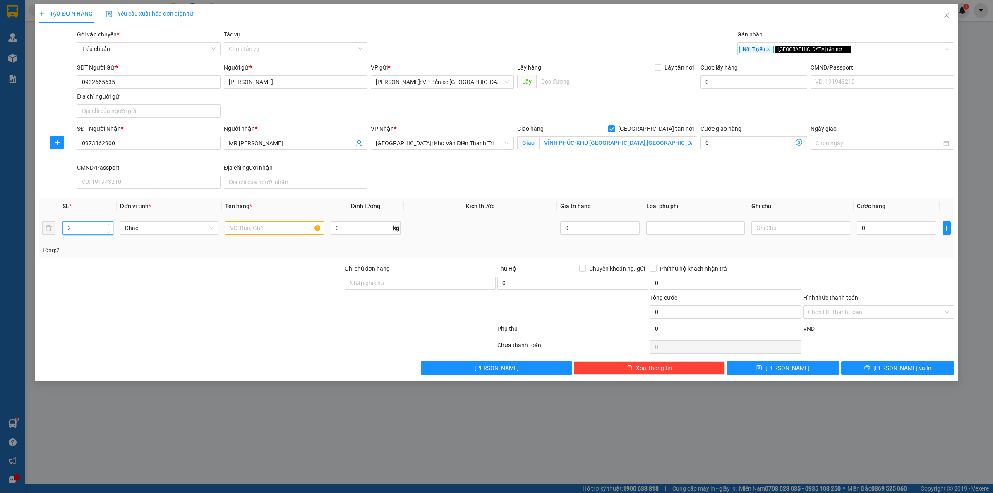
click at [251, 220] on td at bounding box center [274, 228] width 105 height 28
click at [253, 235] on input "text" at bounding box center [274, 227] width 99 height 13
drag, startPoint x: 216, startPoint y: 237, endPoint x: 221, endPoint y: 226, distance: 11.5
click at [218, 230] on div "Khác" at bounding box center [169, 228] width 99 height 17
click at [262, 230] on input "text" at bounding box center [274, 227] width 99 height 13
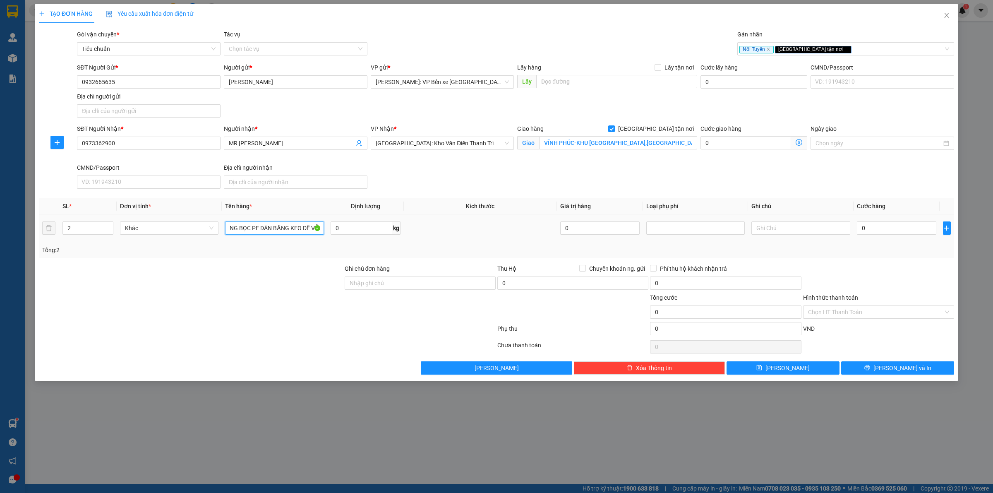
scroll to position [0, 38]
type input "2 KIỆN CATTONG BỌC PE DÁN BĂNG KEO DỄ VỠ"
click at [884, 226] on input "0" at bounding box center [896, 227] width 79 height 13
type input "4"
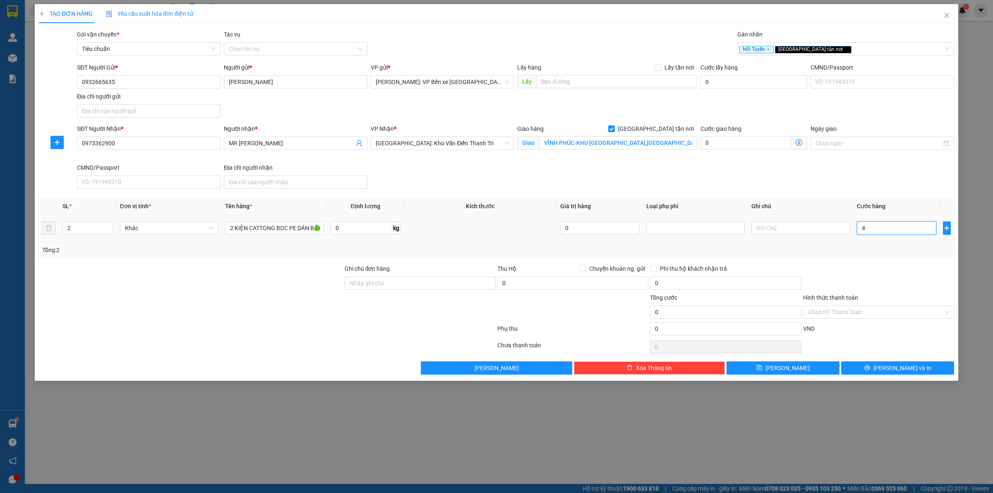
type input "4"
type input "45"
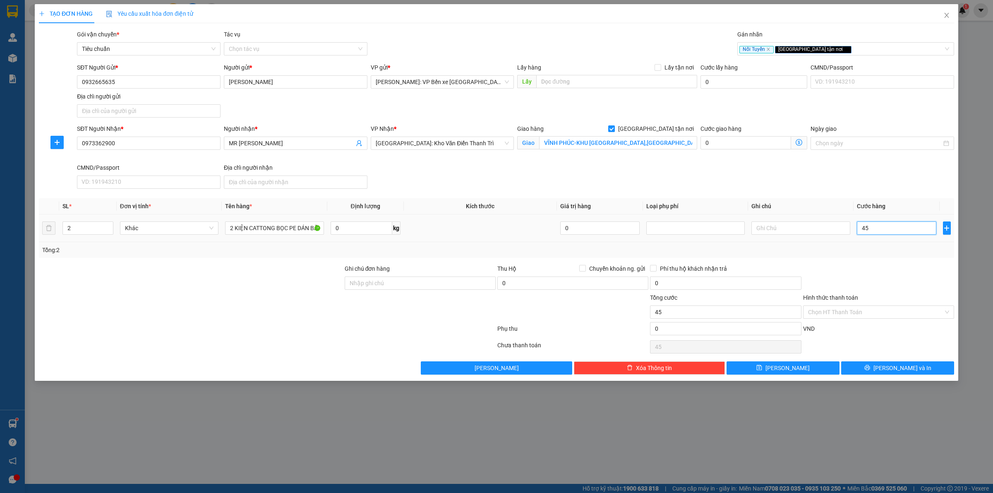
type input "450"
type input "4.500"
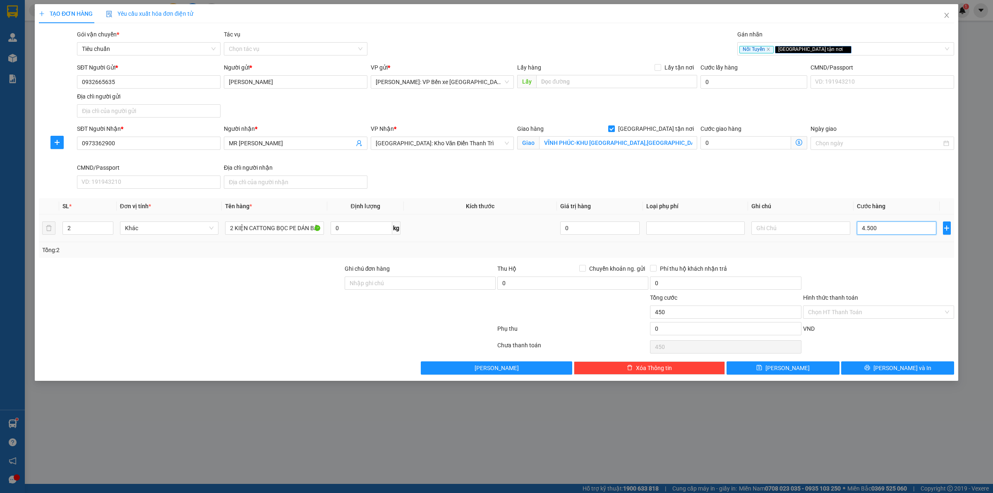
type input "4.500"
type input "45.000"
type input "450.000"
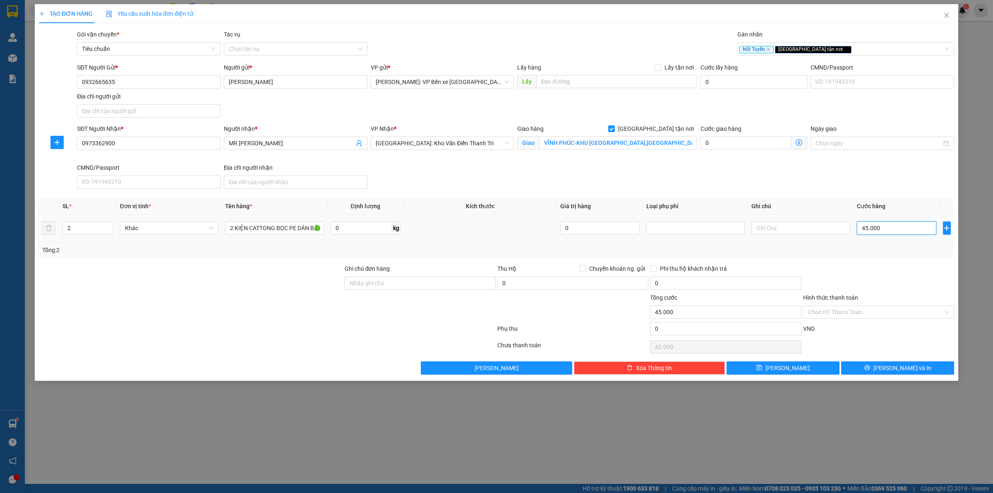
type input "450.000"
click at [881, 259] on div "Transit Pickup Surcharge Ids Transit Deliver Surcharge Ids Transit Deliver Surc…" at bounding box center [497, 202] width 916 height 345
click at [901, 368] on span "[PERSON_NAME] và In" at bounding box center [903, 367] width 58 height 9
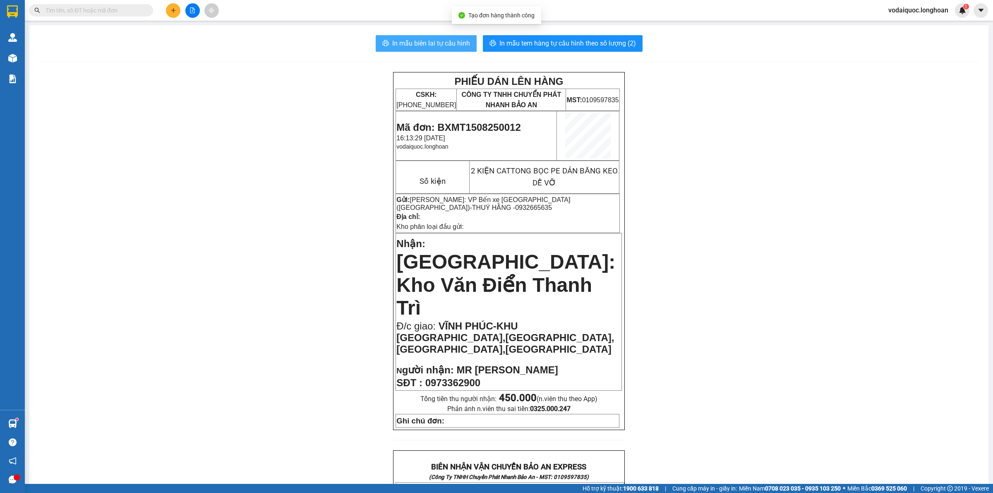
click at [429, 39] on span "In mẫu biên lai tự cấu hình" at bounding box center [431, 43] width 78 height 10
click at [573, 43] on span "In mẫu tem hàng tự cấu hình theo số lượng (2)" at bounding box center [568, 43] width 137 height 10
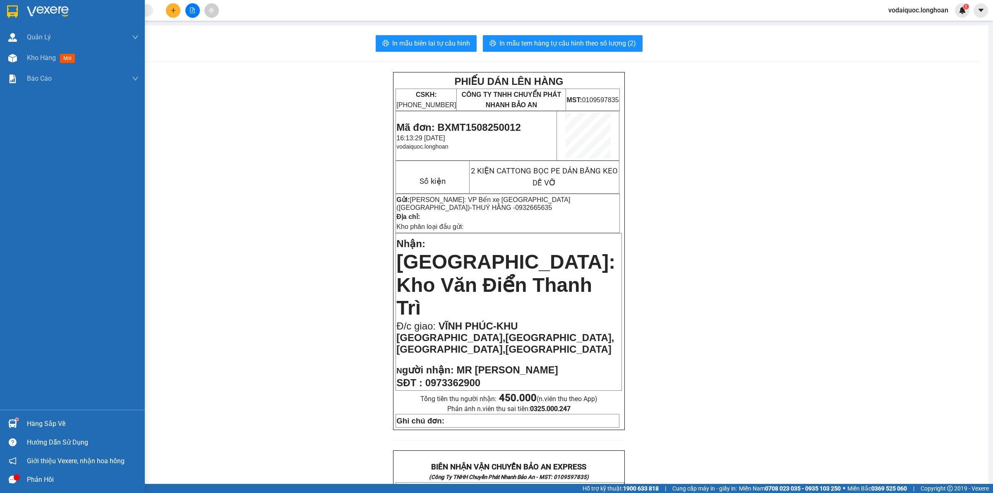
click at [50, 12] on img at bounding box center [48, 11] width 42 height 12
